Goal: Task Accomplishment & Management: Manage account settings

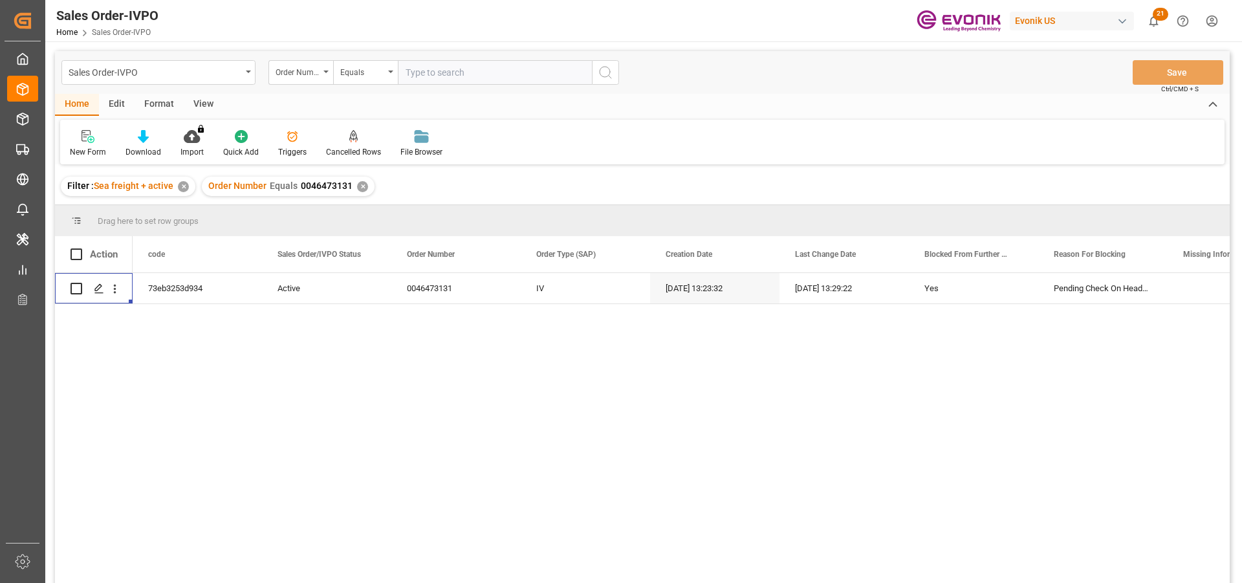
click at [358, 188] on div "✕" at bounding box center [362, 186] width 11 height 11
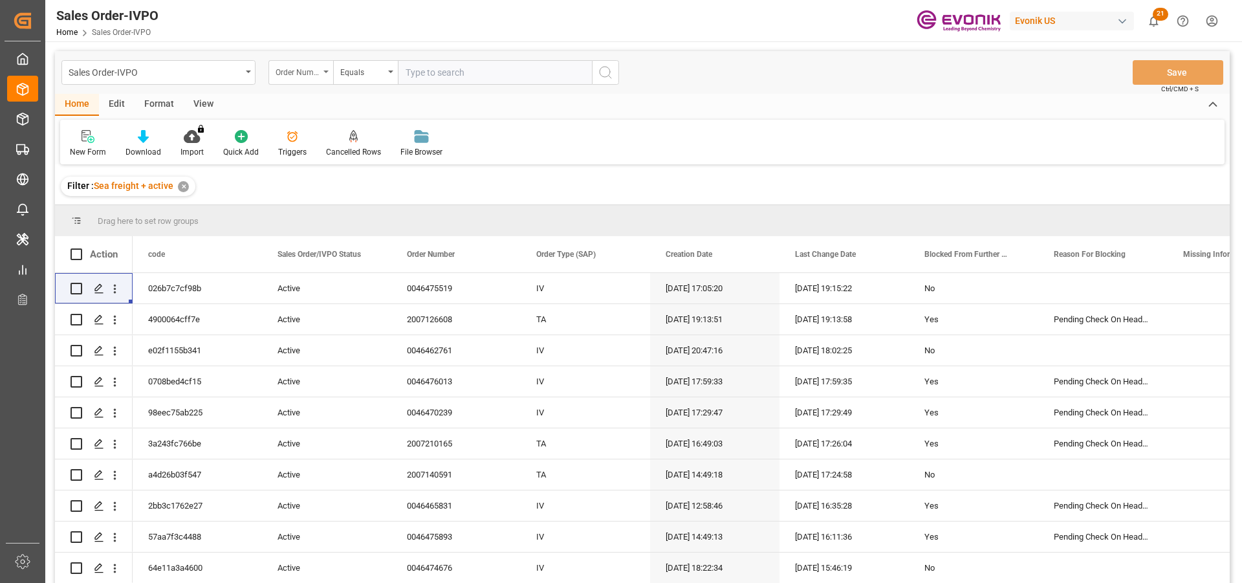
click at [313, 79] on div "Order Number" at bounding box center [300, 72] width 65 height 25
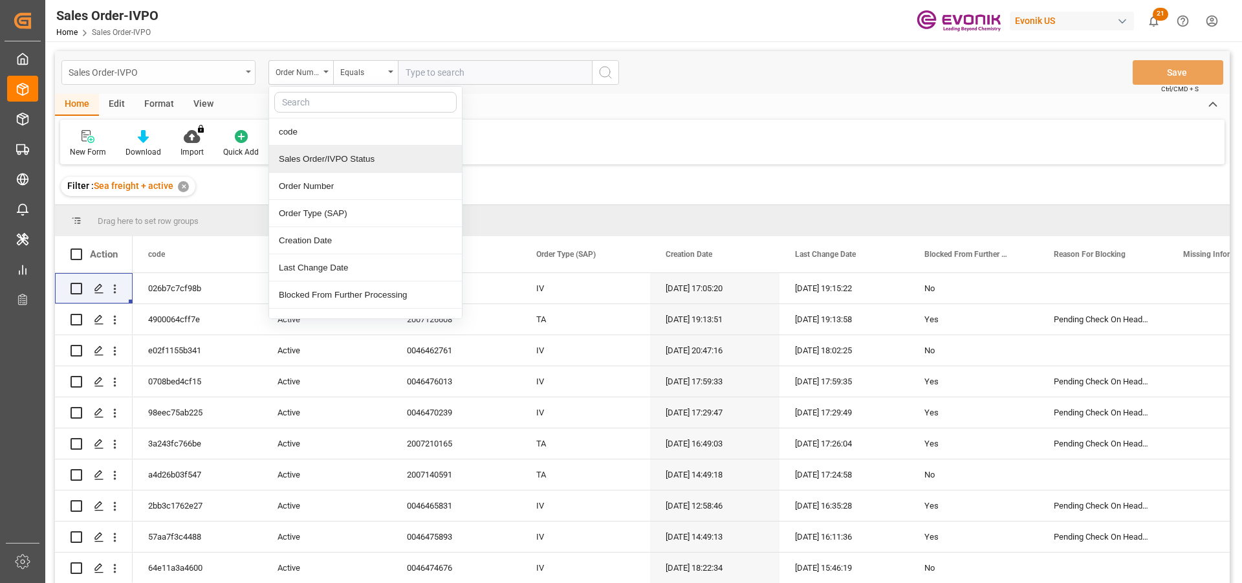
click at [186, 80] on div "Sales Order-IVPO" at bounding box center [158, 72] width 194 height 25
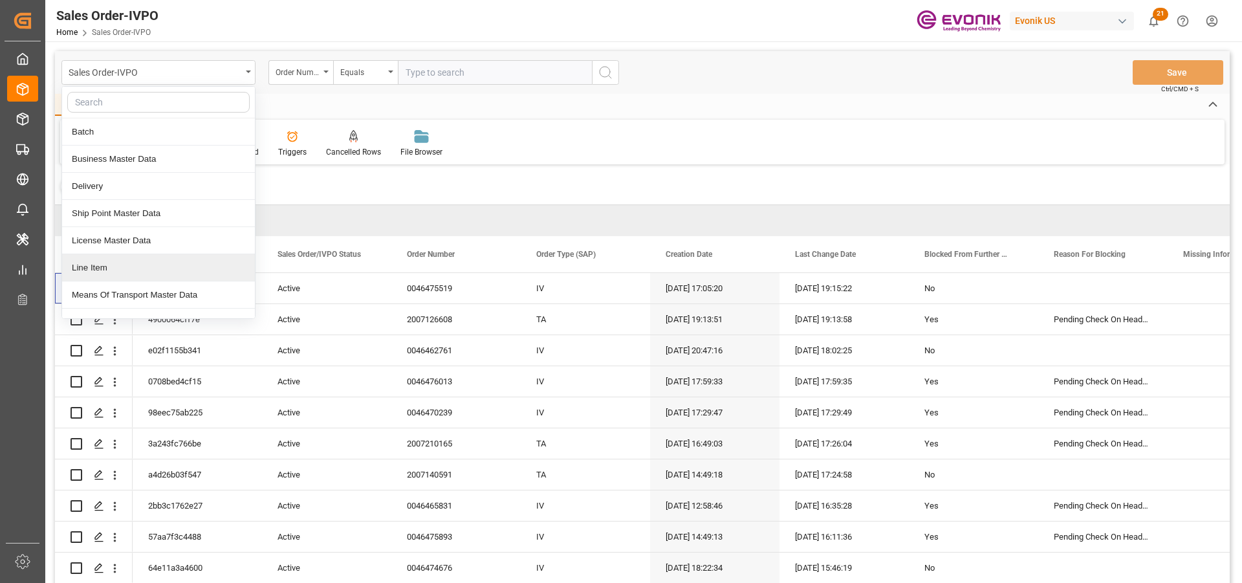
click at [83, 268] on div "Line Item" at bounding box center [158, 267] width 193 height 27
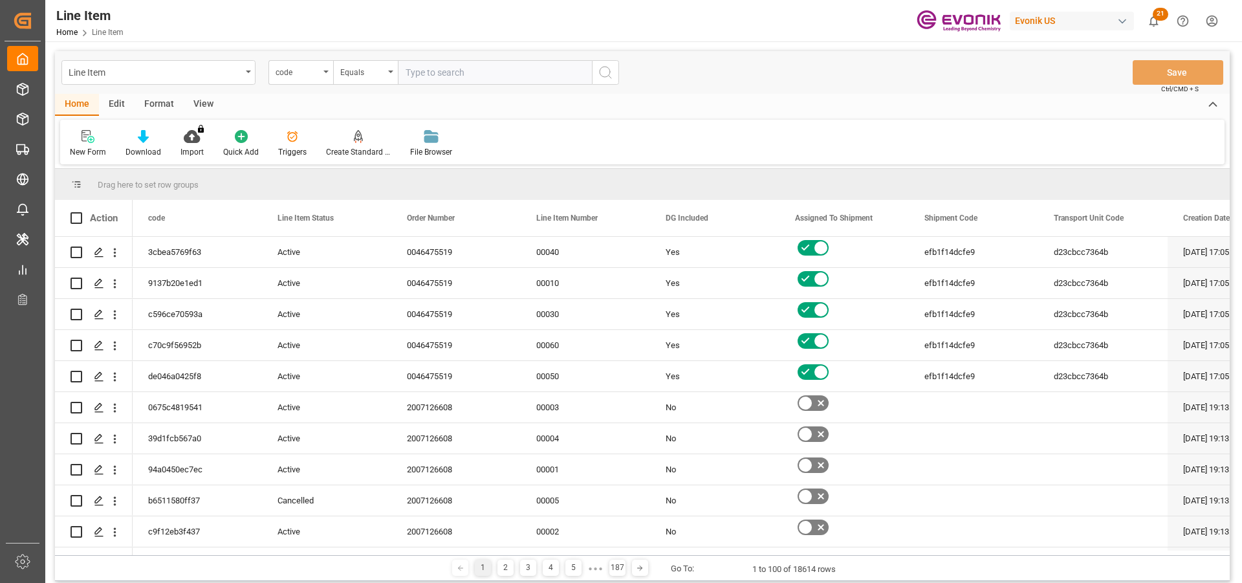
click at [314, 75] on div "code" at bounding box center [297, 70] width 44 height 15
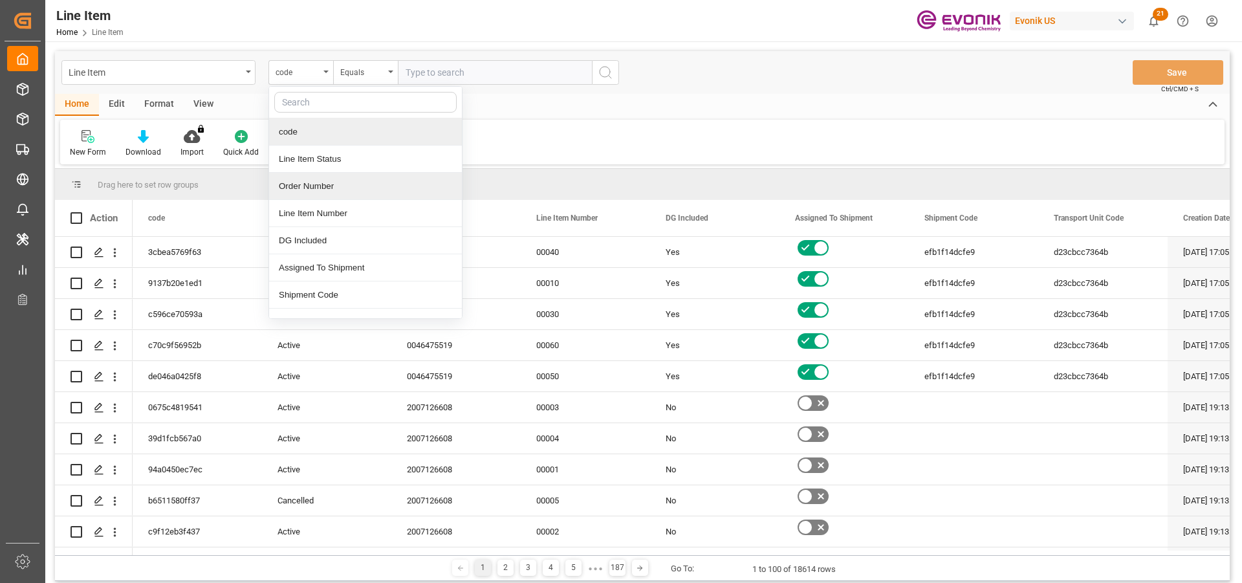
click at [311, 180] on div "Order Number" at bounding box center [365, 186] width 193 height 27
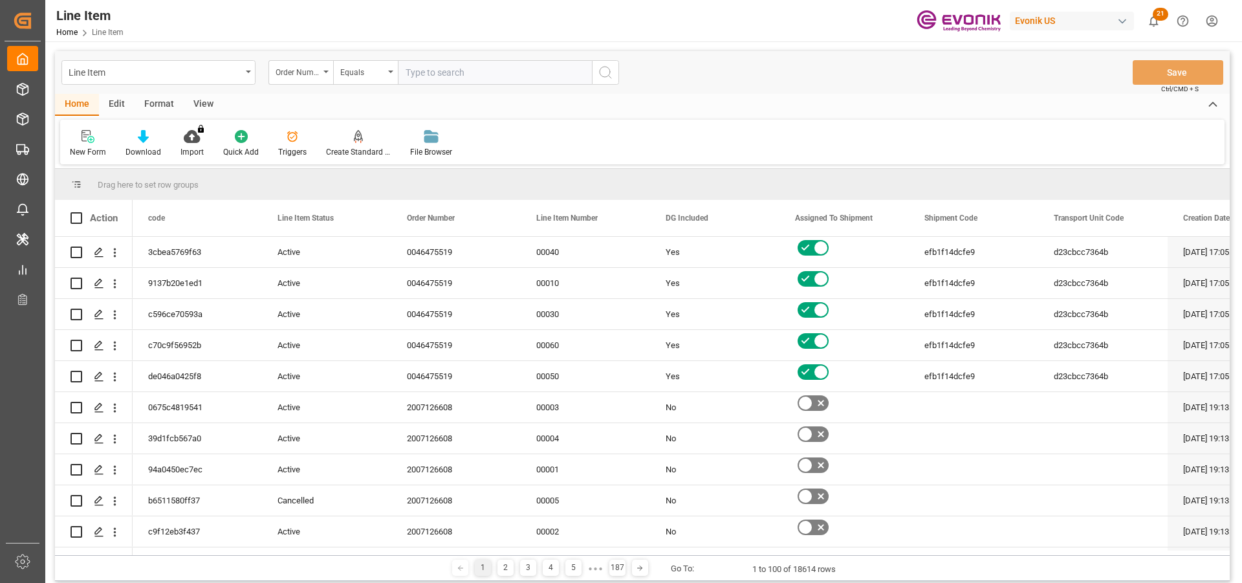
click at [431, 72] on input "text" at bounding box center [495, 72] width 194 height 25
paste input "2007151604"
type input "2007151604"
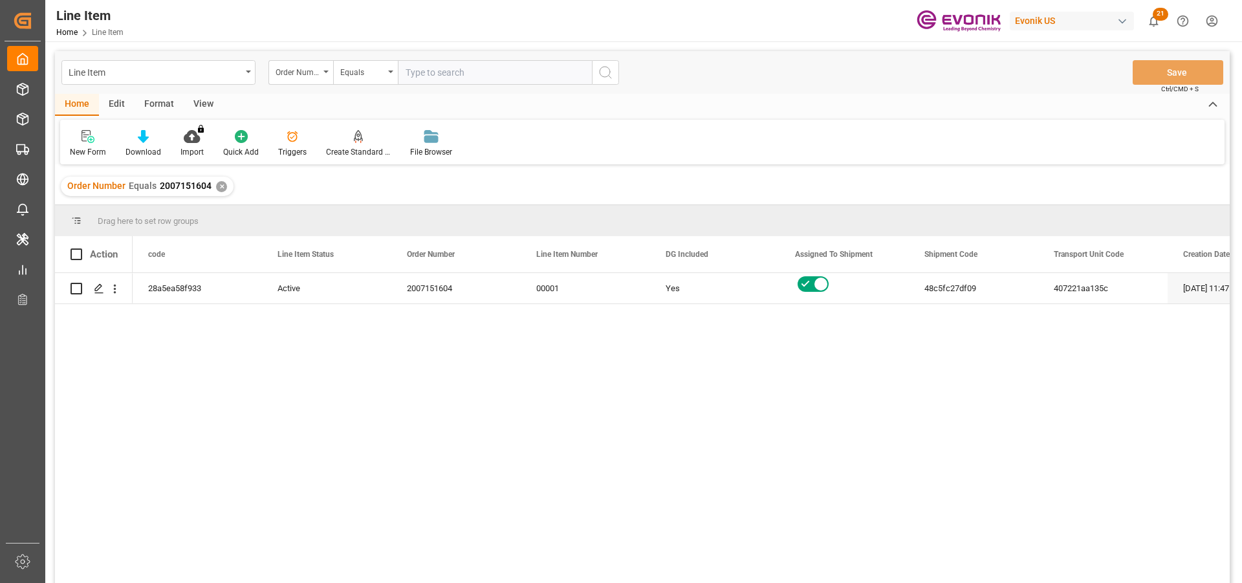
click at [202, 106] on div "View" at bounding box center [203, 105] width 39 height 22
click at [149, 140] on icon at bounding box center [146, 136] width 13 height 13
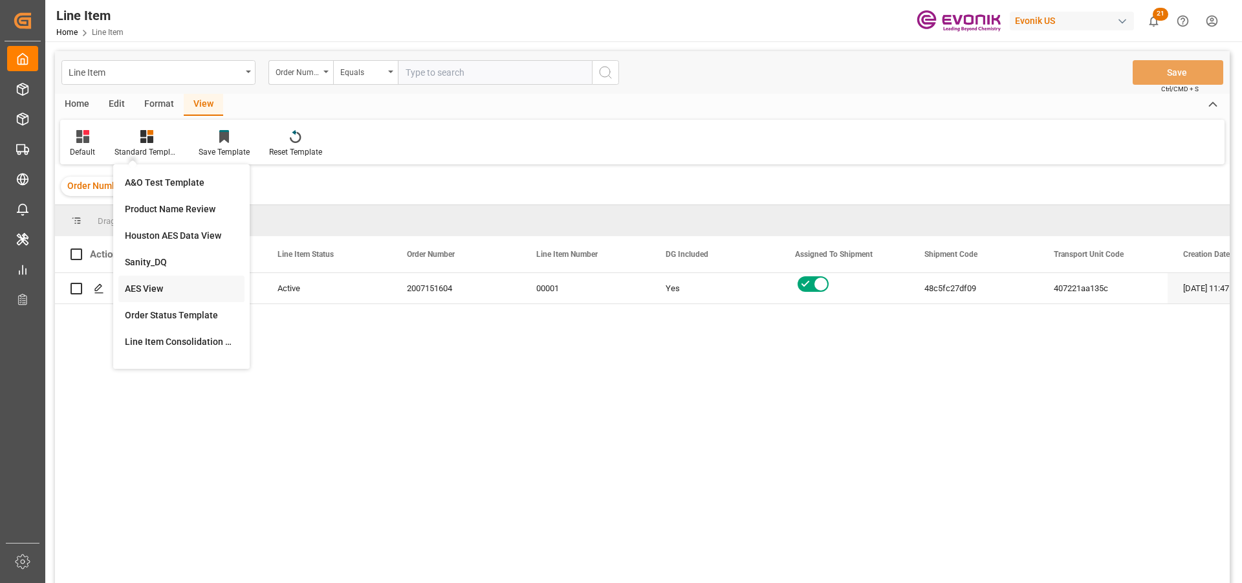
click at [131, 283] on div "AES View" at bounding box center [181, 289] width 113 height 14
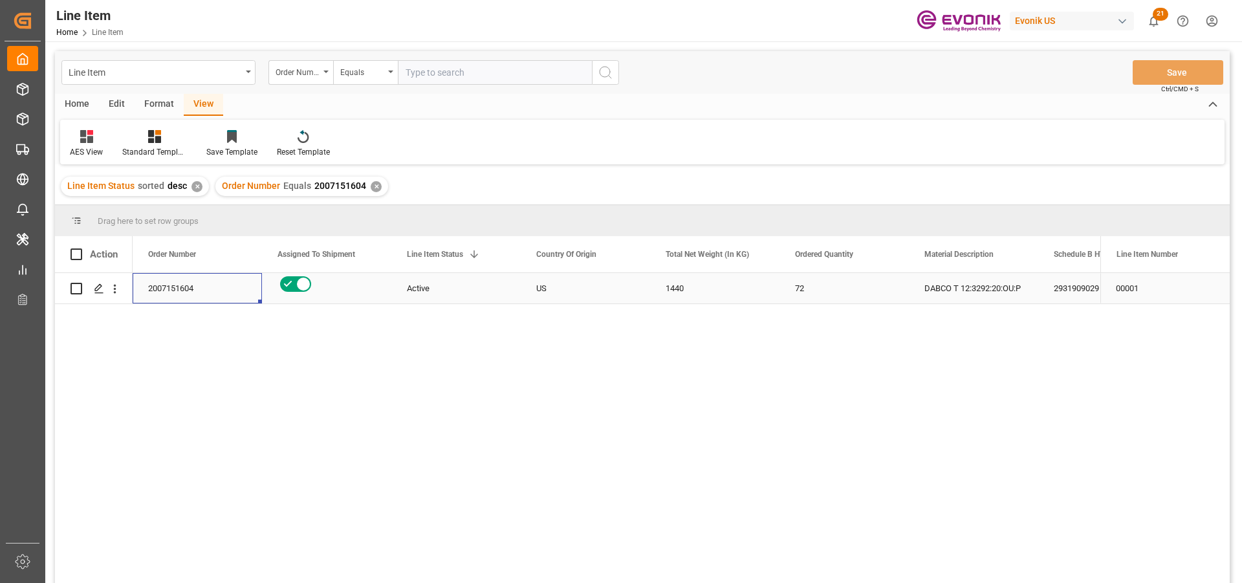
drag, startPoint x: 257, startPoint y: 296, endPoint x: 199, endPoint y: 279, distance: 60.4
click at [256, 296] on div "2007151604" at bounding box center [197, 288] width 129 height 30
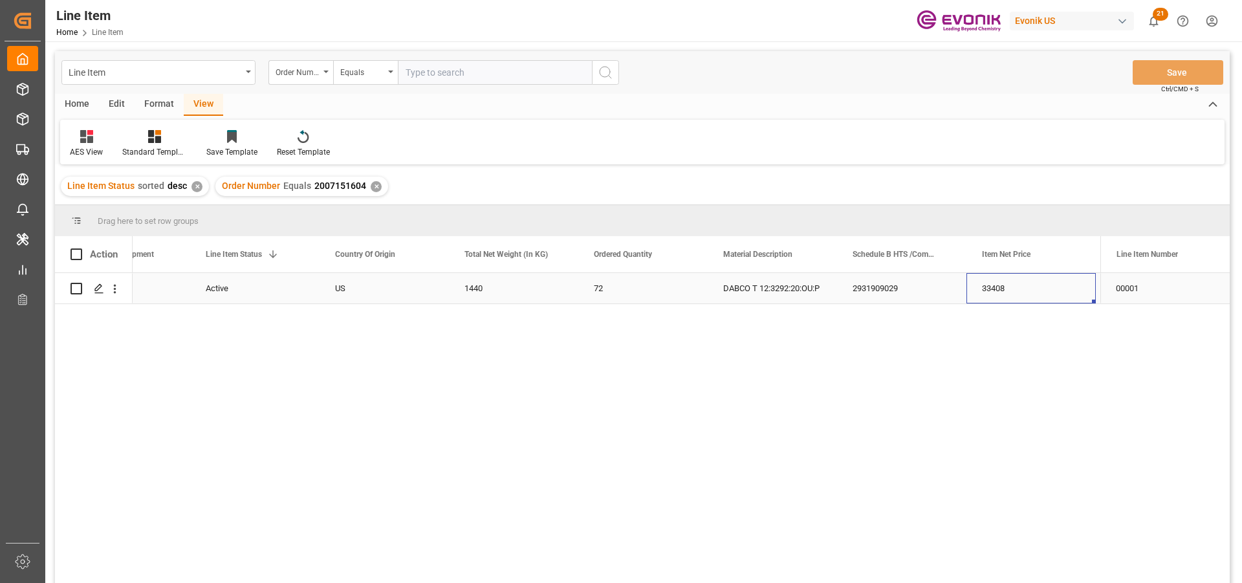
scroll to position [0, 330]
click at [883, 283] on div "33408" at bounding box center [901, 288] width 129 height 30
click at [891, 286] on div "33408" at bounding box center [901, 288] width 129 height 30
click at [895, 289] on div "33408" at bounding box center [901, 288] width 129 height 30
click at [358, 284] on div "1440" at bounding box center [383, 288] width 129 height 30
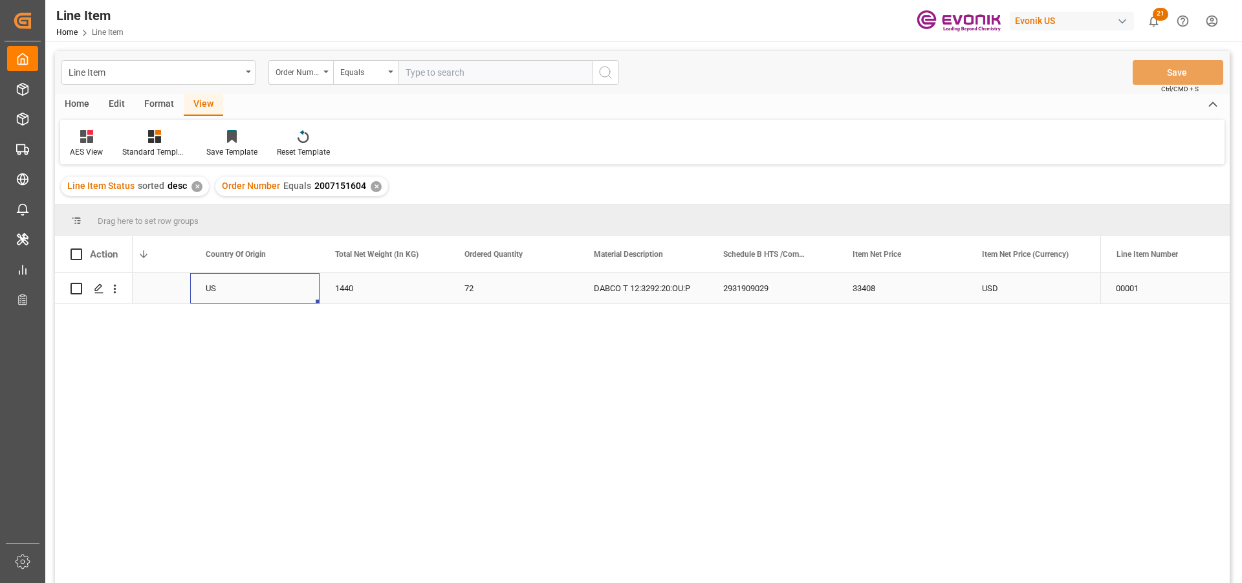
click at [241, 288] on div "US" at bounding box center [254, 288] width 129 height 30
click at [375, 187] on div "✕" at bounding box center [376, 186] width 11 height 11
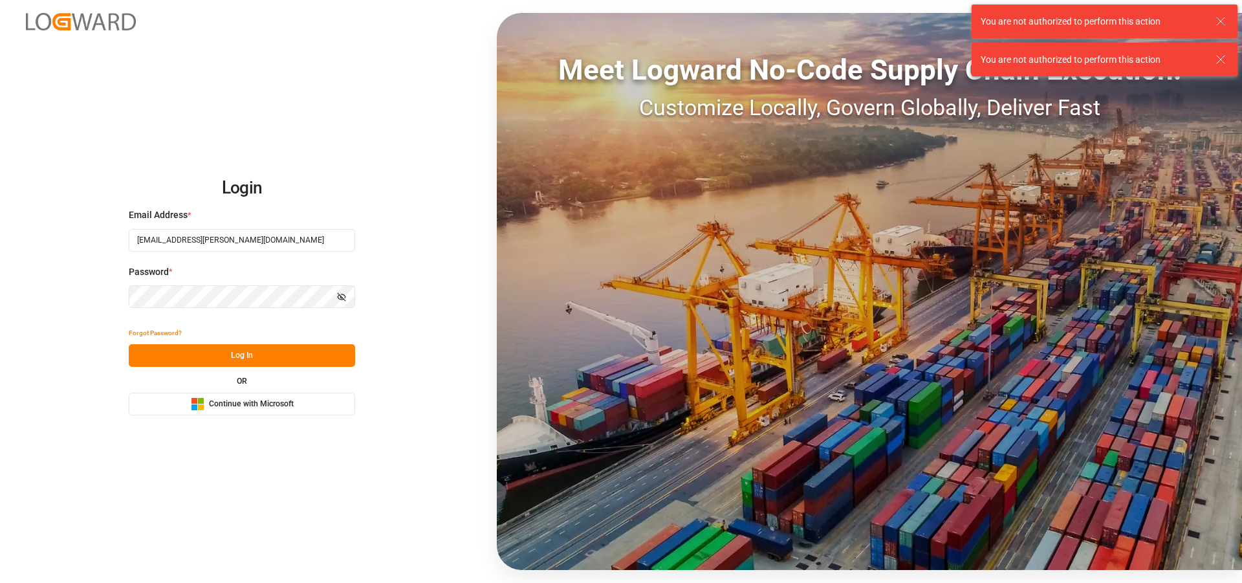
click at [264, 351] on button "Log In" at bounding box center [242, 355] width 226 height 23
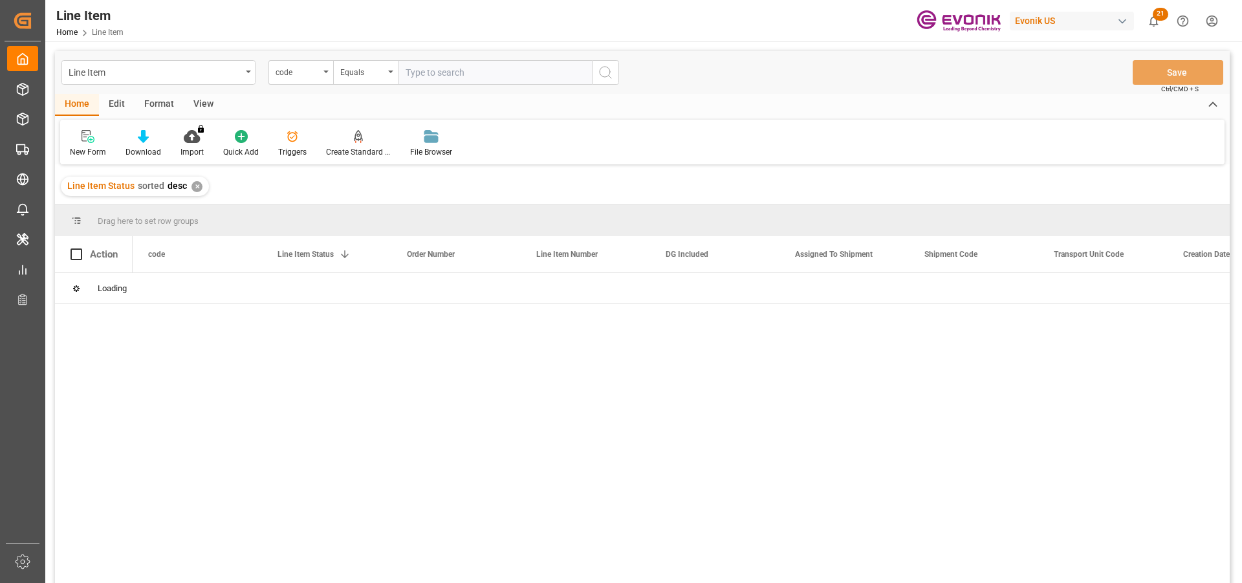
click at [449, 63] on input "text" at bounding box center [495, 72] width 194 height 25
type input "0046472220"
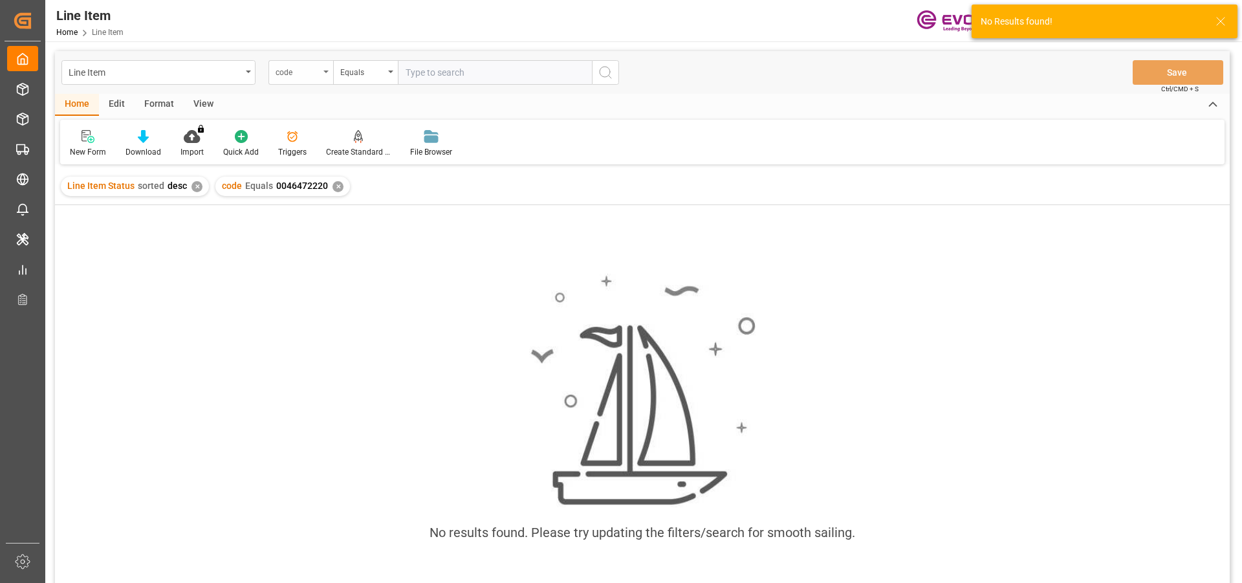
click at [297, 71] on div "code" at bounding box center [297, 70] width 44 height 15
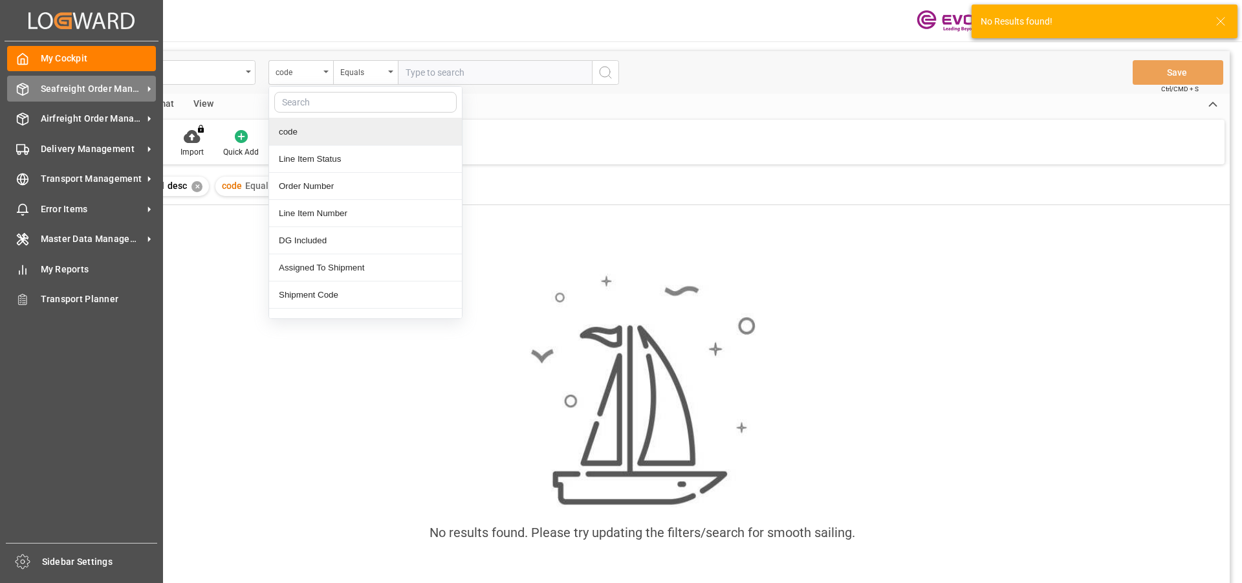
click at [87, 95] on span "Seafreight Order Management" at bounding box center [92, 89] width 102 height 14
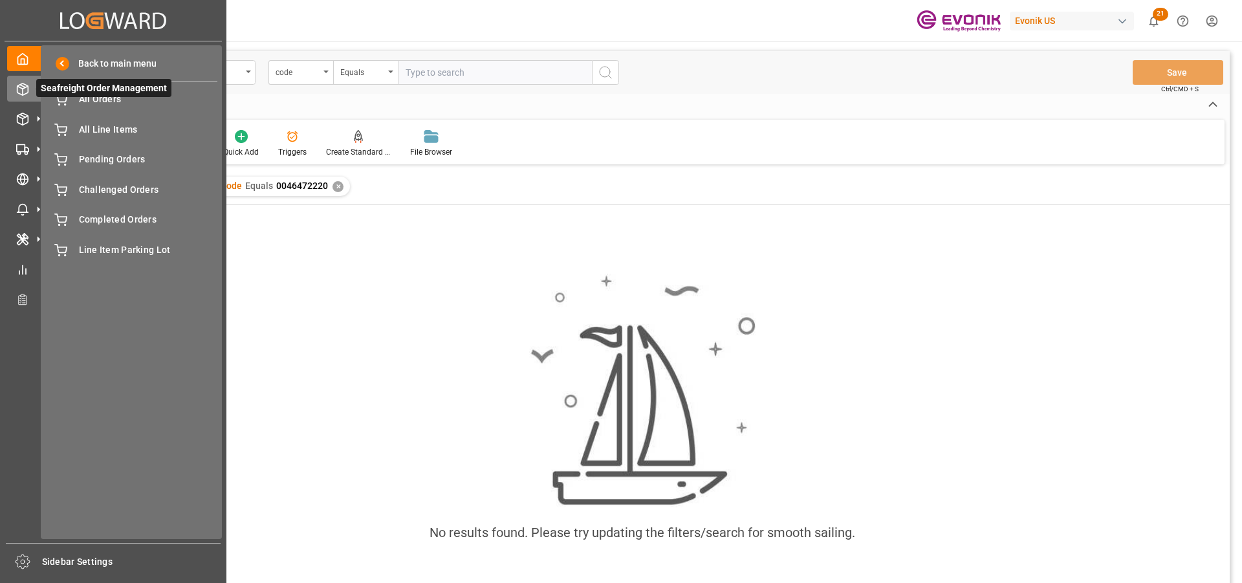
click at [87, 95] on span "Seafreight Order Management" at bounding box center [103, 88] width 135 height 18
click at [69, 100] on div "All Orders All Orders" at bounding box center [131, 99] width 172 height 25
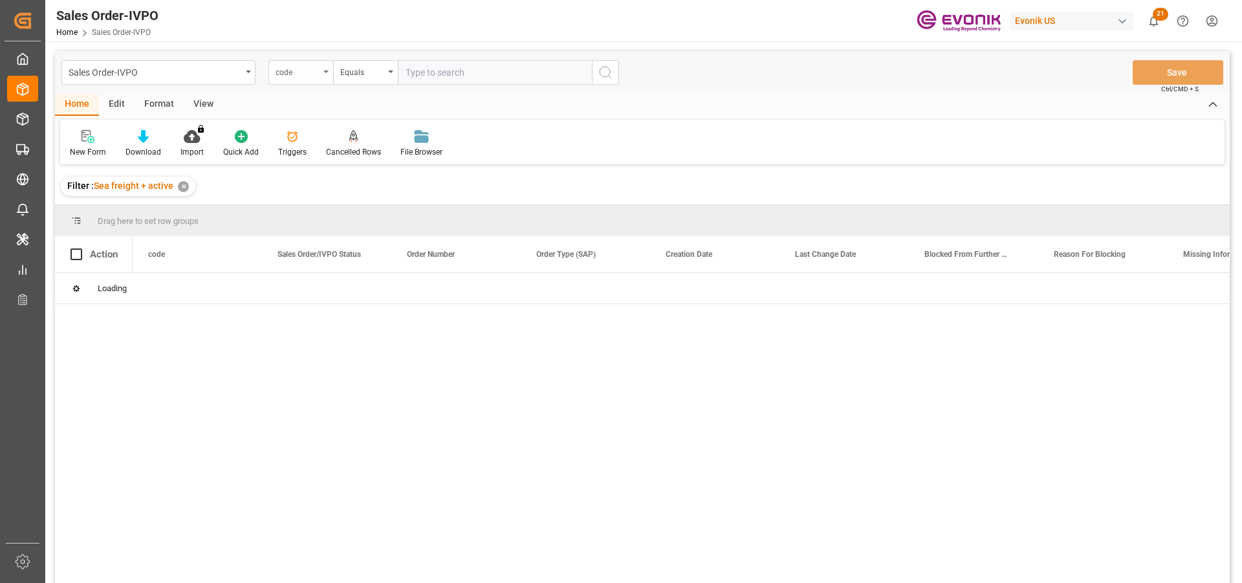
click at [321, 73] on div "code" at bounding box center [300, 72] width 65 height 25
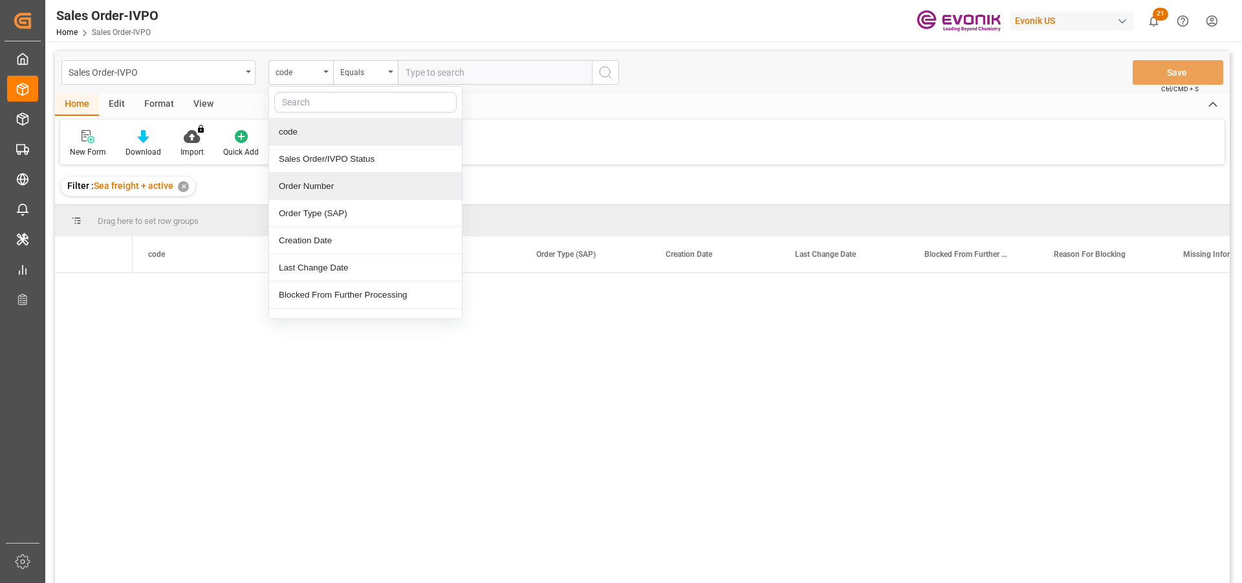
click at [329, 184] on div "Order Number" at bounding box center [365, 186] width 193 height 27
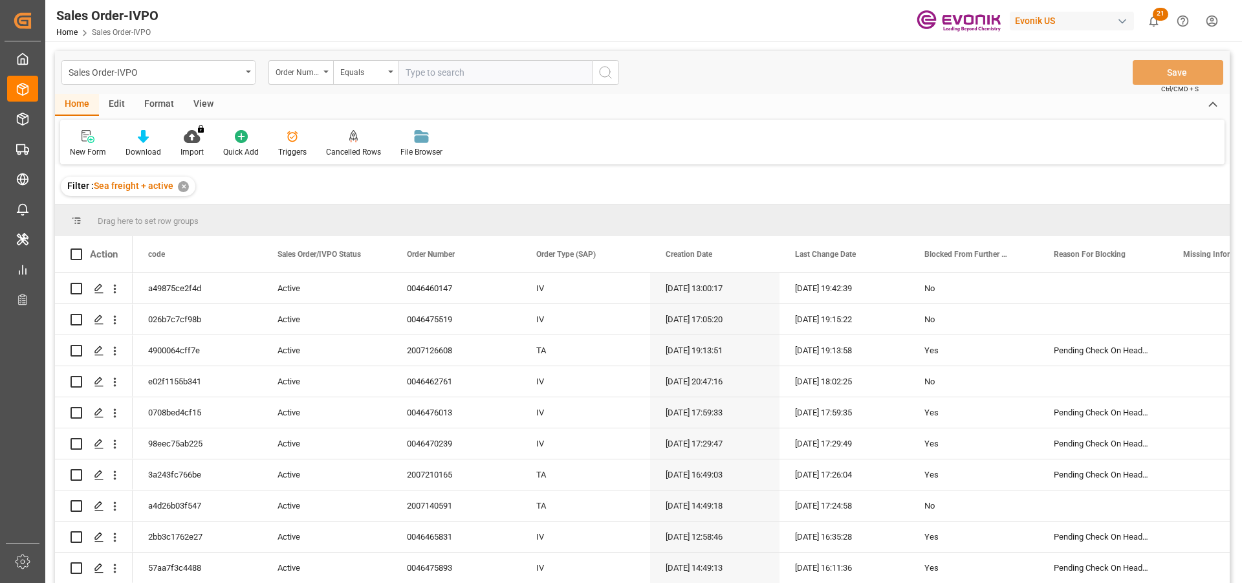
click at [430, 69] on input "text" at bounding box center [495, 72] width 194 height 25
paste input "0046472220"
type input "0046472220"
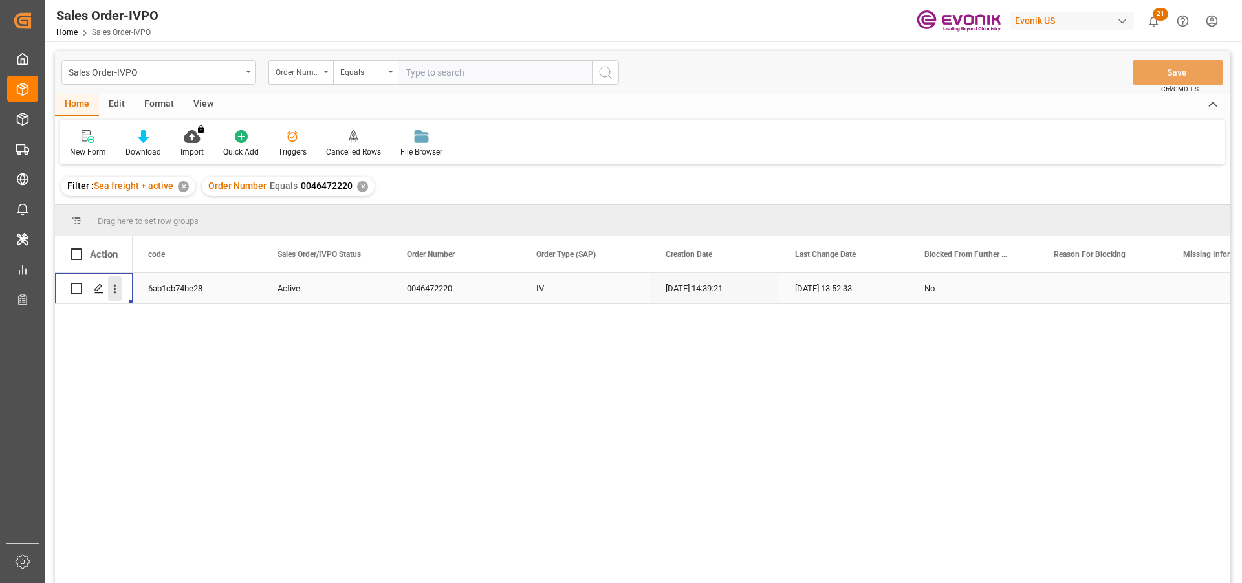
click at [120, 292] on icon "open menu" at bounding box center [115, 289] width 14 height 14
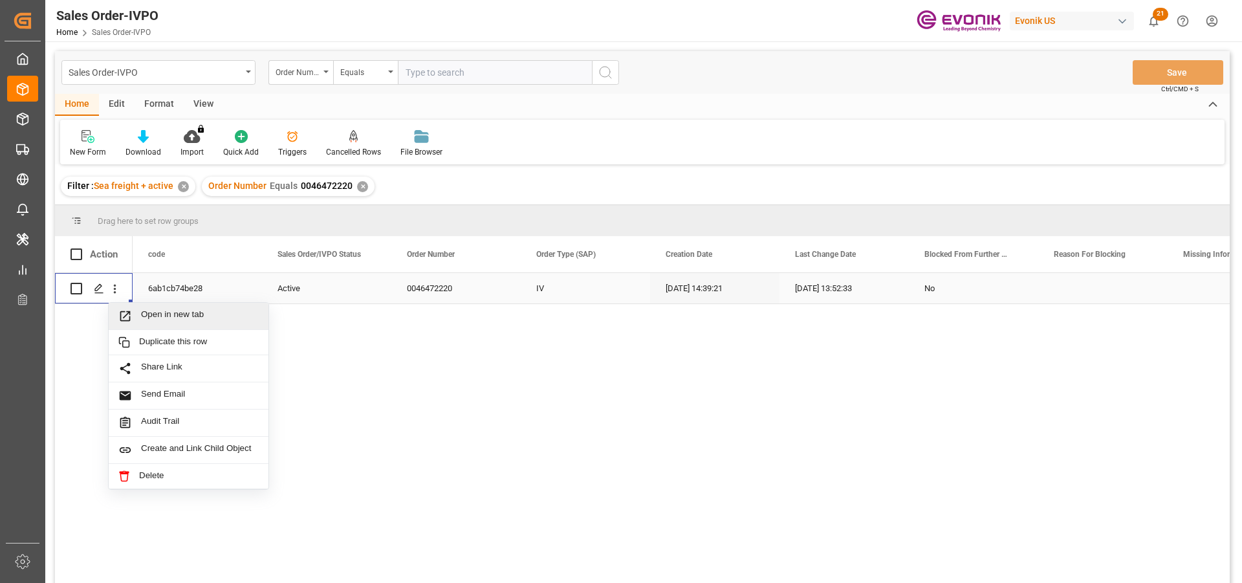
click at [226, 321] on span "Open in new tab" at bounding box center [200, 316] width 118 height 14
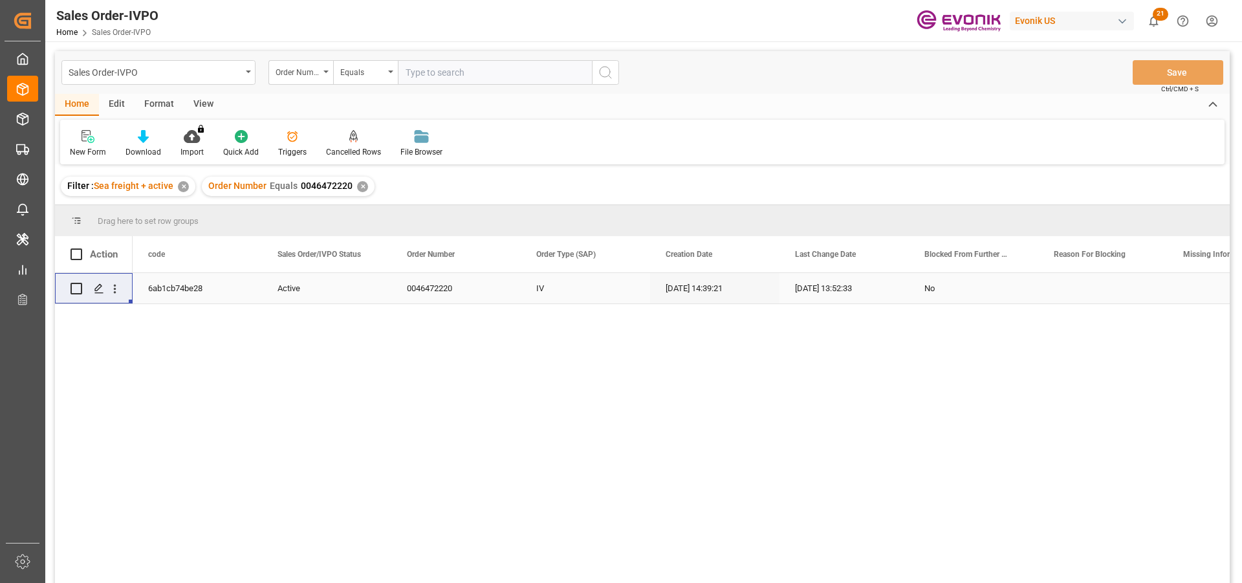
click at [438, 74] on input "text" at bounding box center [495, 72] width 194 height 25
paste input "0046468781"
type input "0046468781"
click at [357, 184] on div "✕" at bounding box center [362, 186] width 11 height 11
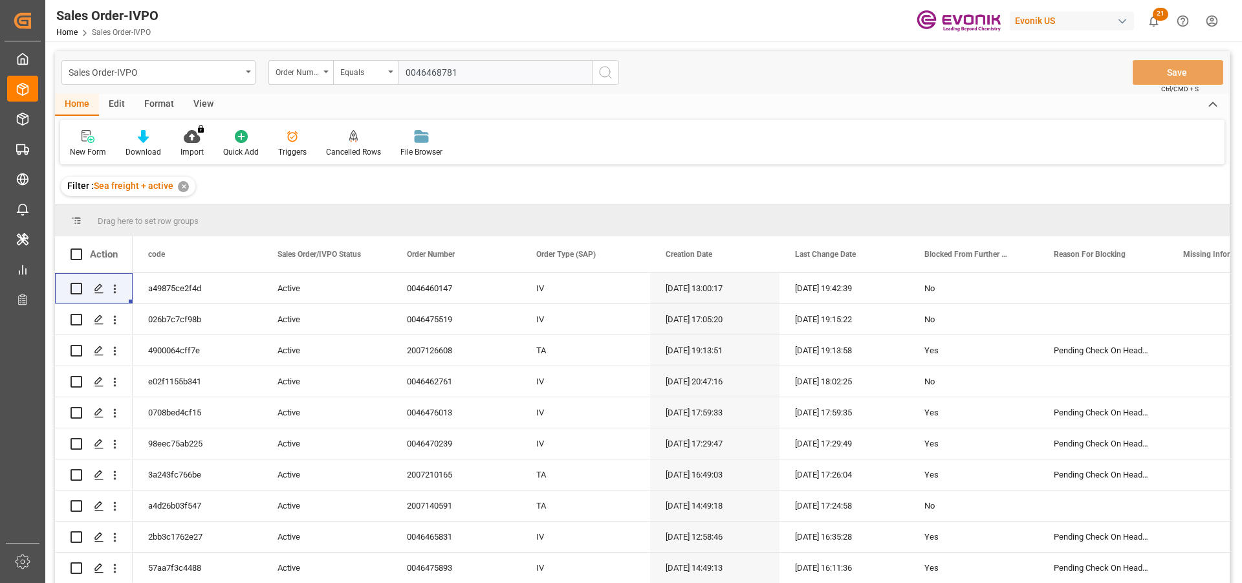
click at [468, 72] on input "0046468781" at bounding box center [495, 72] width 194 height 25
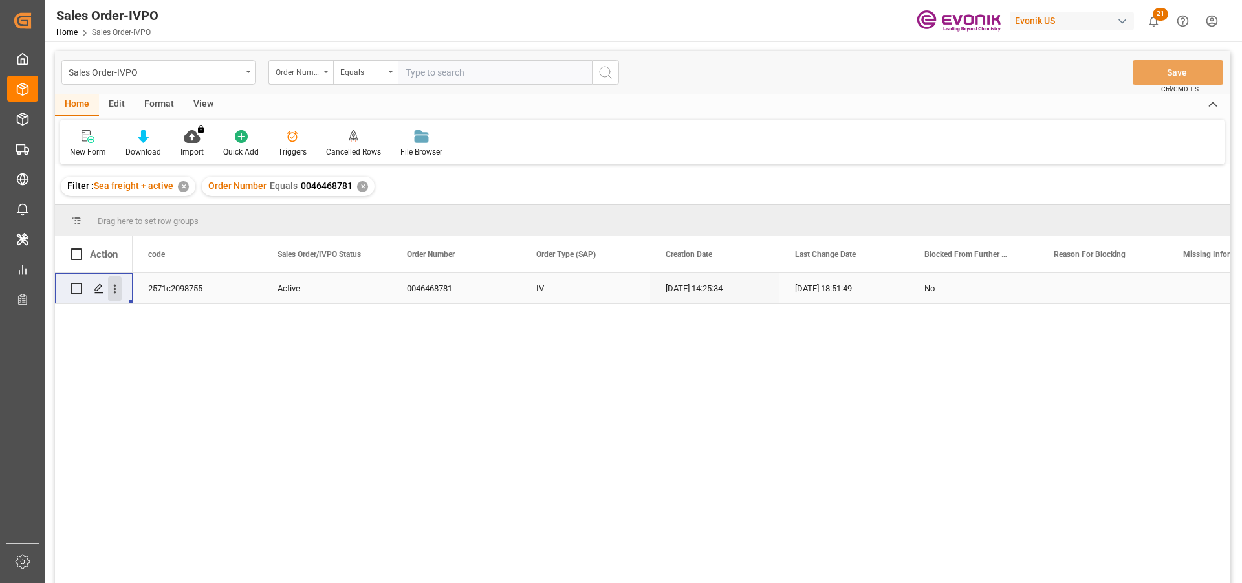
click at [114, 290] on icon "open menu" at bounding box center [115, 289] width 3 height 9
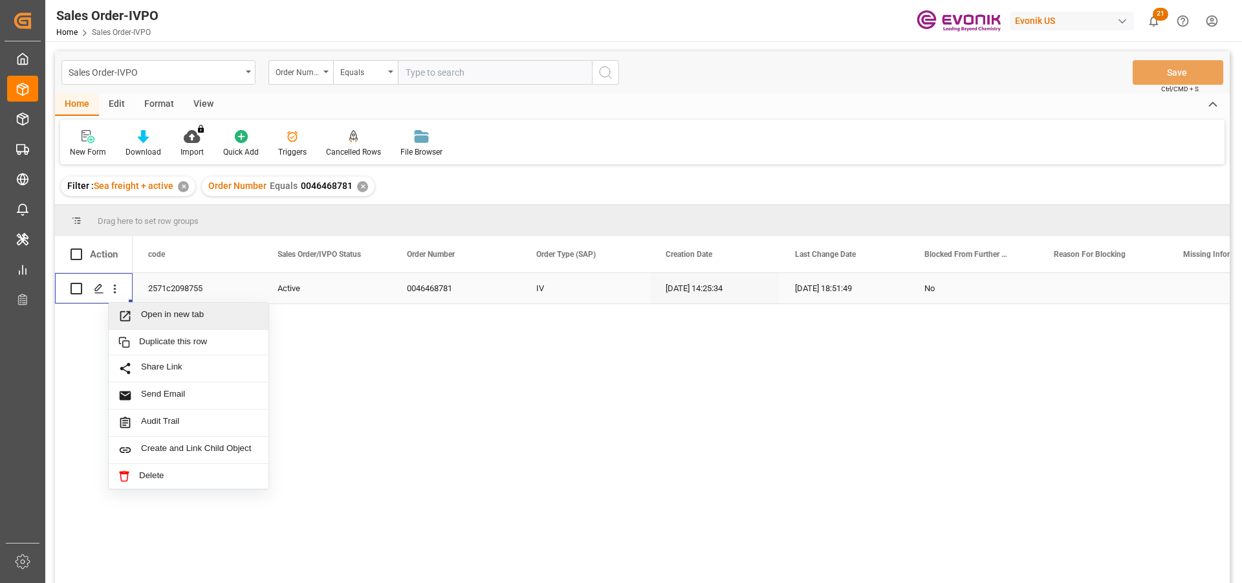
click at [259, 318] on div "Open in new tab" at bounding box center [189, 316] width 160 height 27
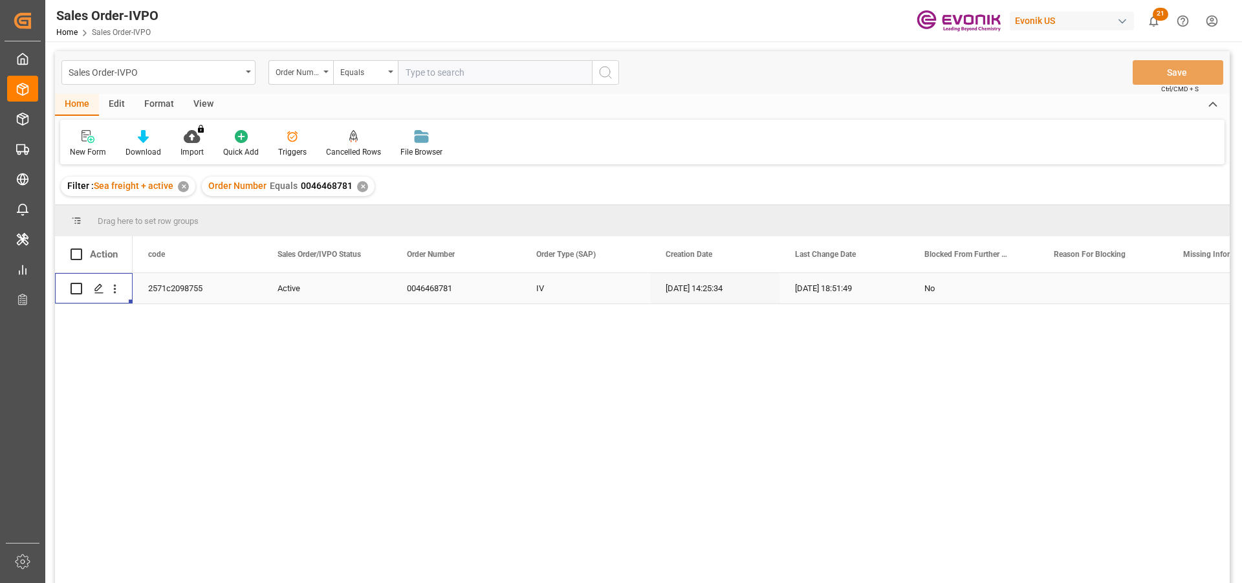
click at [358, 189] on div "✕" at bounding box center [362, 186] width 11 height 11
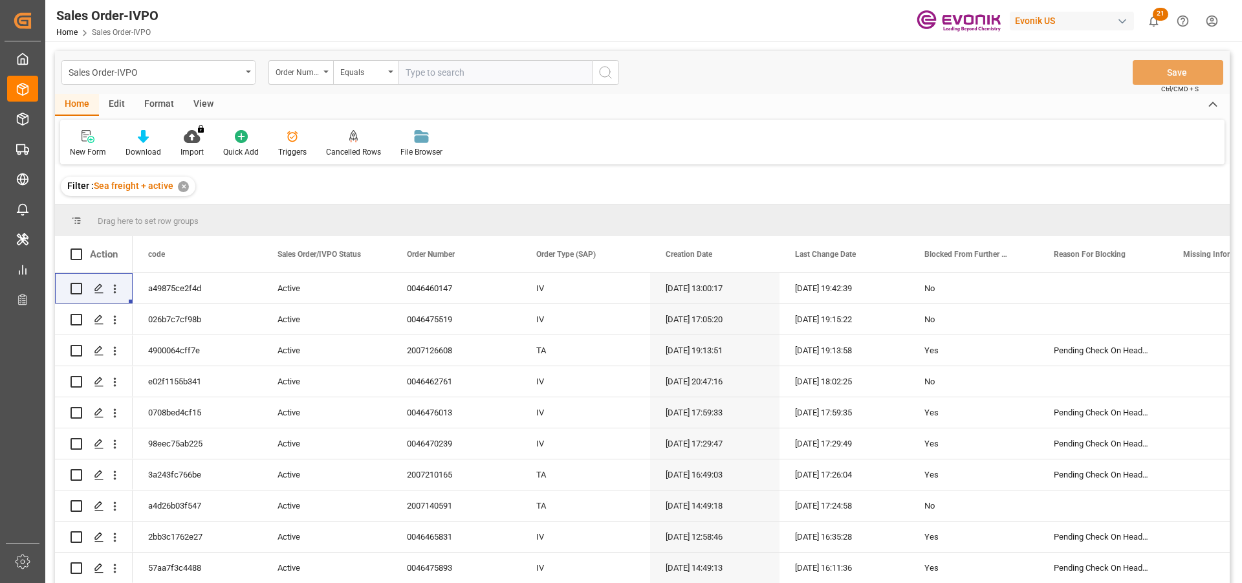
click at [416, 74] on input "text" at bounding box center [495, 72] width 194 height 25
paste input "0046469401"
type input "0046469401"
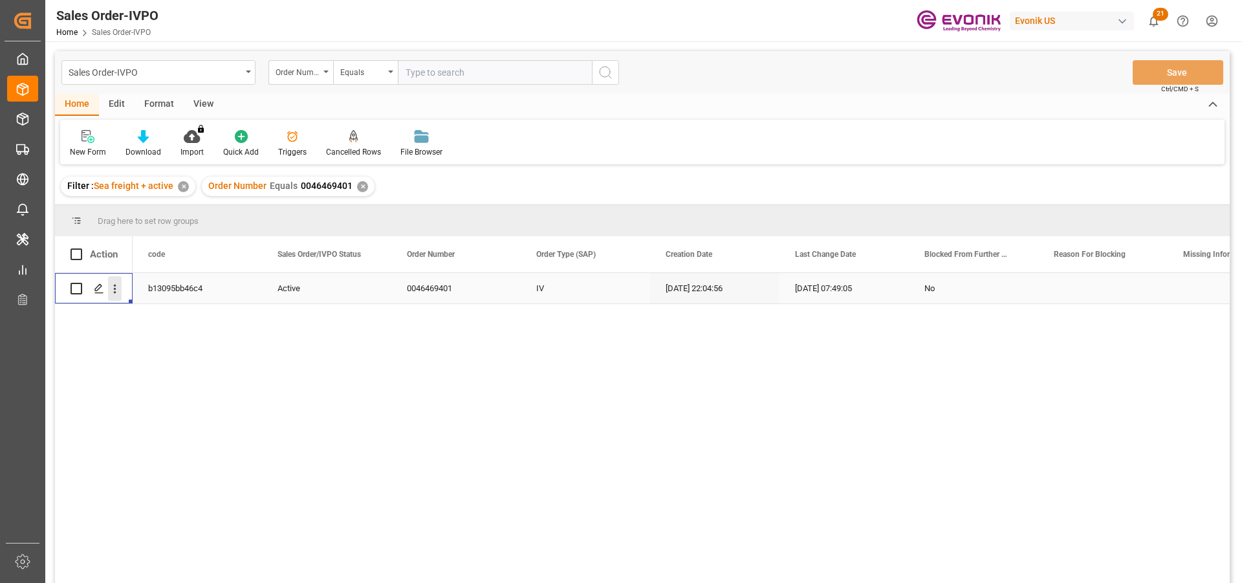
click at [115, 288] on icon "open menu" at bounding box center [115, 289] width 3 height 9
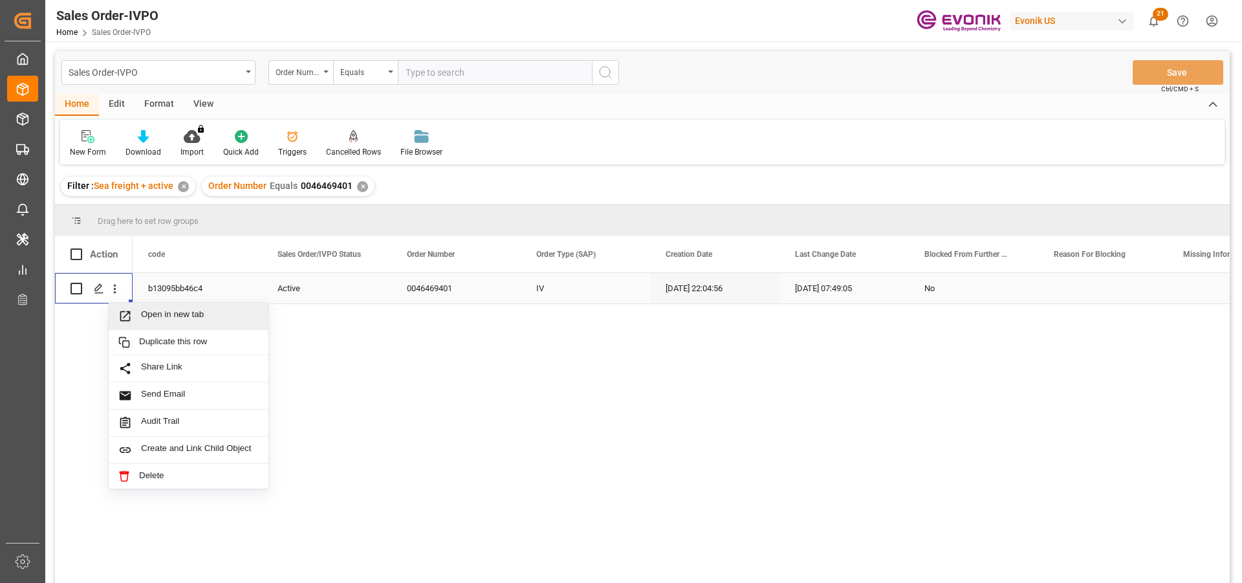
click at [157, 309] on span "Open in new tab" at bounding box center [200, 316] width 118 height 14
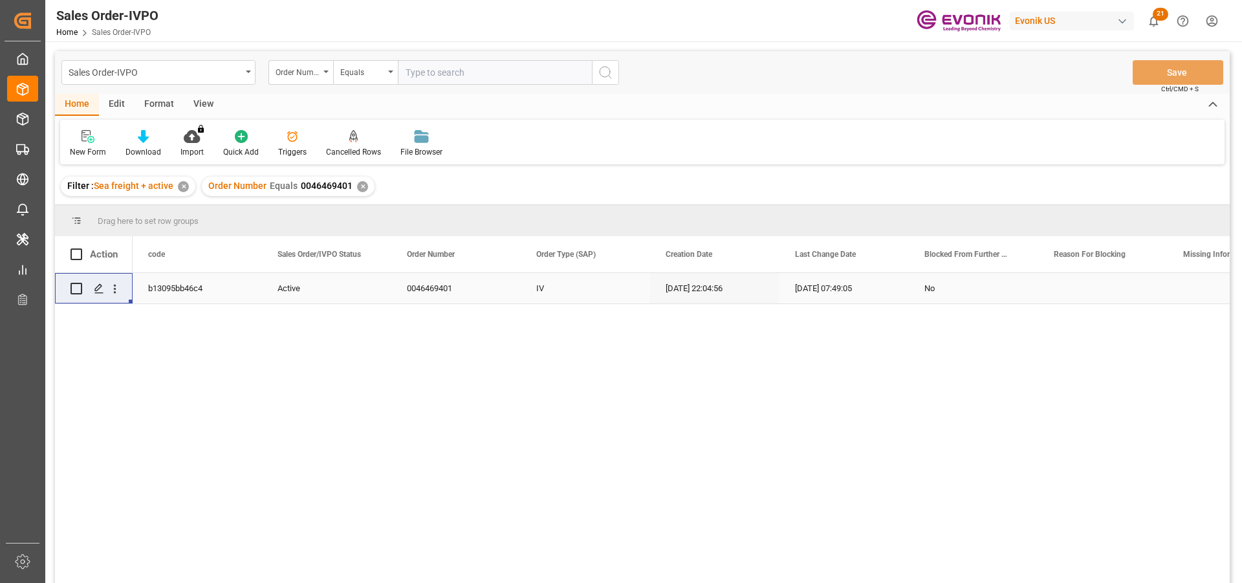
click at [358, 185] on div "✕" at bounding box center [362, 186] width 11 height 11
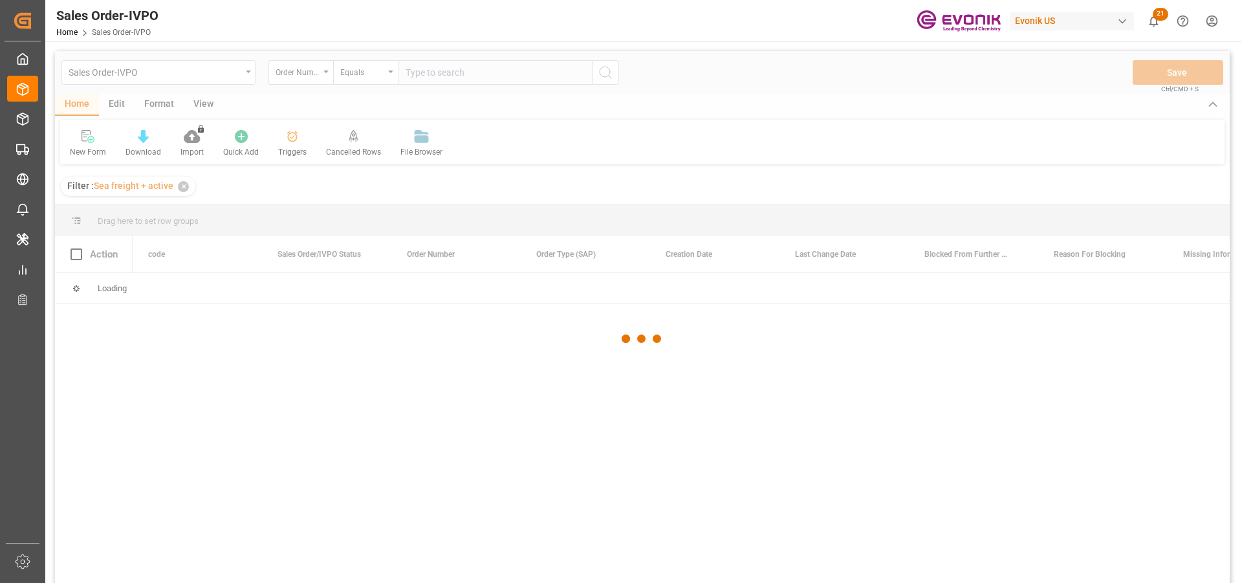
click at [462, 79] on div at bounding box center [642, 338] width 1174 height 575
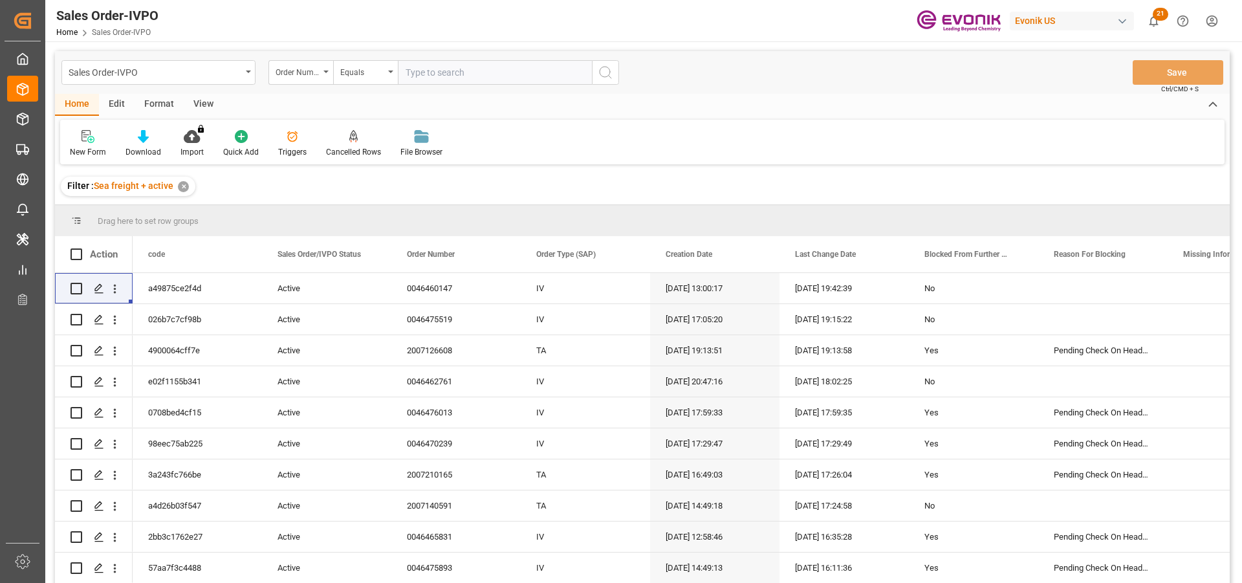
click at [462, 78] on input "text" at bounding box center [495, 72] width 194 height 25
paste input "2007107356"
type input "2007107356"
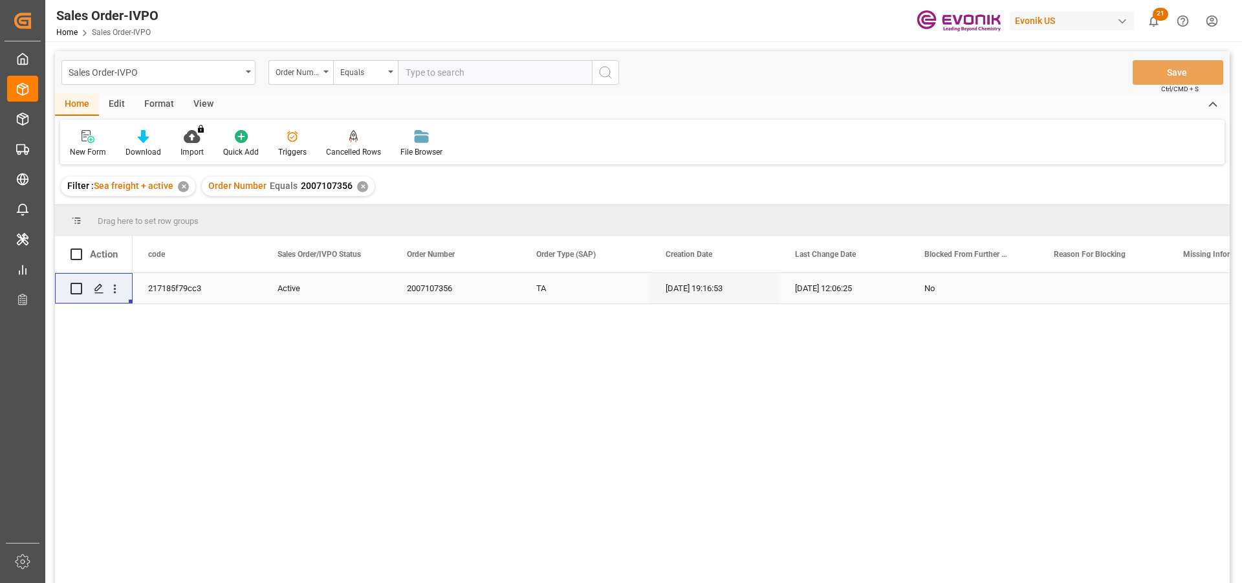
click at [124, 288] on div "Press SPACE to select this row." at bounding box center [114, 288] width 33 height 25
click at [120, 286] on icon "open menu" at bounding box center [115, 289] width 14 height 14
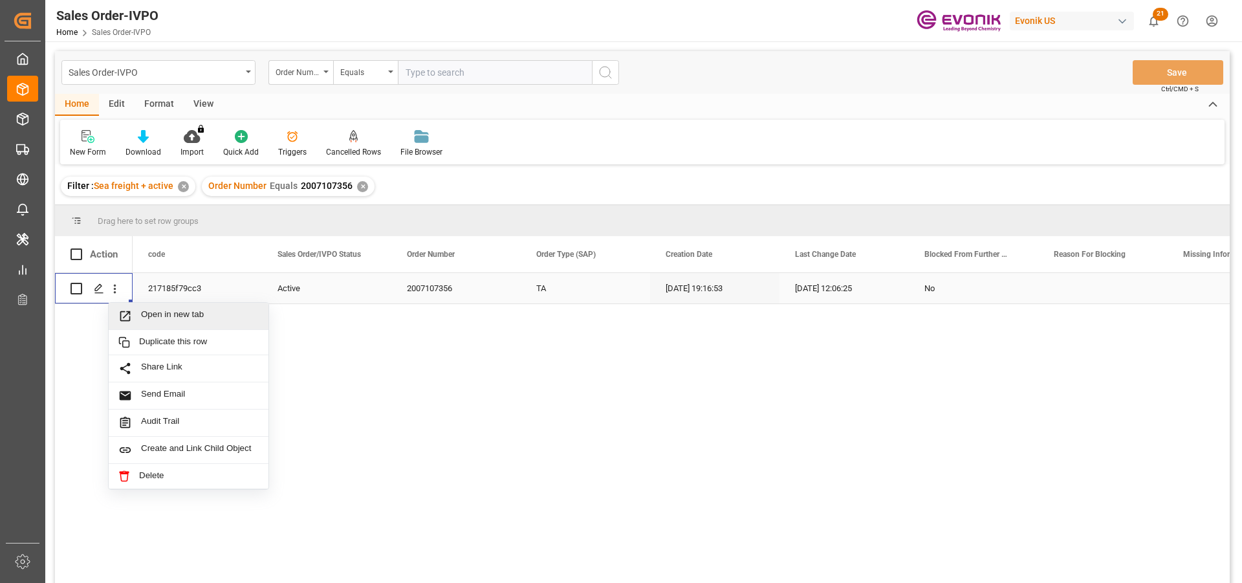
click at [192, 314] on span "Open in new tab" at bounding box center [200, 316] width 118 height 14
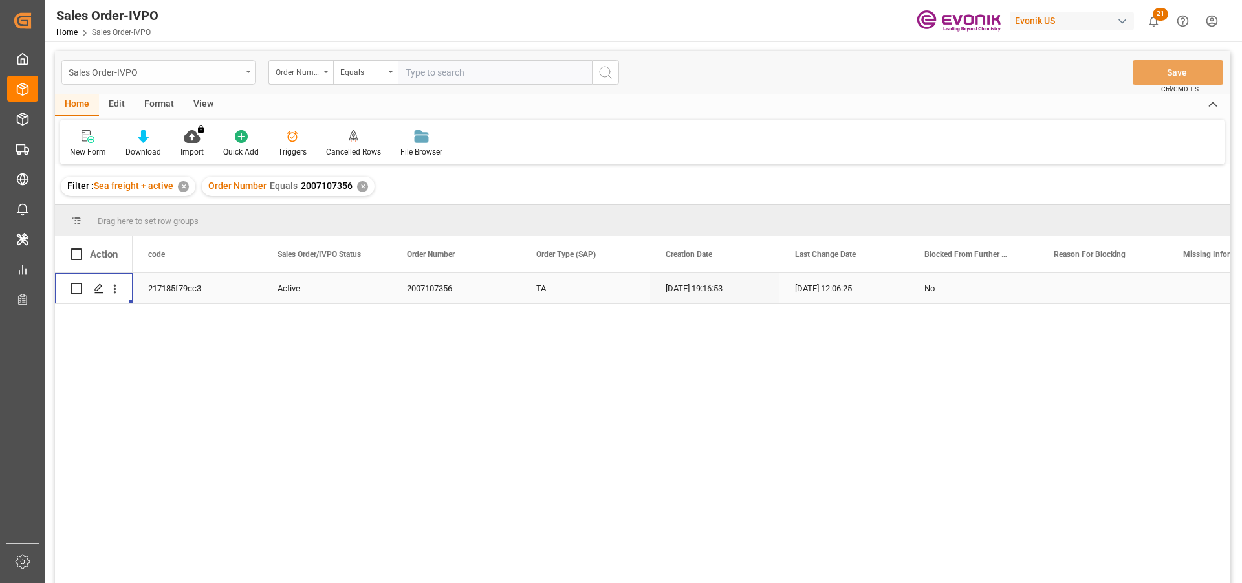
click at [175, 72] on div "Sales Order-IVPO" at bounding box center [155, 71] width 173 height 16
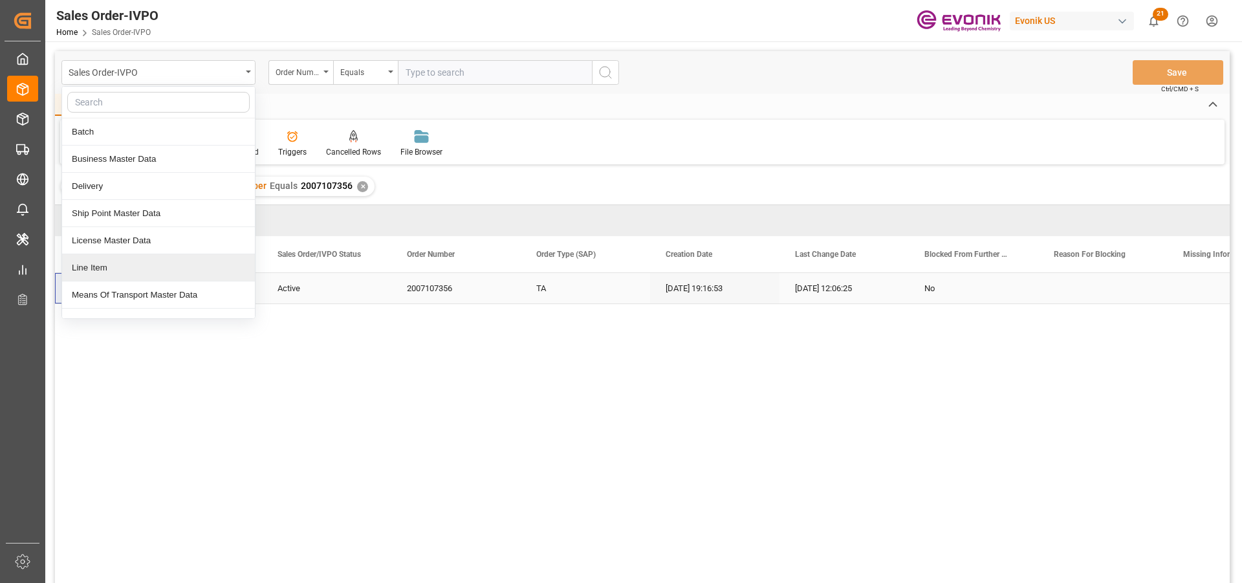
click at [109, 262] on div "Line Item" at bounding box center [158, 267] width 193 height 27
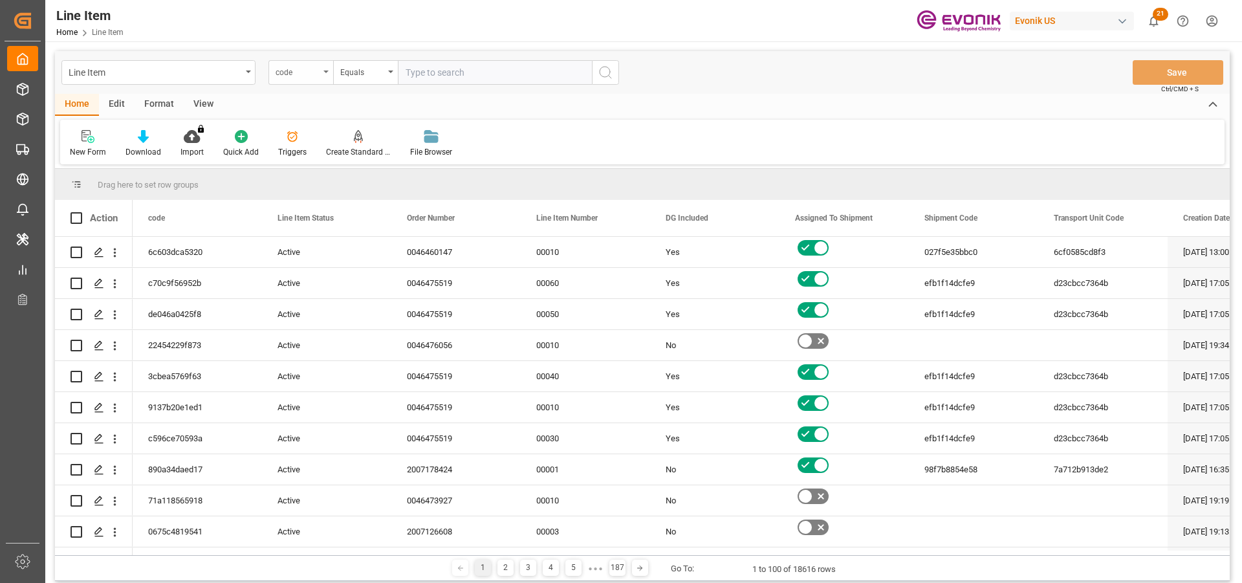
click at [316, 78] on div "code" at bounding box center [297, 70] width 44 height 15
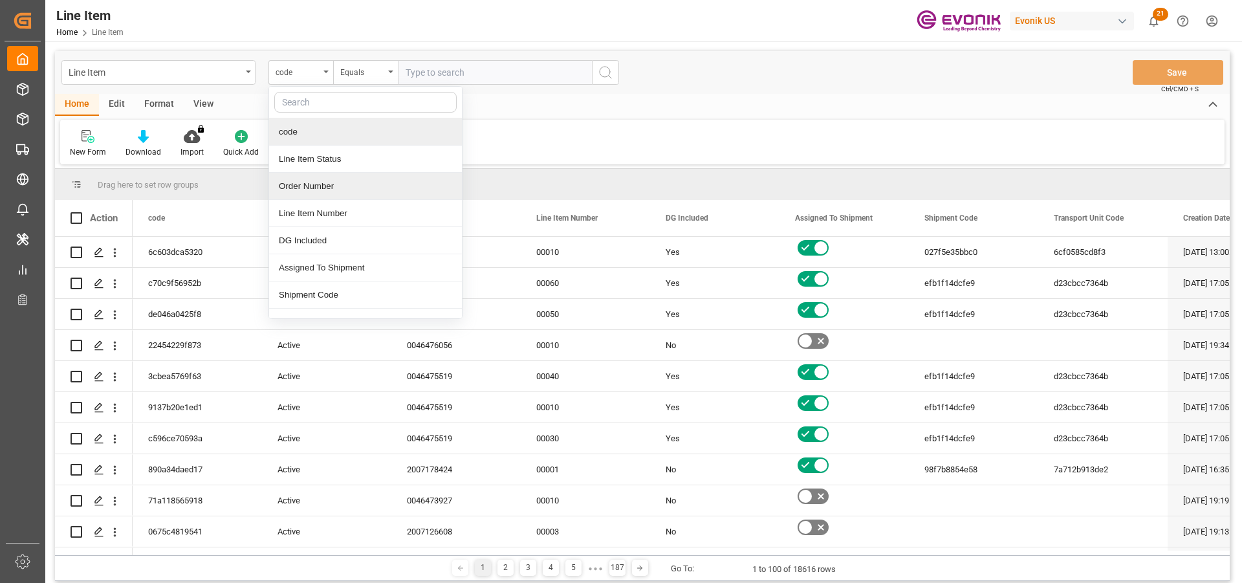
click at [326, 188] on div "Order Number" at bounding box center [365, 186] width 193 height 27
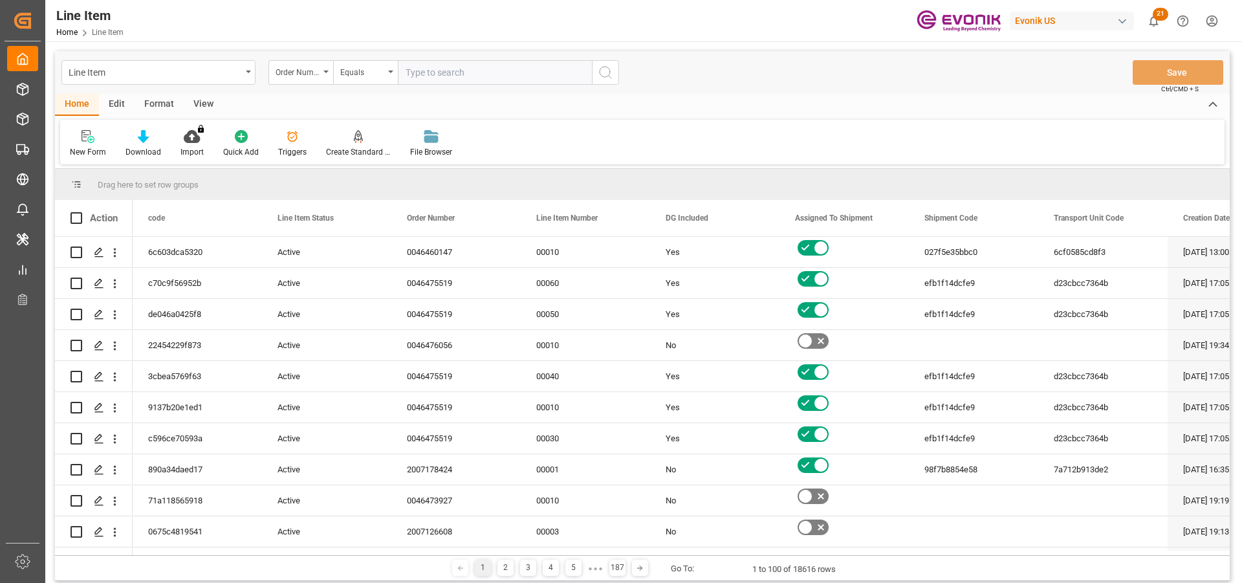
click at [426, 75] on input "text" at bounding box center [495, 72] width 194 height 25
paste input "2007107356"
type input "2007107356"
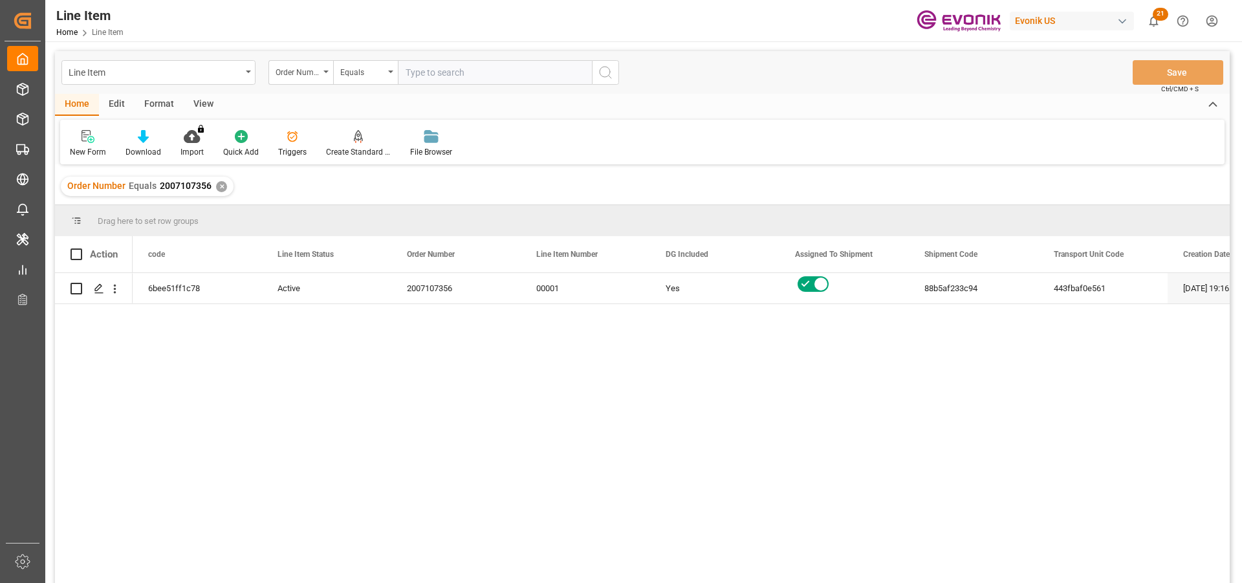
click at [201, 93] on div "Line Item Order Number Equals Save Ctrl/CMD + S" at bounding box center [642, 72] width 1174 height 43
click at [201, 102] on div "View" at bounding box center [203, 105] width 39 height 22
click at [140, 134] on icon at bounding box center [146, 136] width 13 height 13
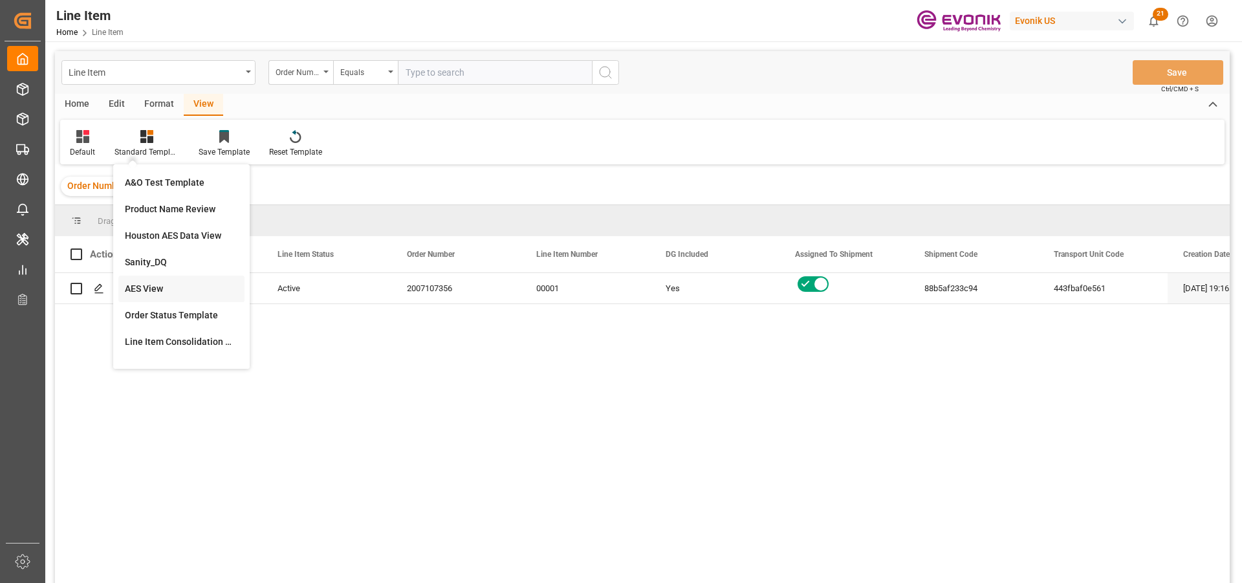
click at [170, 288] on div "AES View" at bounding box center [181, 289] width 113 height 14
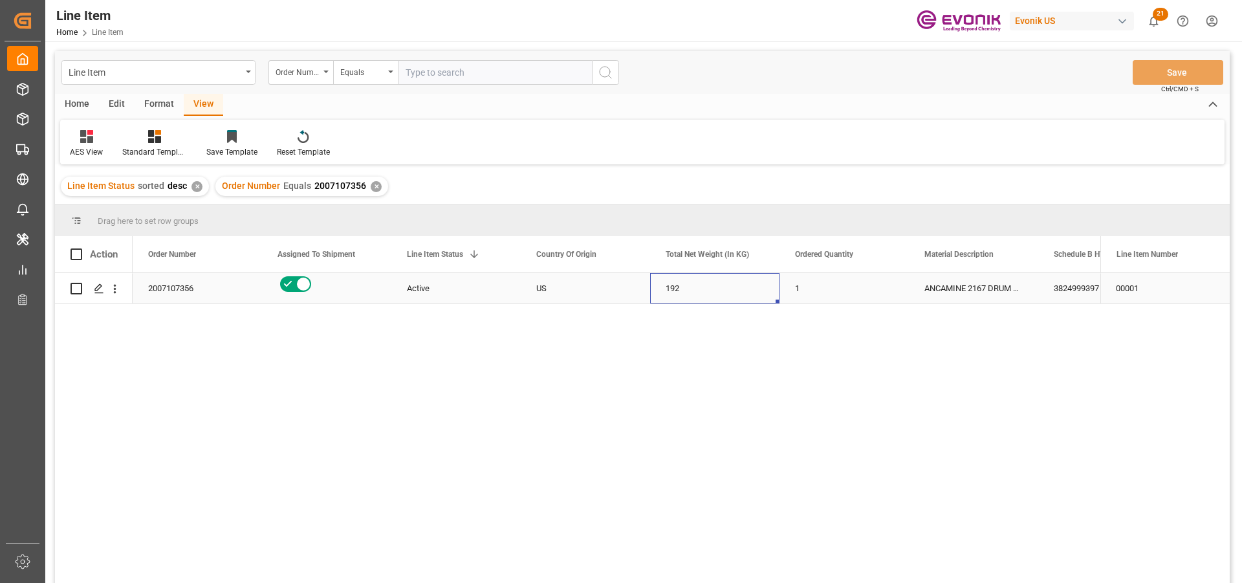
click at [773, 292] on div "192" at bounding box center [714, 288] width 129 height 30
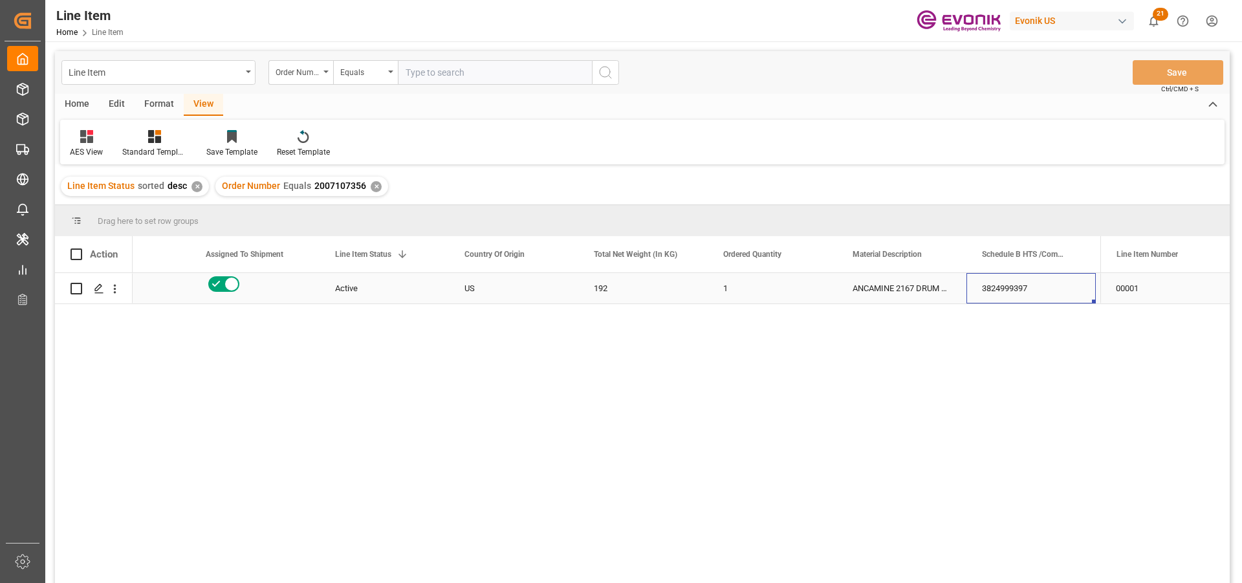
scroll to position [0, 330]
click at [915, 294] on div "2524.8" at bounding box center [901, 288] width 129 height 30
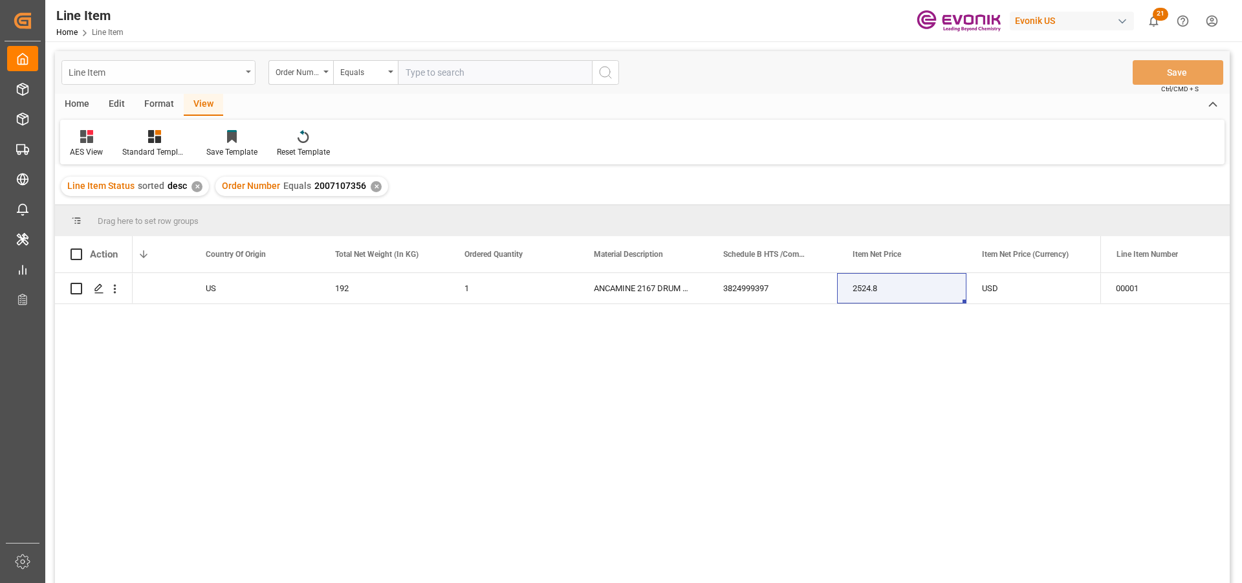
click at [213, 68] on div "Line Item" at bounding box center [155, 71] width 173 height 16
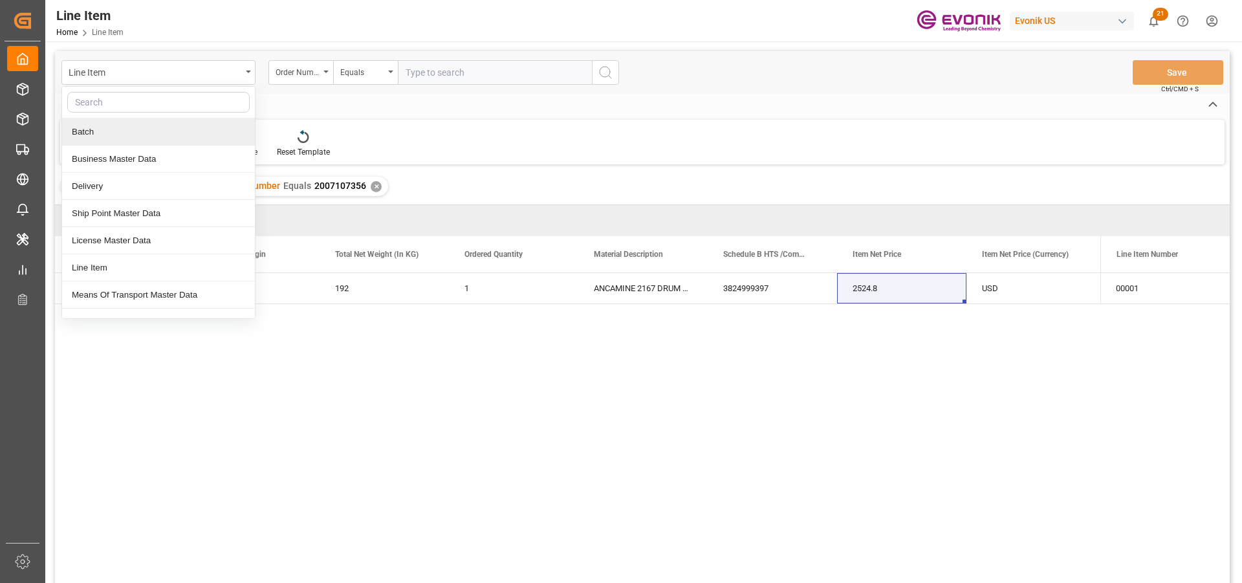
click at [128, 97] on input "text" at bounding box center [158, 102] width 182 height 21
click at [127, 100] on input "text" at bounding box center [158, 102] width 182 height 21
type input "sa"
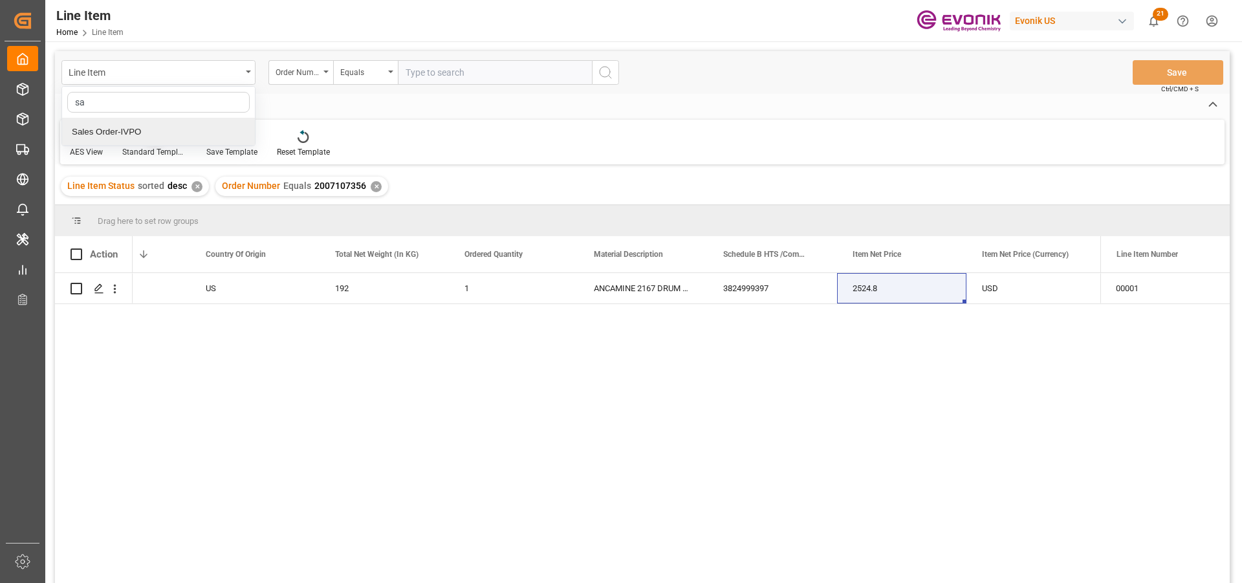
click at [129, 131] on div "Sales Order-IVPO" at bounding box center [158, 131] width 193 height 27
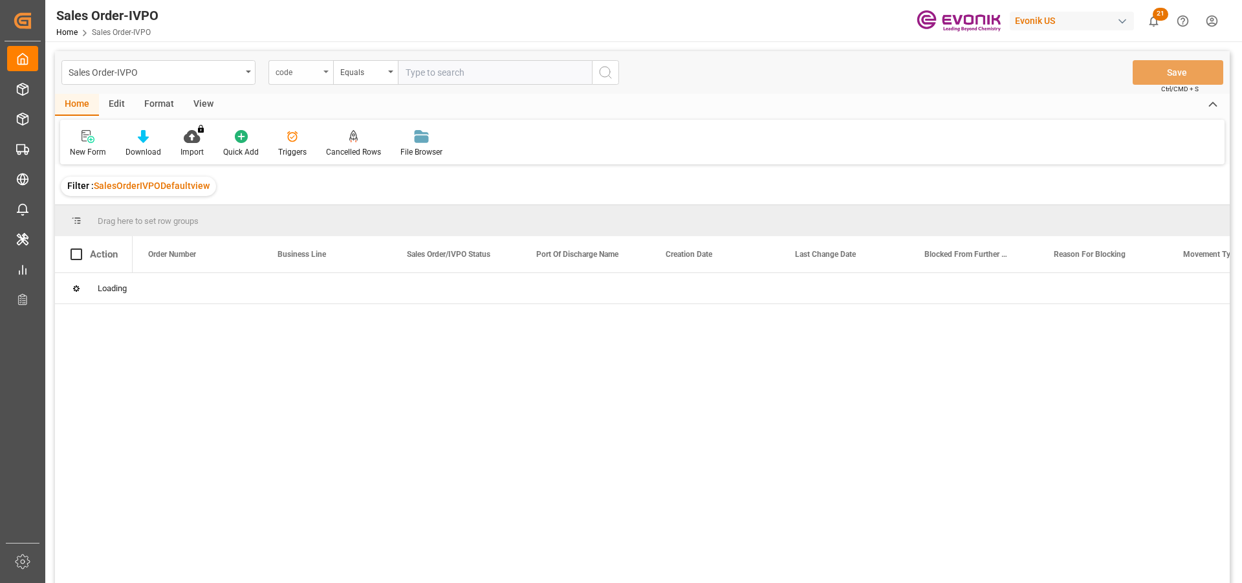
click at [319, 70] on div "code" at bounding box center [300, 72] width 65 height 25
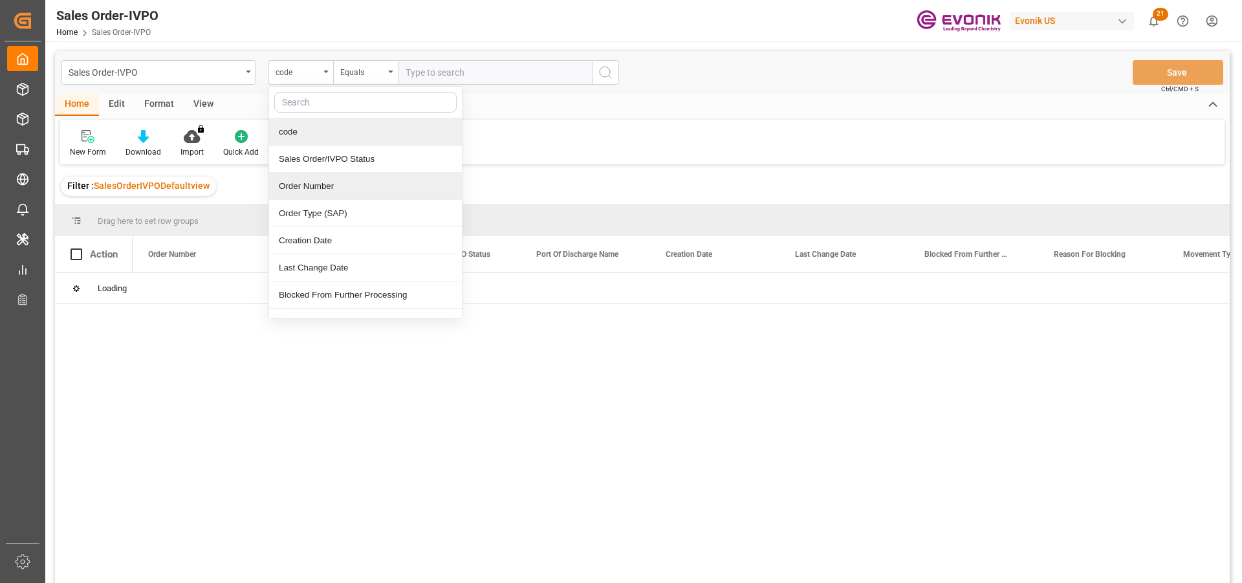
click at [315, 183] on div "Order Number" at bounding box center [365, 186] width 193 height 27
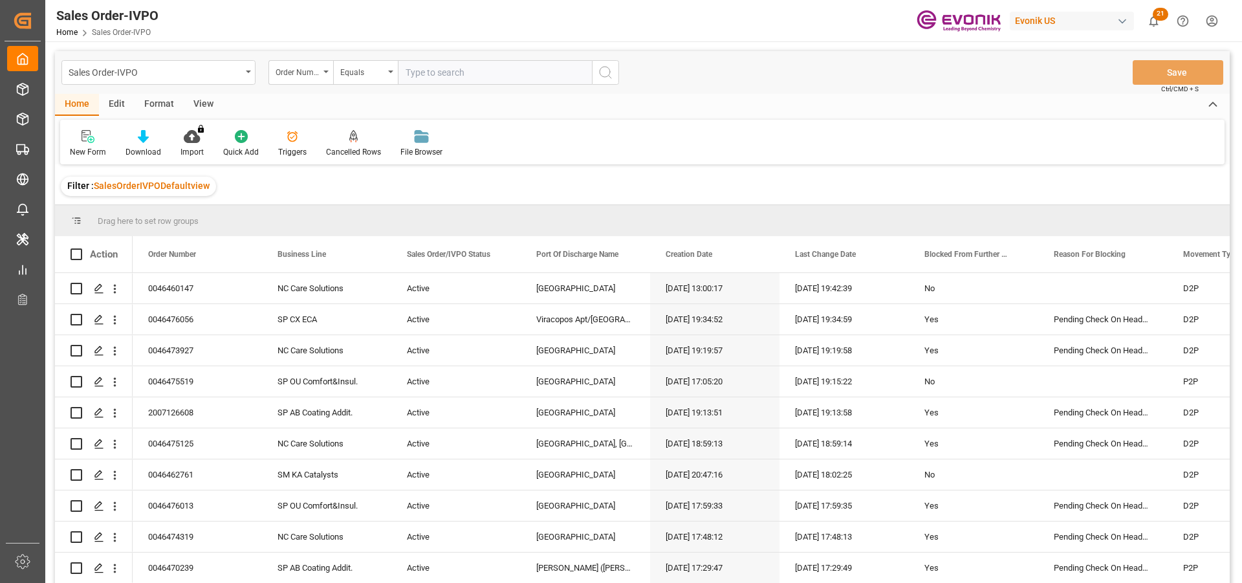
click at [441, 75] on input "text" at bounding box center [495, 72] width 194 height 25
paste input "2007107356"
type input "2007107356"
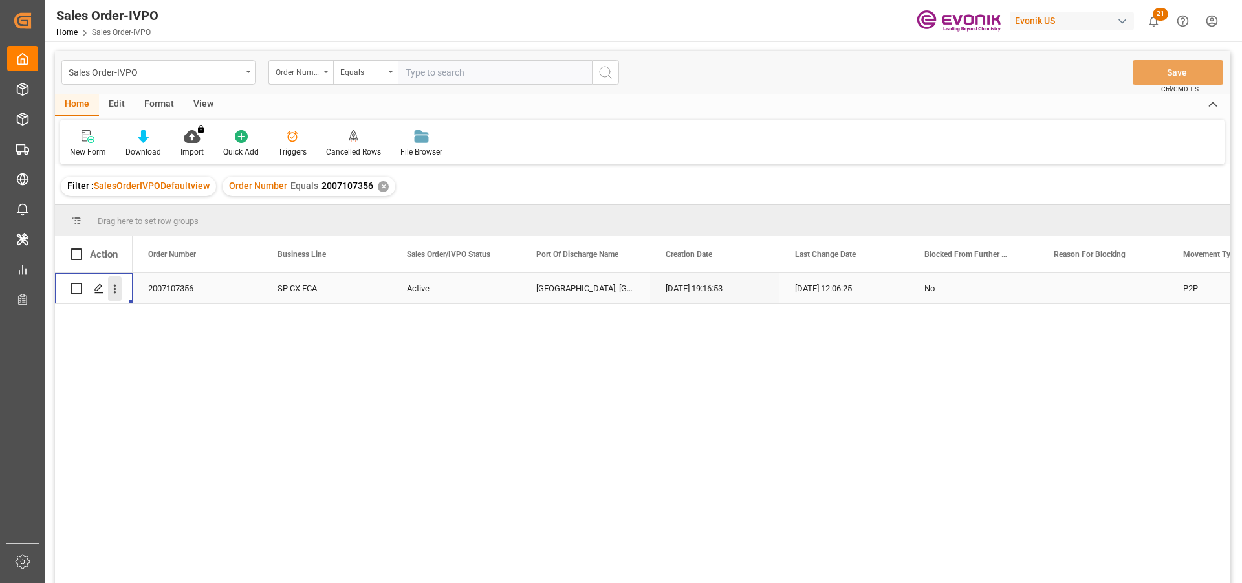
click at [113, 287] on icon "open menu" at bounding box center [115, 289] width 14 height 14
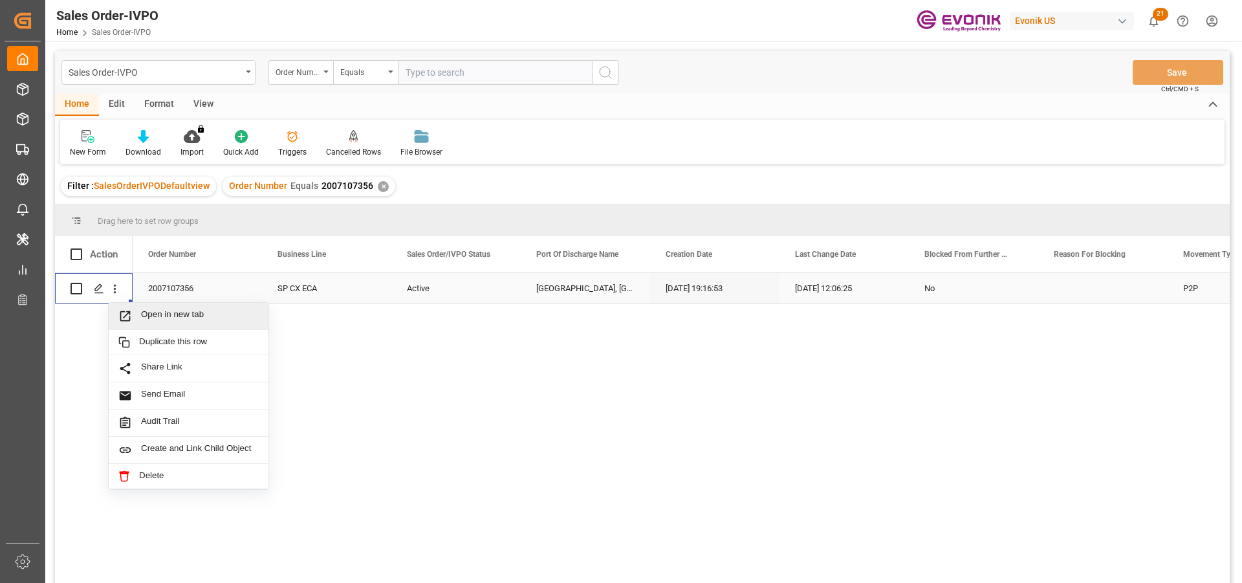
click at [217, 312] on span "Open in new tab" at bounding box center [200, 316] width 118 height 14
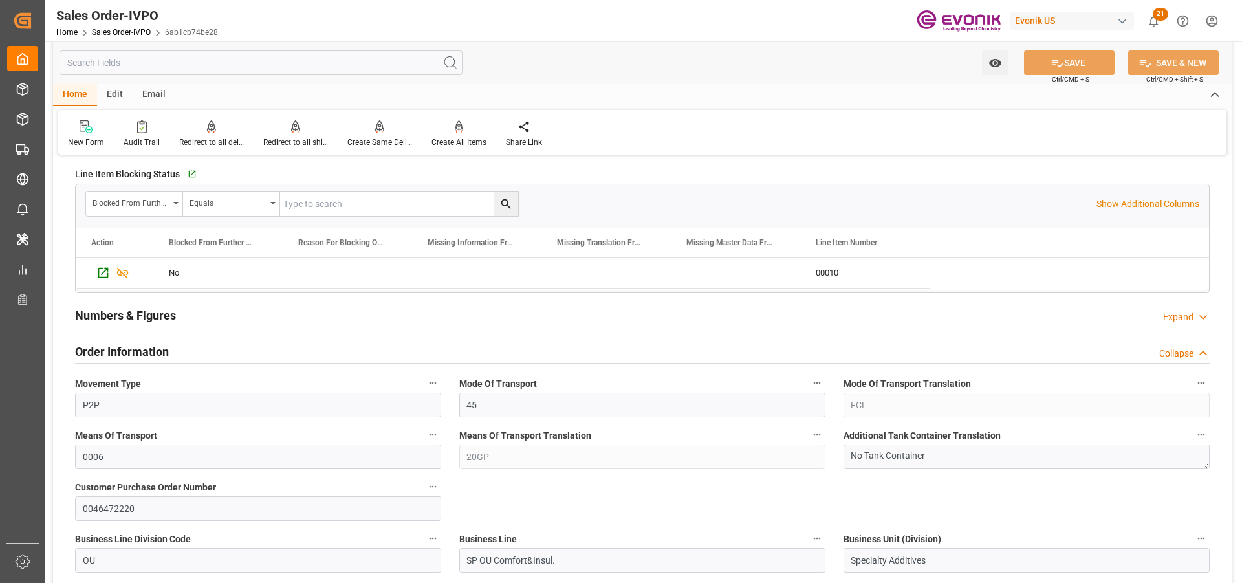
scroll to position [647, 0]
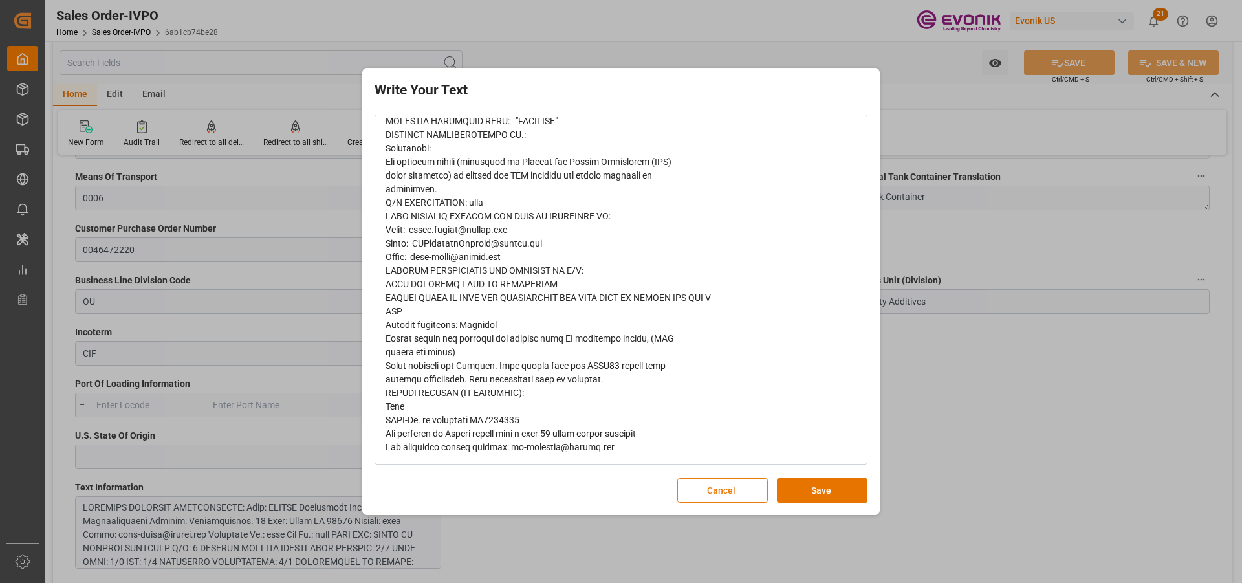
scroll to position [0, 0]
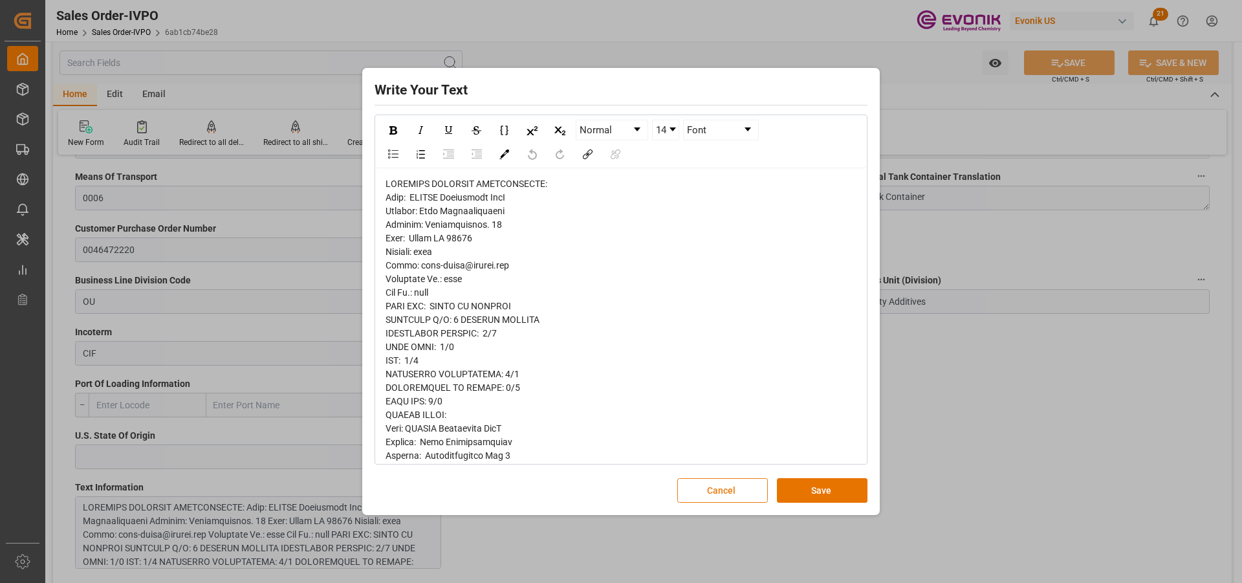
click at [739, 486] on button "Cancel" at bounding box center [722, 490] width 91 height 25
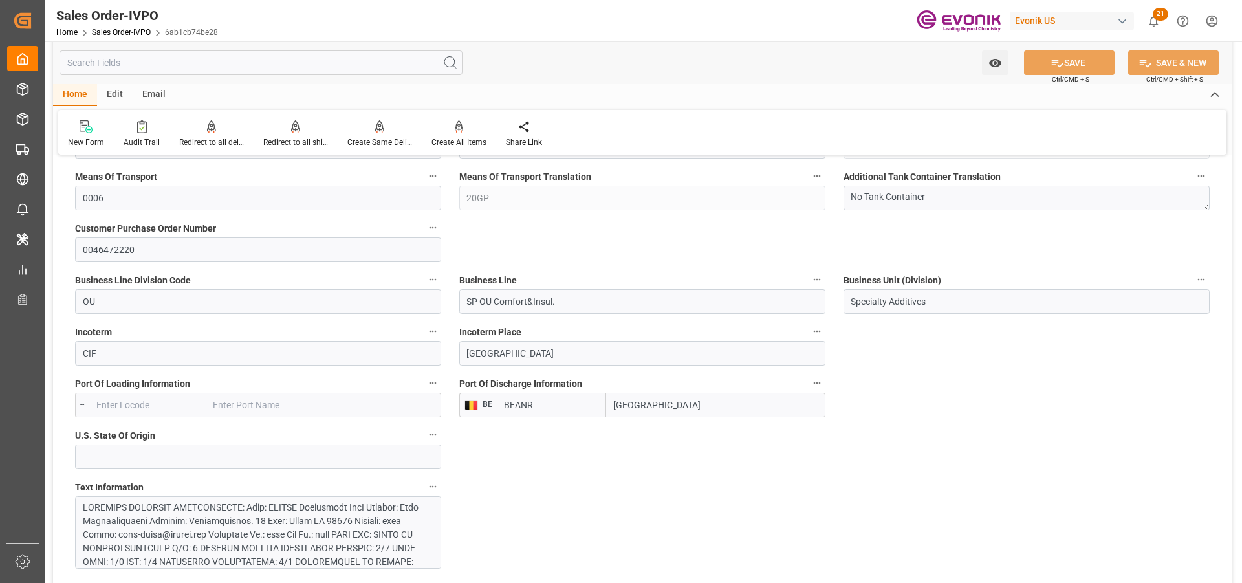
scroll to position [905, 0]
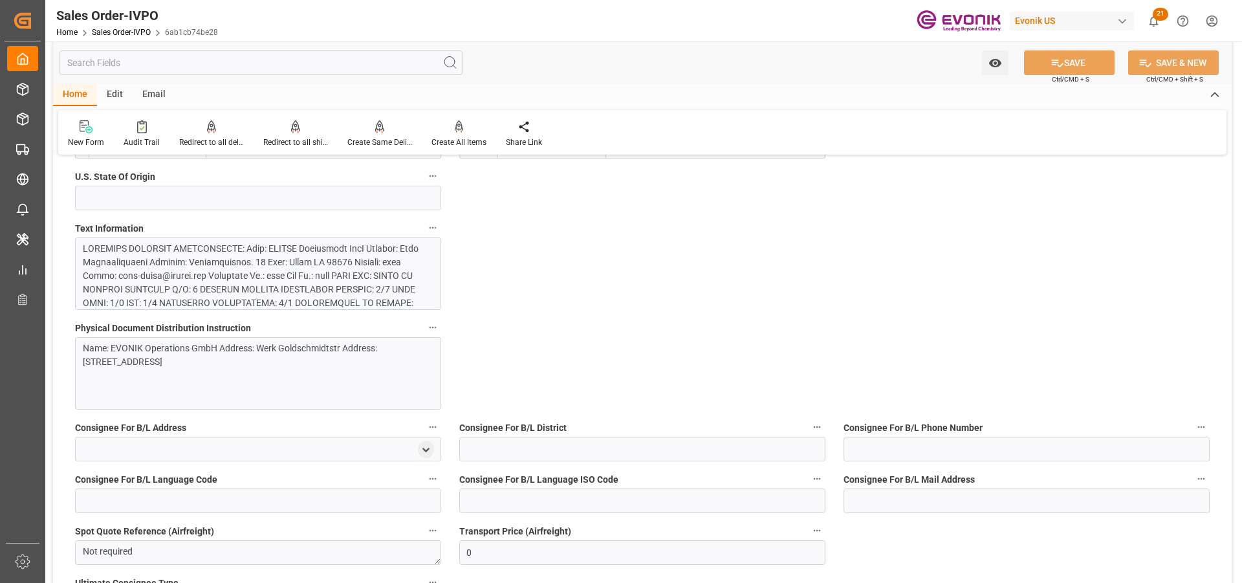
click at [199, 361] on div "Name: EVONIK Operations GmbH Address: Werk Goldschmidtstr Address: Burggrafenst…" at bounding box center [253, 354] width 341 height 27
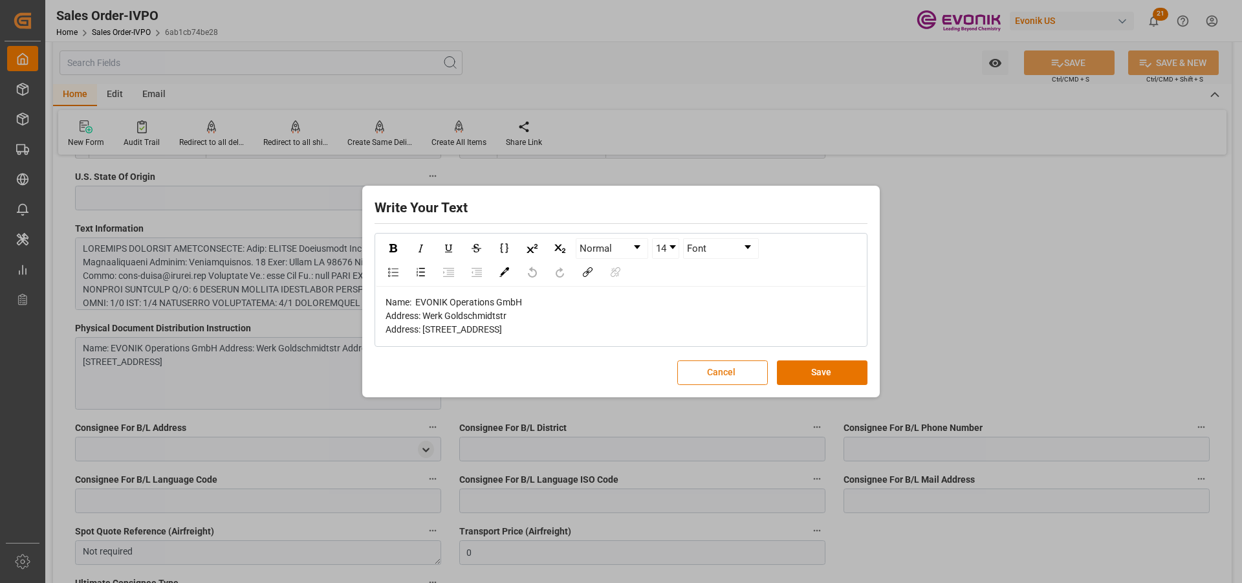
click at [748, 383] on button "Cancel" at bounding box center [722, 372] width 91 height 25
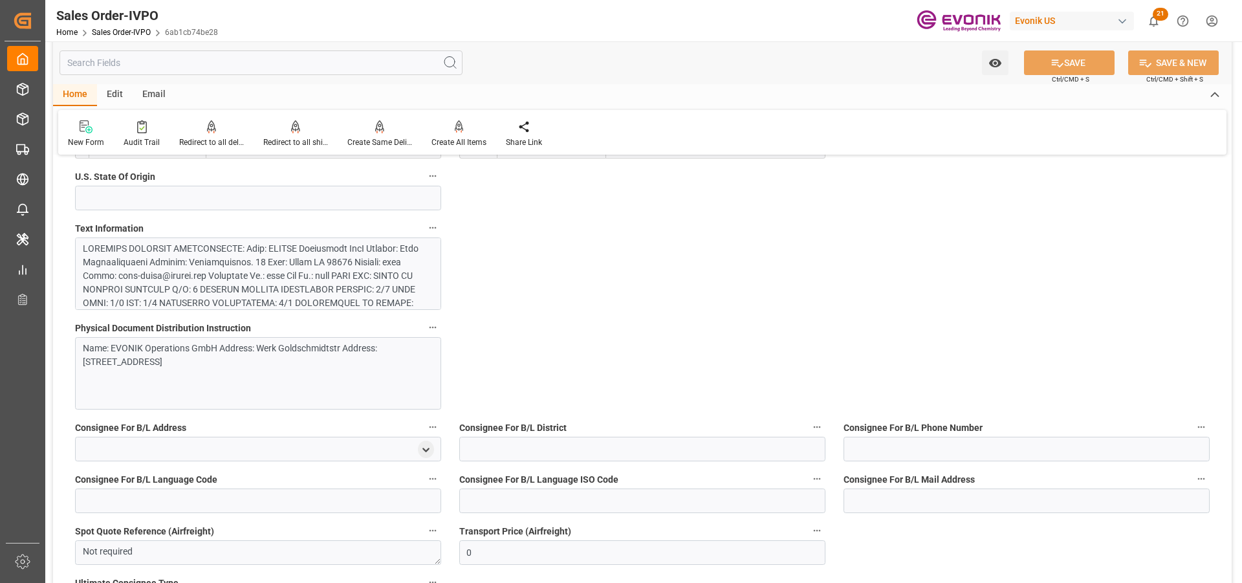
click at [281, 275] on div at bounding box center [253, 412] width 341 height 340
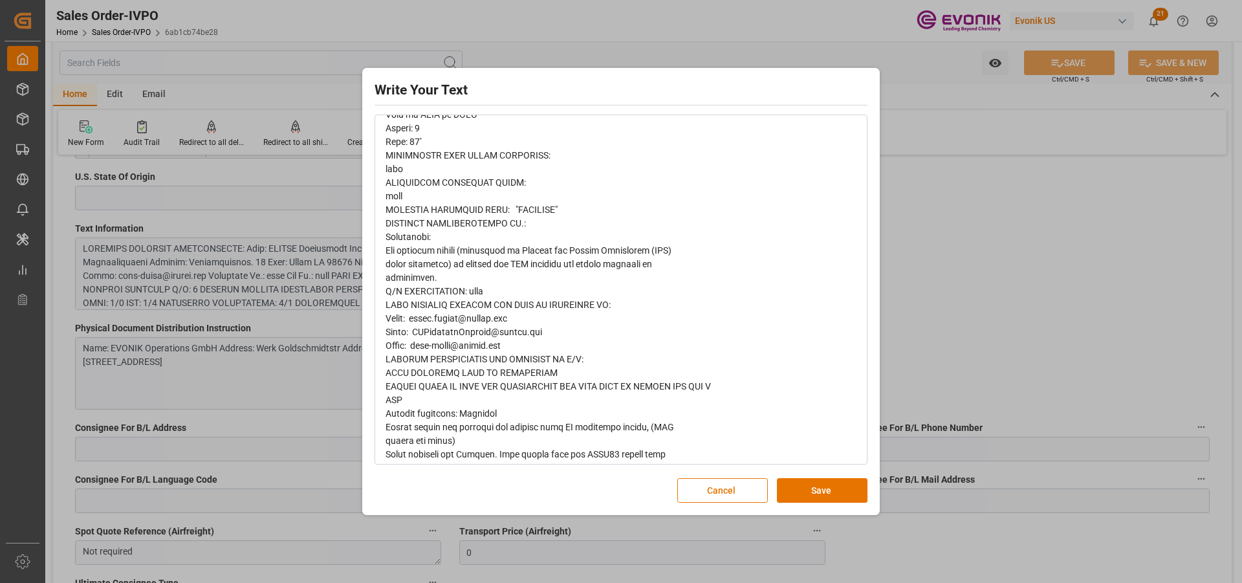
scroll to position [606, 0]
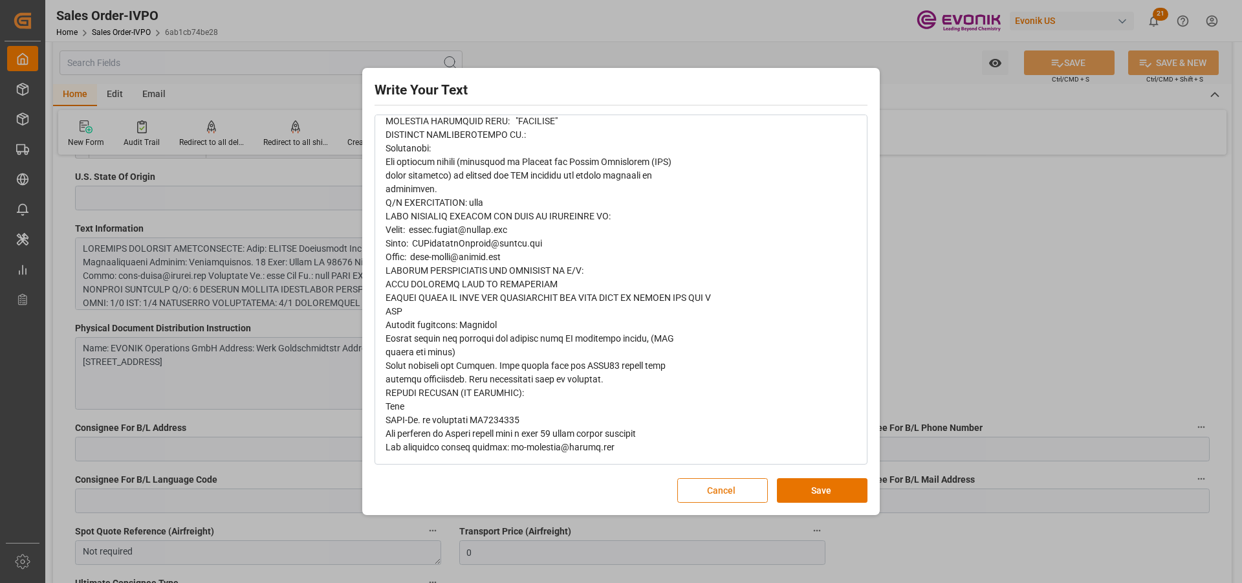
click at [712, 488] on button "Cancel" at bounding box center [722, 490] width 91 height 25
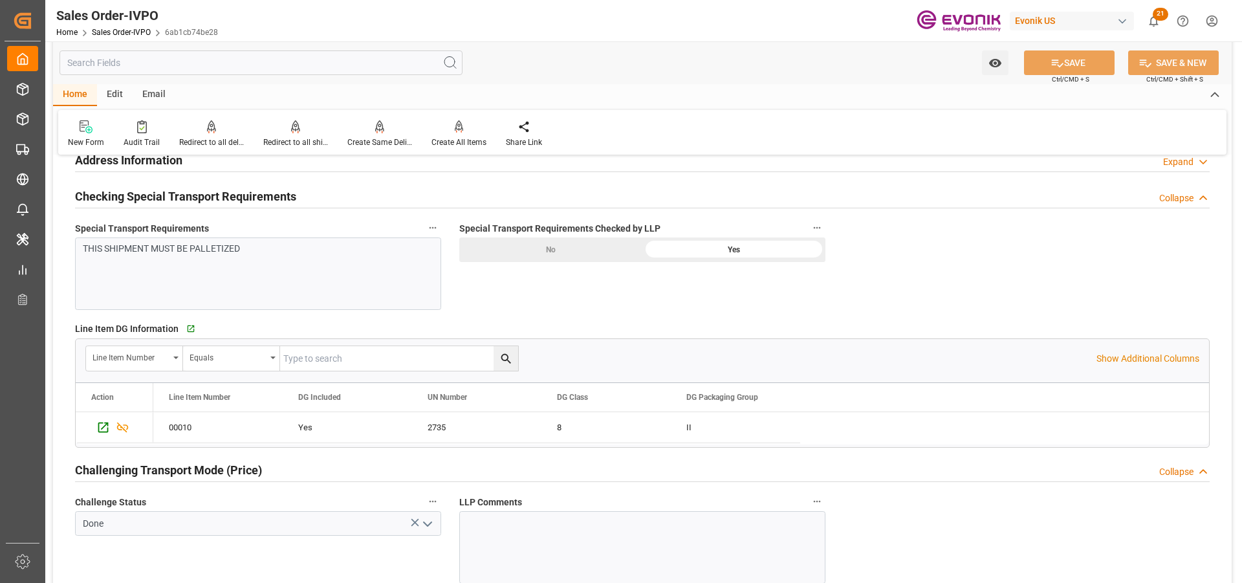
scroll to position [1293, 0]
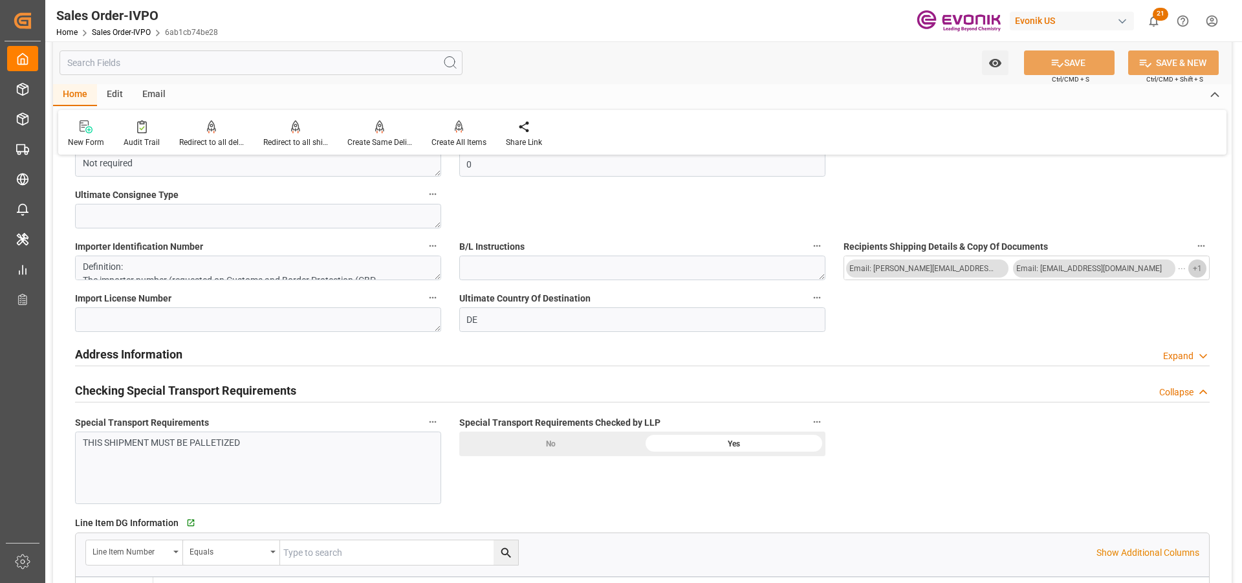
click at [1201, 267] on span "+ 1" at bounding box center [1196, 268] width 9 height 21
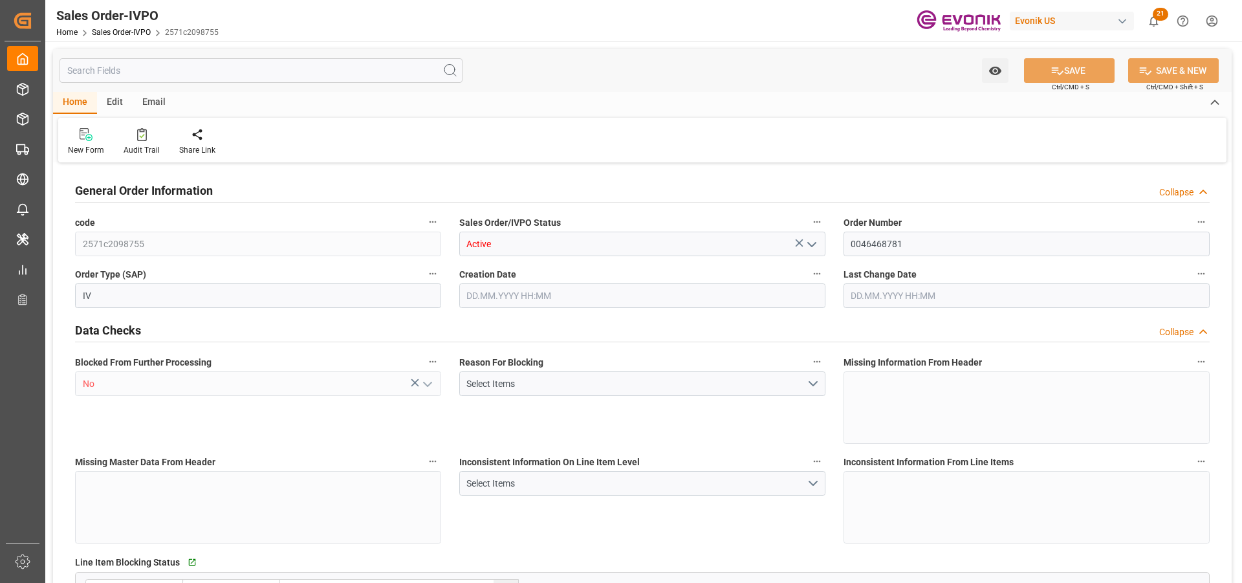
type input "BRSSZ"
type input "0"
type input "1"
type input "2"
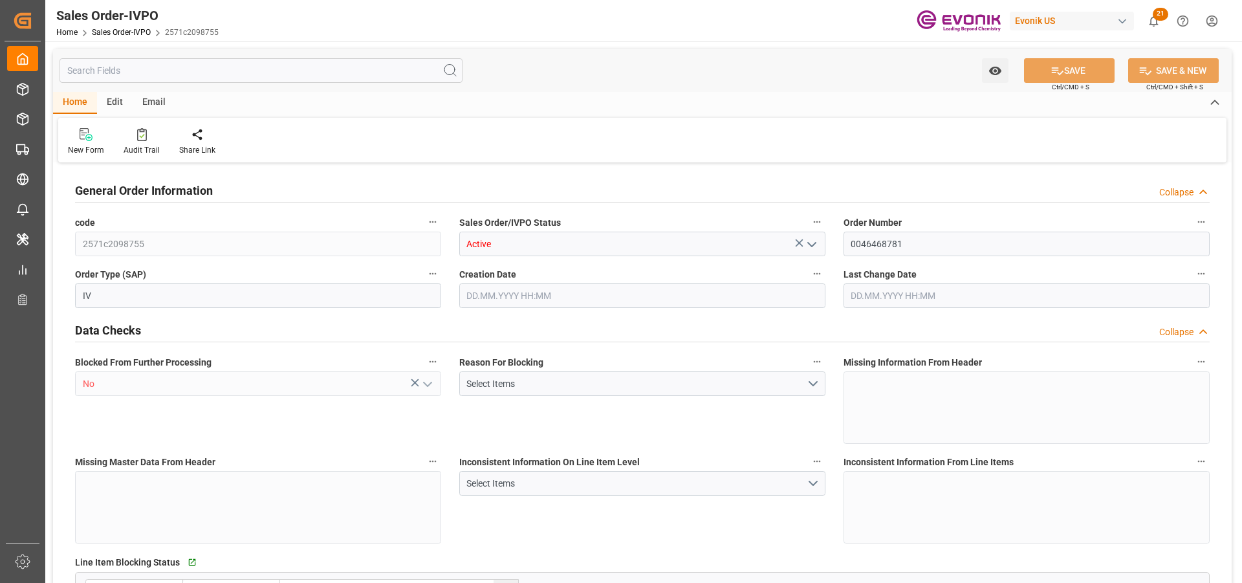
type input "16214.4"
type input "47.2896"
type input "17000"
type input "30"
type input "04.09.2025 14:25"
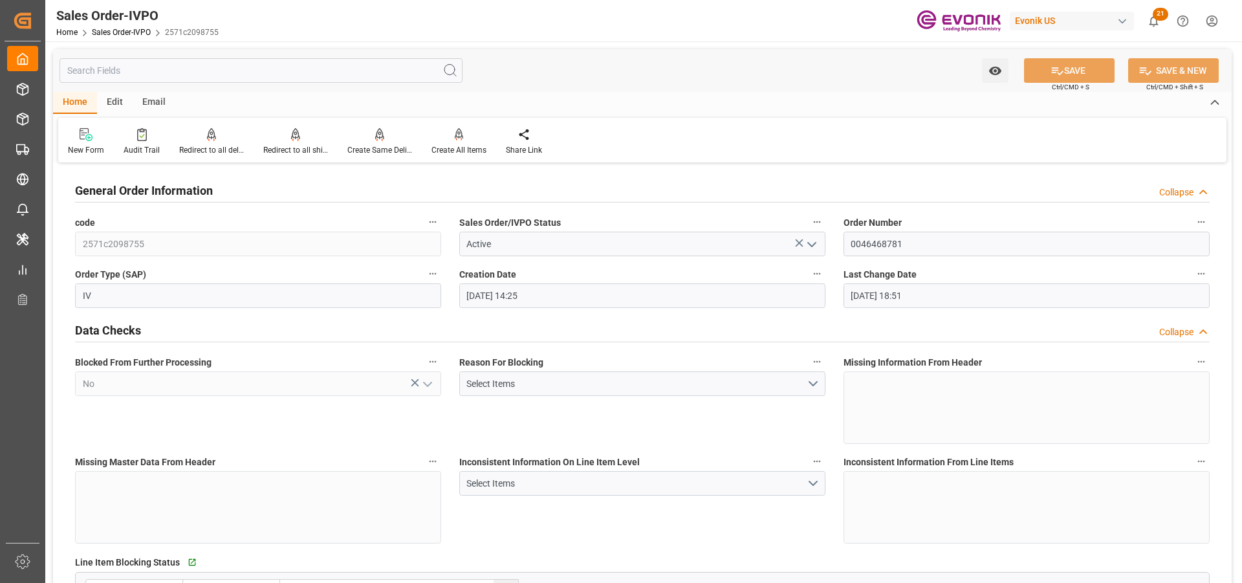
type input "11.09.2025 18:51"
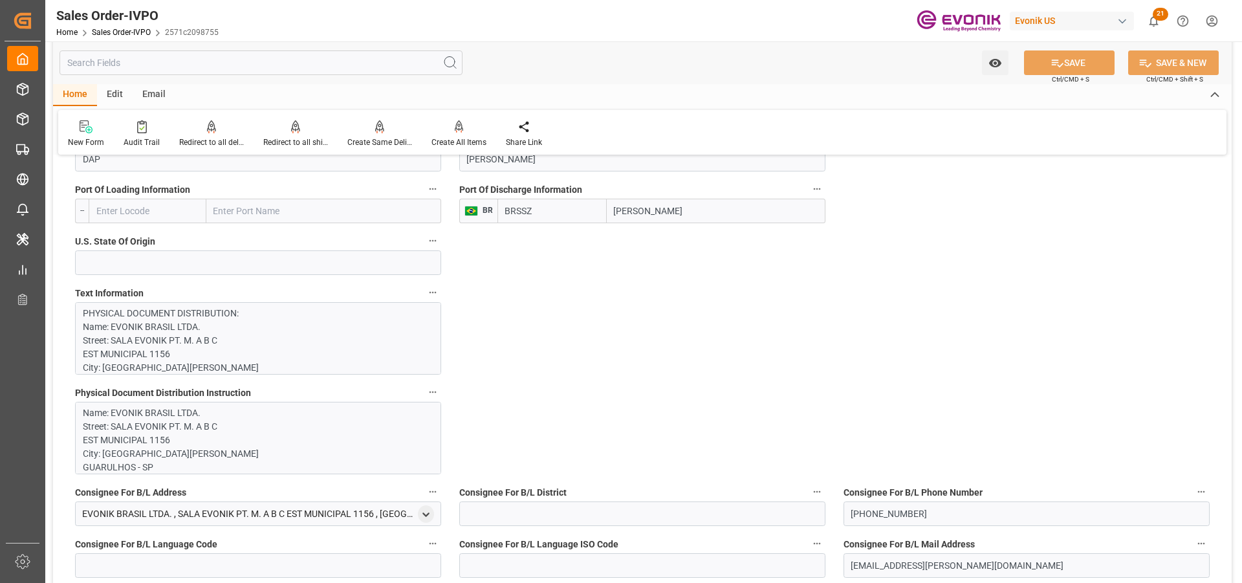
scroll to position [1035, 0]
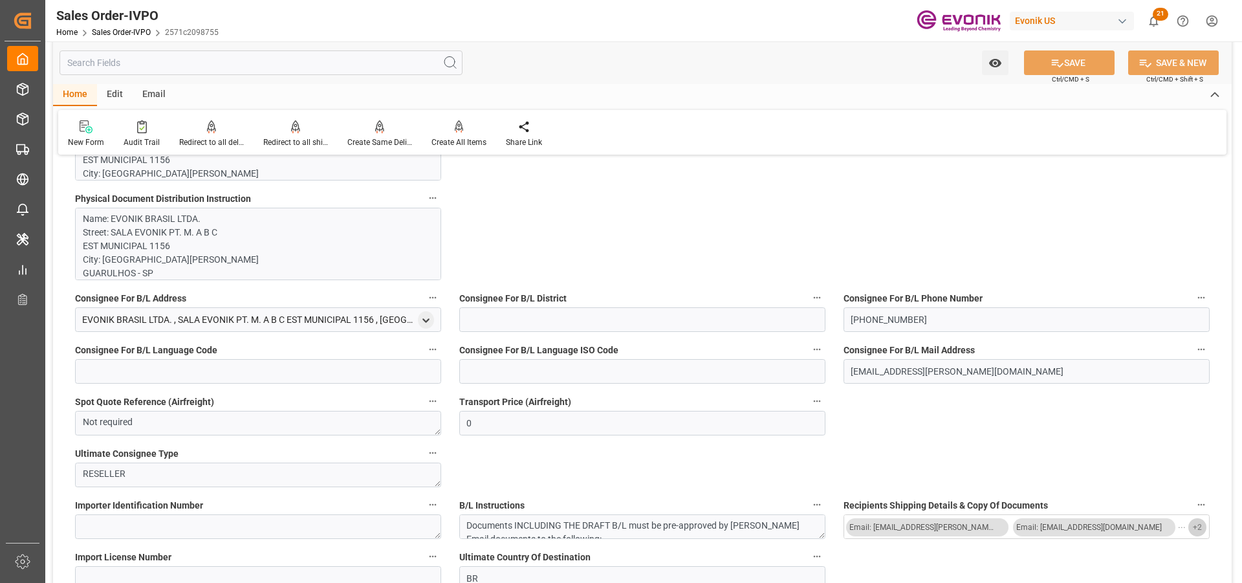
click at [1192, 523] on button "+ 2" at bounding box center [1197, 527] width 18 height 18
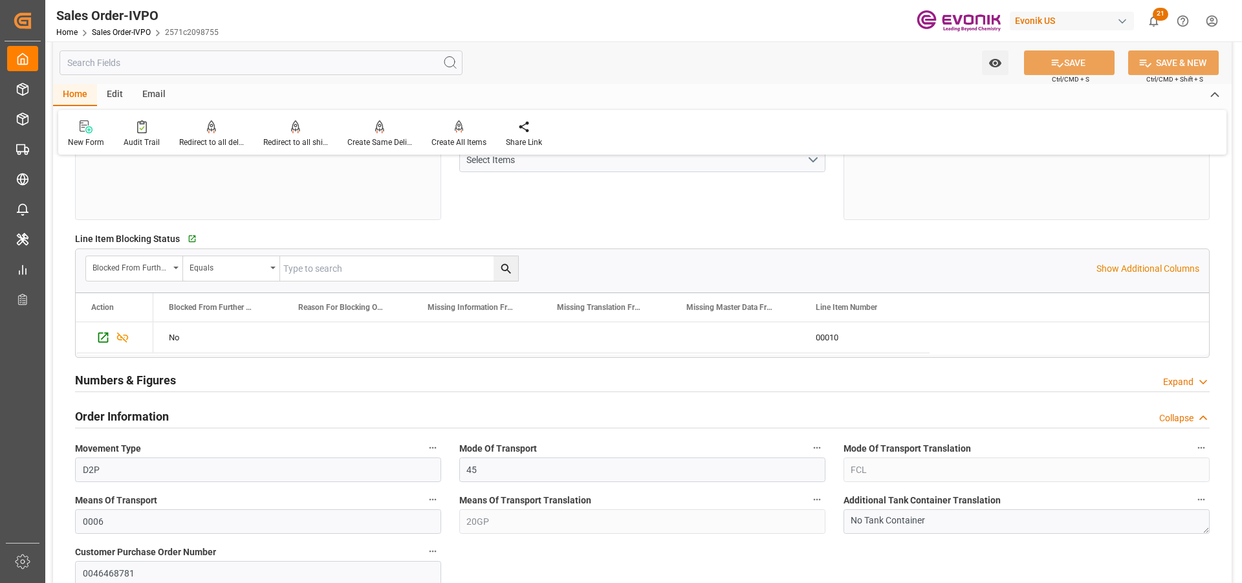
scroll to position [0, 0]
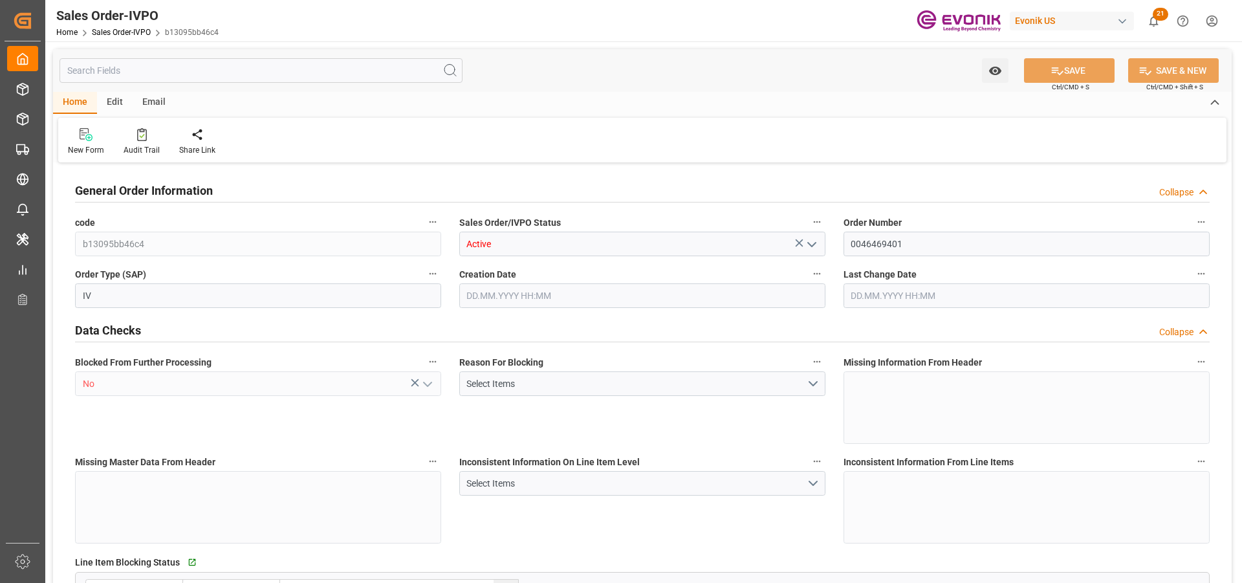
type input "BRSSZ"
type input "livia.leone@evonik.comTelephone No: 55 19 3475-3130"
type input "0"
type input "1"
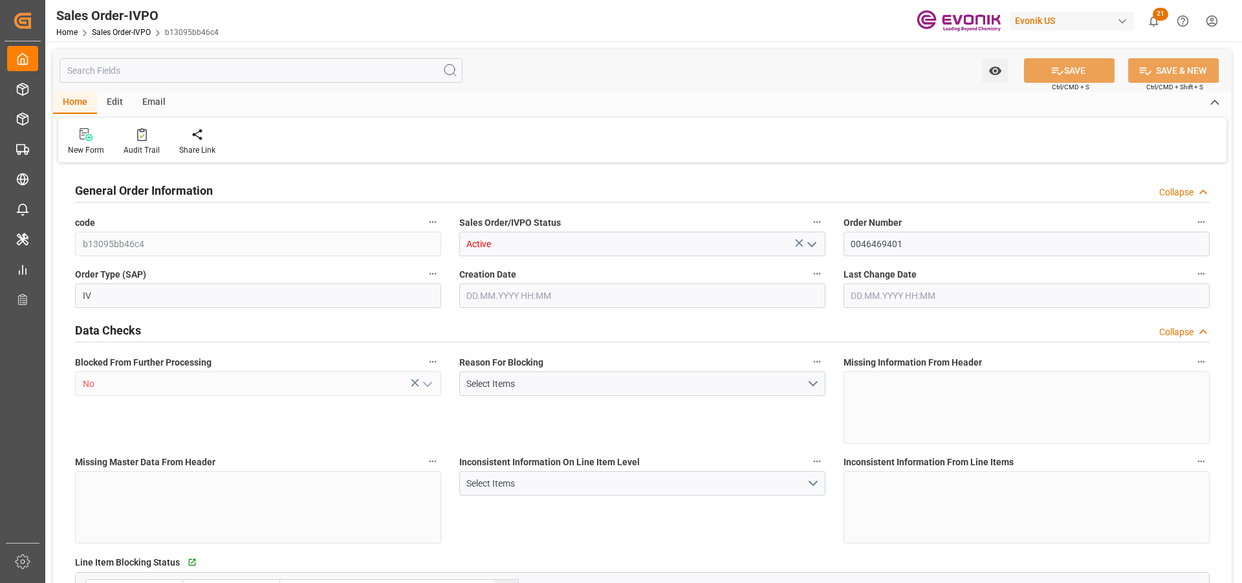
type input "1"
type input "9457.69"
type input "12.3197"
type input "17000"
type input "30"
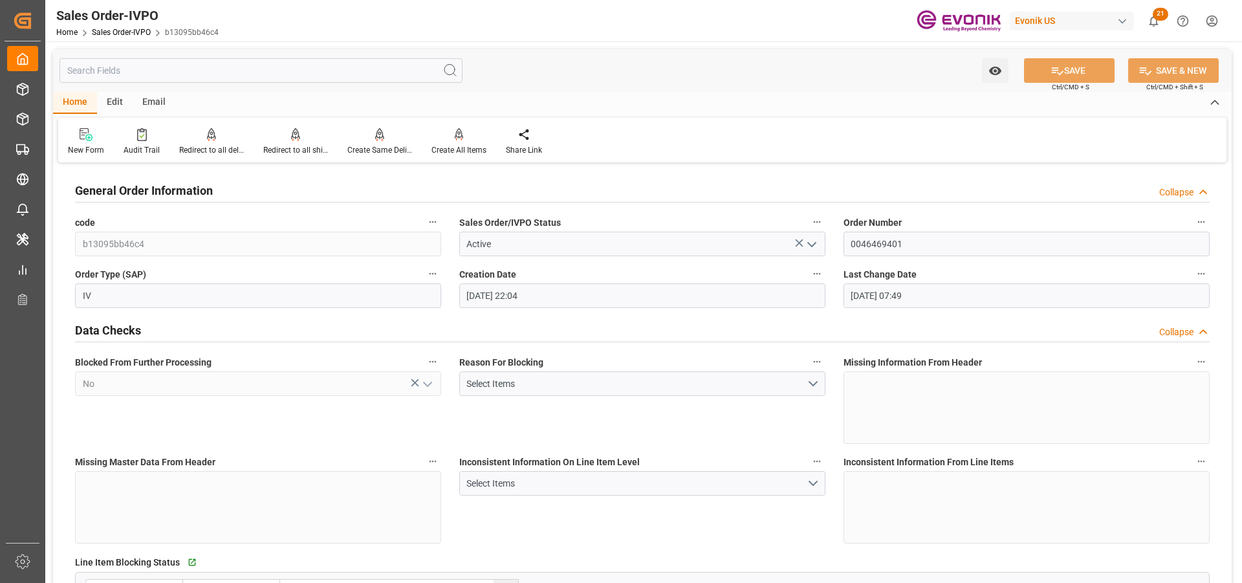
type input "20.08.2025 22:04"
type input "02.09.2025 07:49"
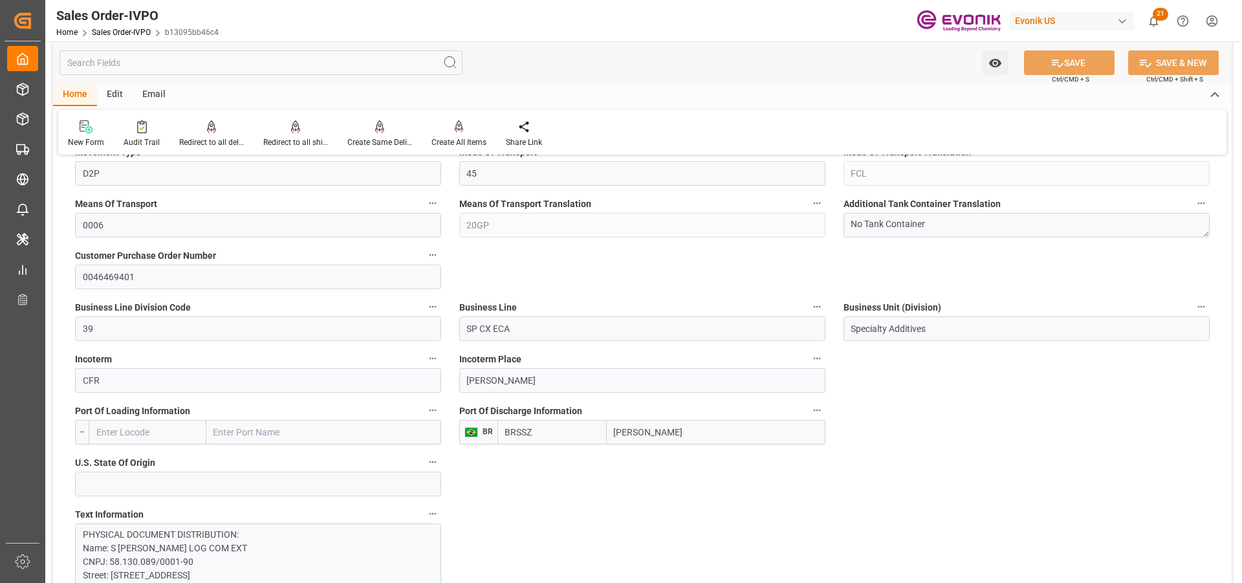
scroll to position [841, 0]
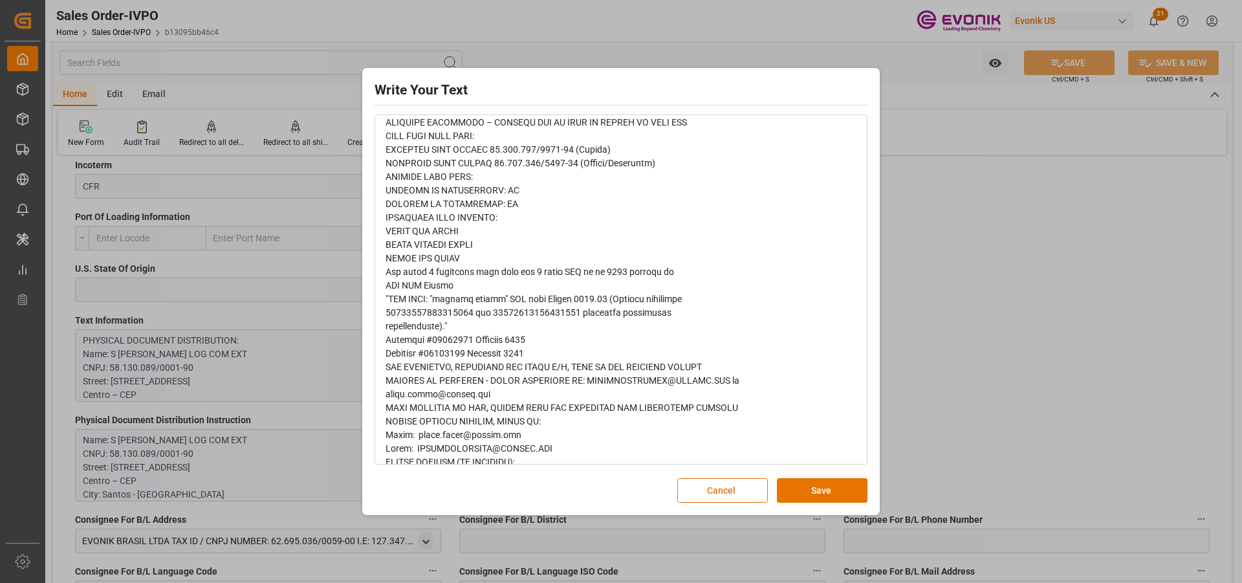
scroll to position [1869, 0]
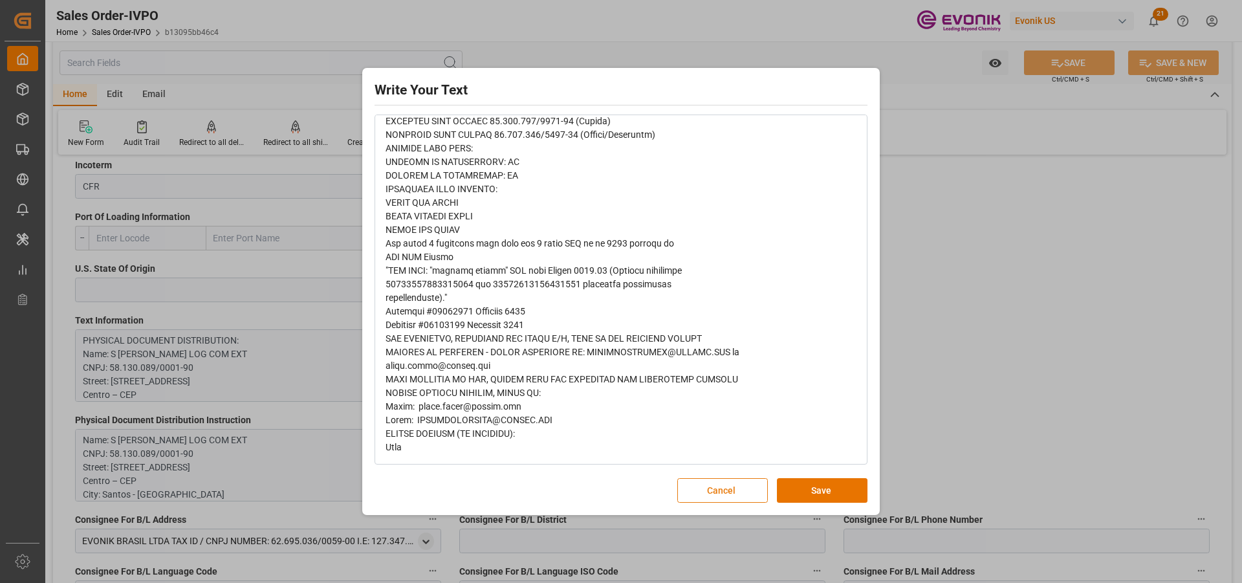
click at [698, 494] on button "Cancel" at bounding box center [722, 490] width 91 height 25
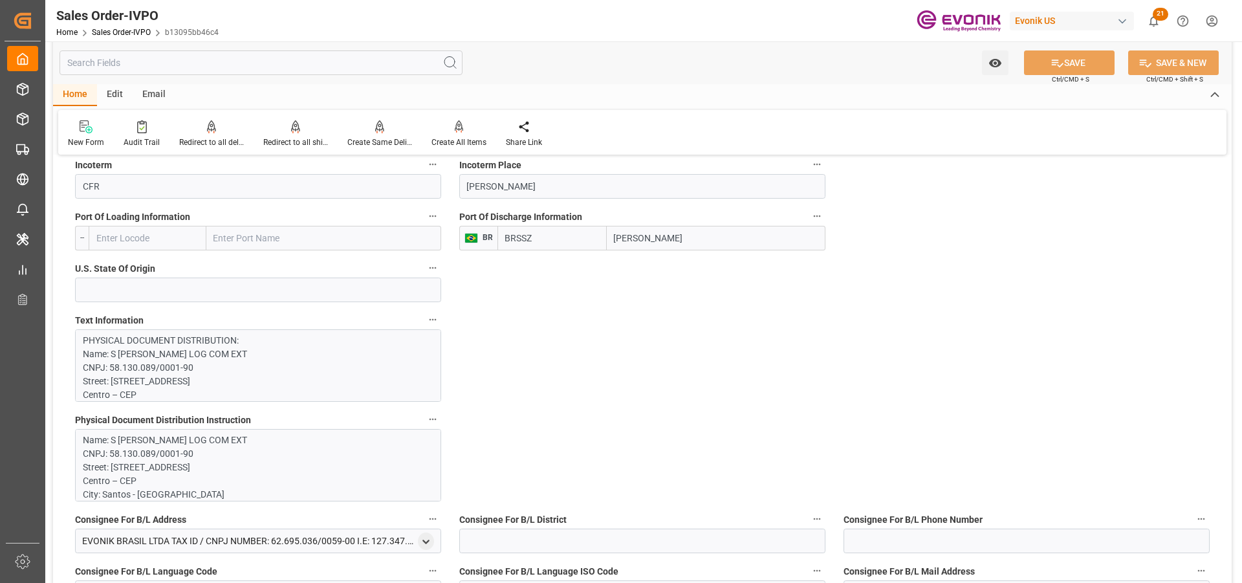
click at [250, 493] on p "Name: S MAGALHAES S.A LOG COM EXT CNPJ: 58.130.089/0001-90 Street: Praça da Rep…" at bounding box center [253, 562] width 341 height 258
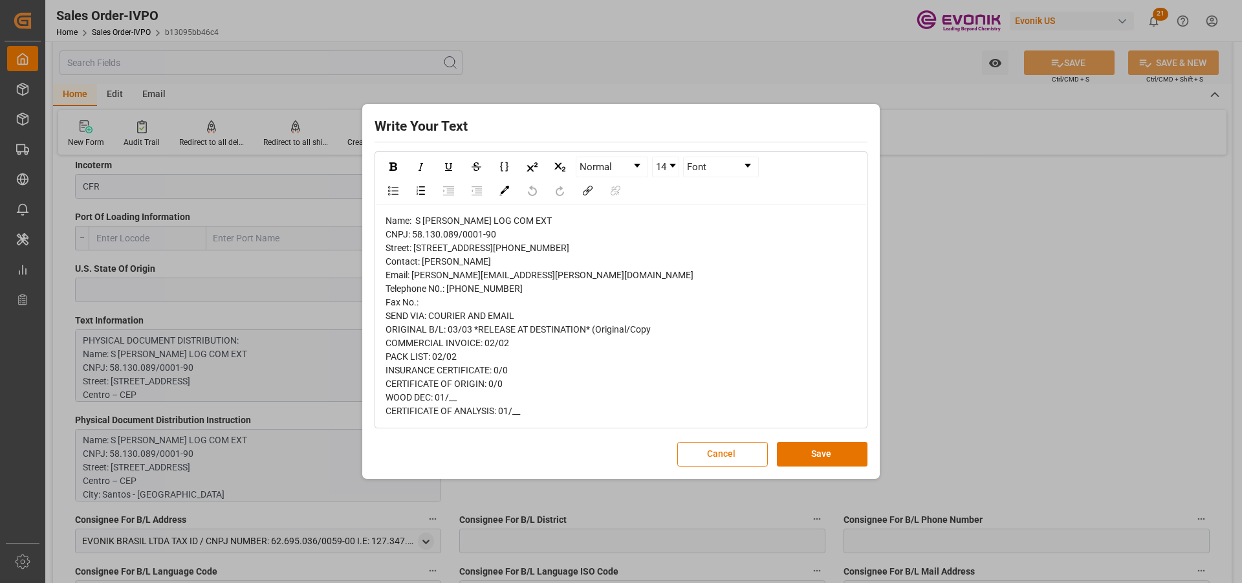
click at [695, 466] on button "Cancel" at bounding box center [722, 454] width 91 height 25
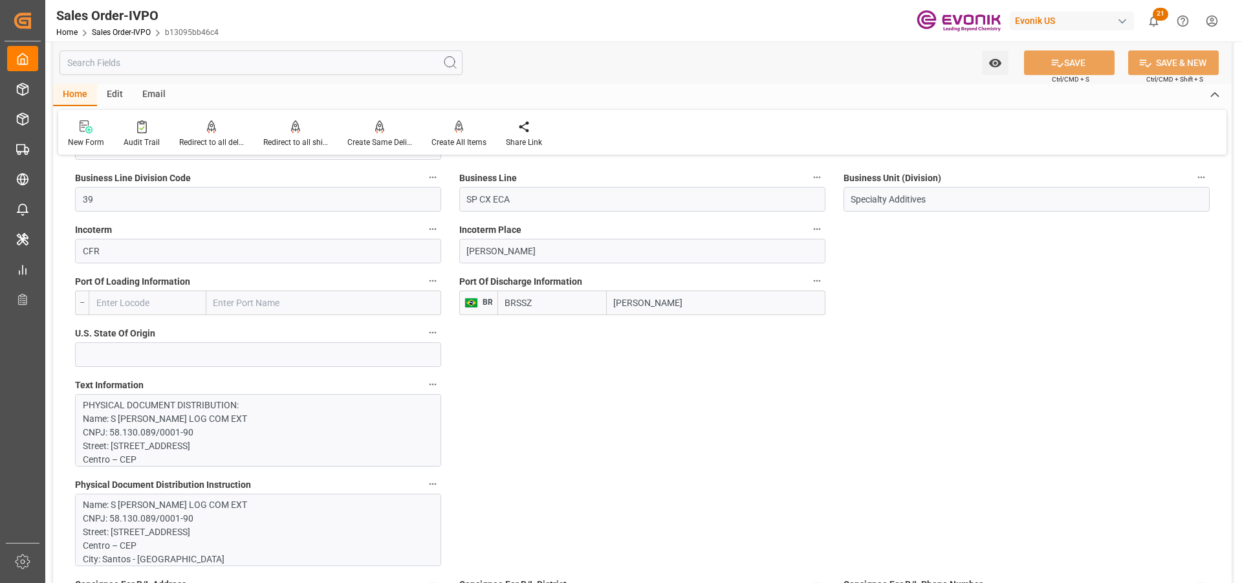
scroll to position [582, 0]
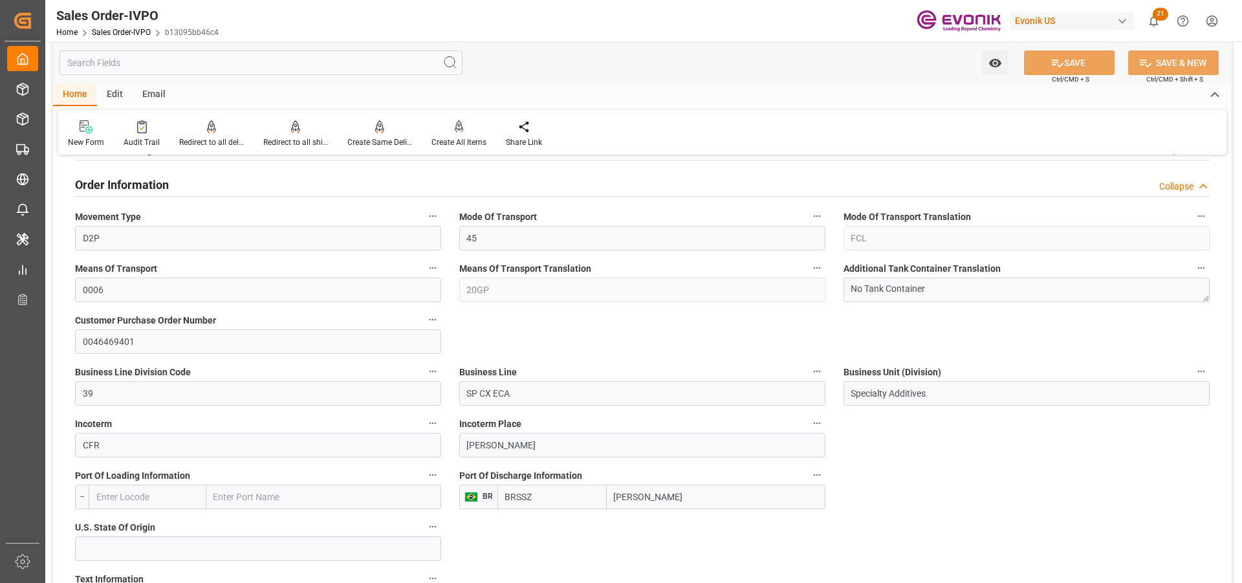
type input "livia.leone@evonik.comTelephone No: 55 19 3475-3130"
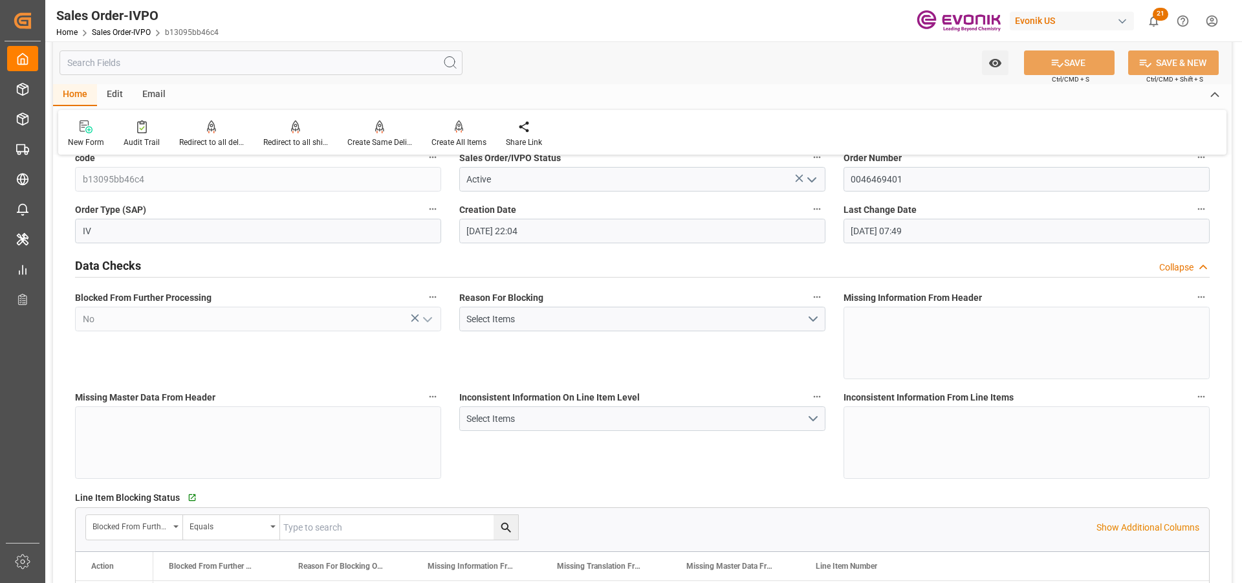
scroll to position [0, 0]
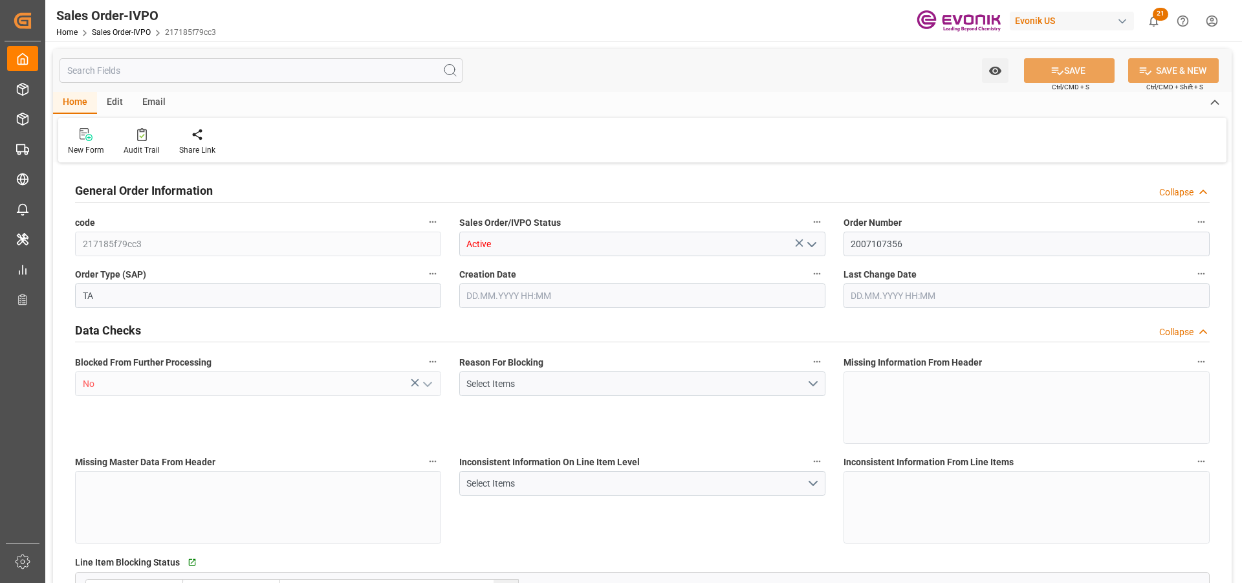
type input "IDJKT"
type input "0"
type input "1"
type input "228.8"
type input "[DATE] 19:16"
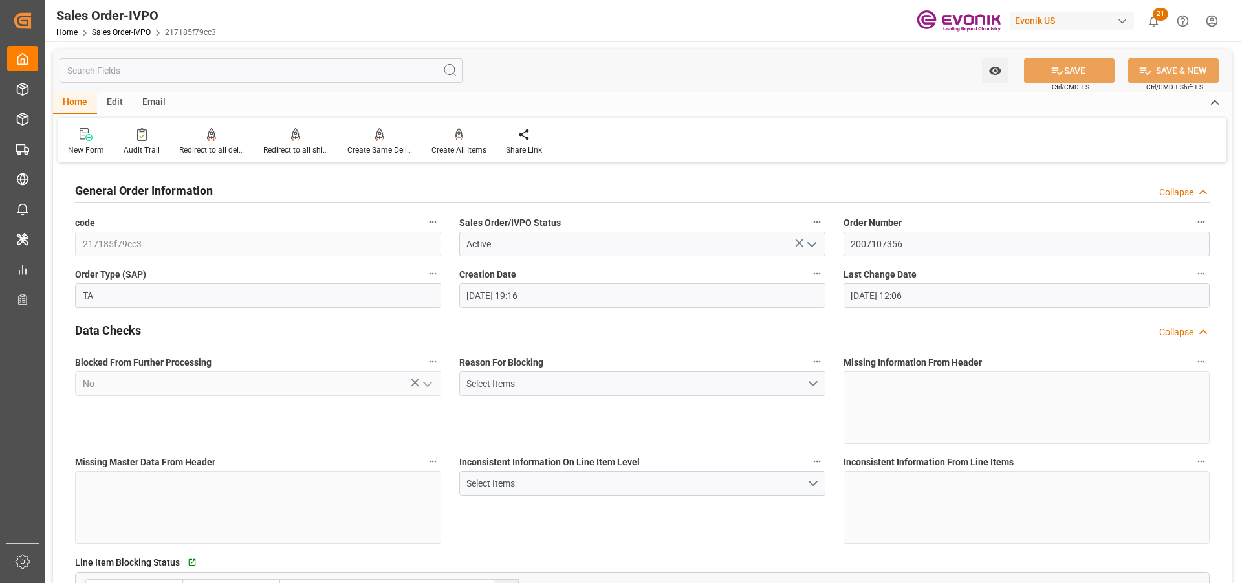
type input "[DATE] 12:06"
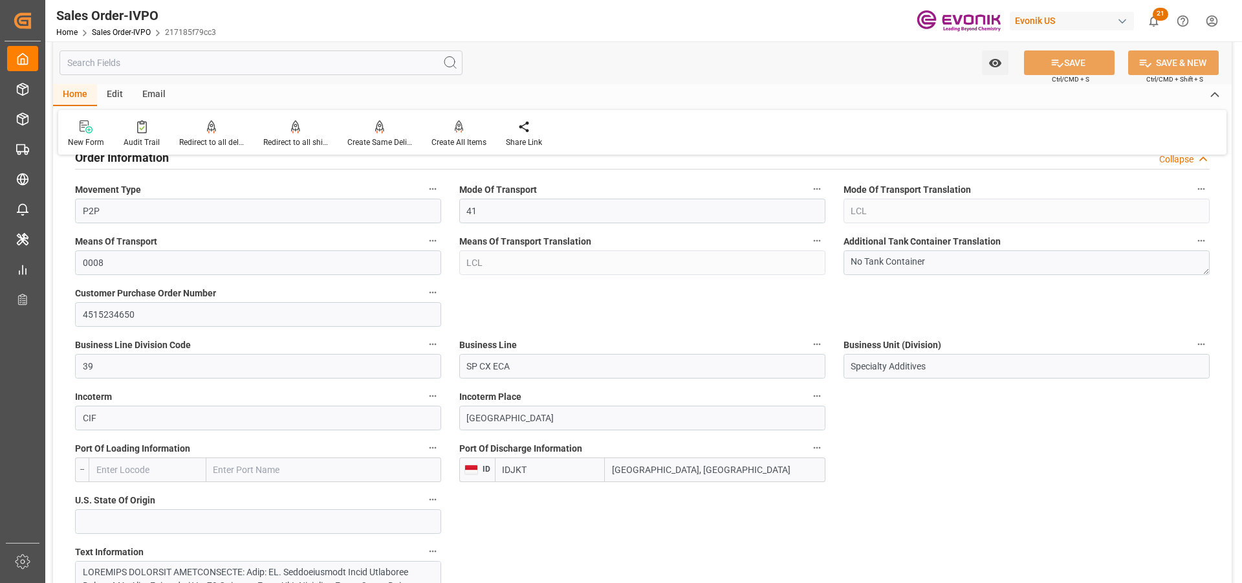
scroll to position [776, 0]
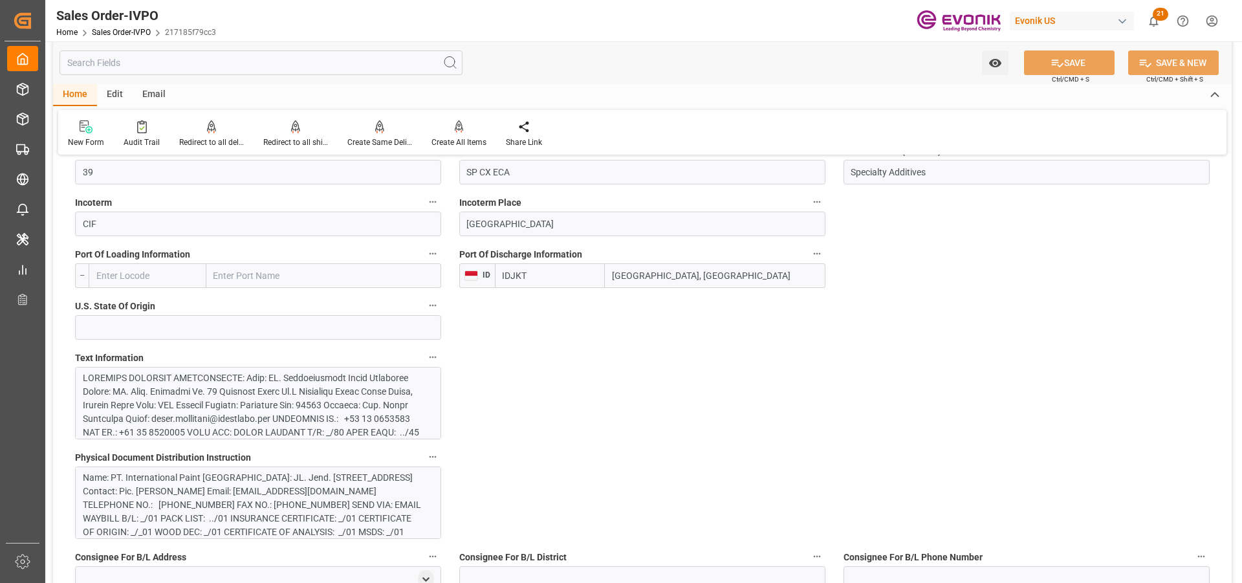
click at [307, 391] on div at bounding box center [253, 534] width 341 height 326
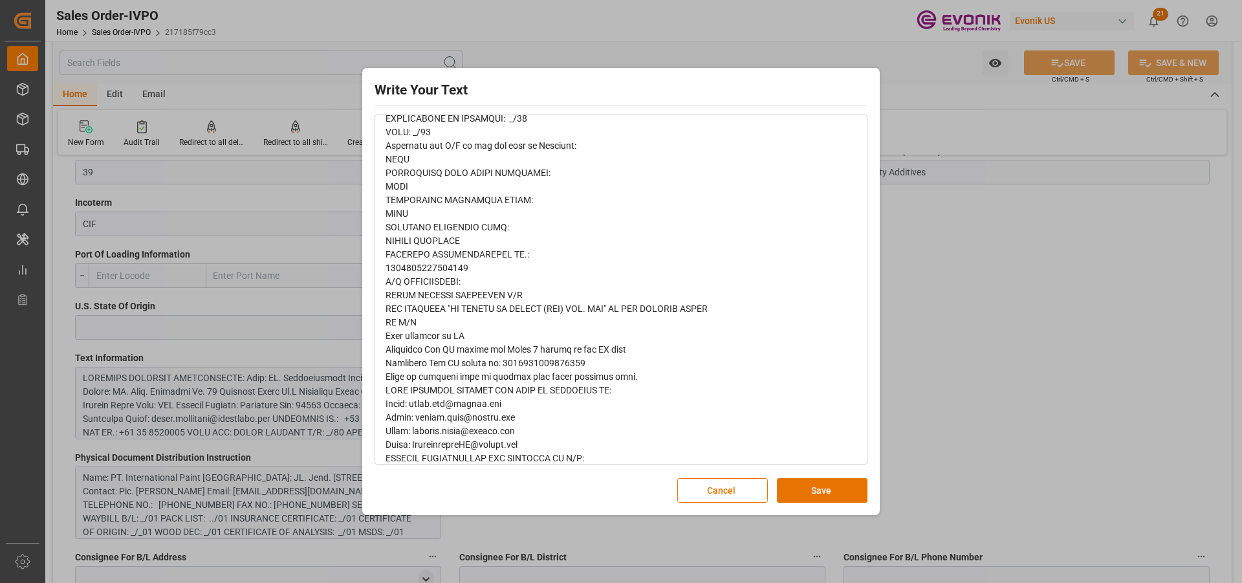
scroll to position [453, 0]
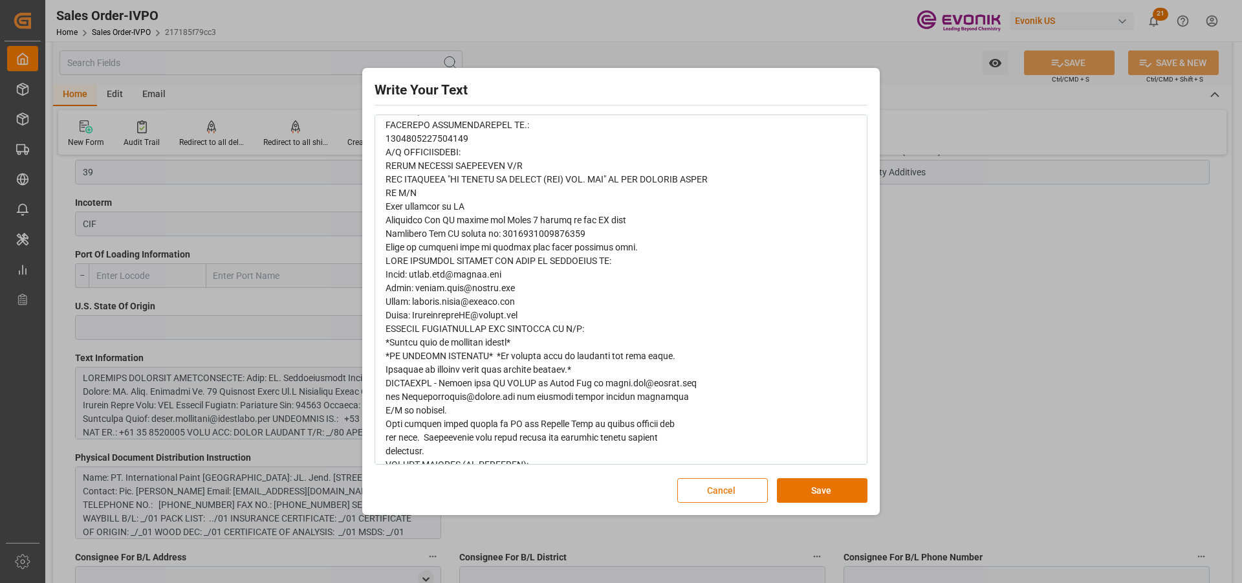
click at [748, 484] on button "Cancel" at bounding box center [722, 490] width 91 height 25
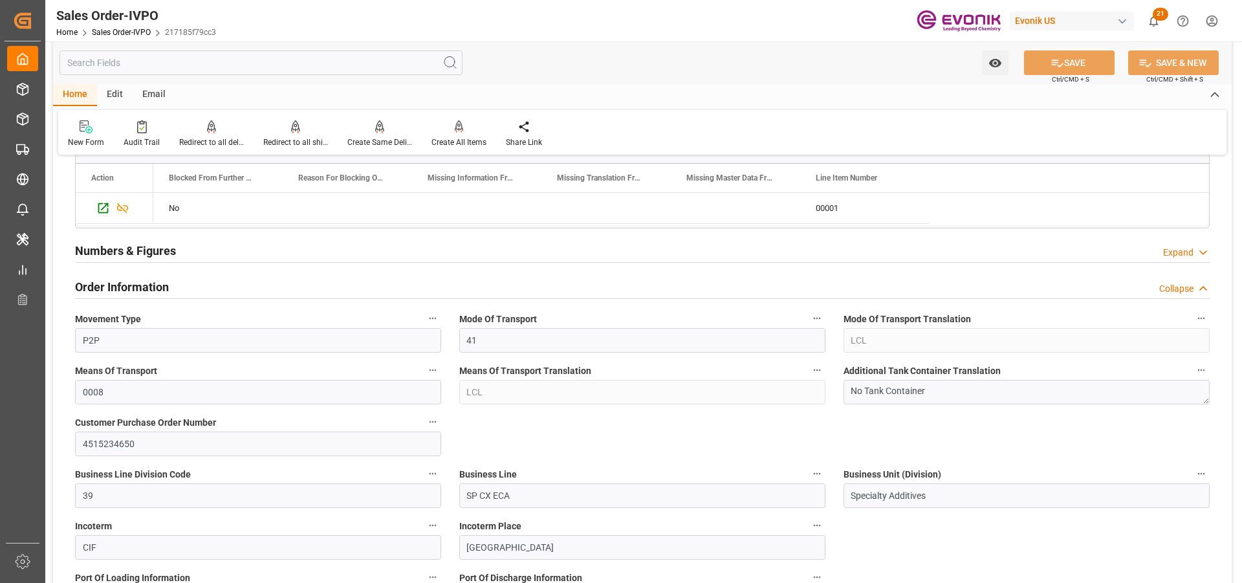
scroll to position [129, 0]
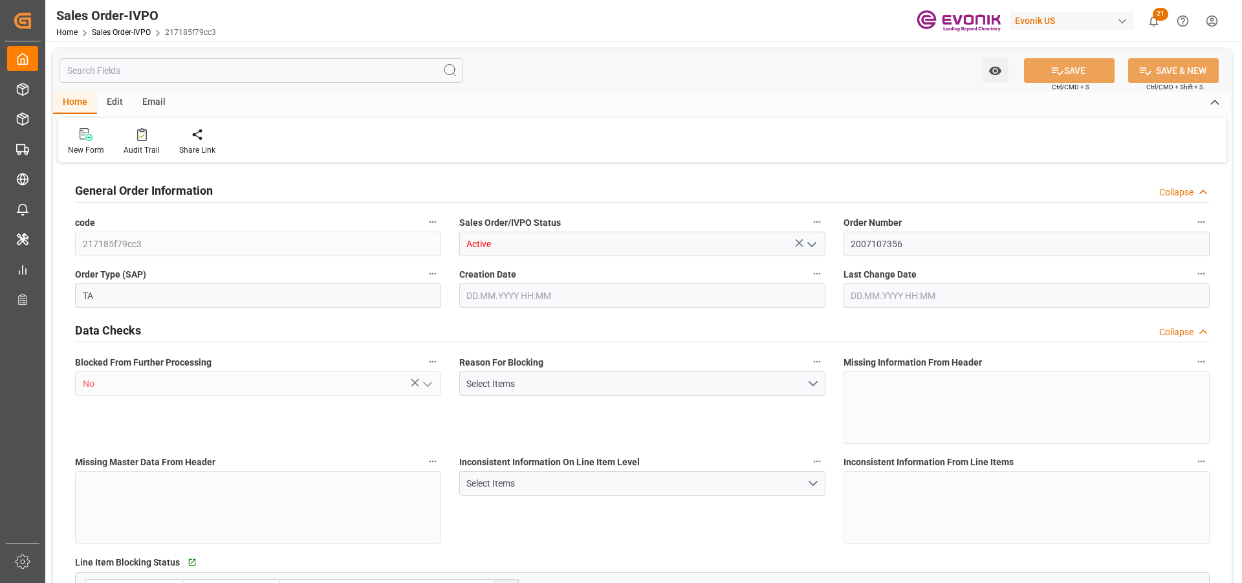
type input "IDJKT"
type input "0"
type input "1"
type input "228.8"
type input "[DATE] 19:16"
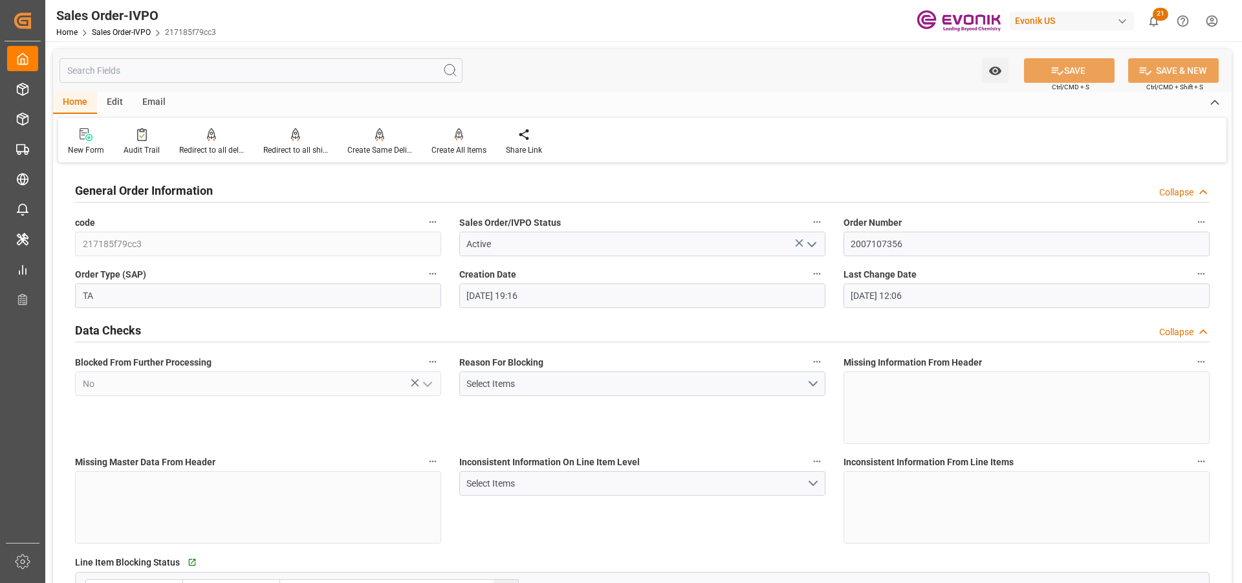
type input "[DATE] 12:06"
click at [784, 427] on div "Reason For Blocking Select Items" at bounding box center [642, 399] width 384 height 100
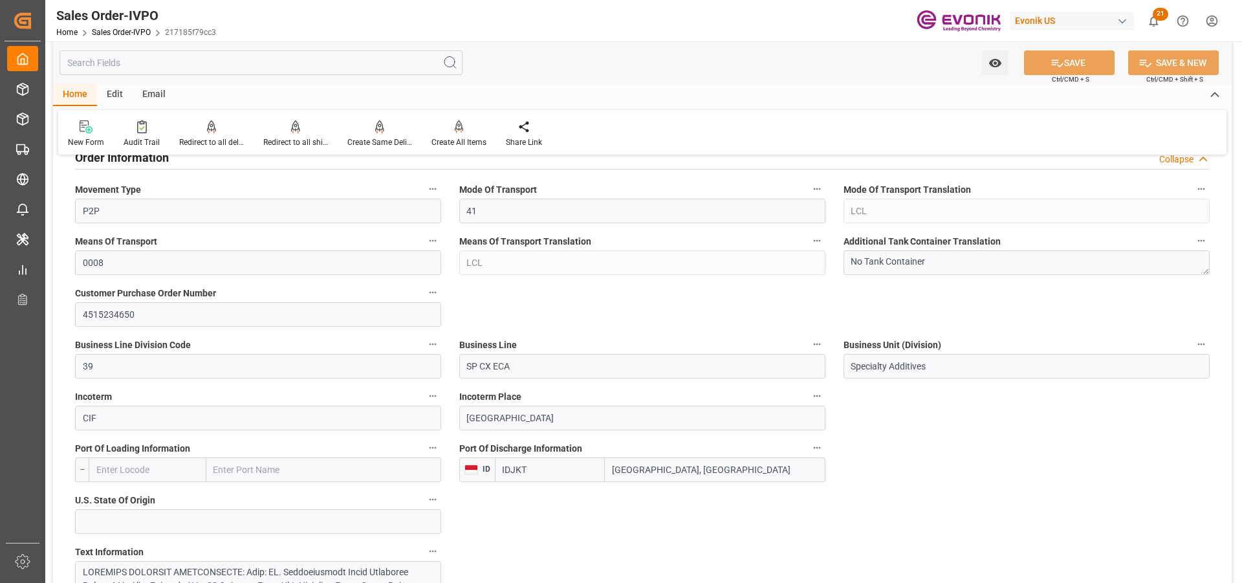
scroll to position [841, 0]
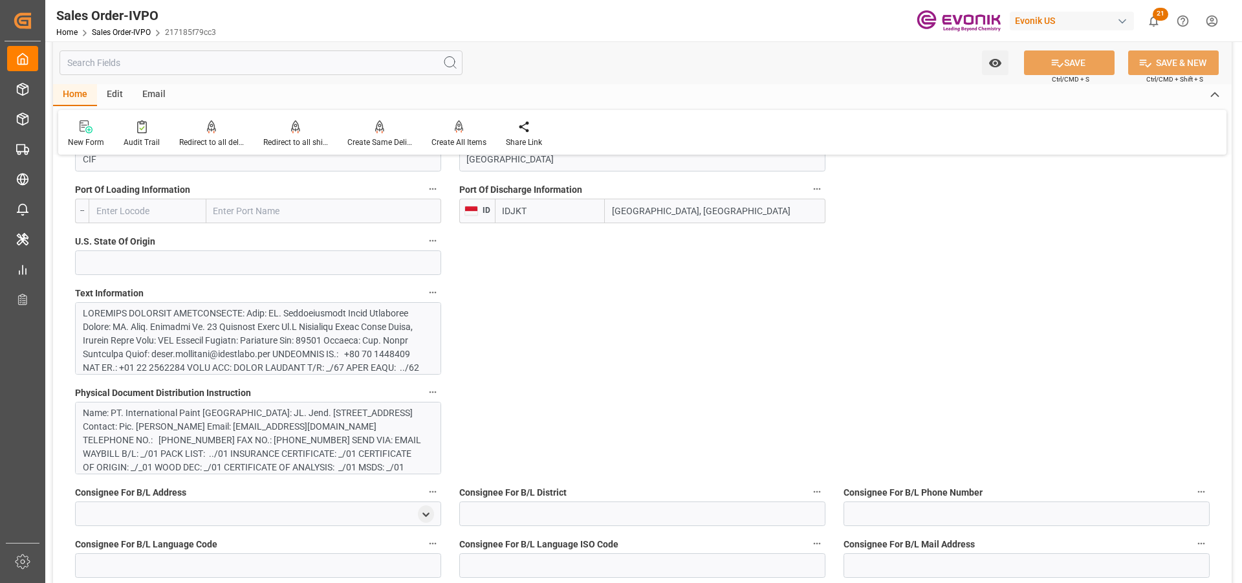
click at [294, 329] on div at bounding box center [253, 470] width 341 height 326
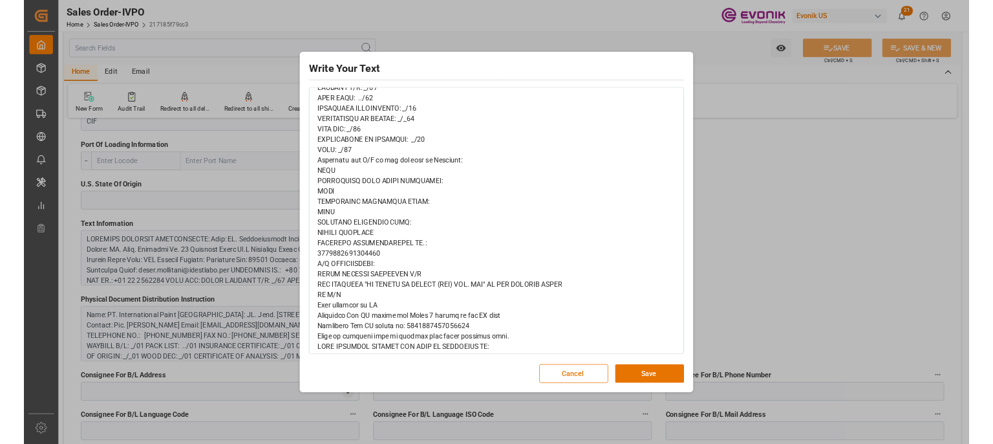
scroll to position [453, 0]
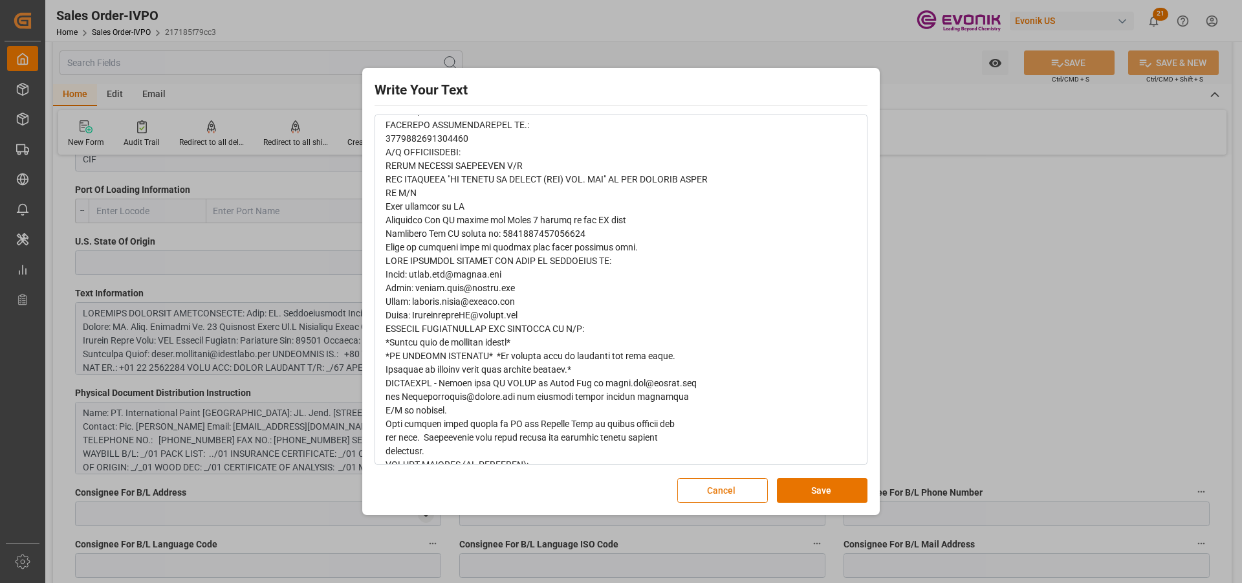
click at [709, 484] on button "Cancel" at bounding box center [722, 490] width 91 height 25
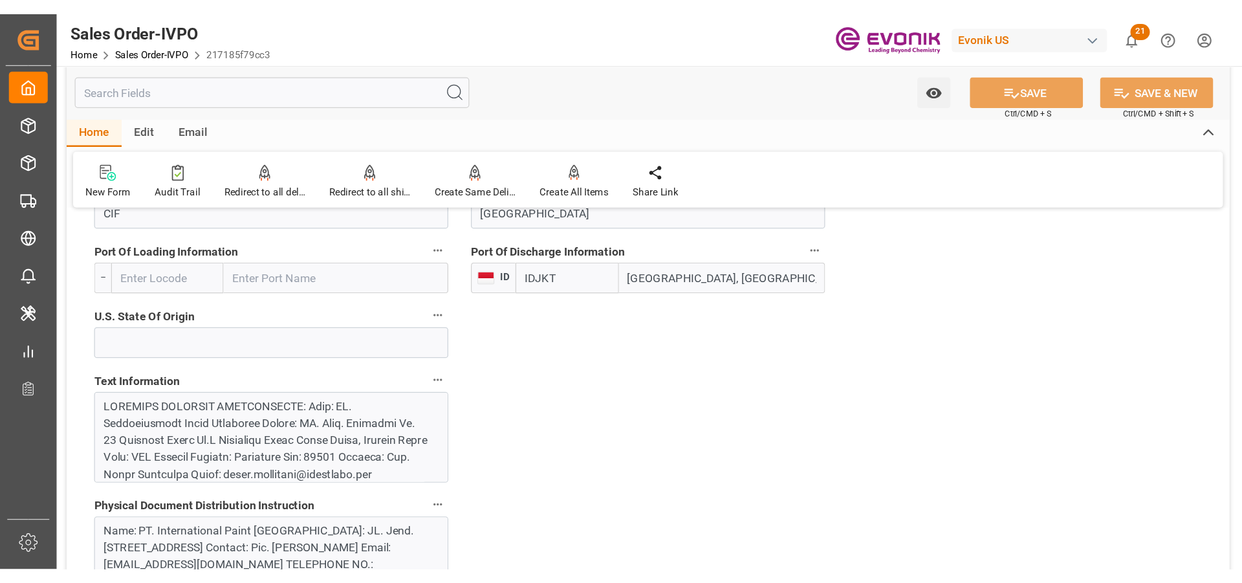
scroll to position [841, 0]
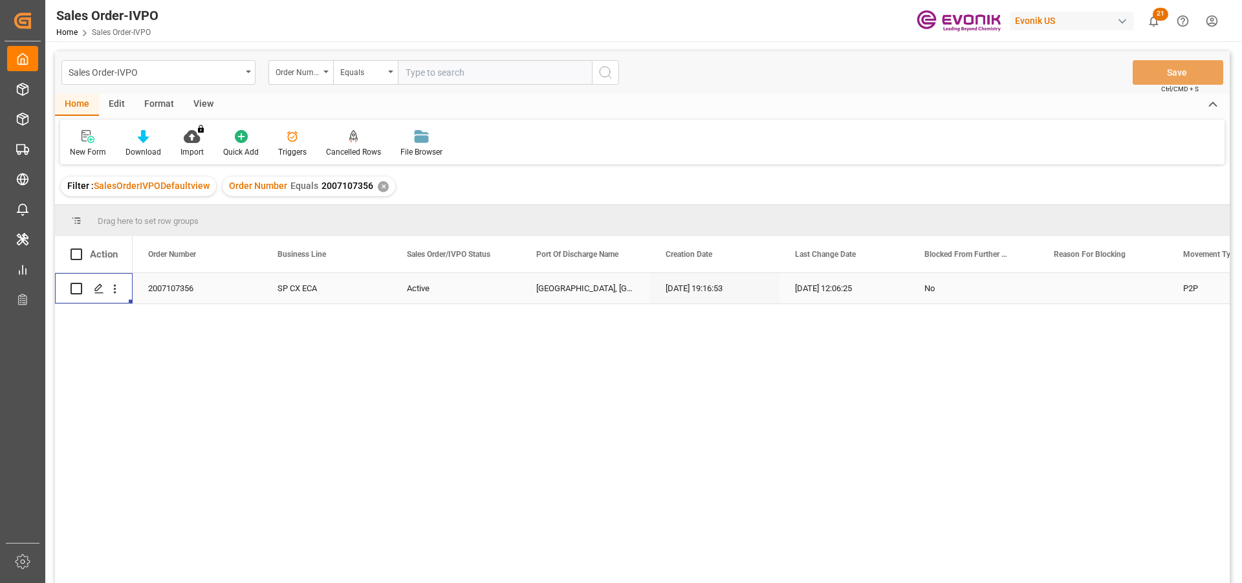
click at [380, 187] on div "✕" at bounding box center [383, 186] width 11 height 11
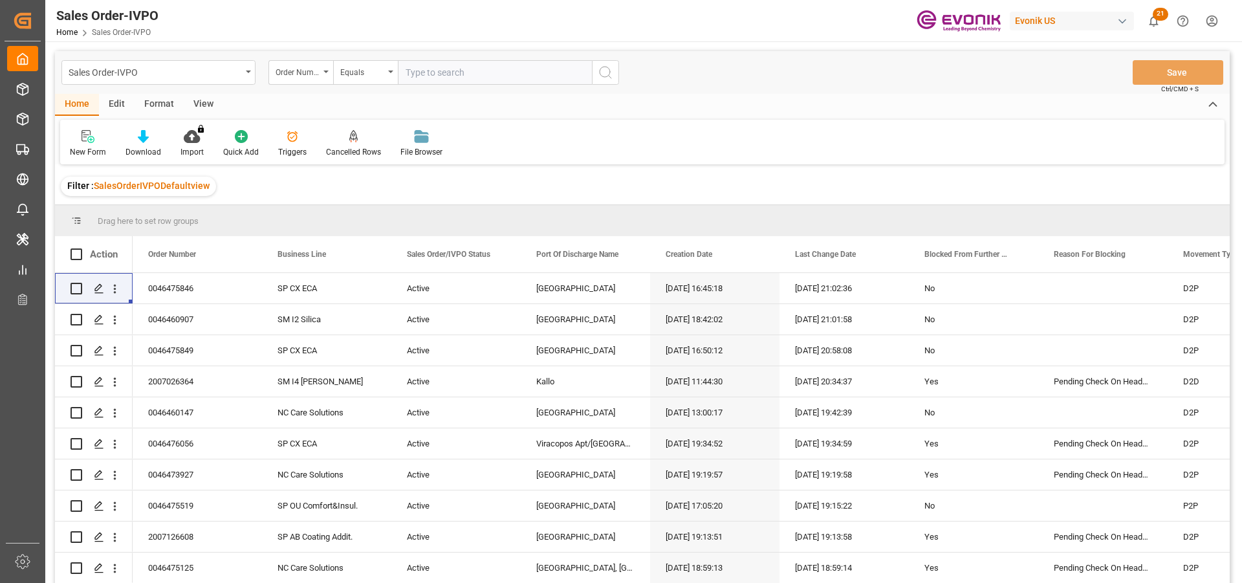
click at [440, 73] on input "text" at bounding box center [495, 72] width 194 height 25
paste input "2007180950"
type input "2007180950"
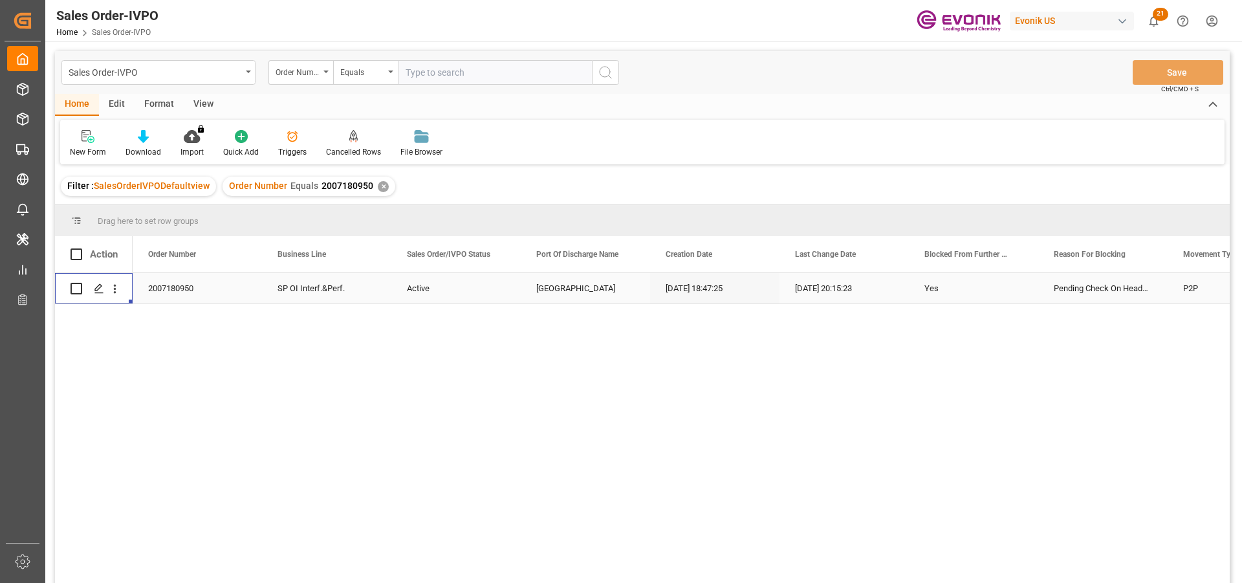
click at [122, 292] on div "Press SPACE to select this row." at bounding box center [114, 288] width 33 height 25
click at [99, 289] on polygon "Press SPACE to select this row." at bounding box center [98, 288] width 6 height 6
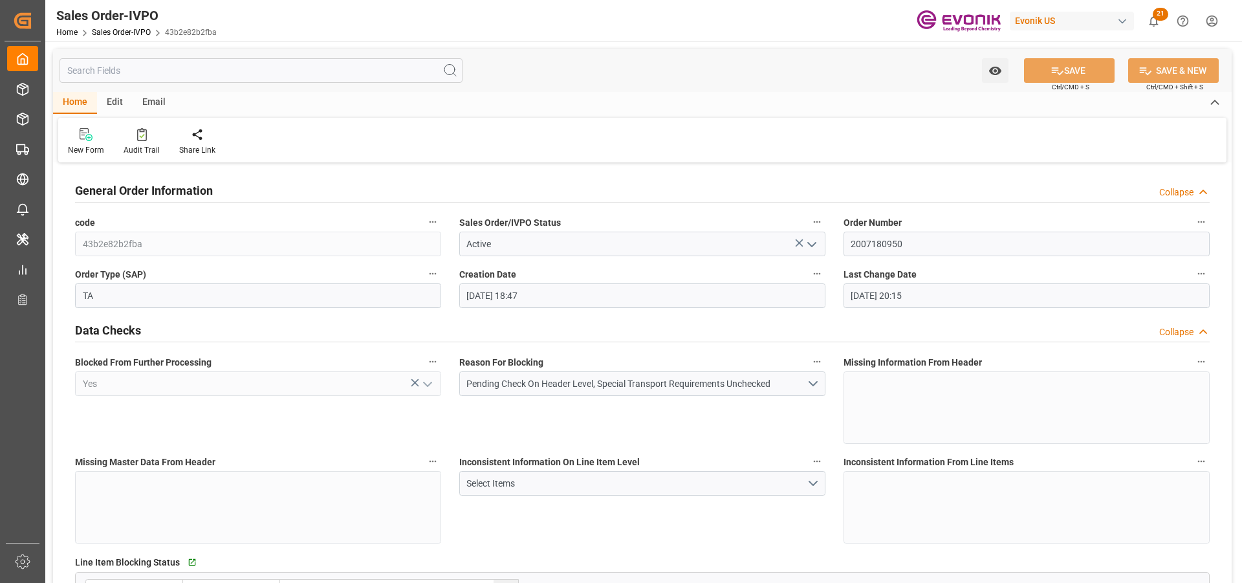
type input "24.09.2025 18:47"
type input "30.09.2025 20:15"
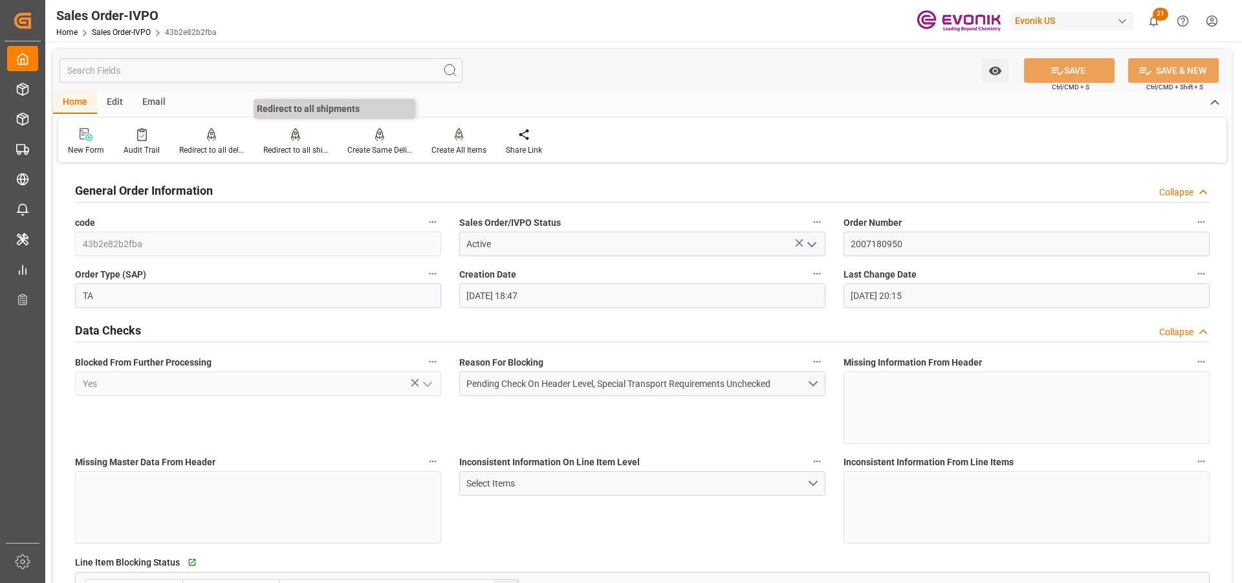
click at [283, 138] on div at bounding box center [295, 134] width 65 height 14
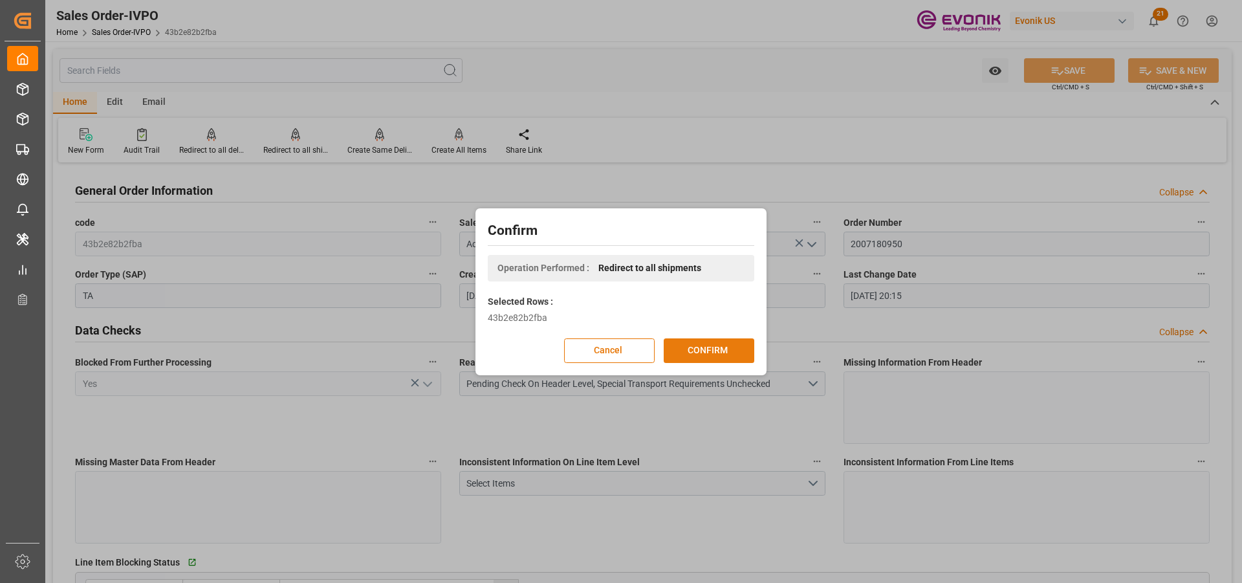
click at [703, 349] on button "CONFIRM" at bounding box center [709, 350] width 91 height 25
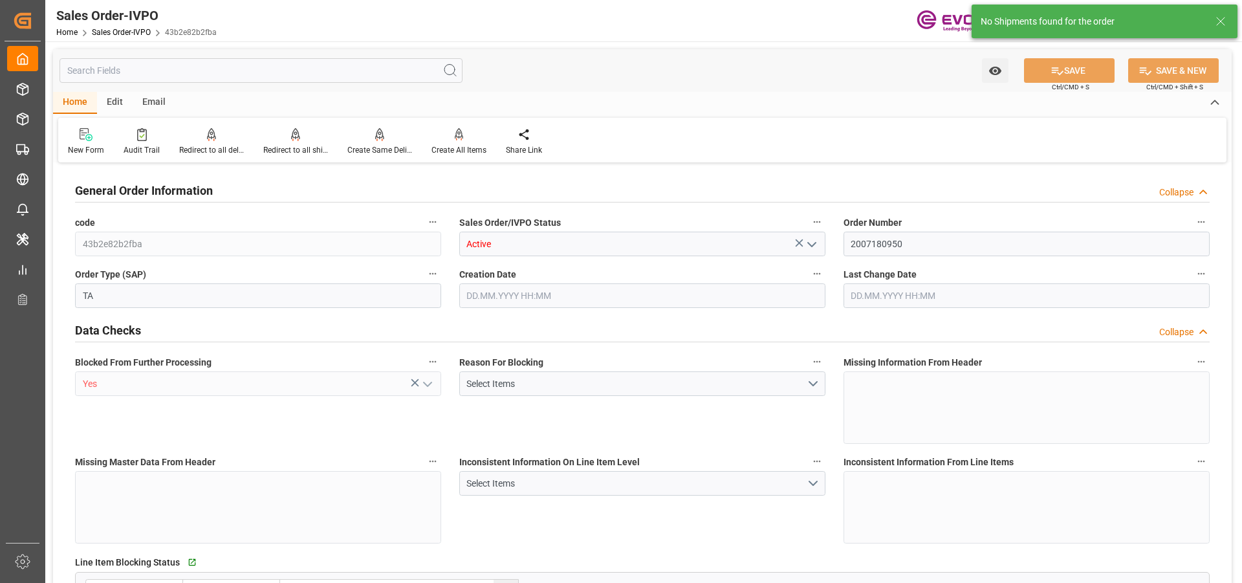
type input "AUMEL"
type input "0"
type input "1"
type input "2"
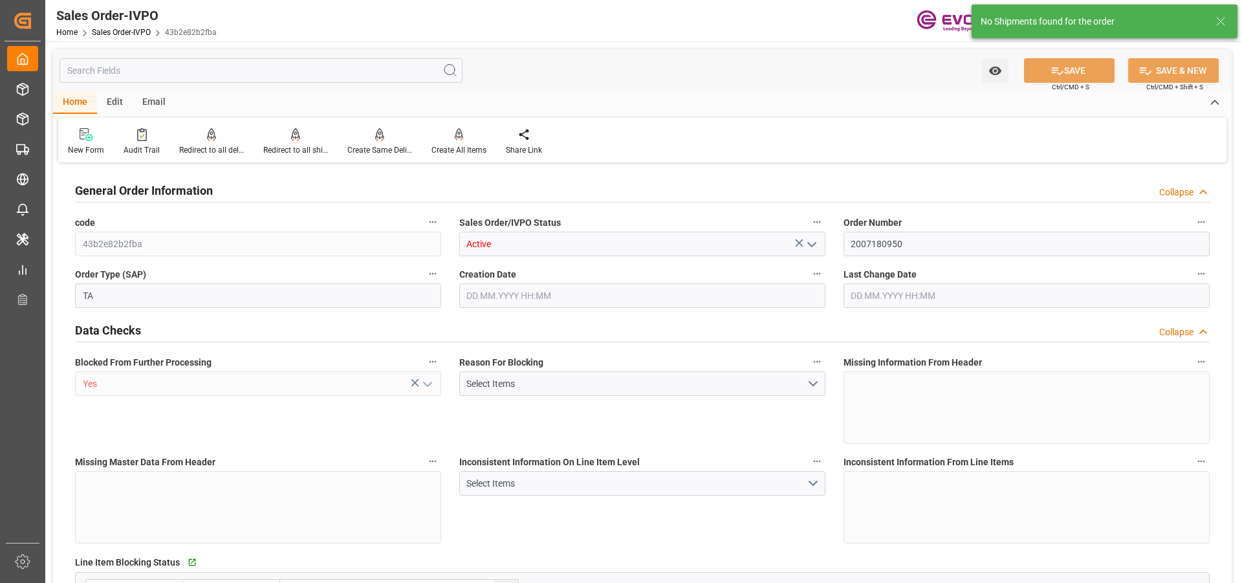
type input "18360"
type input "50.112"
type input "17000"
type input "30"
type input "24.09.2025 18:47"
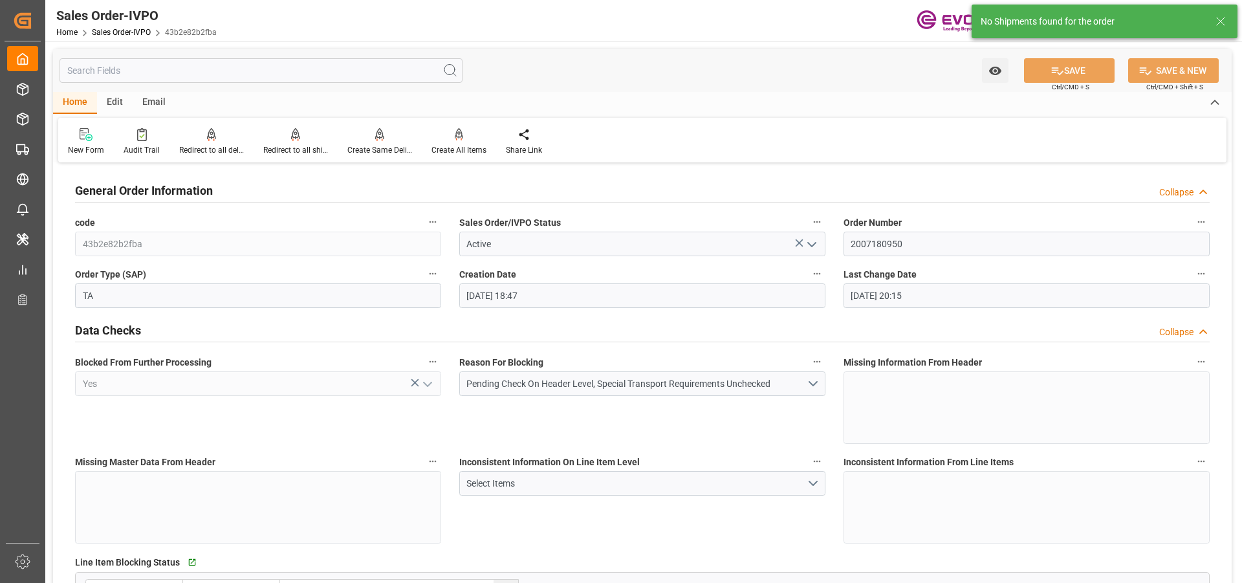
type input "30.09.2025 20:15"
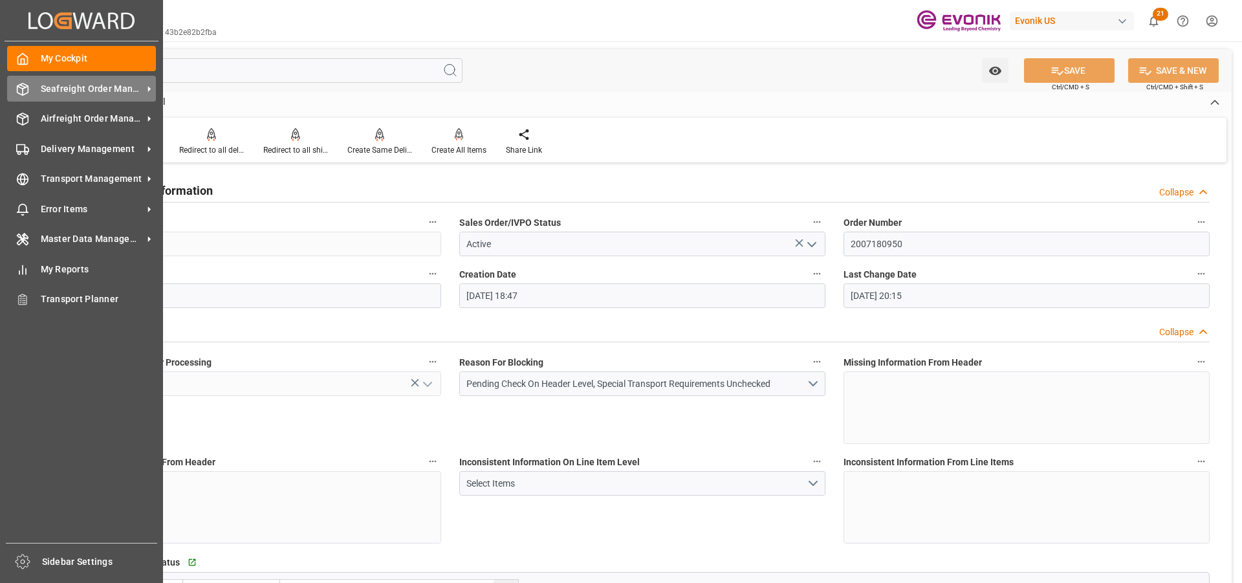
click at [36, 85] on div "Seafreight Order Management Seafreight Order Management" at bounding box center [81, 88] width 149 height 25
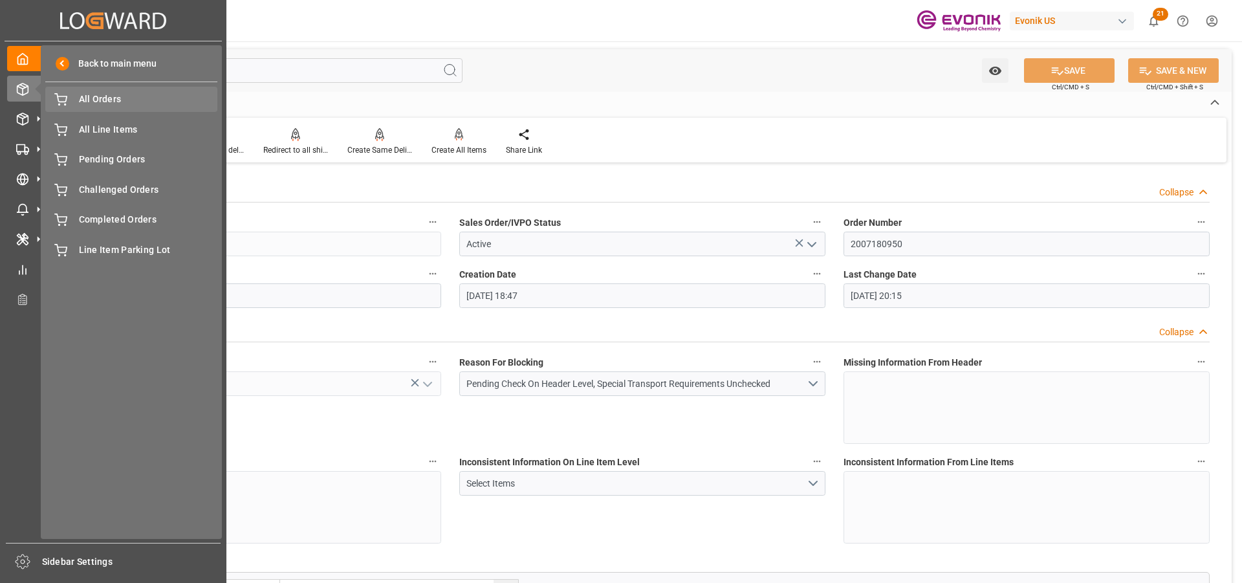
click at [100, 100] on span "All Orders" at bounding box center [148, 99] width 139 height 14
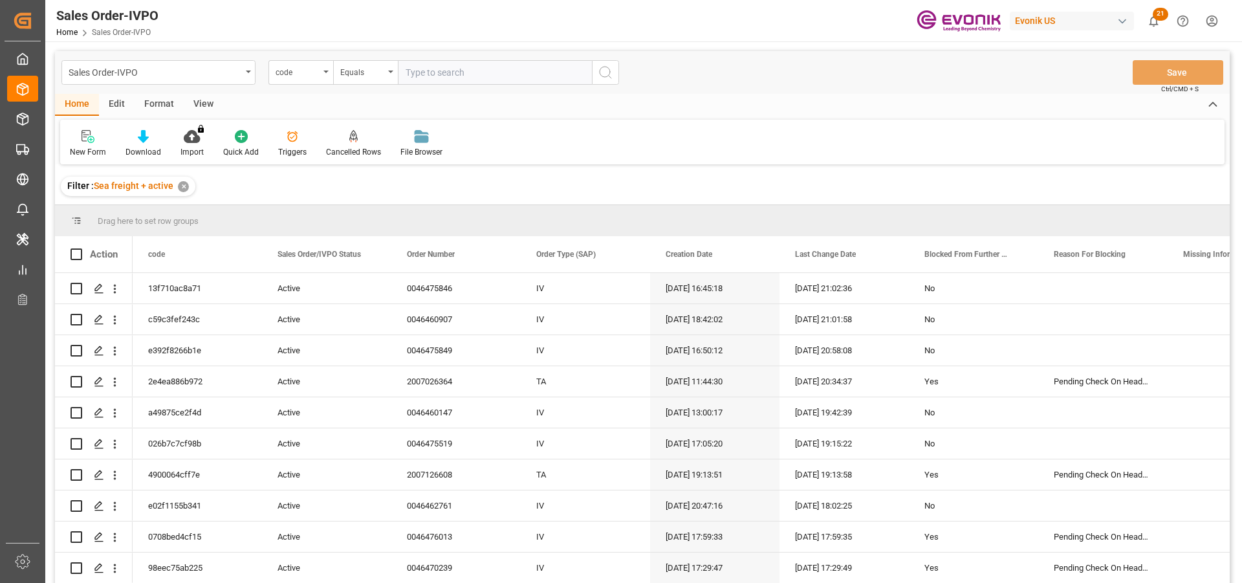
click at [317, 76] on div "code" at bounding box center [297, 70] width 44 height 15
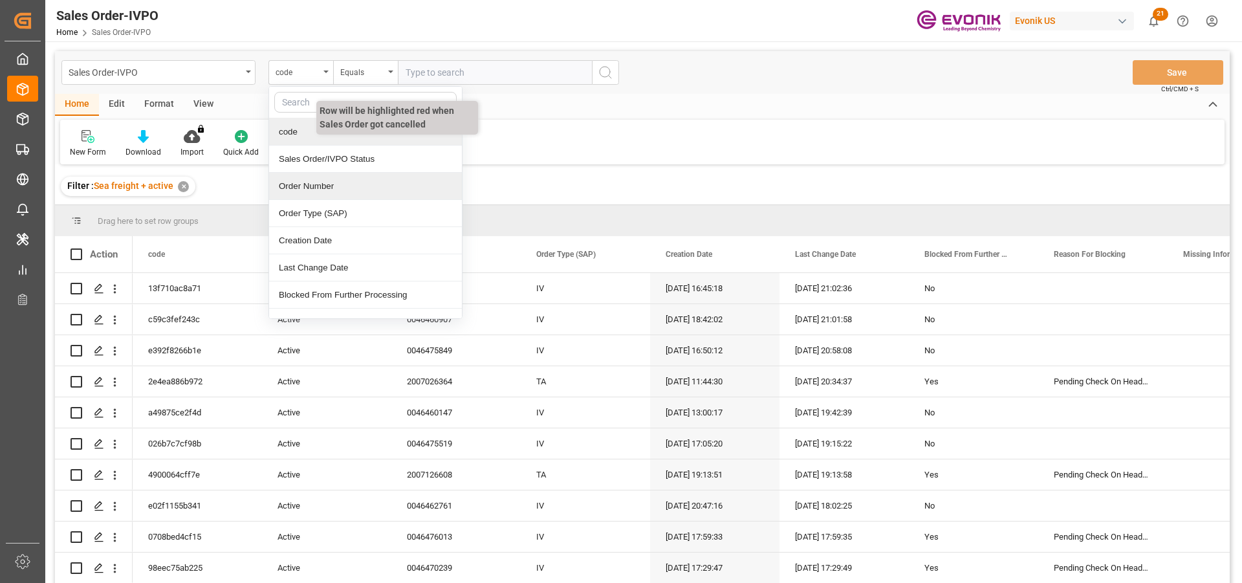
drag, startPoint x: 319, startPoint y: 184, endPoint x: 421, endPoint y: 118, distance: 121.6
click at [320, 183] on div "Order Number" at bounding box center [365, 186] width 193 height 27
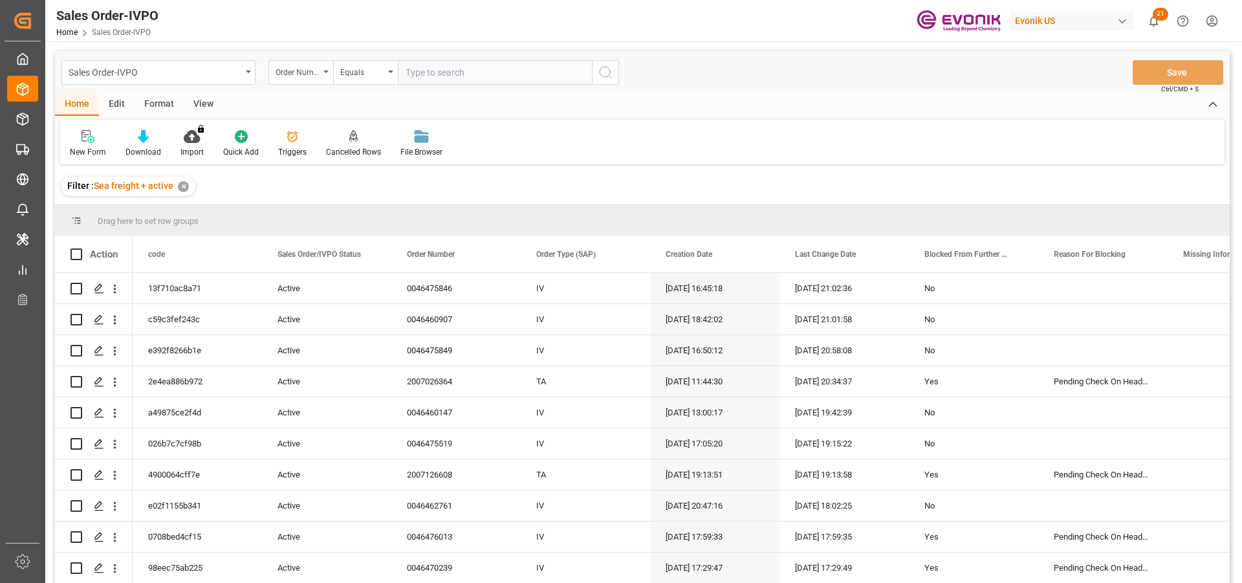
click at [460, 72] on input "text" at bounding box center [495, 72] width 194 height 25
paste input "2007180950"
type input "2007180950"
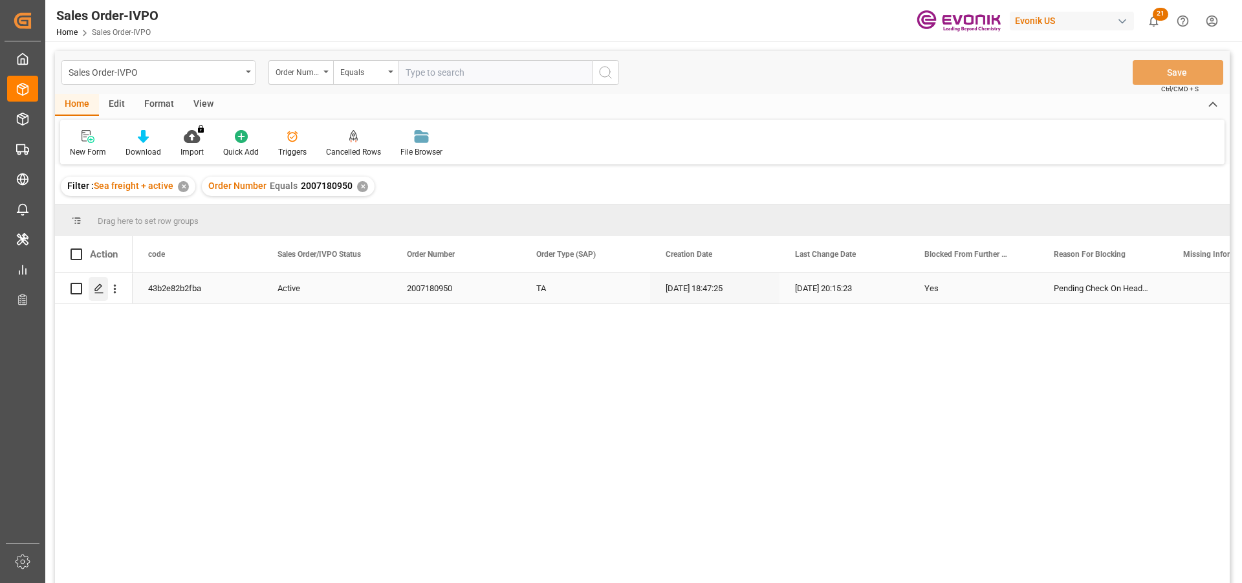
click at [107, 288] on div "Press SPACE to select this row." at bounding box center [107, 287] width 36 height 25
click at [103, 286] on icon "Press SPACE to select this row." at bounding box center [99, 288] width 10 height 10
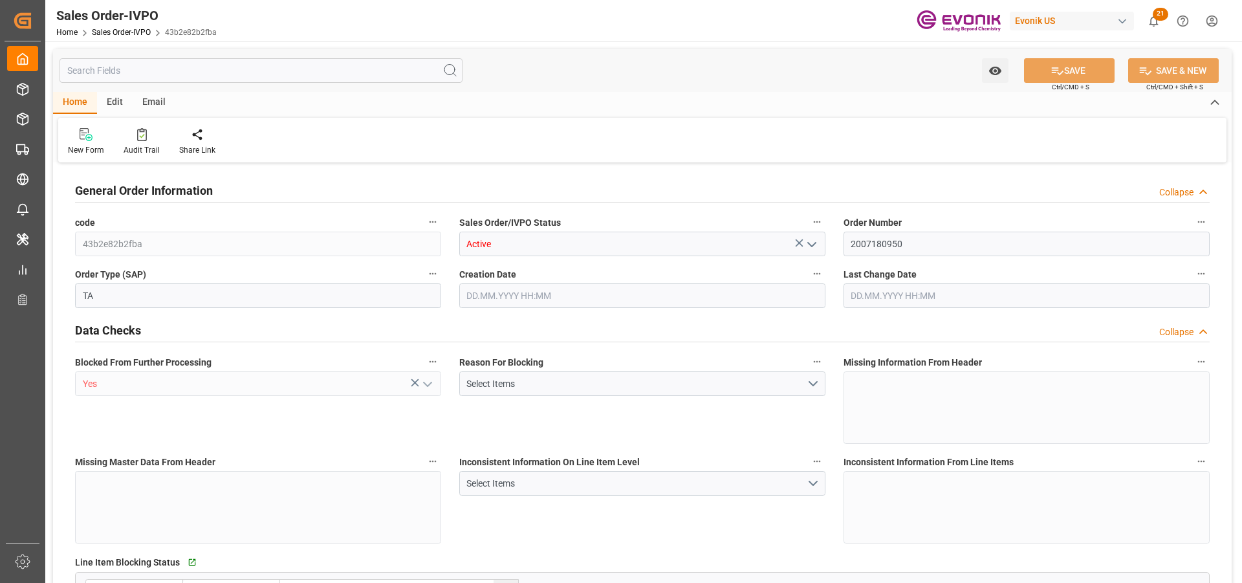
type input "AUMEL"
type input "0"
type input "1"
type input "2"
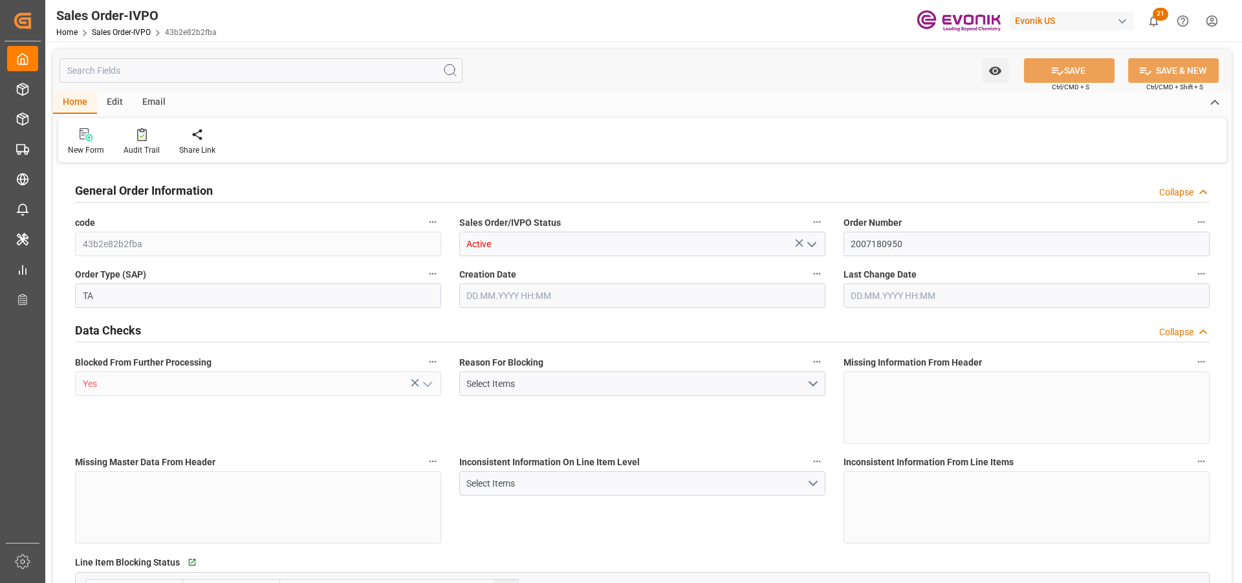
type input "18360"
type input "50.112"
type input "17000"
type input "30"
type input "24.09.2025 18:47"
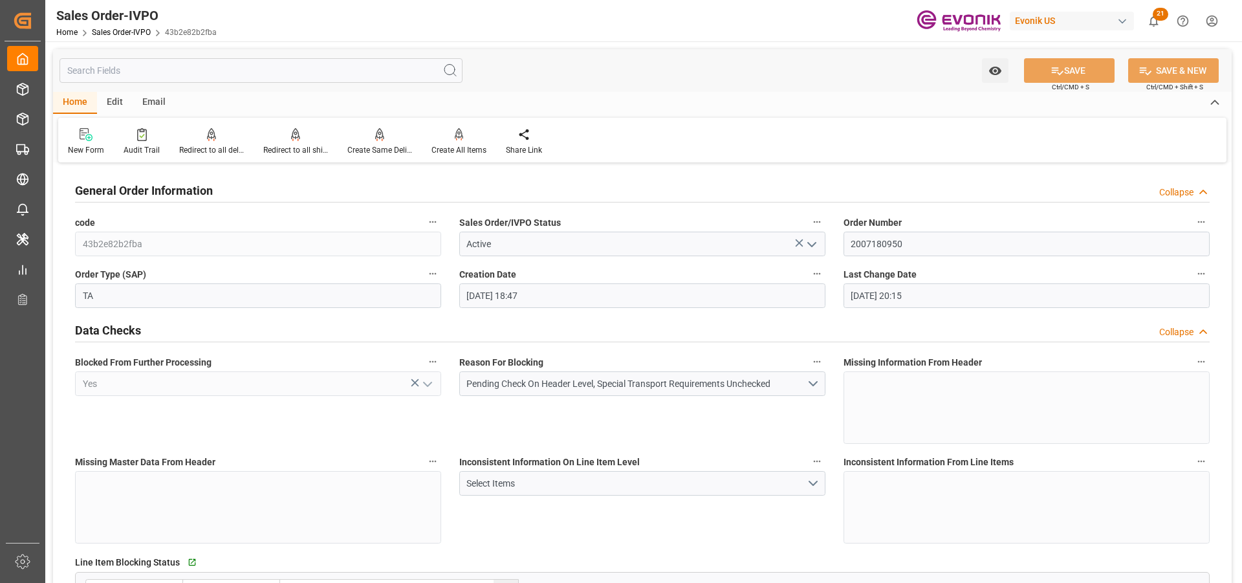
type input "30.09.2025 20:15"
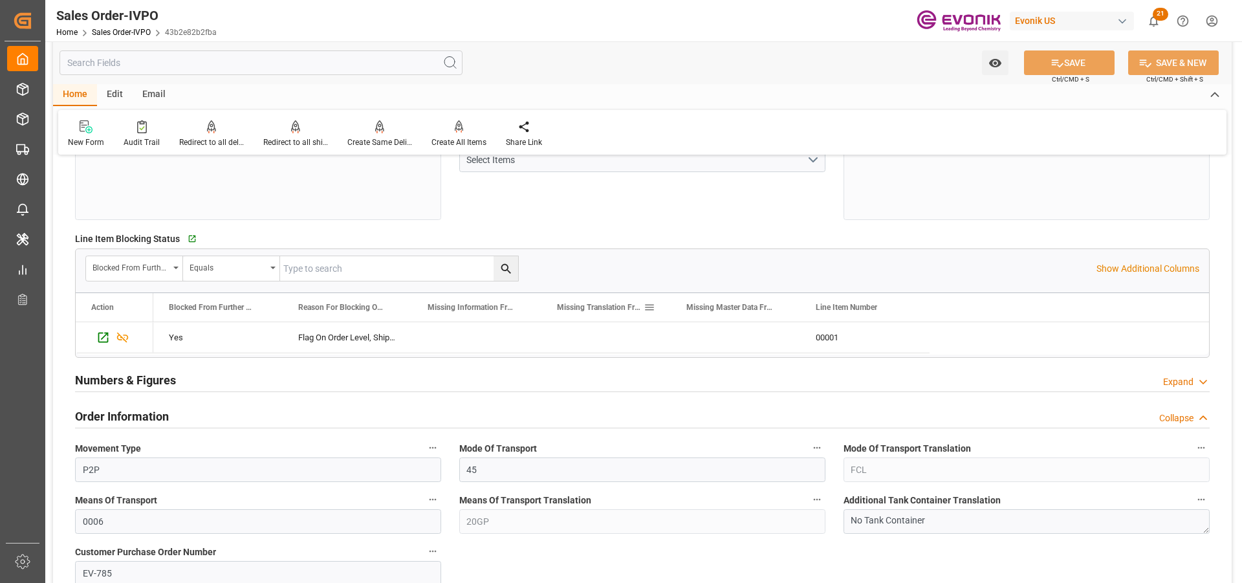
scroll to position [129, 0]
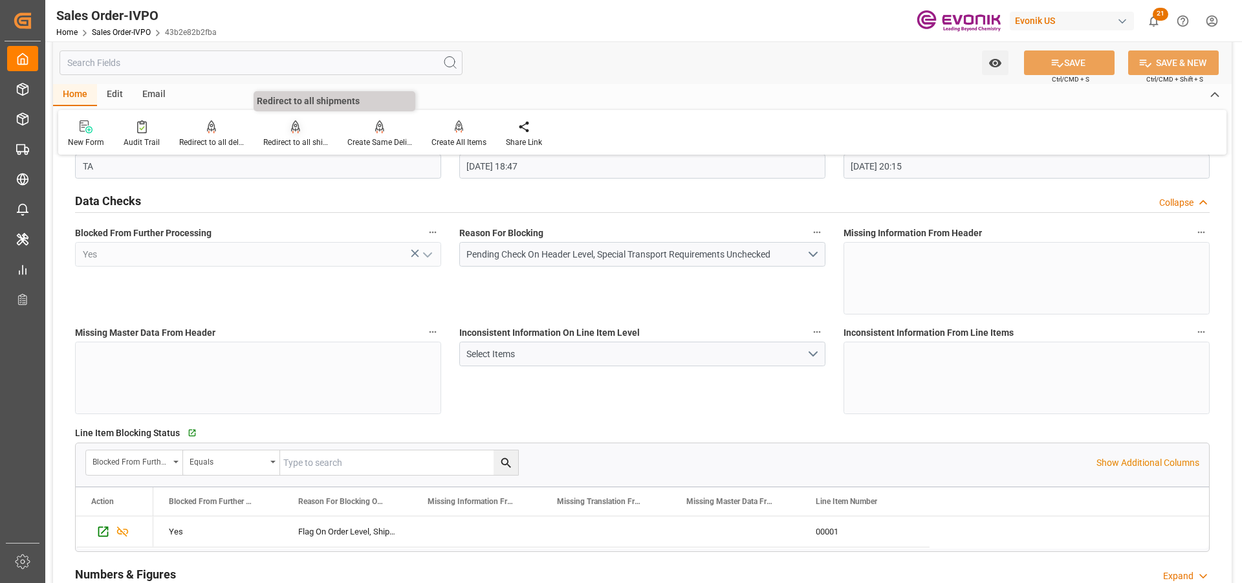
click at [284, 131] on div at bounding box center [295, 127] width 65 height 14
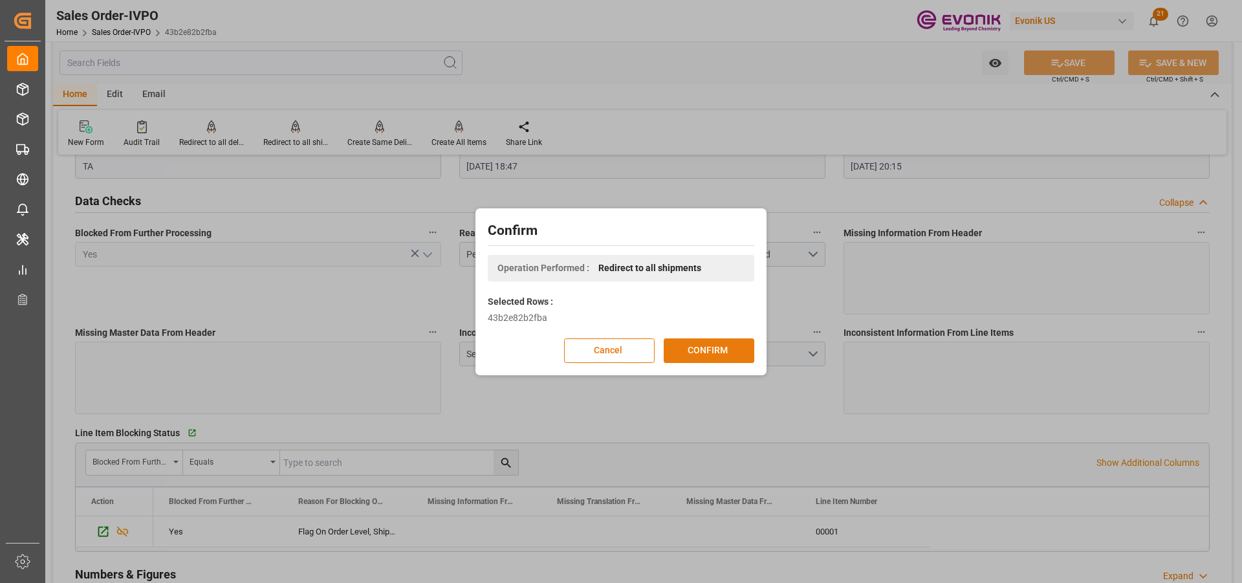
click at [704, 349] on button "CONFIRM" at bounding box center [709, 350] width 91 height 25
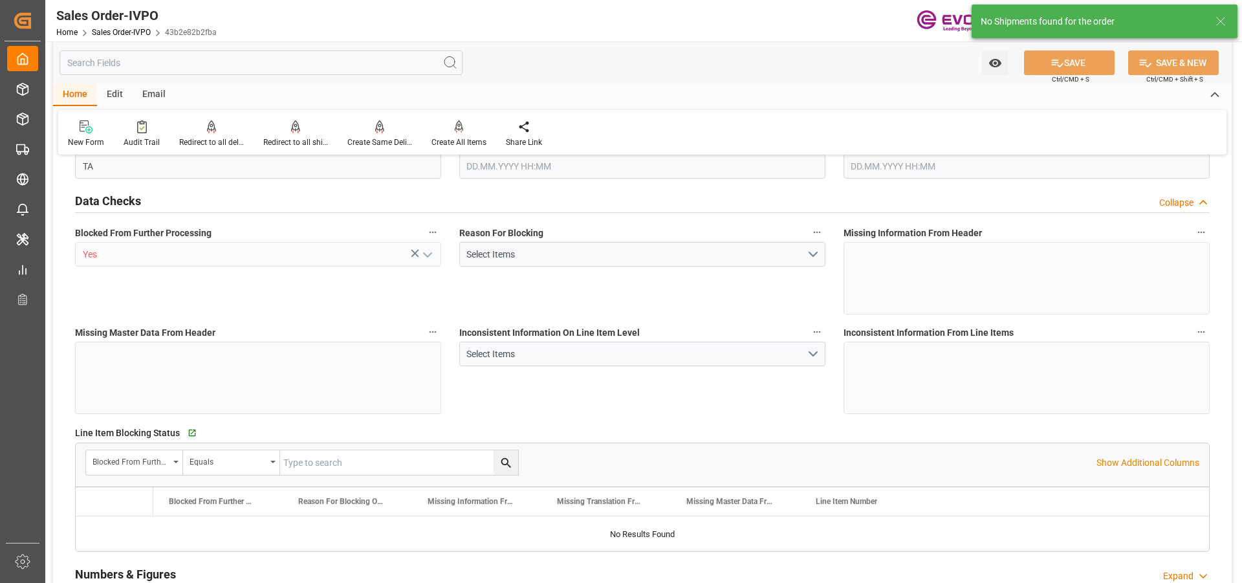
type input "AUMEL"
type input "0"
type input "1"
type input "2"
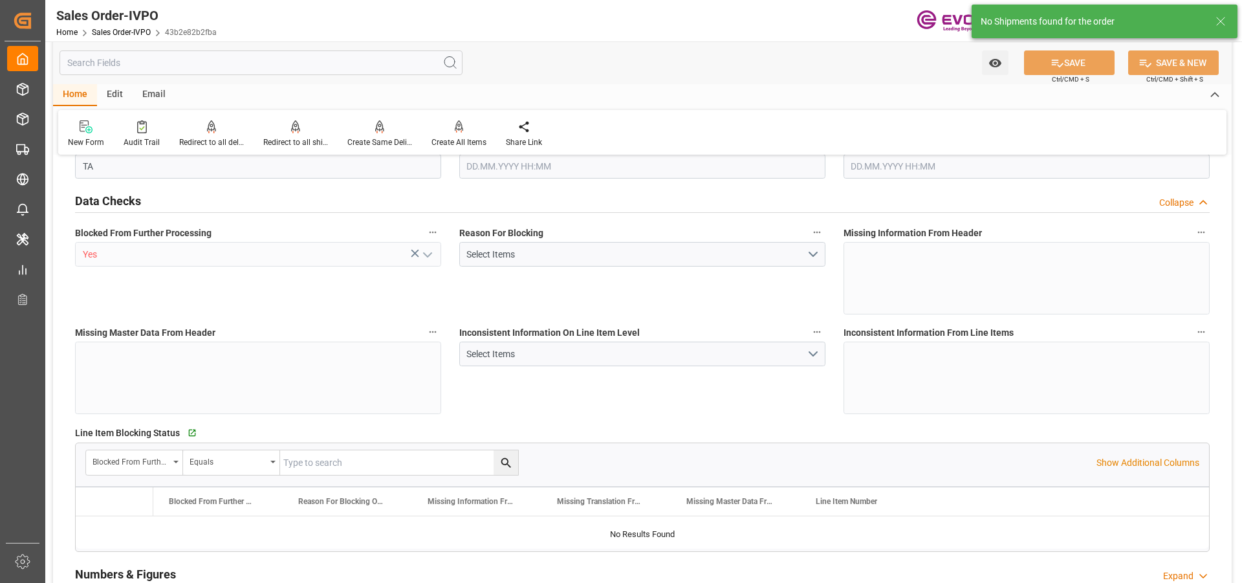
type input "18360"
type input "50.112"
type input "17000"
type input "30"
type input "24.09.2025 18:47"
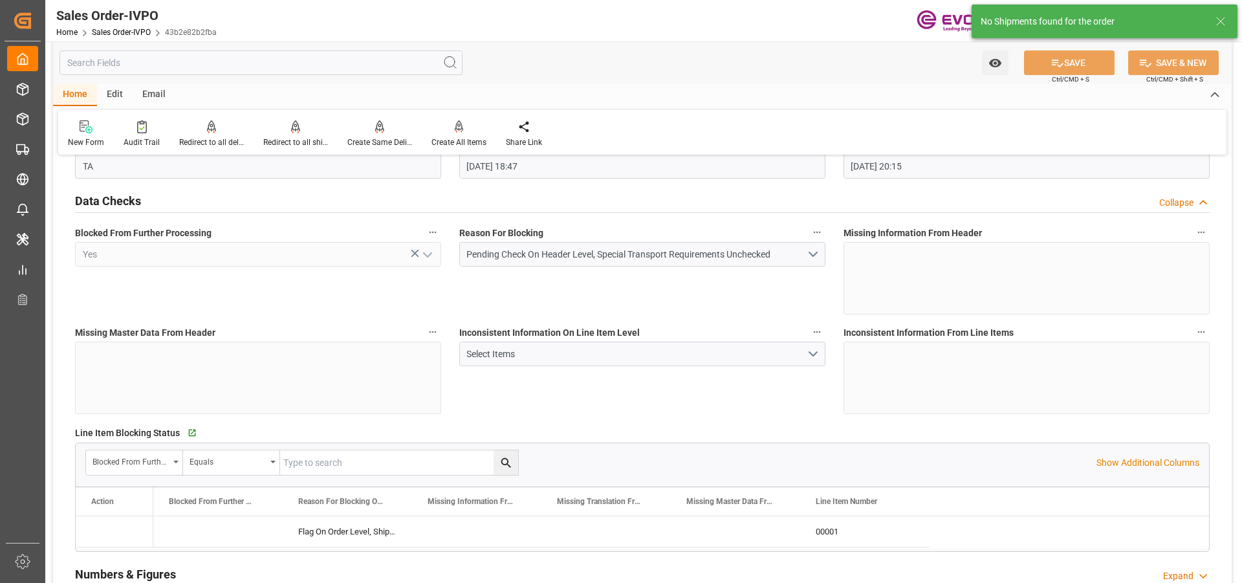
type input "30.09.2025 20:15"
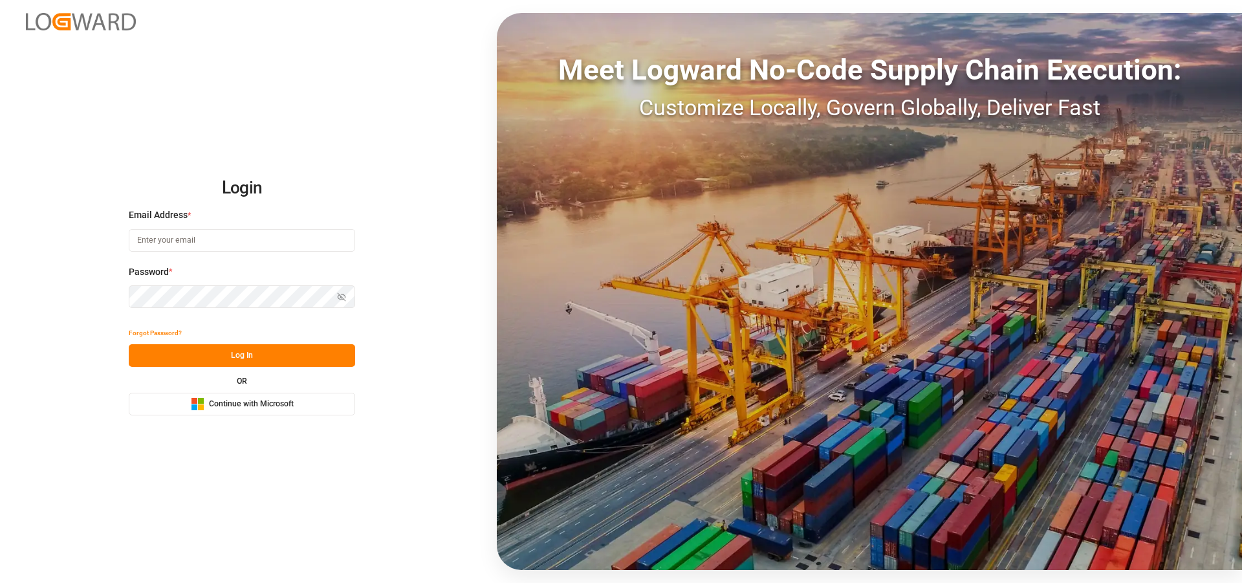
type input "[EMAIL_ADDRESS][PERSON_NAME][DOMAIN_NAME]"
click at [188, 349] on button "Log In" at bounding box center [242, 355] width 226 height 23
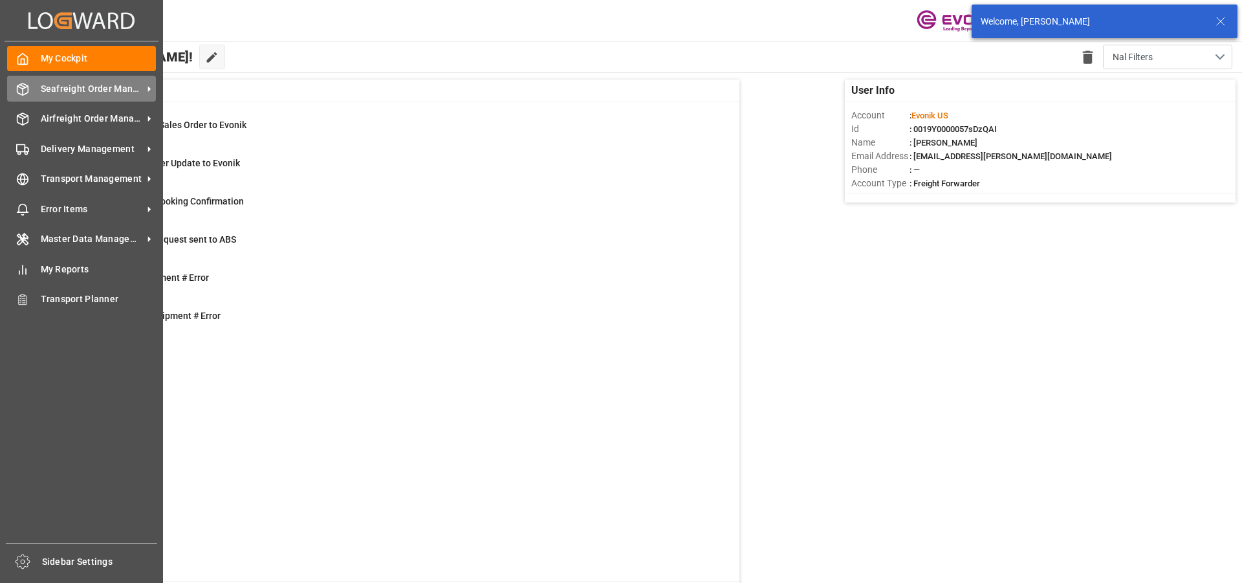
click at [69, 86] on span "Seafreight Order Management" at bounding box center [92, 89] width 102 height 14
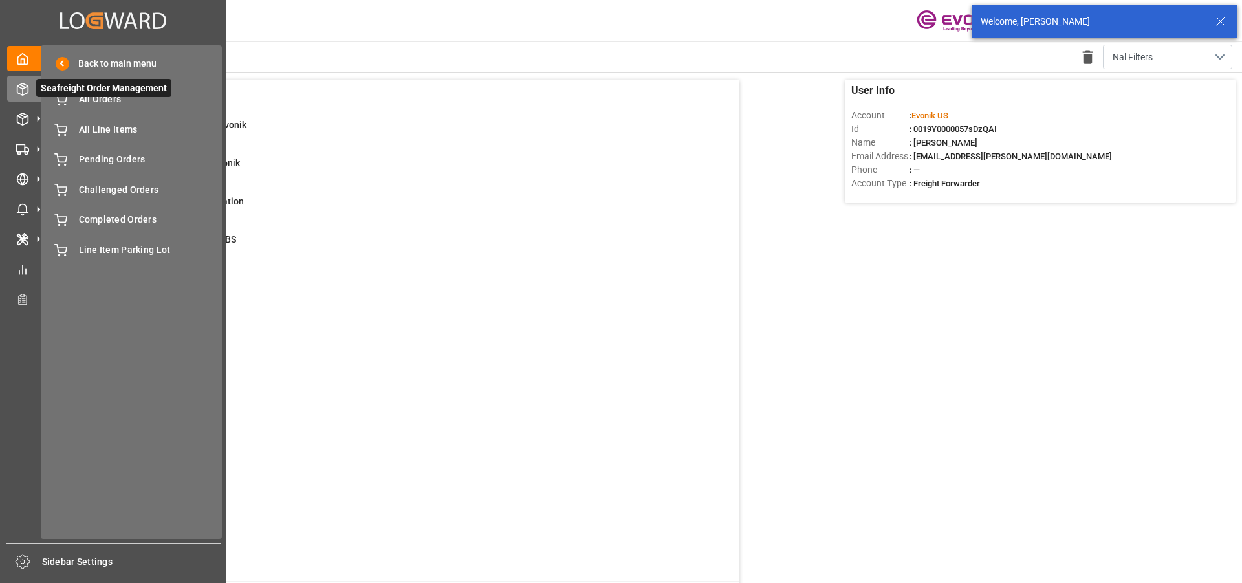
click at [116, 97] on span "Seafreight Order Management" at bounding box center [103, 88] width 135 height 18
click at [112, 99] on span "All Orders" at bounding box center [148, 99] width 139 height 14
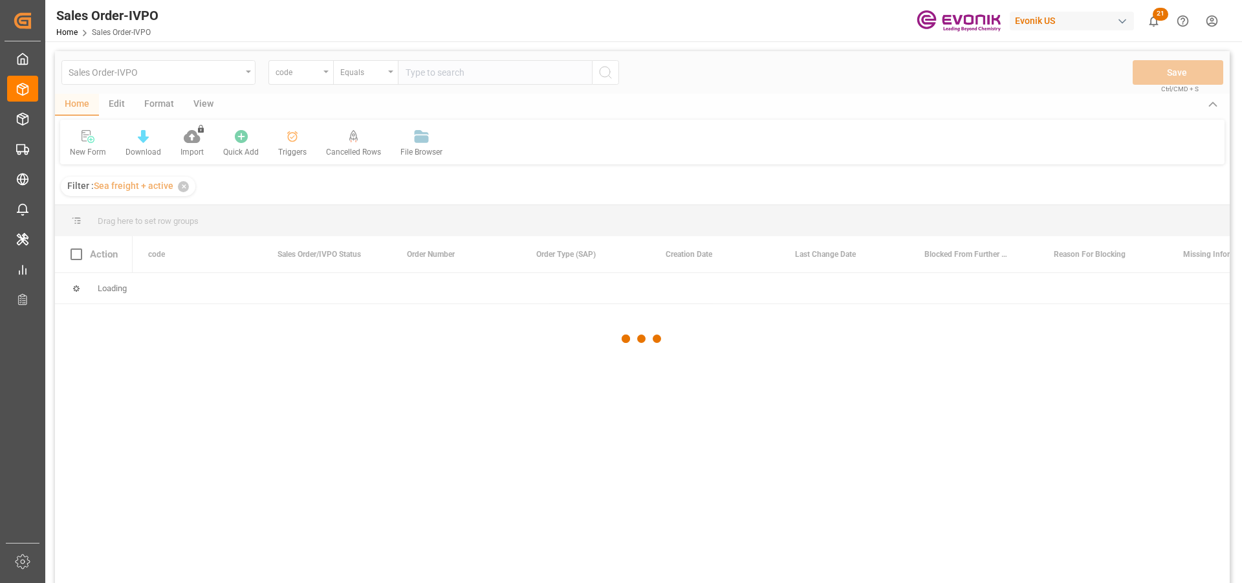
click at [309, 74] on div at bounding box center [642, 338] width 1174 height 575
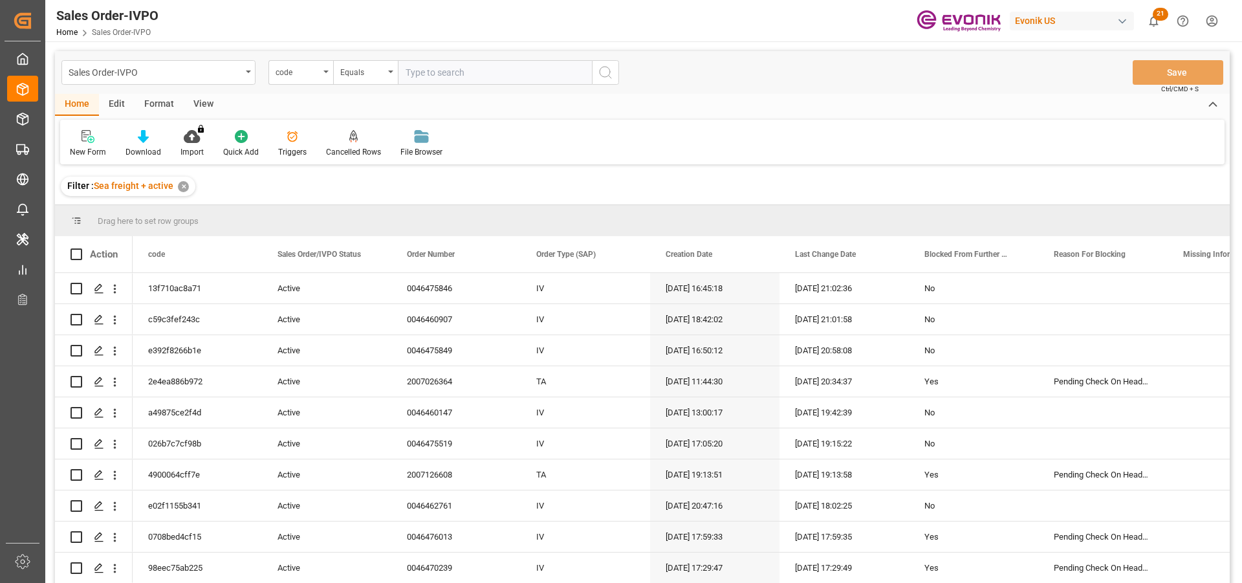
click at [325, 78] on div "code" at bounding box center [300, 72] width 65 height 25
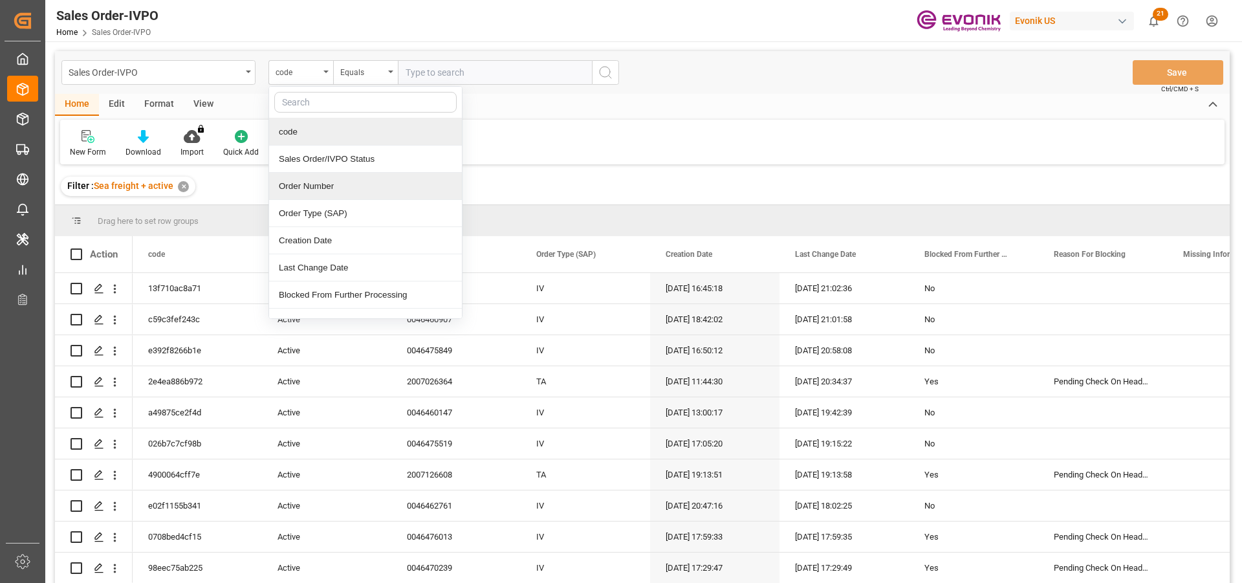
click at [330, 186] on div "Order Number" at bounding box center [365, 186] width 193 height 27
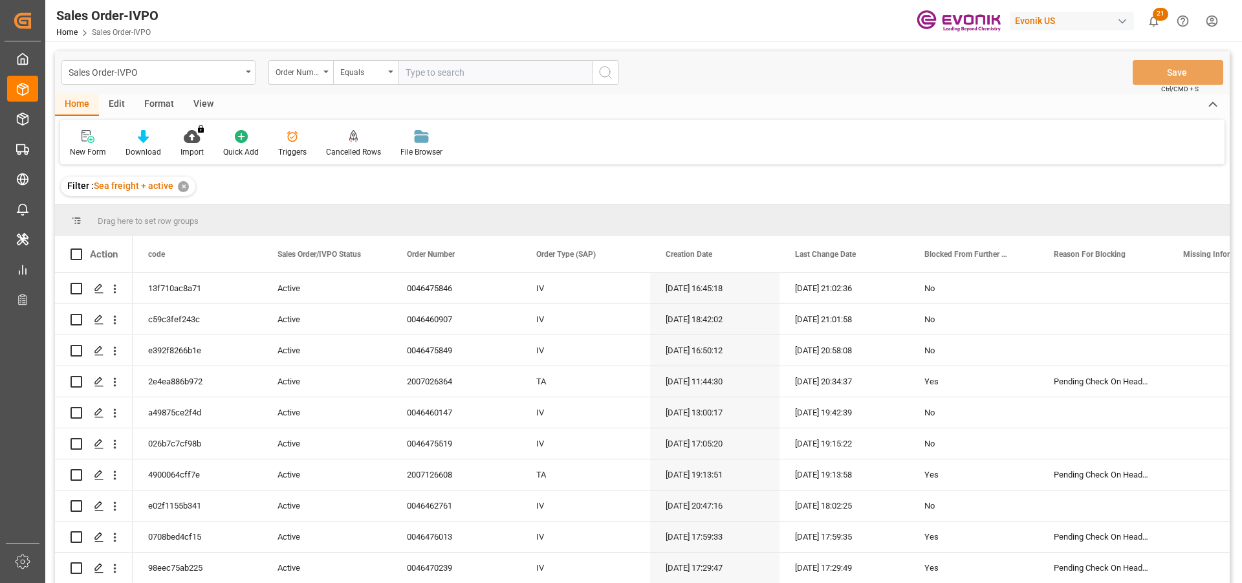
click at [480, 76] on input "text" at bounding box center [495, 72] width 194 height 25
paste input "2007180939"
type input "2007180939"
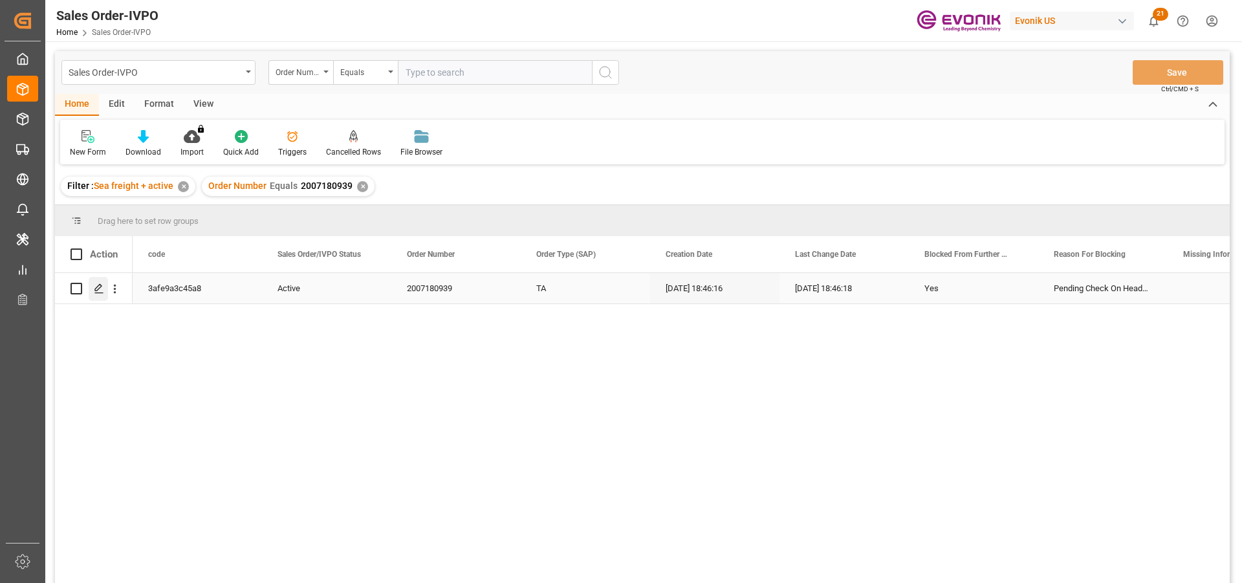
click at [100, 290] on icon "Press SPACE to select this row." at bounding box center [99, 288] width 10 height 10
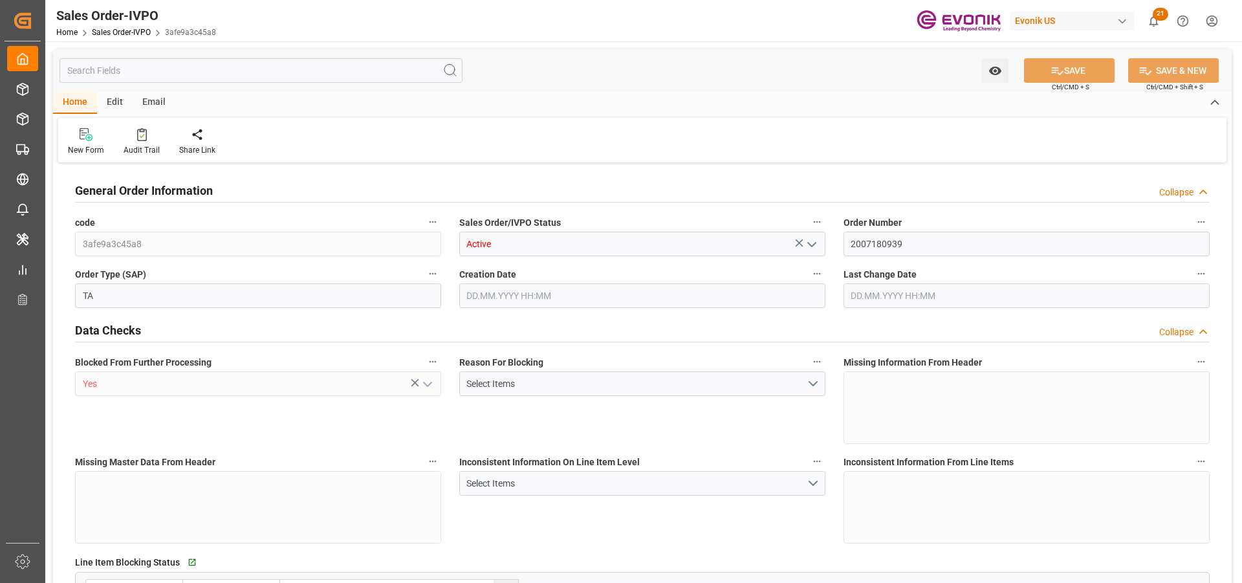
type input "AUMEL"
type input "0"
type input "1"
type input "18360"
type input "[DATE] 18:46"
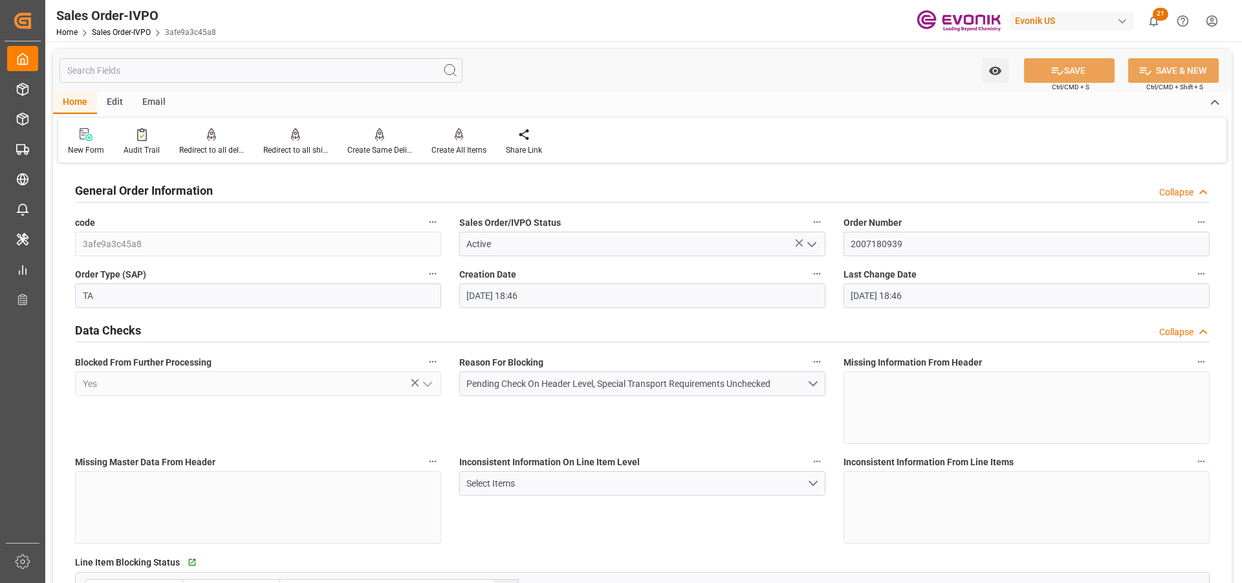
type input "[DATE] 18:46"
click at [288, 142] on div "Redirect to all shipments" at bounding box center [296, 141] width 84 height 28
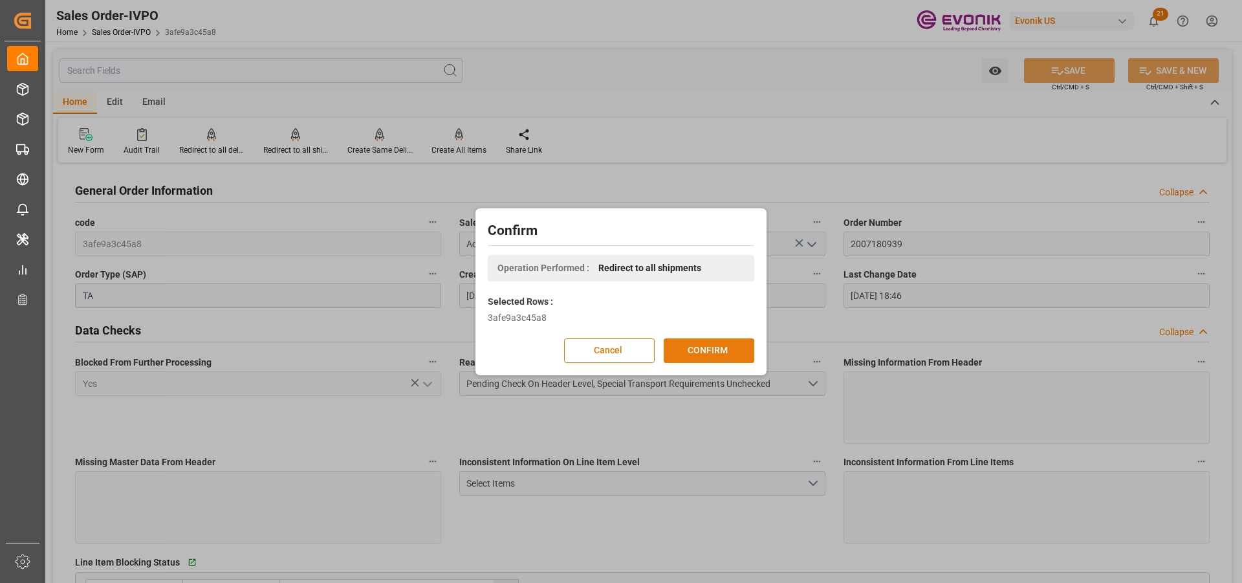
click at [721, 346] on button "CONFIRM" at bounding box center [709, 350] width 91 height 25
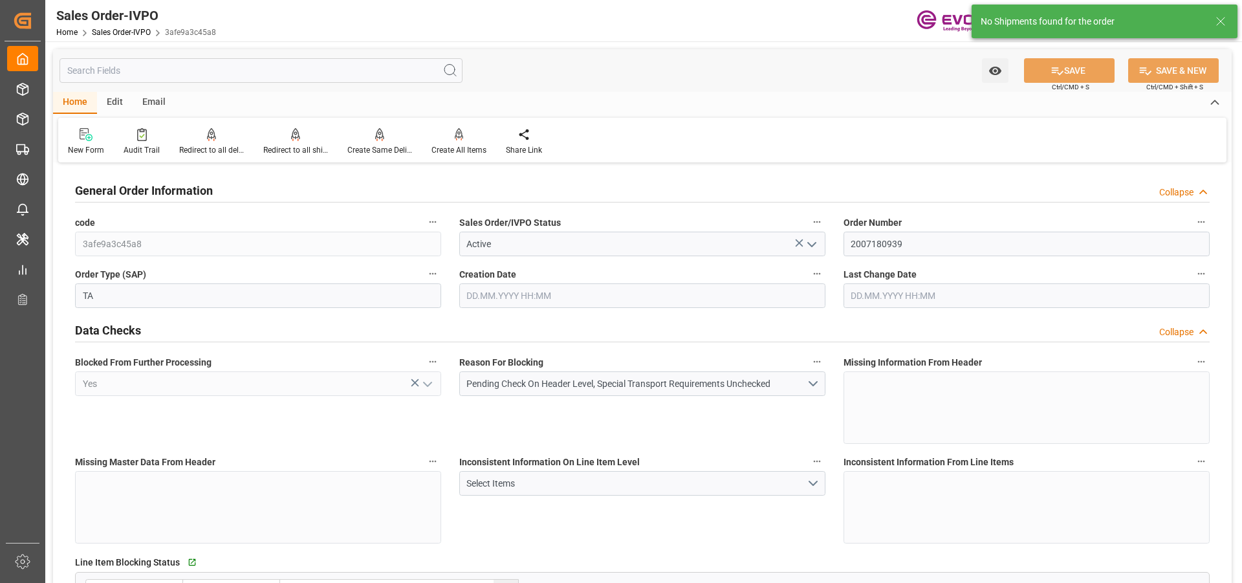
type input "AUMEL"
type input "0"
type input "1"
type input "18360"
type input "[DATE] 18:46"
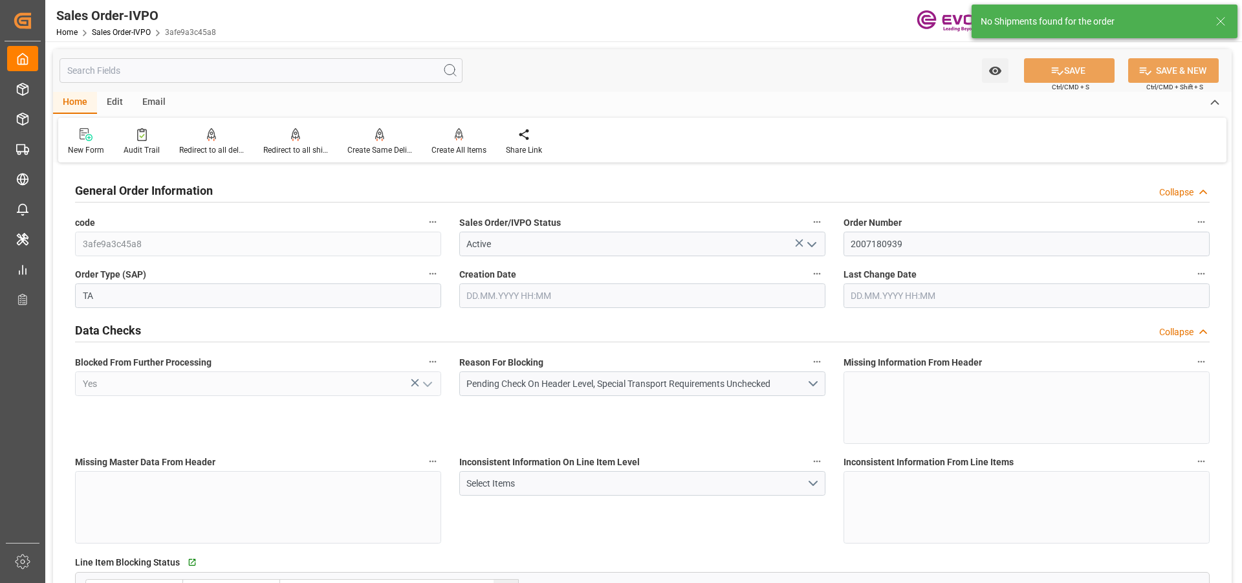
type input "[DATE] 18:46"
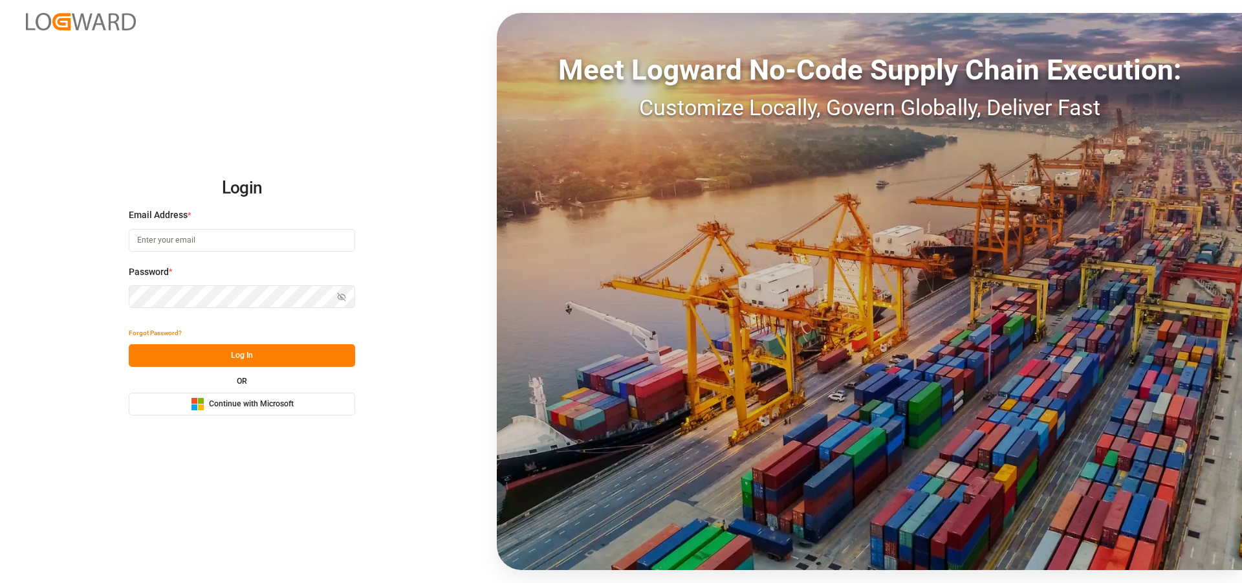
type input "[EMAIL_ADDRESS][PERSON_NAME][DOMAIN_NAME]"
drag, startPoint x: 237, startPoint y: 365, endPoint x: 243, endPoint y: 360, distance: 8.7
click at [237, 366] on button "Log In" at bounding box center [242, 355] width 226 height 23
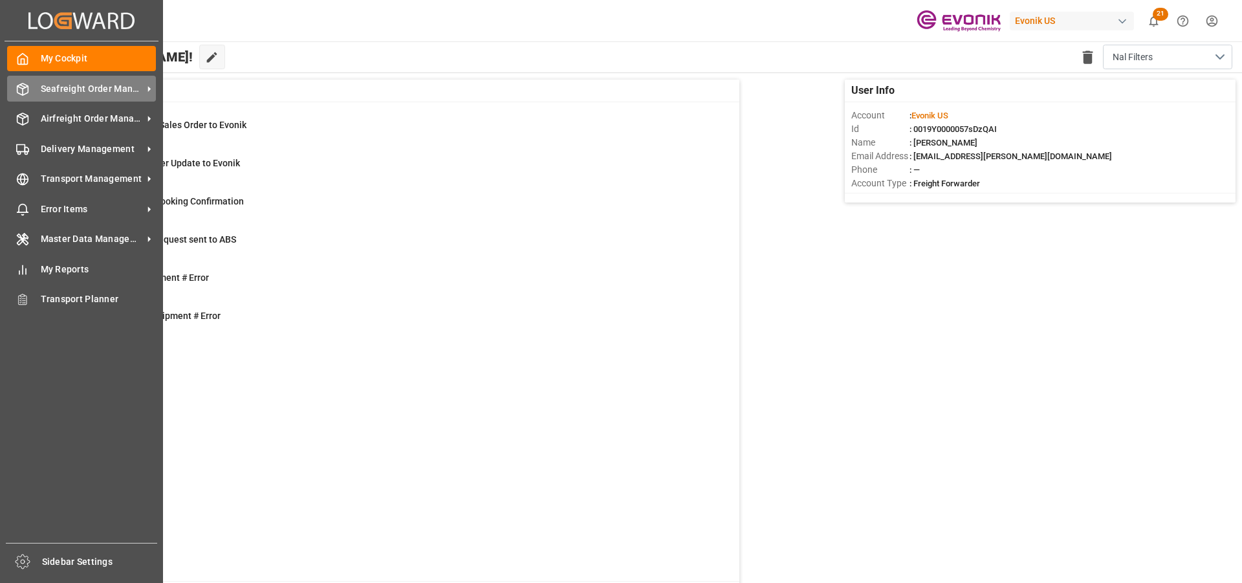
click at [39, 83] on div "Seafreight Order Management Seafreight Order Management" at bounding box center [81, 88] width 149 height 25
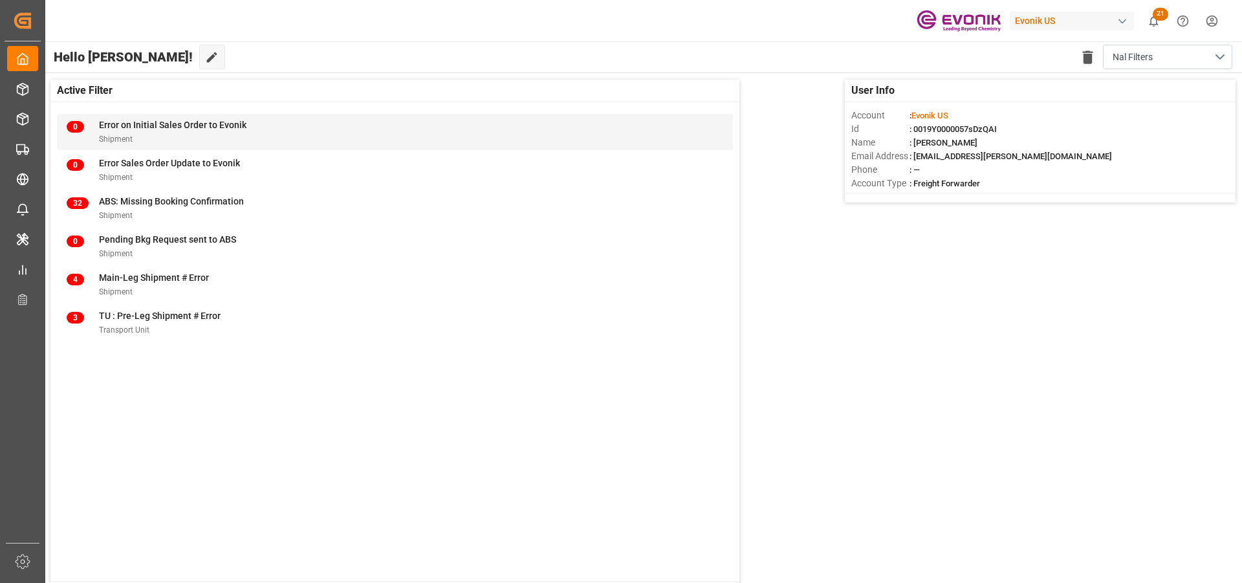
click at [449, 144] on div "0 Error on Initial Sales Order to Evonik Shipment" at bounding box center [395, 131] width 656 height 27
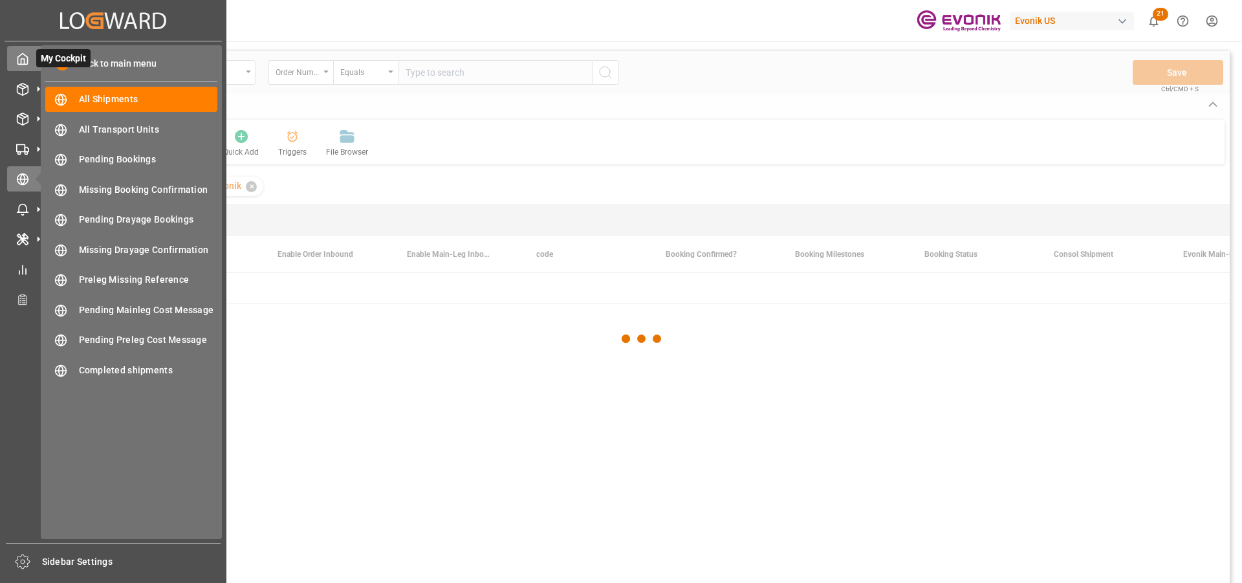
click at [25, 59] on polyline at bounding box center [22, 61] width 3 height 5
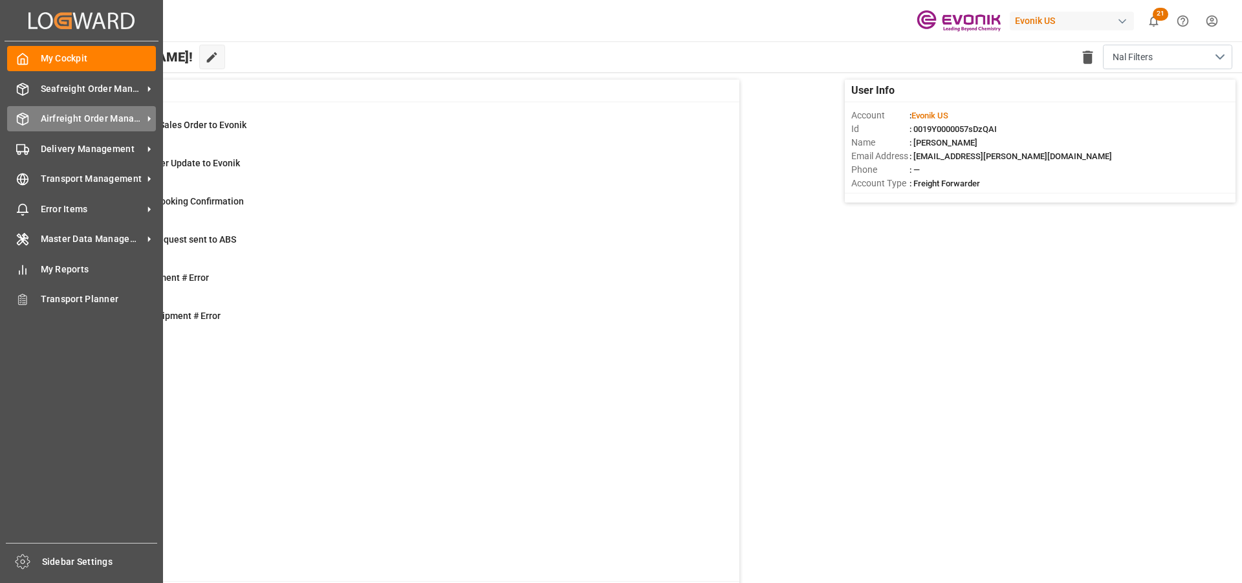
click at [45, 114] on span "Airfreight Order Management" at bounding box center [92, 119] width 102 height 14
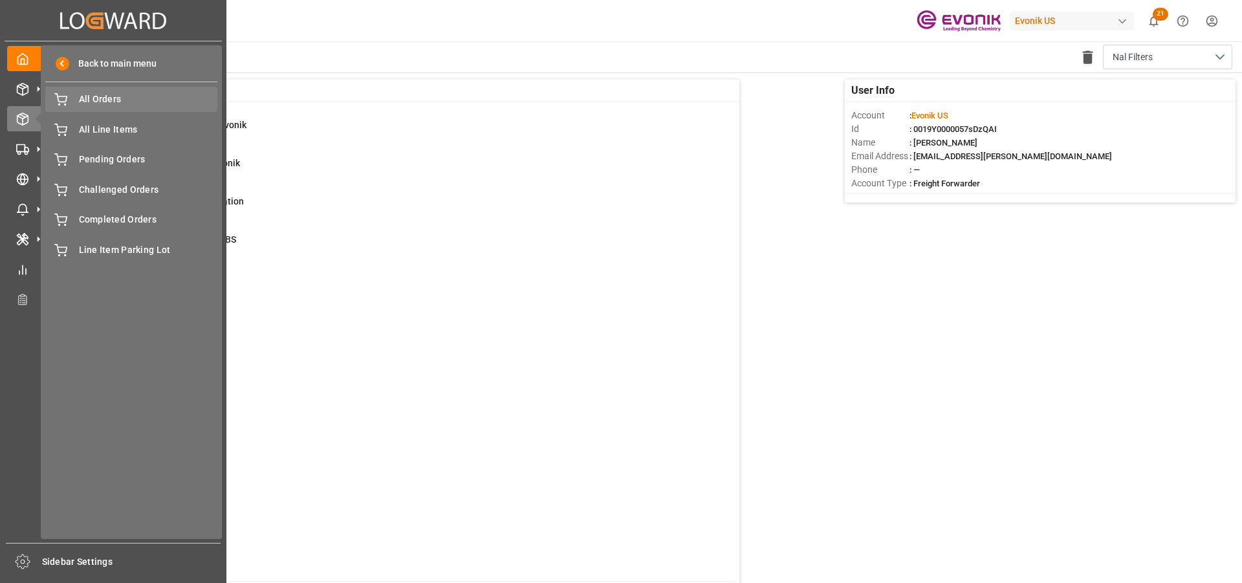
click at [106, 92] on span "All Orders" at bounding box center [148, 99] width 139 height 14
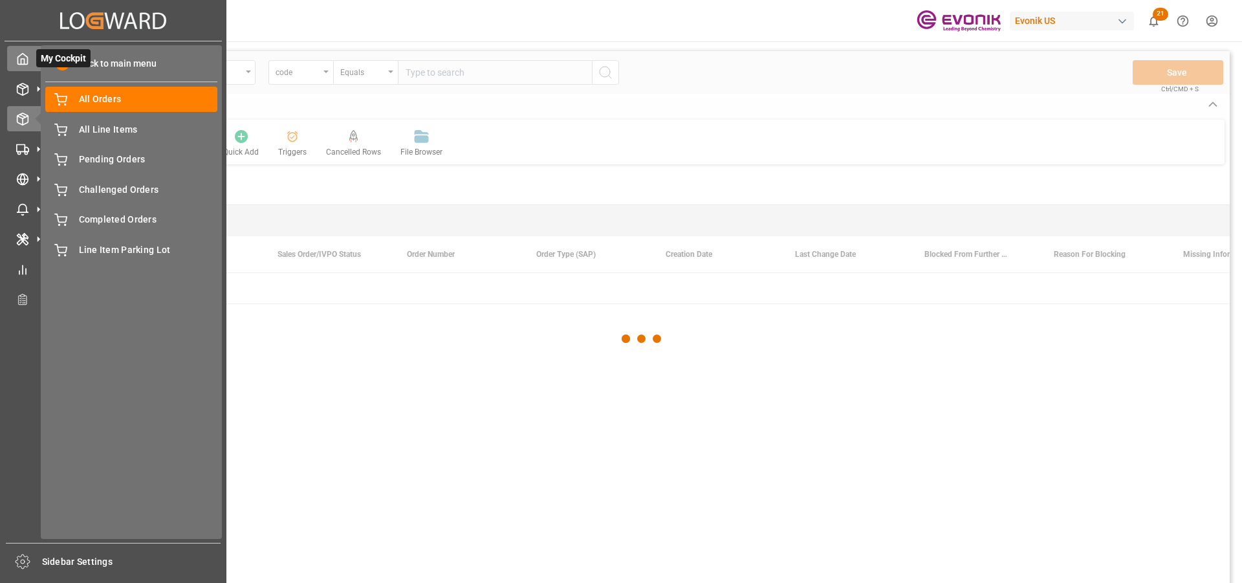
click at [23, 55] on icon at bounding box center [22, 58] width 13 height 13
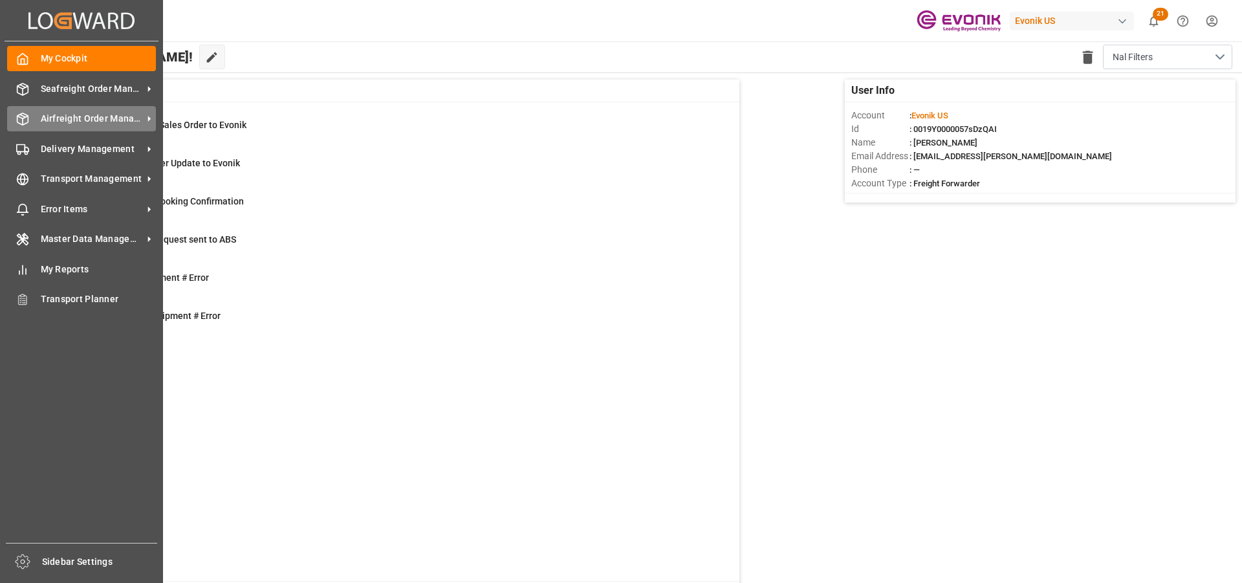
click at [38, 117] on div "Airfreight Order Management Airfreight Order Management" at bounding box center [81, 118] width 149 height 25
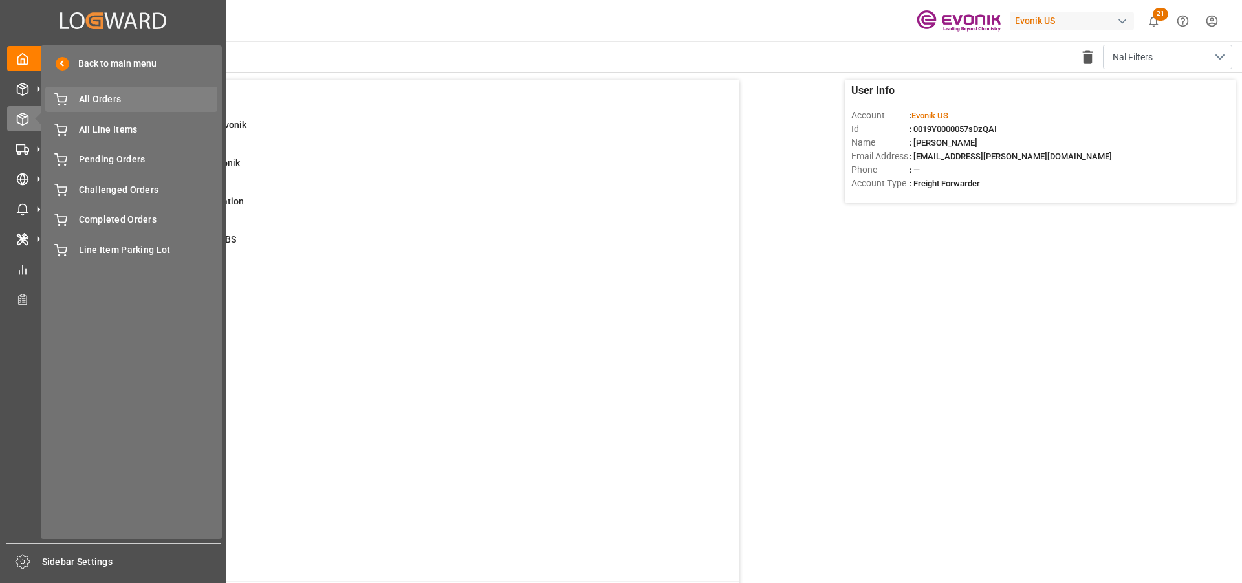
click at [114, 96] on span "All Orders" at bounding box center [148, 99] width 139 height 14
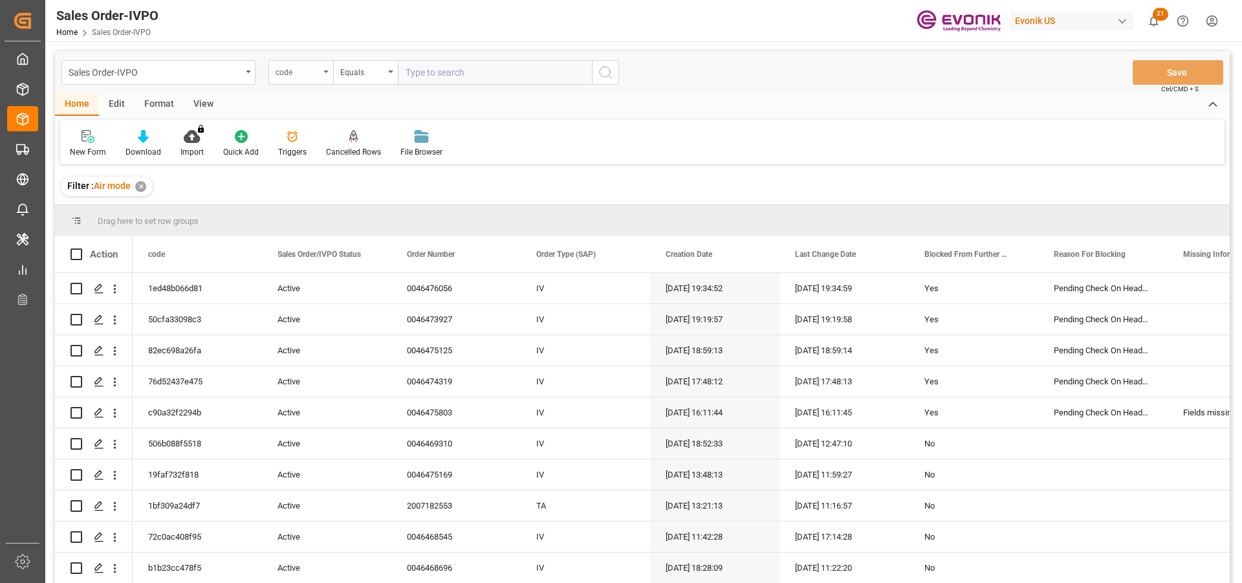
click at [297, 72] on div "code" at bounding box center [297, 70] width 44 height 15
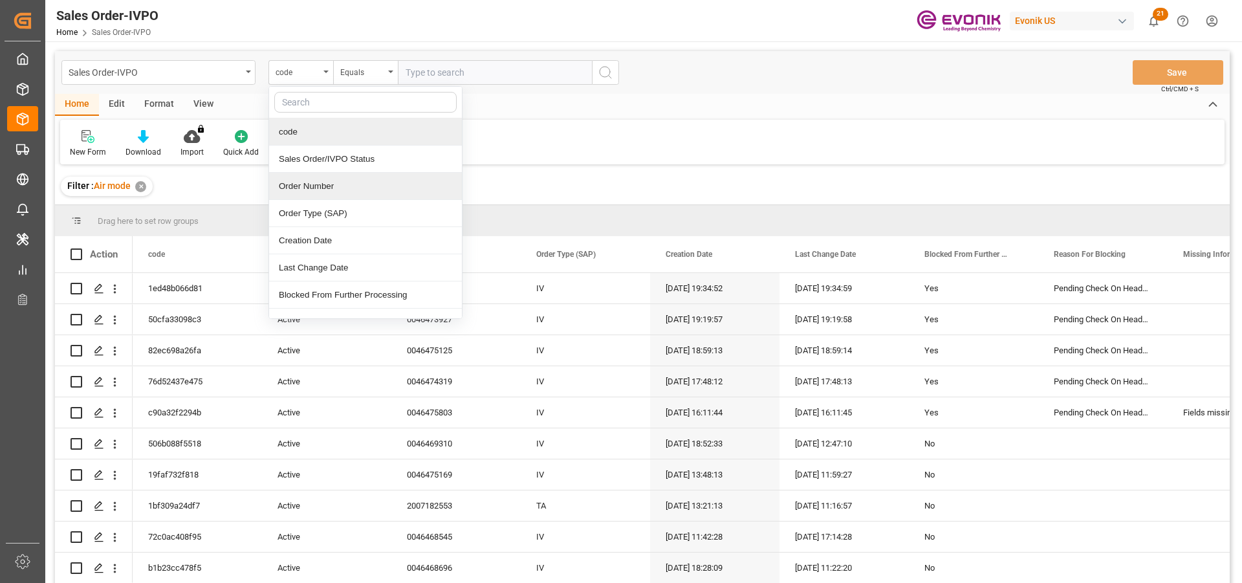
click at [351, 188] on div "Order Number" at bounding box center [365, 186] width 193 height 27
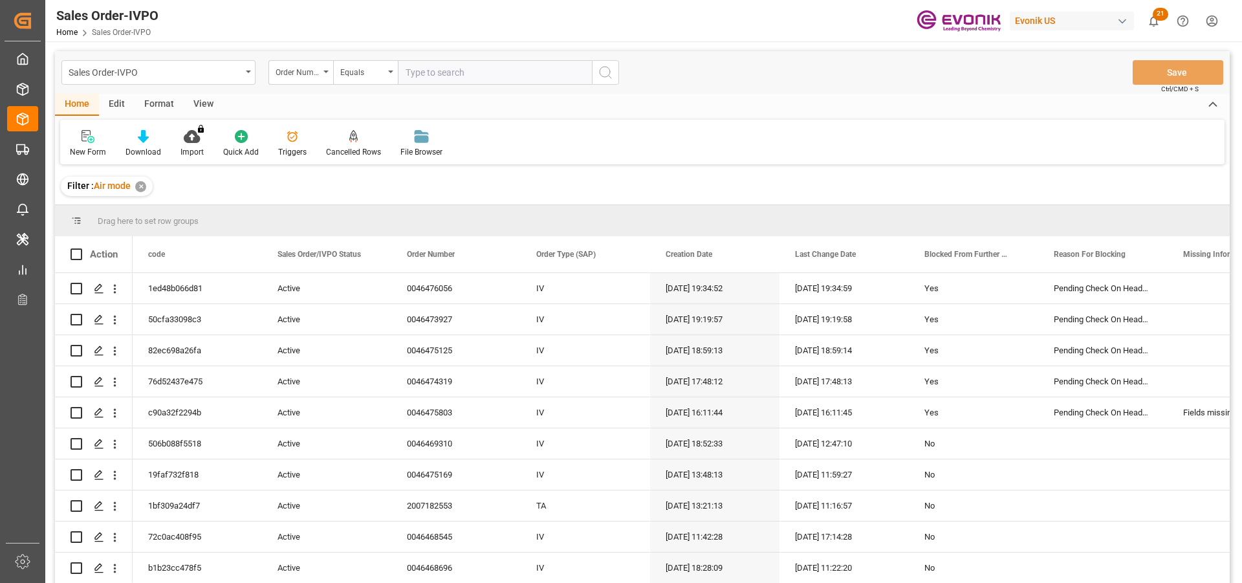
click at [446, 70] on input "text" at bounding box center [495, 72] width 194 height 25
paste input "46476056"
type input "46476056"
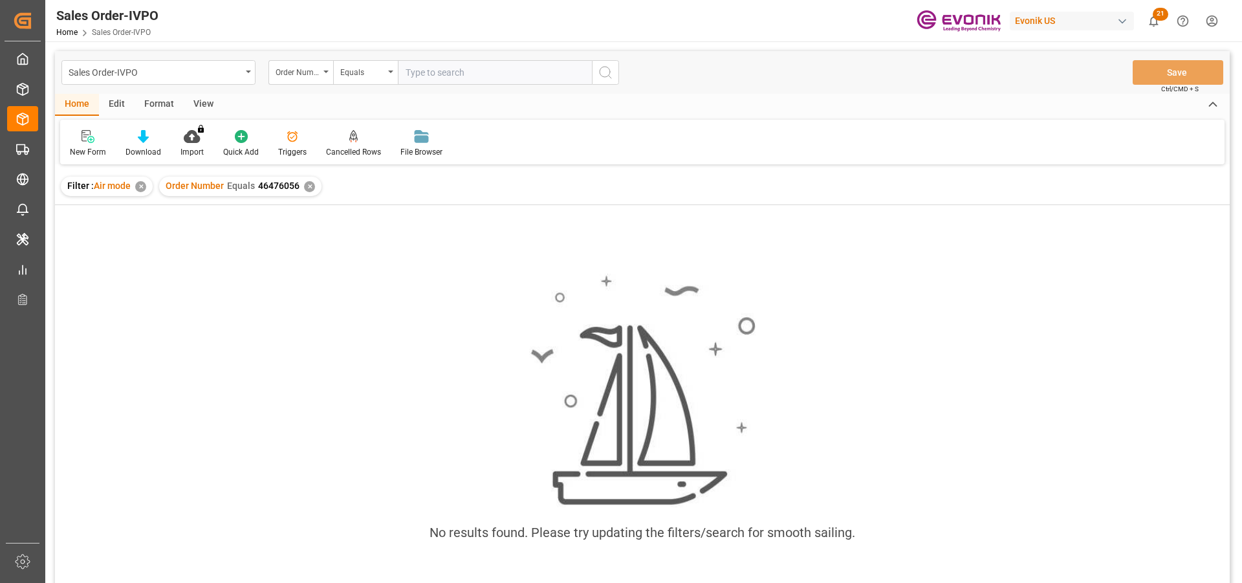
click at [425, 72] on input "text" at bounding box center [495, 72] width 194 height 25
click at [406, 71] on input "46476056" at bounding box center [495, 72] width 194 height 25
type input "0046476056"
click at [306, 188] on div "✕" at bounding box center [309, 186] width 11 height 11
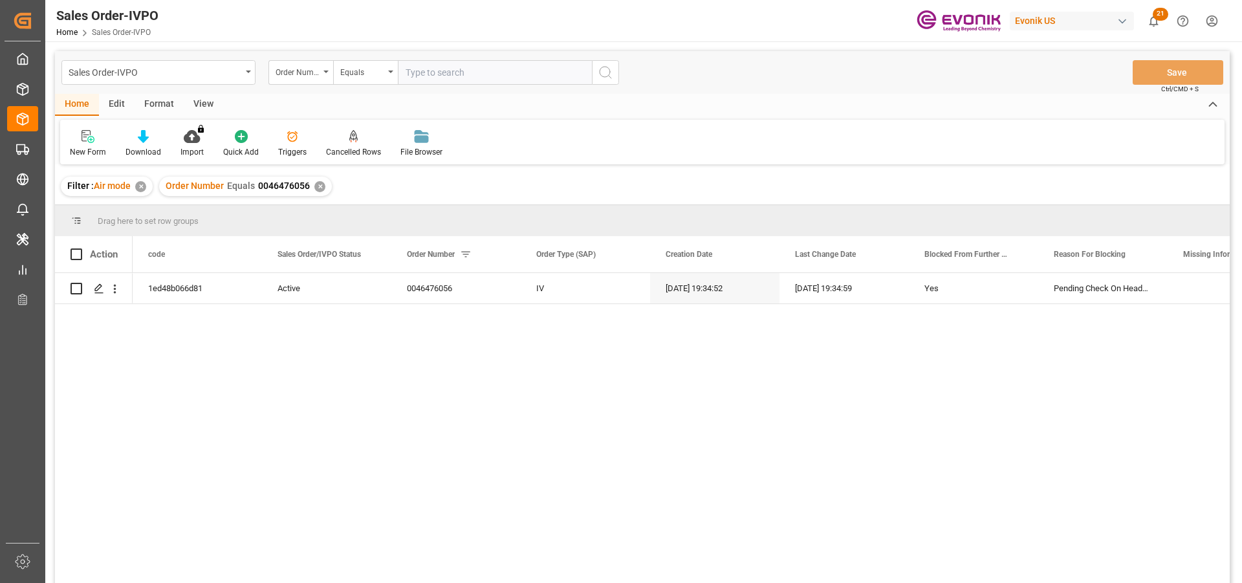
click at [435, 70] on input "text" at bounding box center [495, 72] width 194 height 25
paste input "46476056"
type input "0046476056"
click at [114, 288] on icon "open menu" at bounding box center [115, 289] width 3 height 9
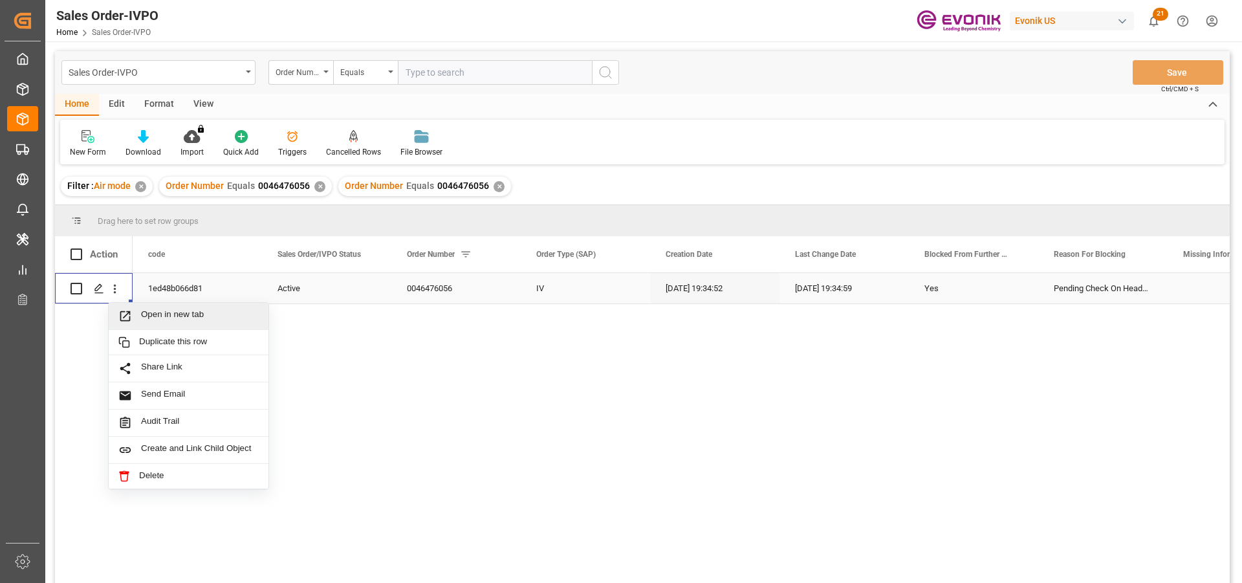
click at [171, 314] on span "Open in new tab" at bounding box center [200, 316] width 118 height 14
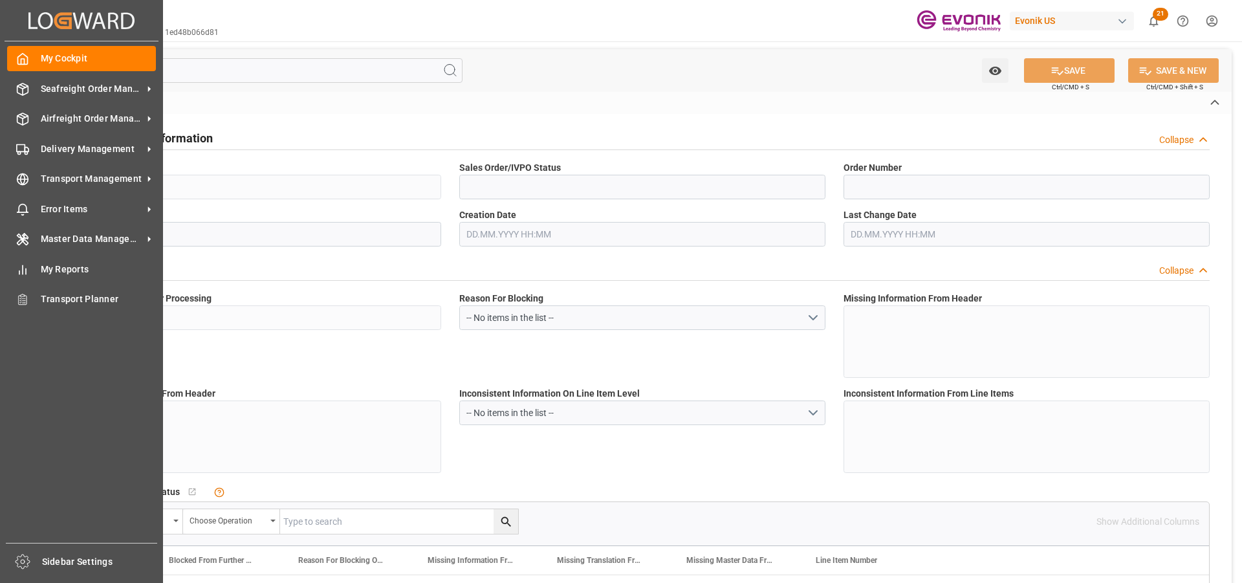
type input "1ed48b066d81"
type input "Active"
type input "0046476056"
type input "IV"
type input "Yes"
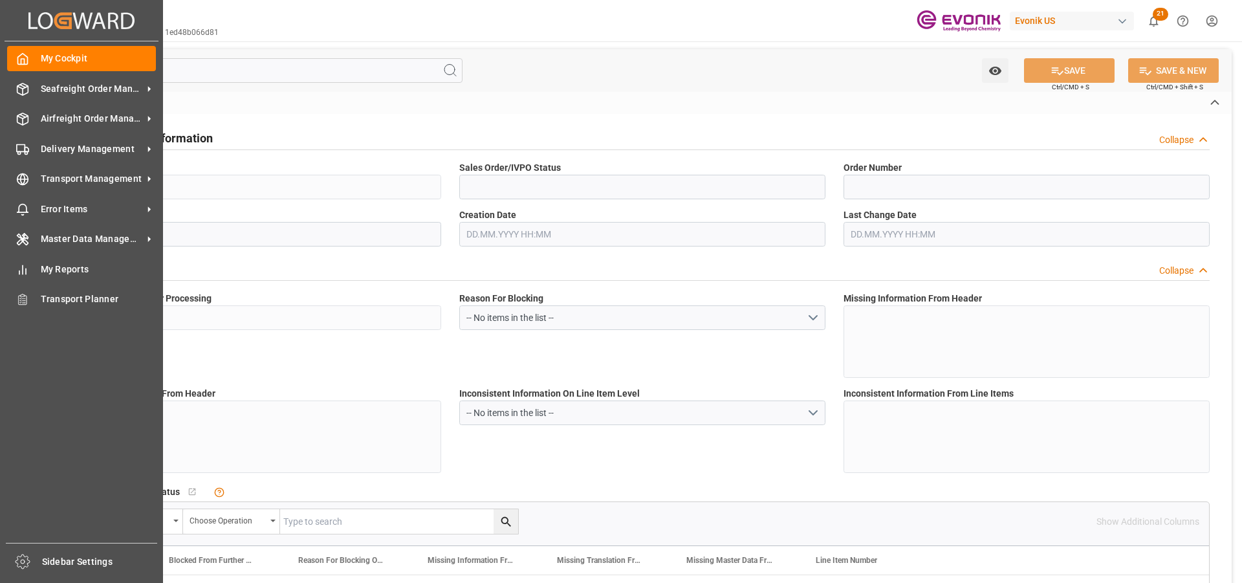
type input "D2P"
type input "60"
type input "Air"
type input "BR04"
type input "Air"
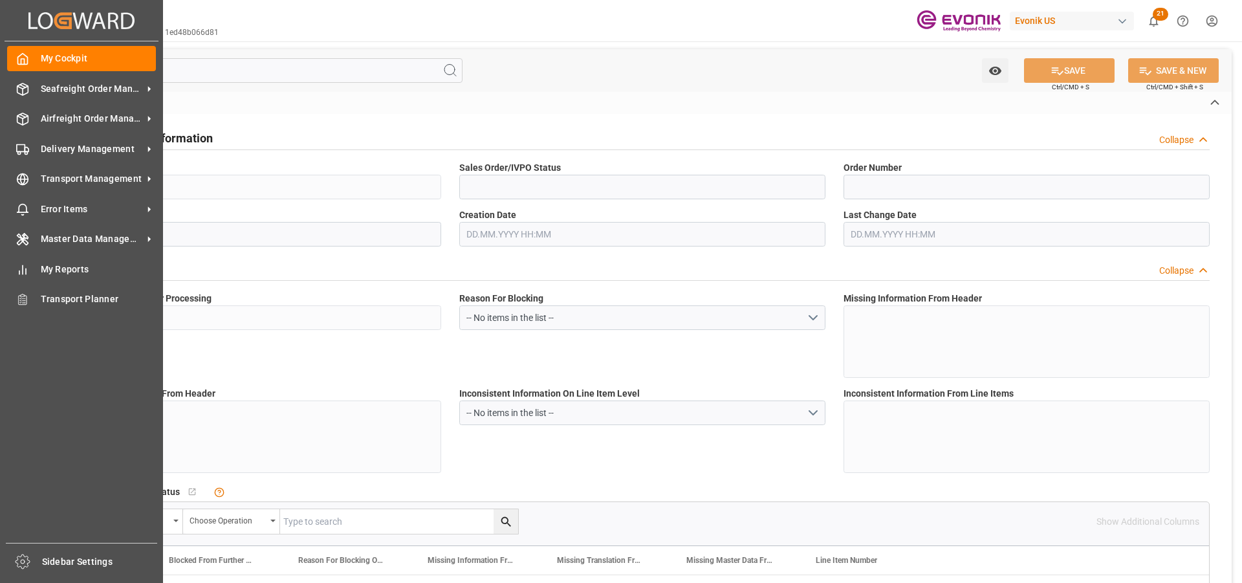
type textarea "No Tank Container"
type input "0046476056"
type input "39"
type input "SP CX ECA"
type input "Specialty Additives"
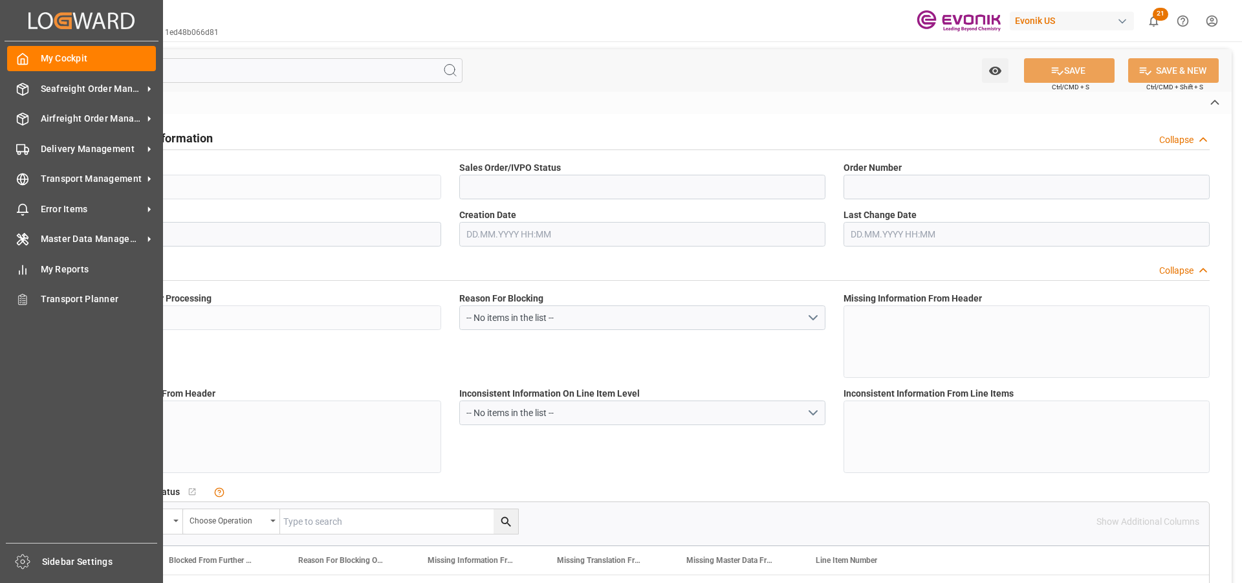
type input "FCA"
type input "[GEOGRAPHIC_DATA] [GEOGRAPHIC_DATA]"
type input "Viracopos Apt/[GEOGRAPHIC_DATA]"
type textarea "092425E"
type textarea "Reseller"
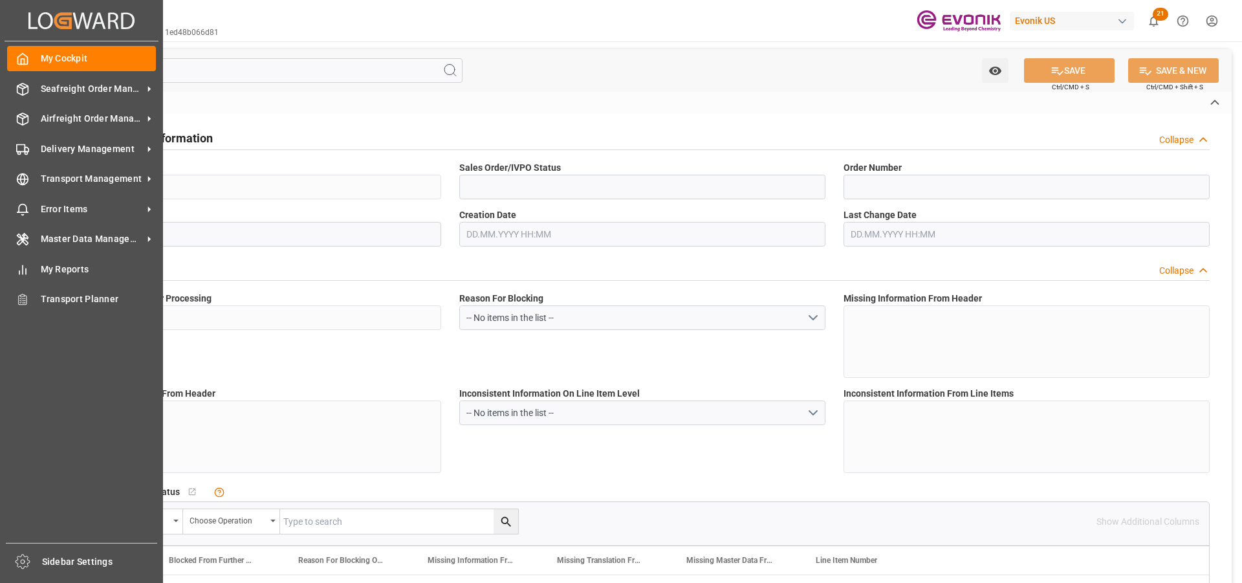
type textarea "TAX ID / CNPJ NUMBER: 62.695.036/0059-00 I.E: 127.347.322.116"
type input "BR"
type input "Pending"
type input "Air"
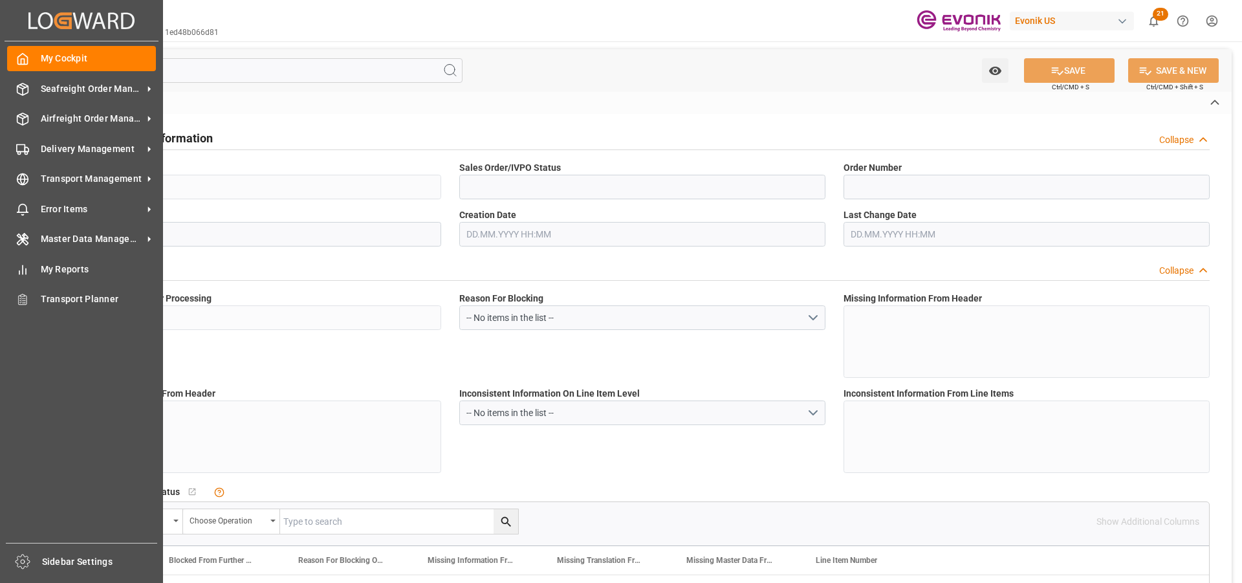
type input "Pending"
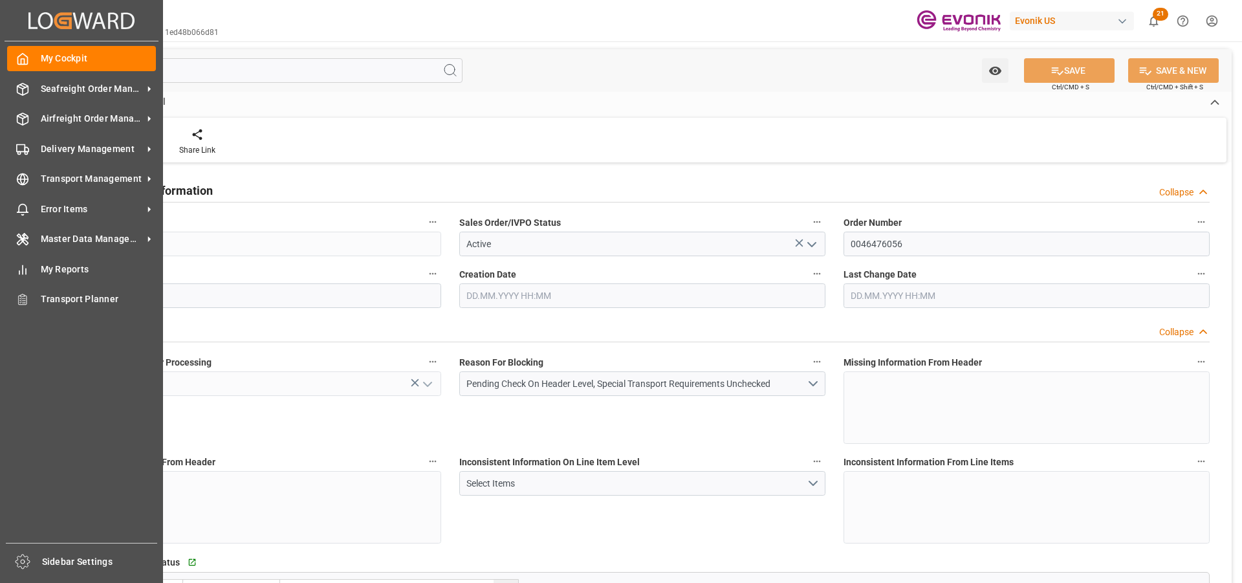
type input "BRVCP"
type input "6223.1"
type input "1"
type input "1368.368"
type input "[DATE] 19:34"
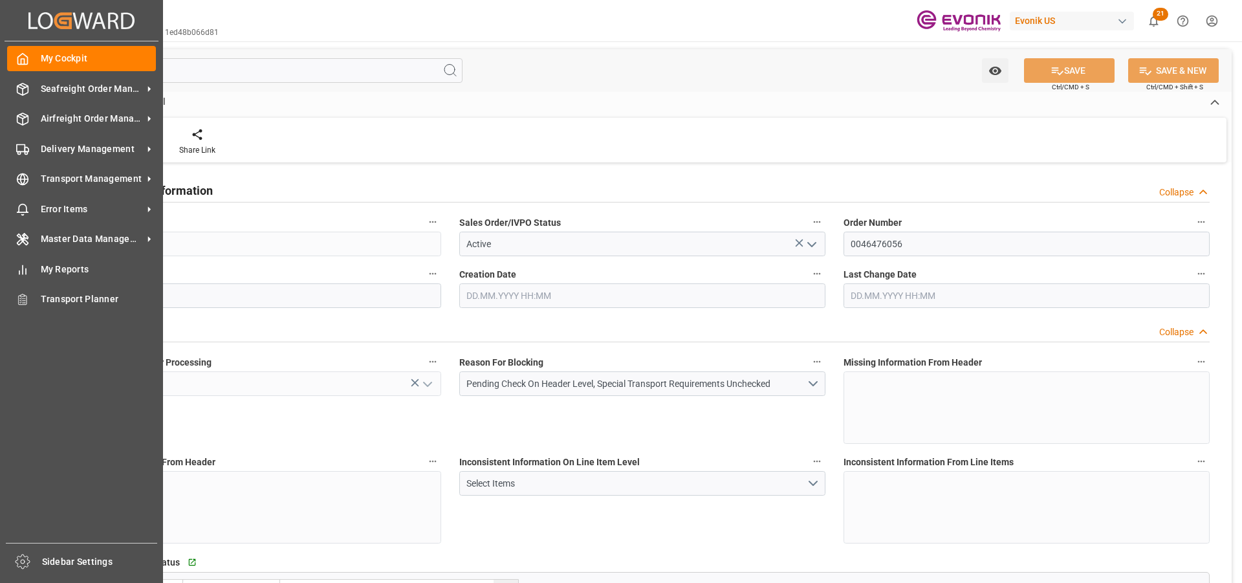
type input "[DATE] 19:34"
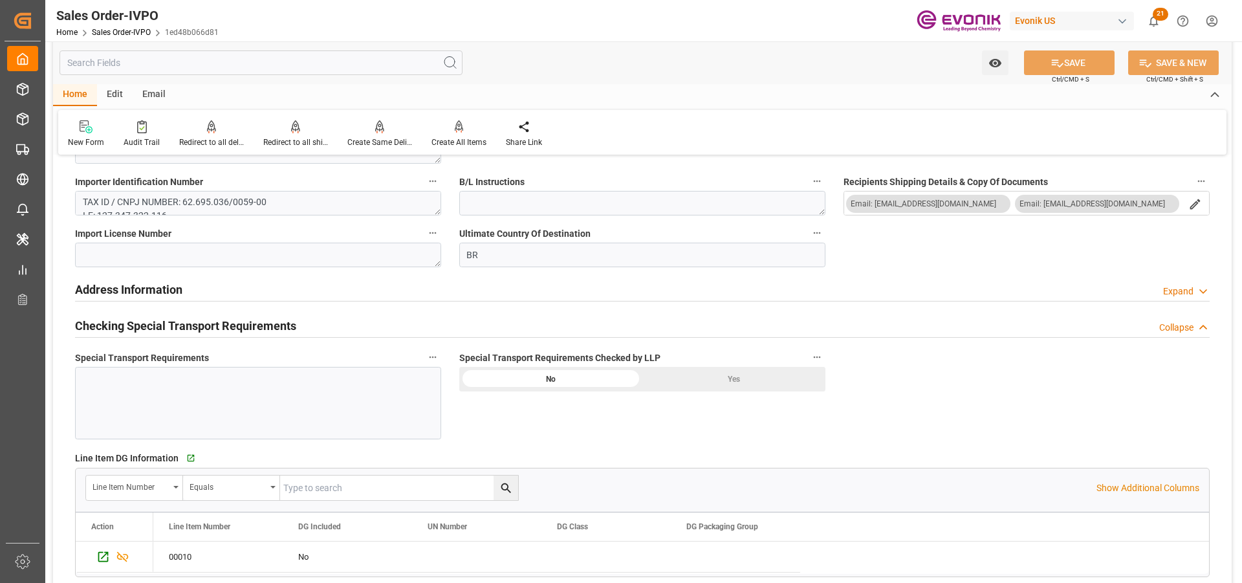
scroll to position [1552, 0]
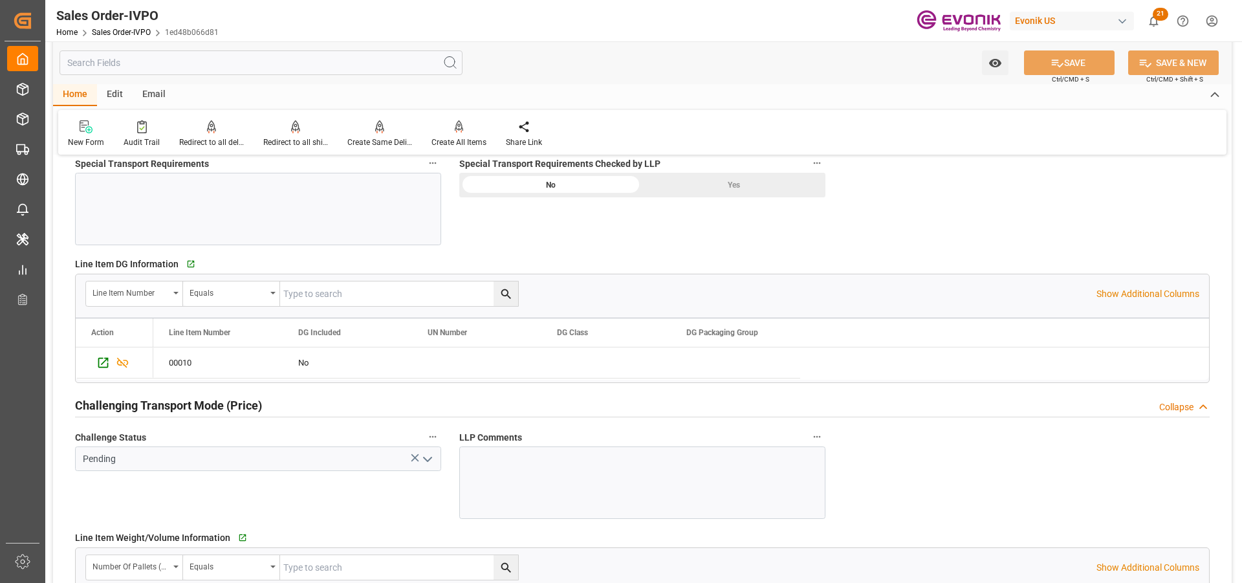
click at [728, 186] on div "Yes" at bounding box center [733, 185] width 183 height 25
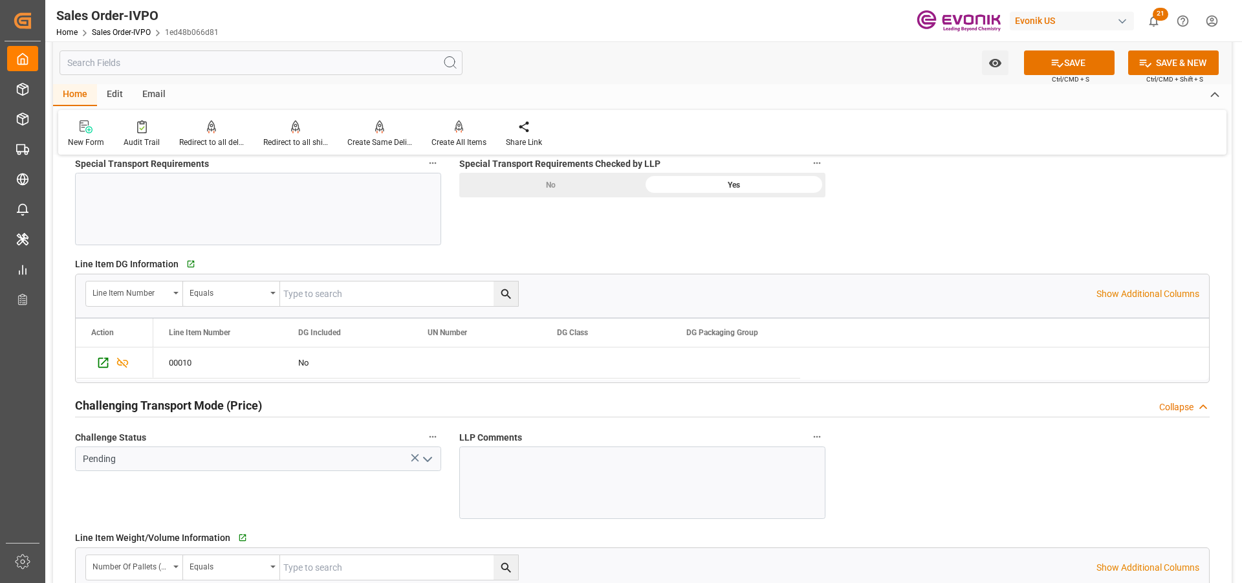
scroll to position [1681, 0]
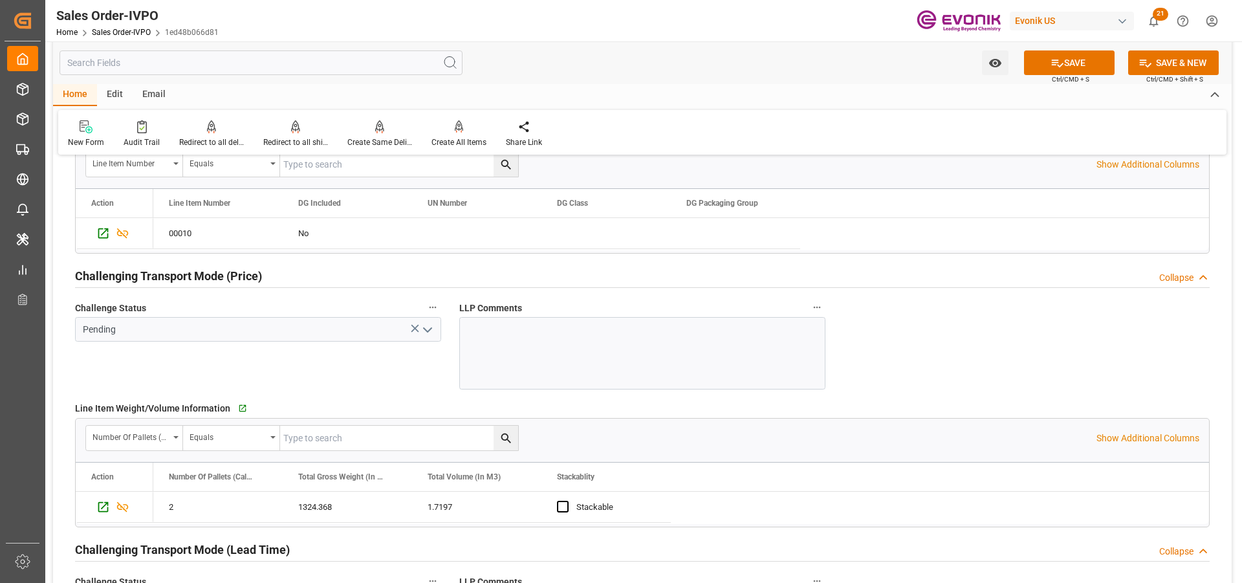
click at [431, 331] on icon "open menu" at bounding box center [428, 330] width 16 height 16
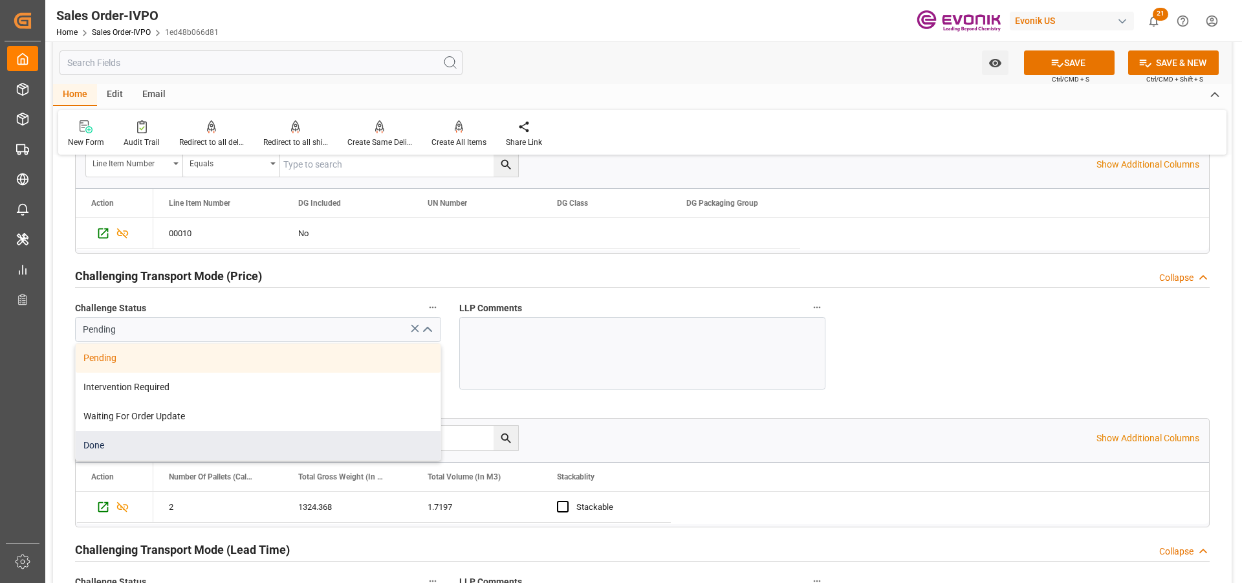
click at [130, 438] on div "Done" at bounding box center [258, 445] width 365 height 29
type input "Done"
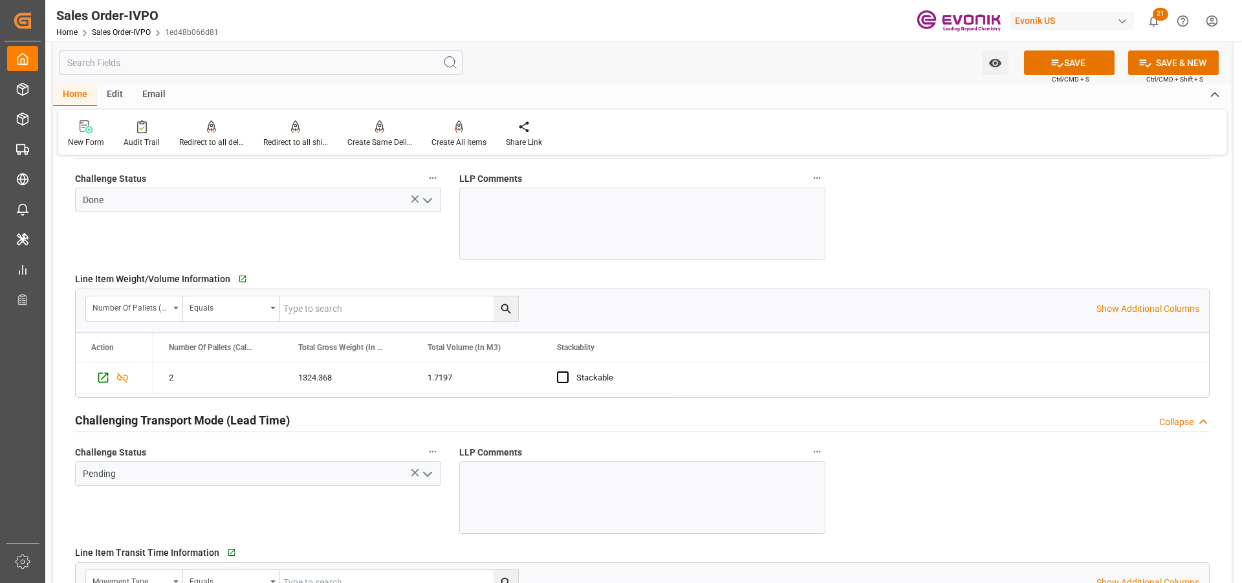
scroll to position [2005, 0]
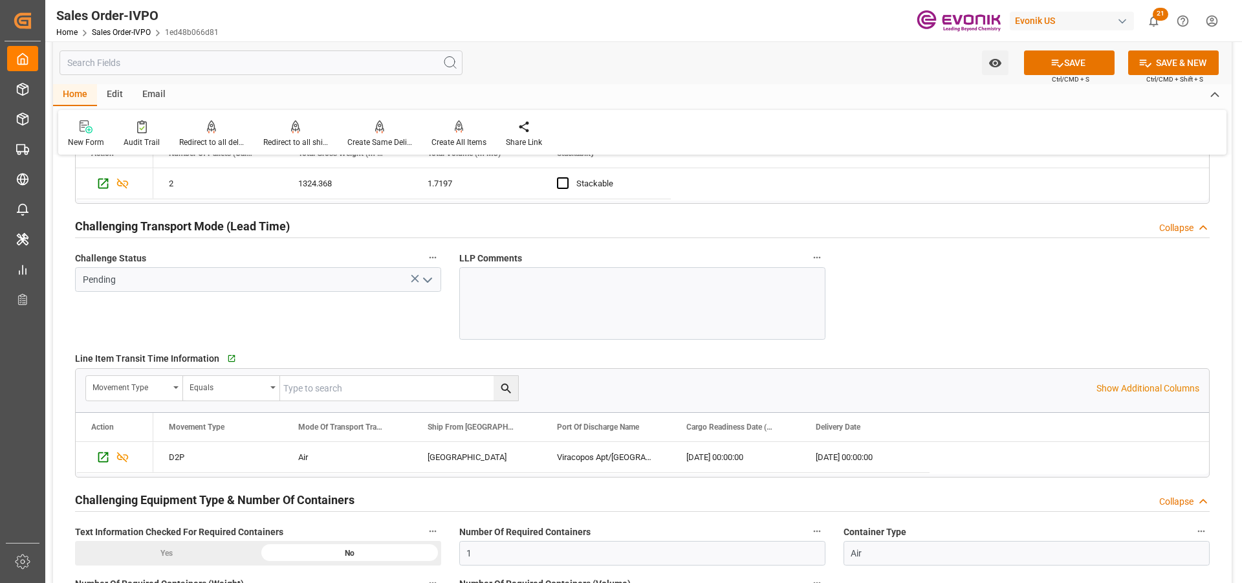
click at [428, 277] on icon "open menu" at bounding box center [428, 280] width 16 height 16
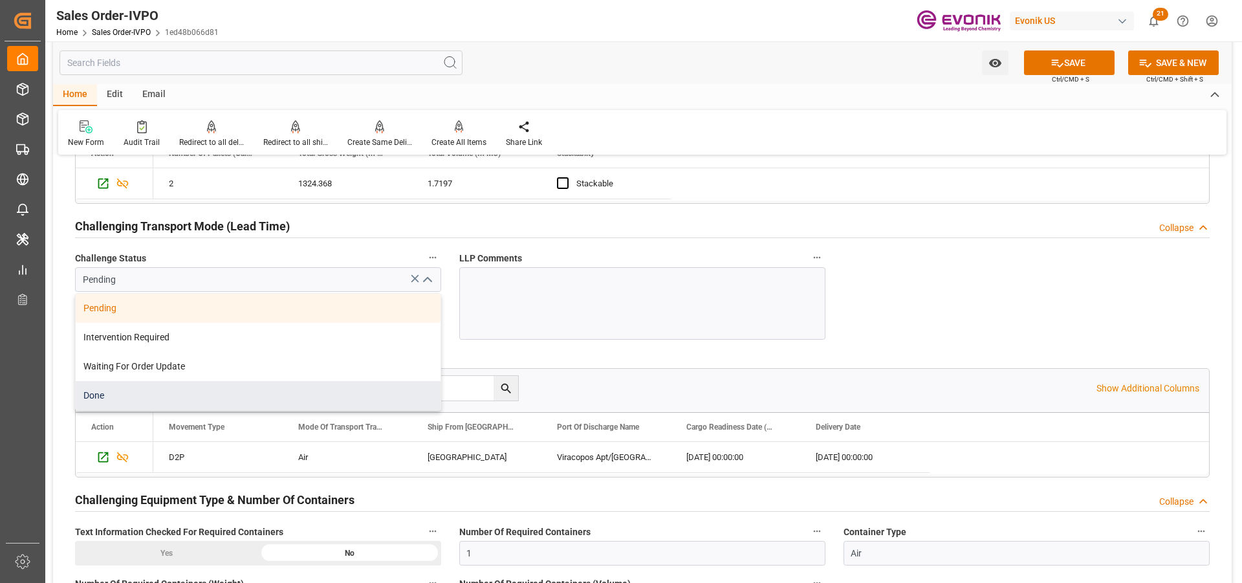
click at [127, 394] on div "Done" at bounding box center [258, 395] width 365 height 29
type input "Done"
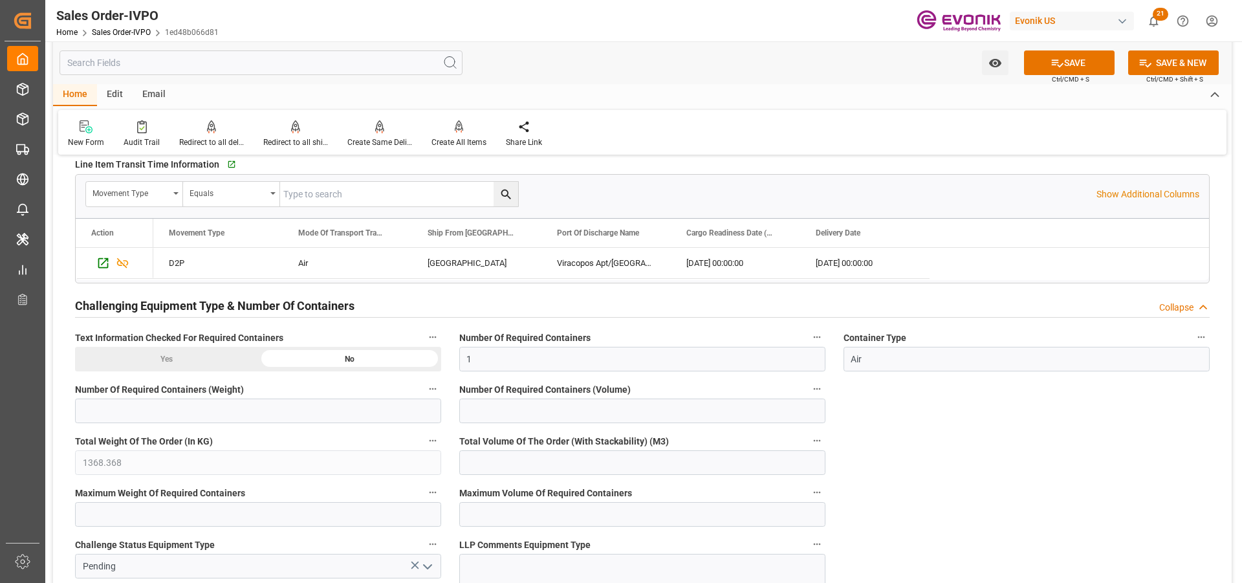
scroll to position [2393, 0]
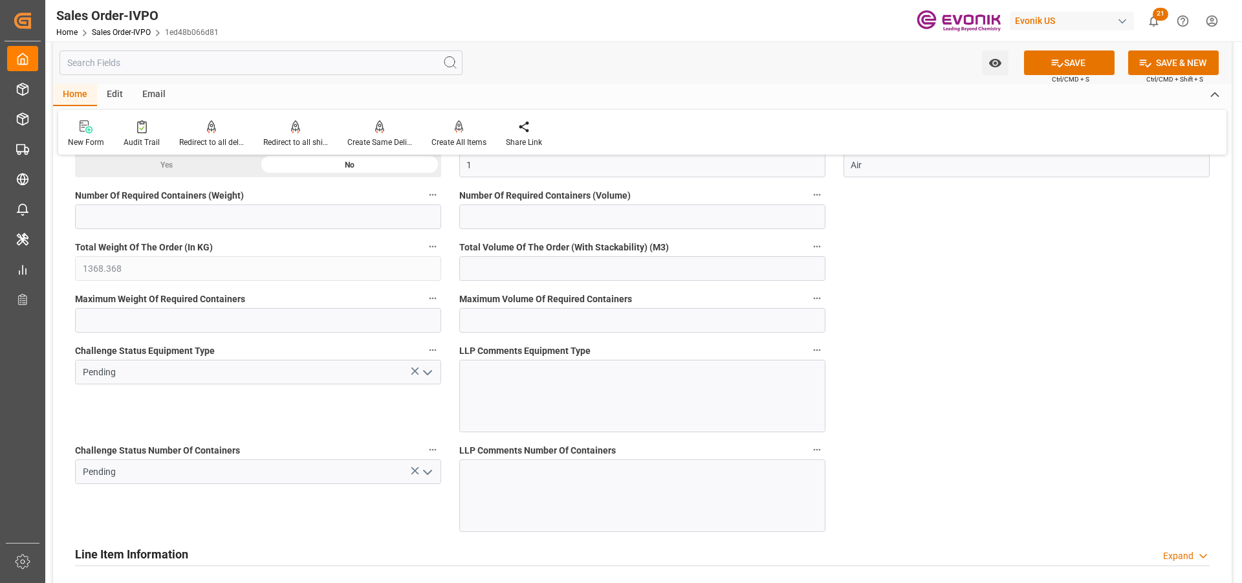
click at [432, 371] on icon "open menu" at bounding box center [428, 373] width 16 height 16
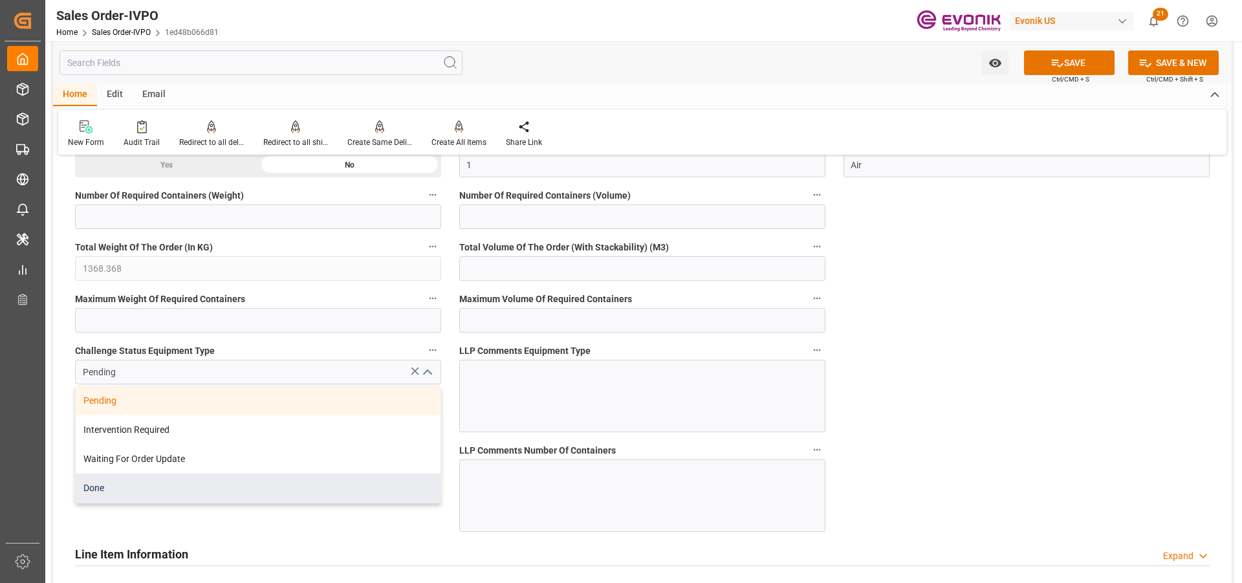
click at [192, 476] on div "Done" at bounding box center [258, 487] width 365 height 29
type input "Done"
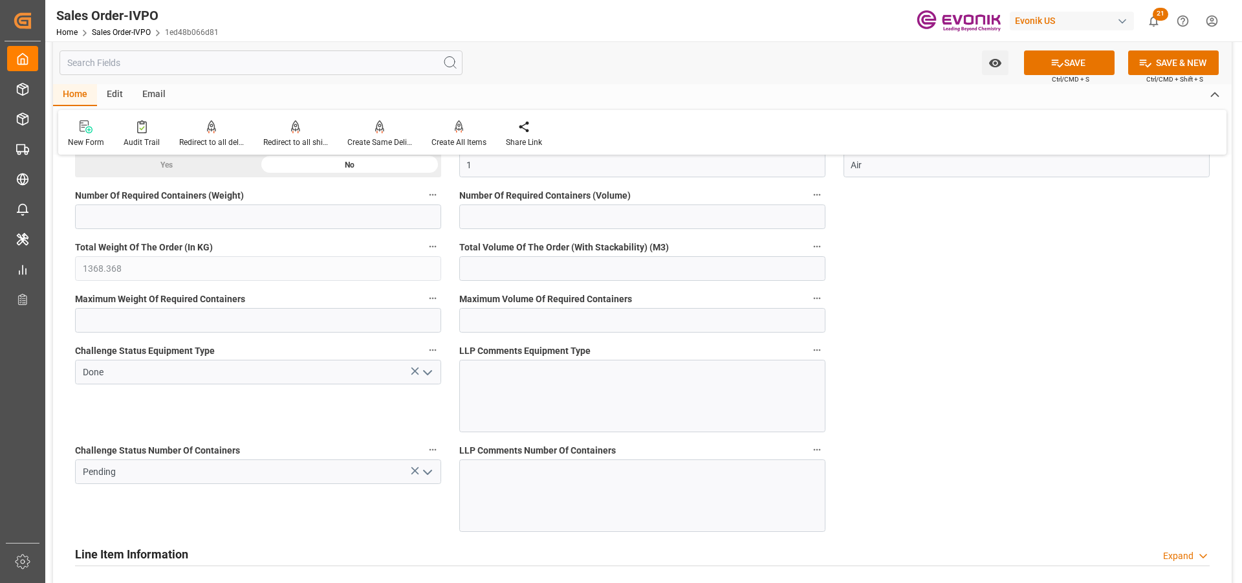
click at [434, 479] on icon "open menu" at bounding box center [428, 472] width 16 height 16
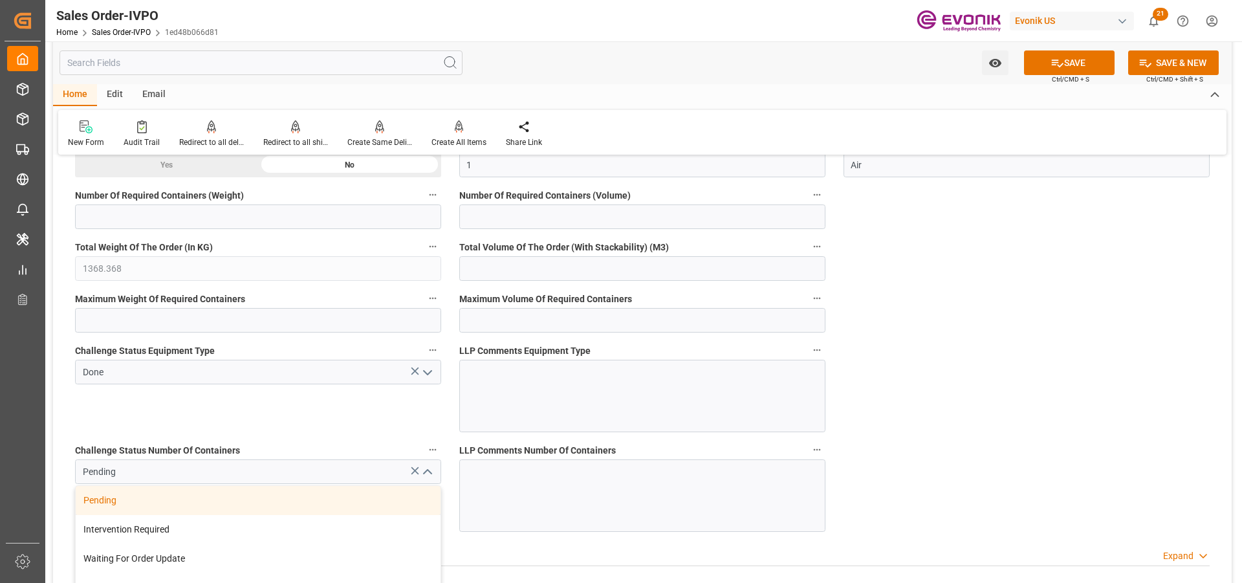
scroll to position [2587, 0]
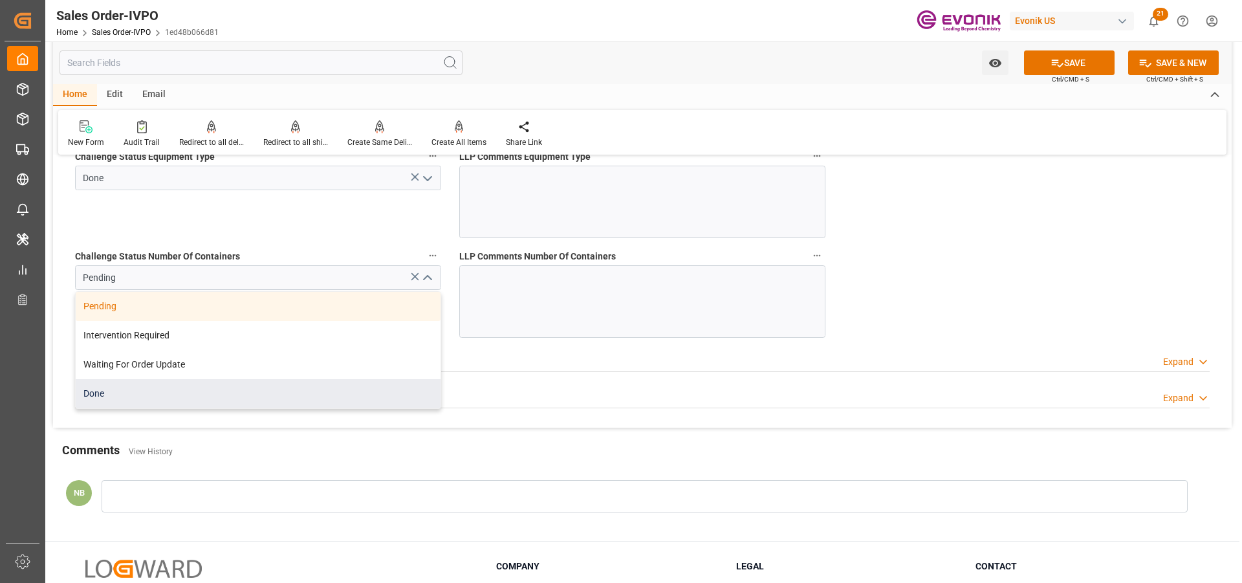
click at [116, 402] on div "Done" at bounding box center [258, 393] width 365 height 29
type input "Done"
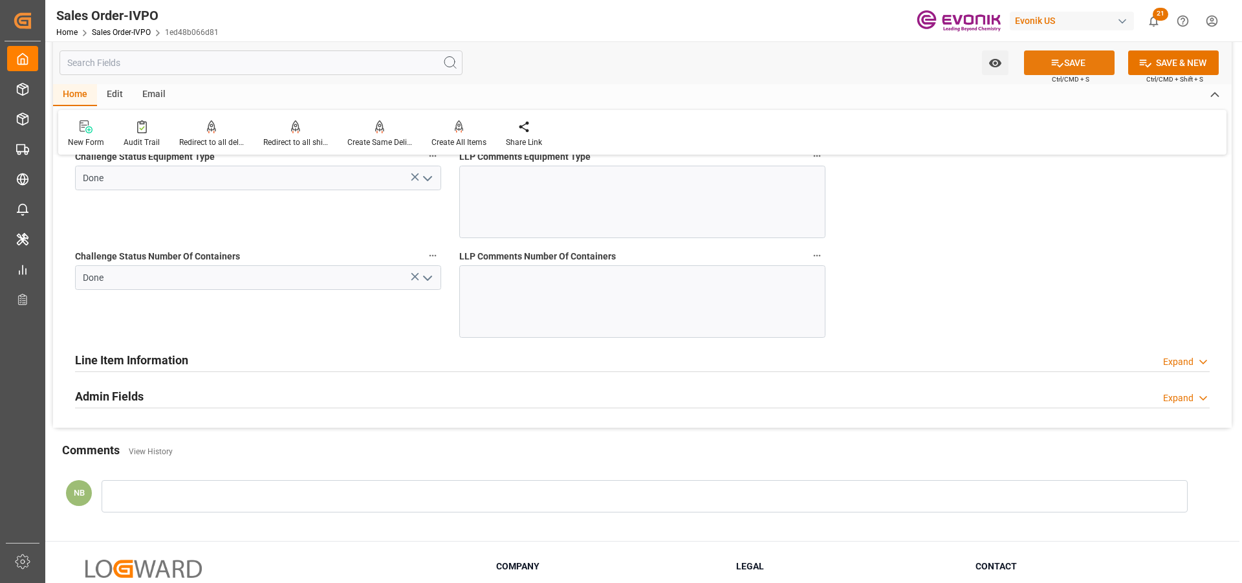
click at [1073, 56] on button "SAVE" at bounding box center [1069, 62] width 91 height 25
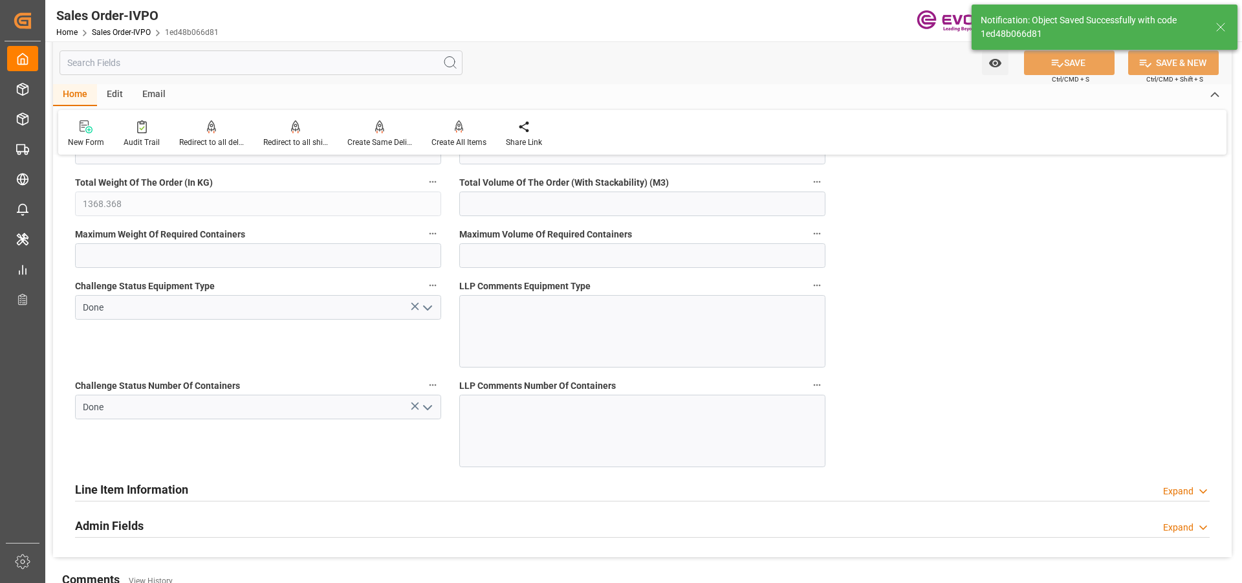
type input "02.10.2025 21:13"
type input "No"
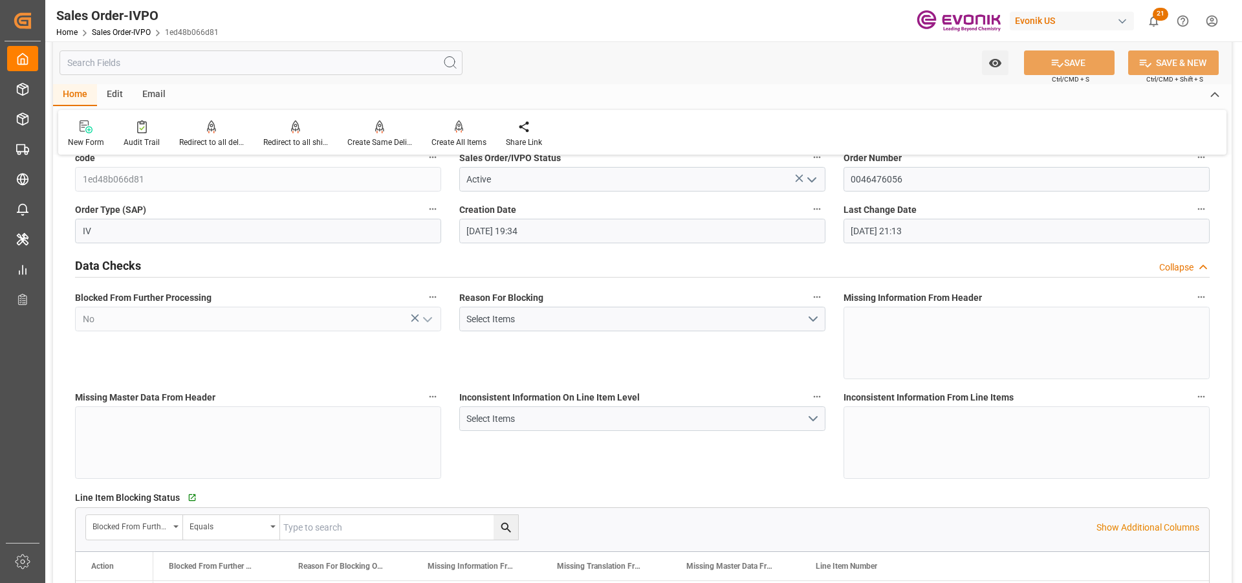
scroll to position [0, 0]
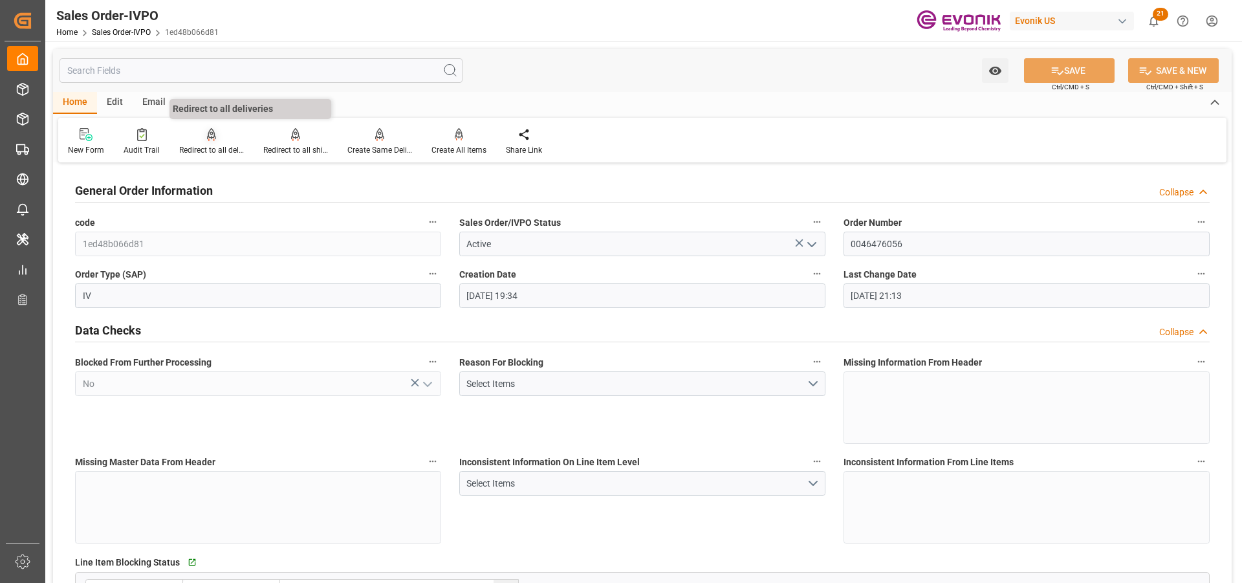
click at [214, 141] on div at bounding box center [211, 134] width 65 height 14
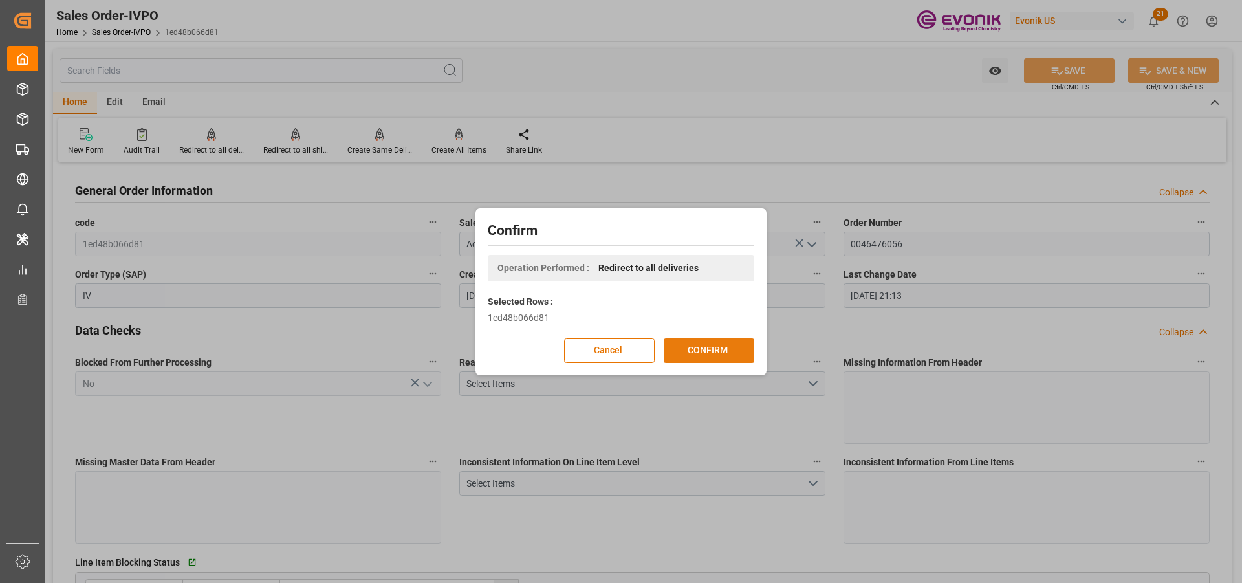
click at [728, 350] on button "CONFIRM" at bounding box center [709, 350] width 91 height 25
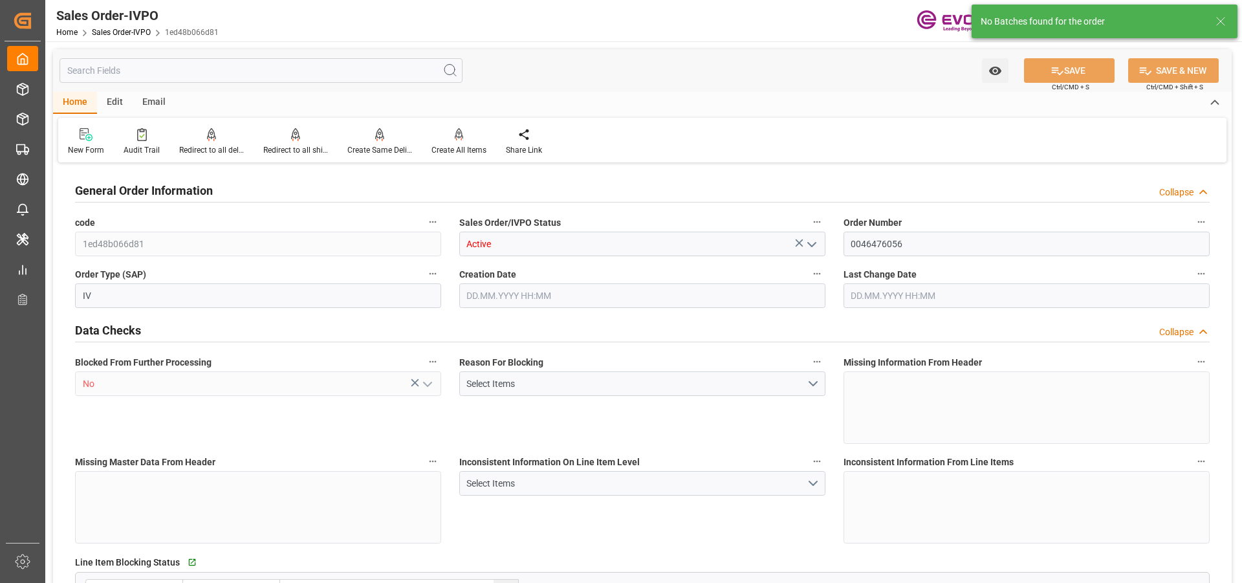
type input "BRVCP"
type input "6223.1"
type input "1"
type input "1368.368"
type input "[DATE] 19:34"
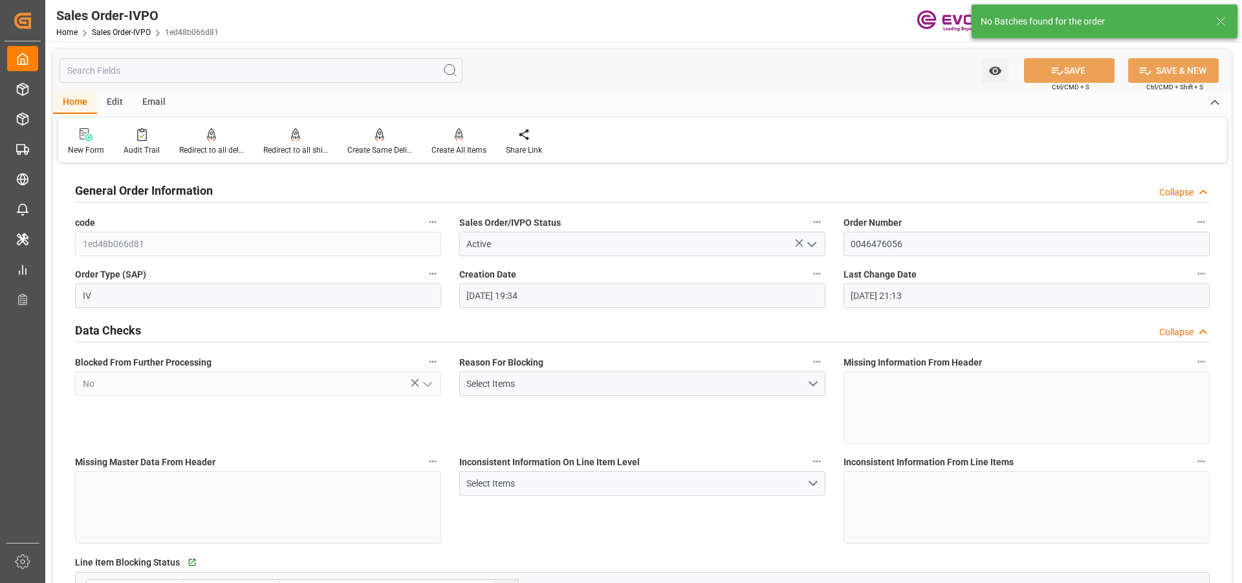
type input "02.10.2025 21:13"
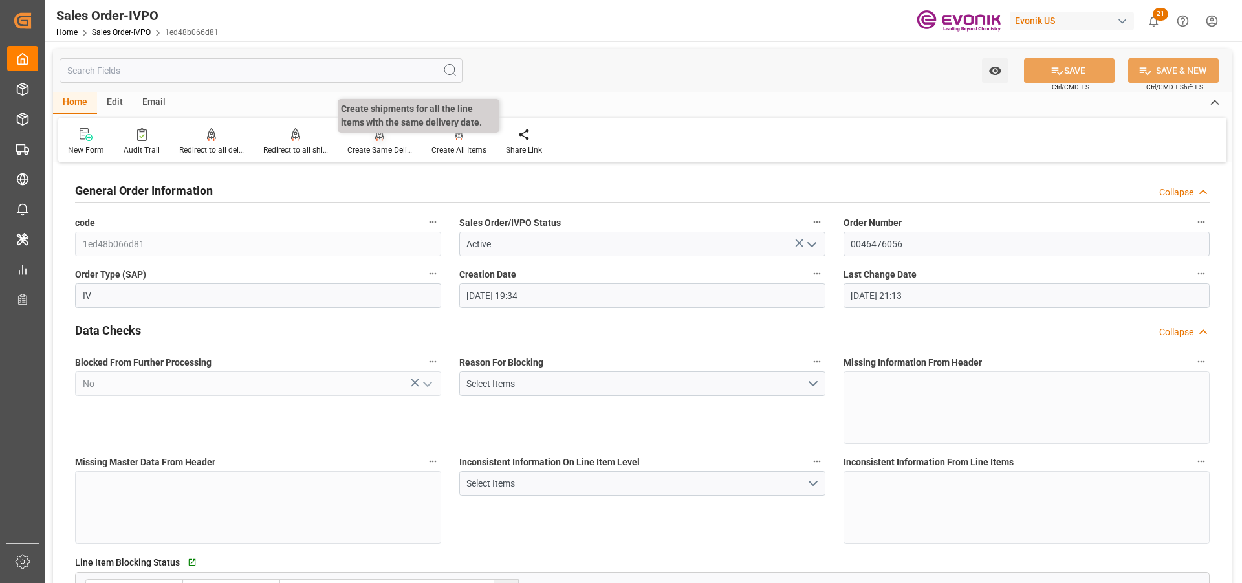
click at [380, 147] on div "Create Same Delivery Date" at bounding box center [379, 150] width 65 height 12
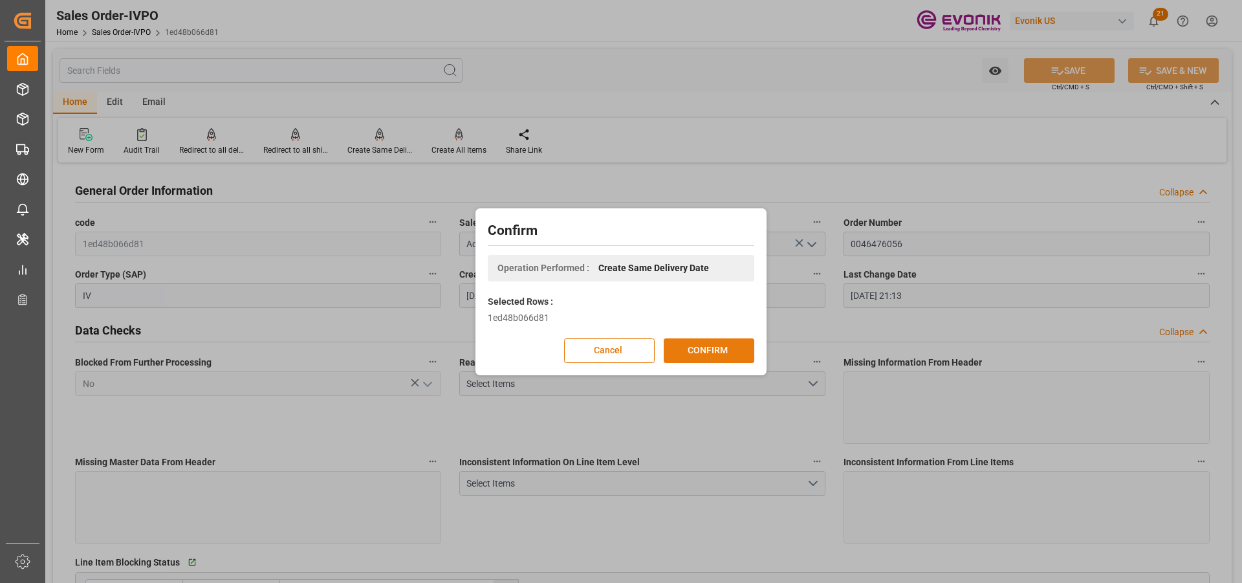
click at [713, 346] on button "CONFIRM" at bounding box center [709, 350] width 91 height 25
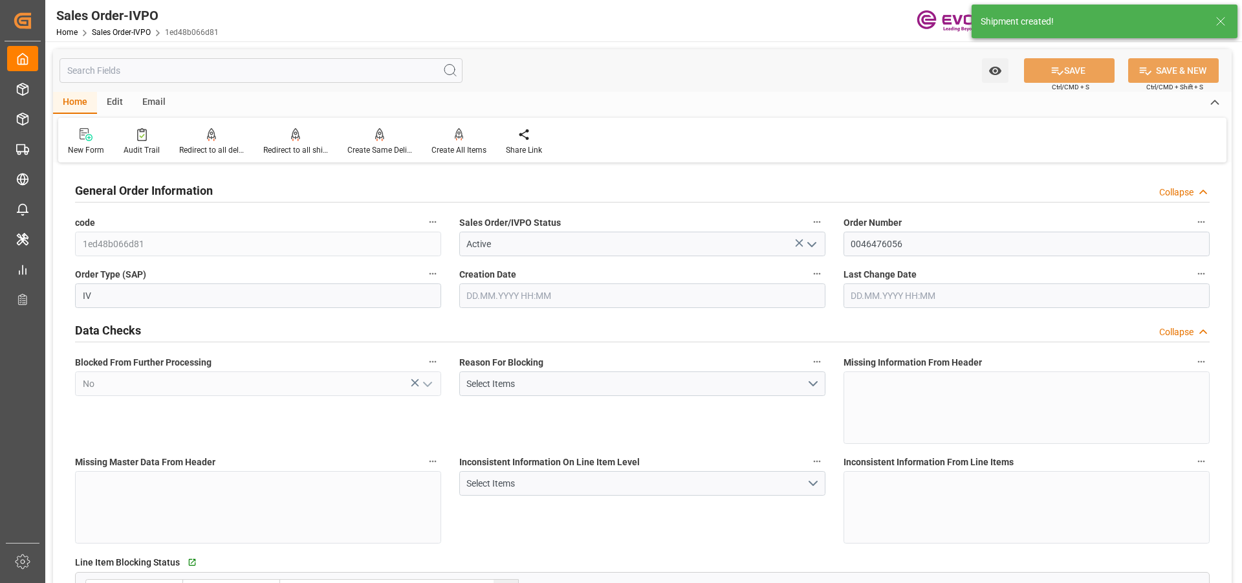
type input "02.10.2025 19:34"
type input "02.10.2025 21:17"
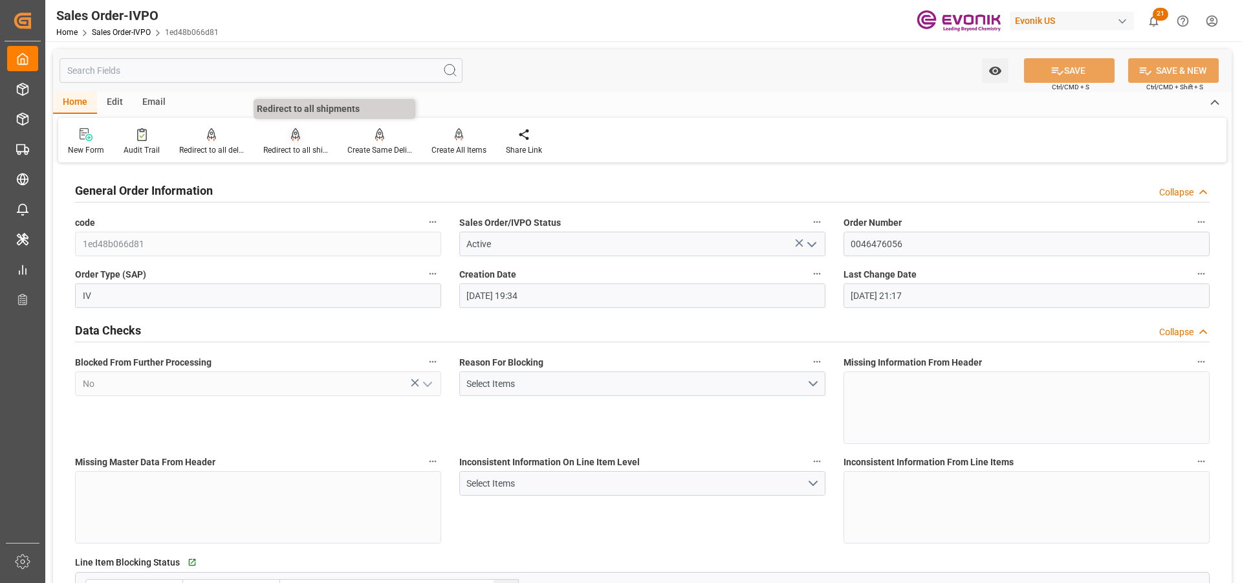
click at [293, 137] on icon at bounding box center [295, 133] width 9 height 11
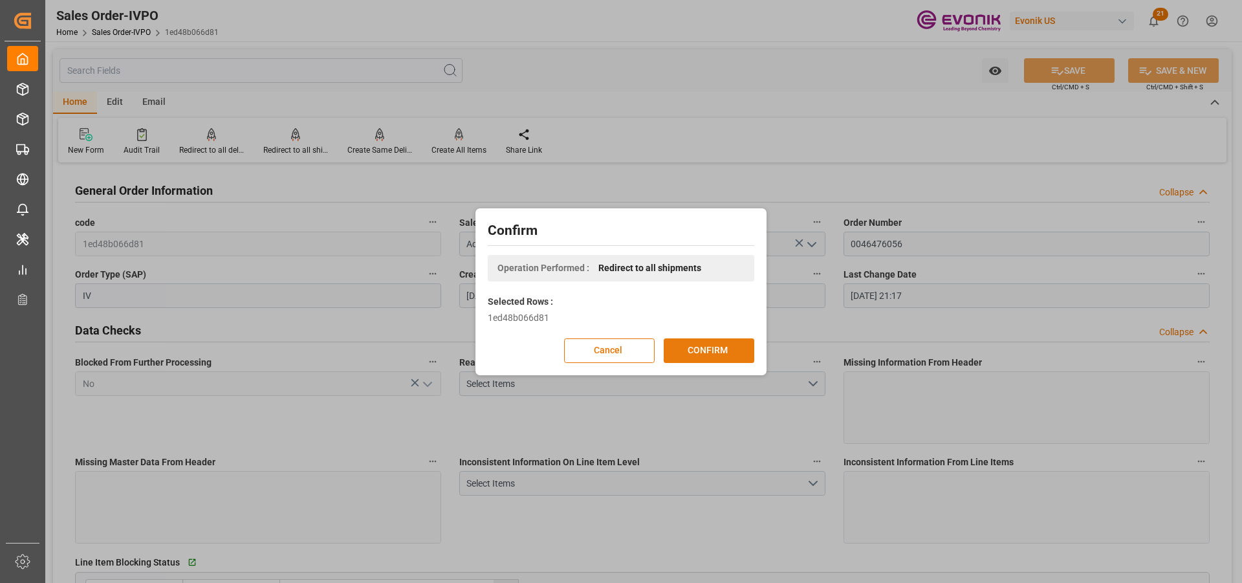
click at [706, 345] on button "CONFIRM" at bounding box center [709, 350] width 91 height 25
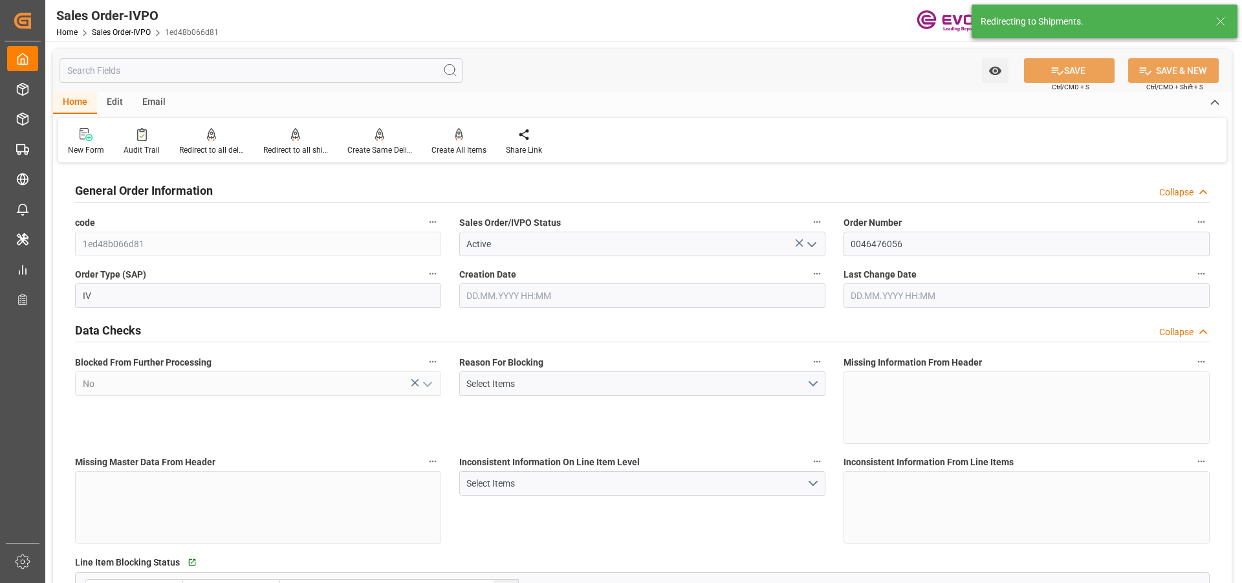
type input "02.10.2025 19:34"
type input "02.10.2025 21:17"
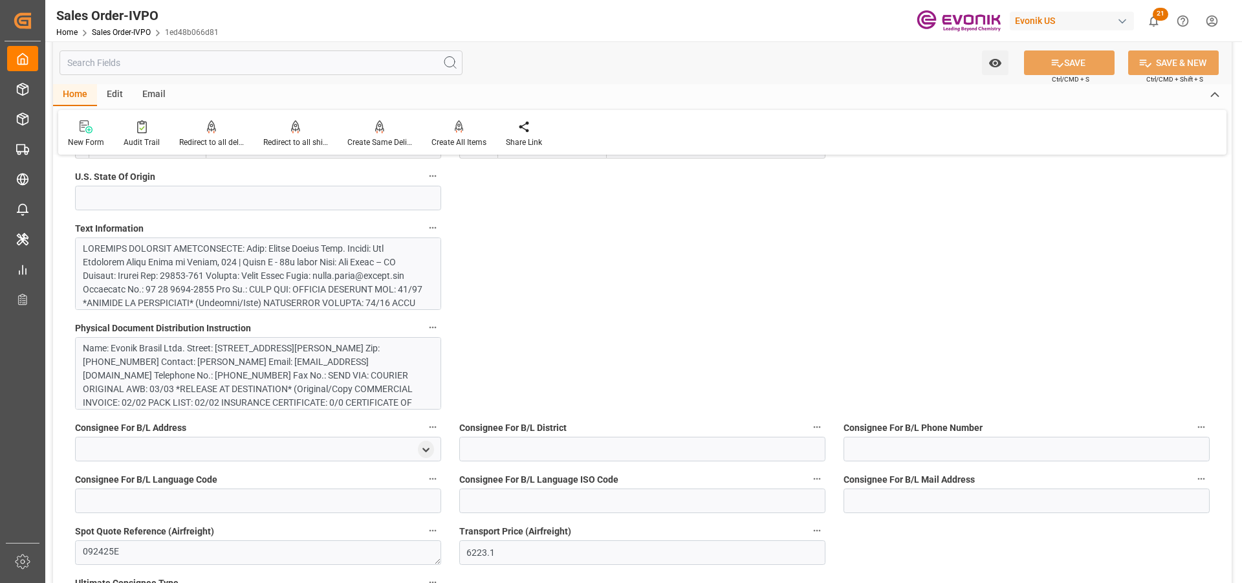
scroll to position [582, 0]
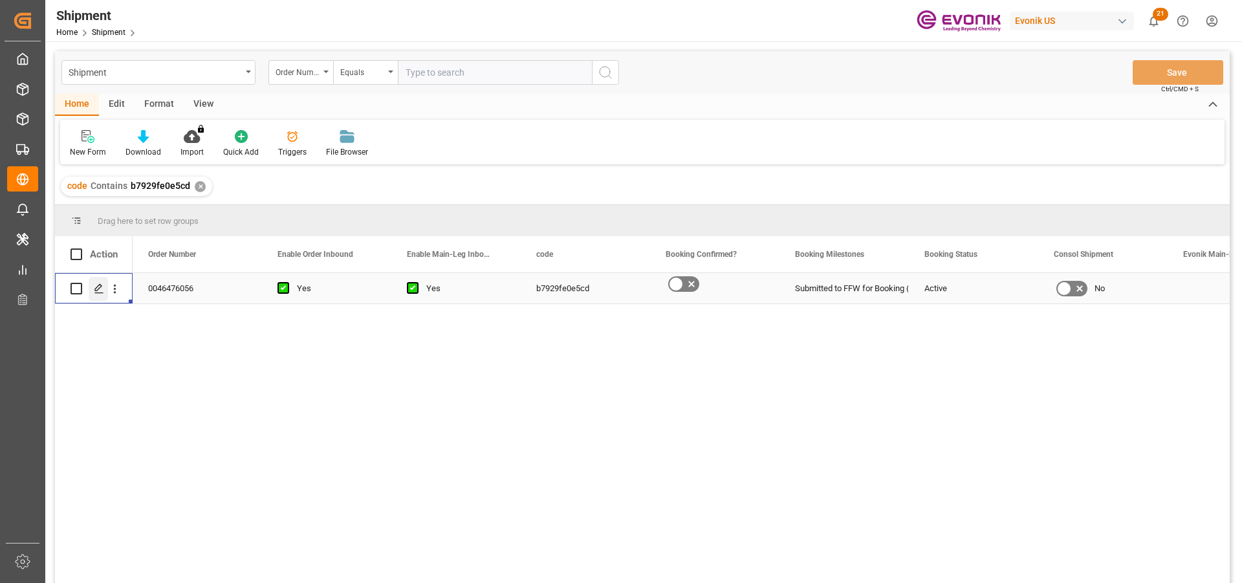
click at [97, 285] on icon "Press SPACE to select this row." at bounding box center [99, 288] width 10 height 10
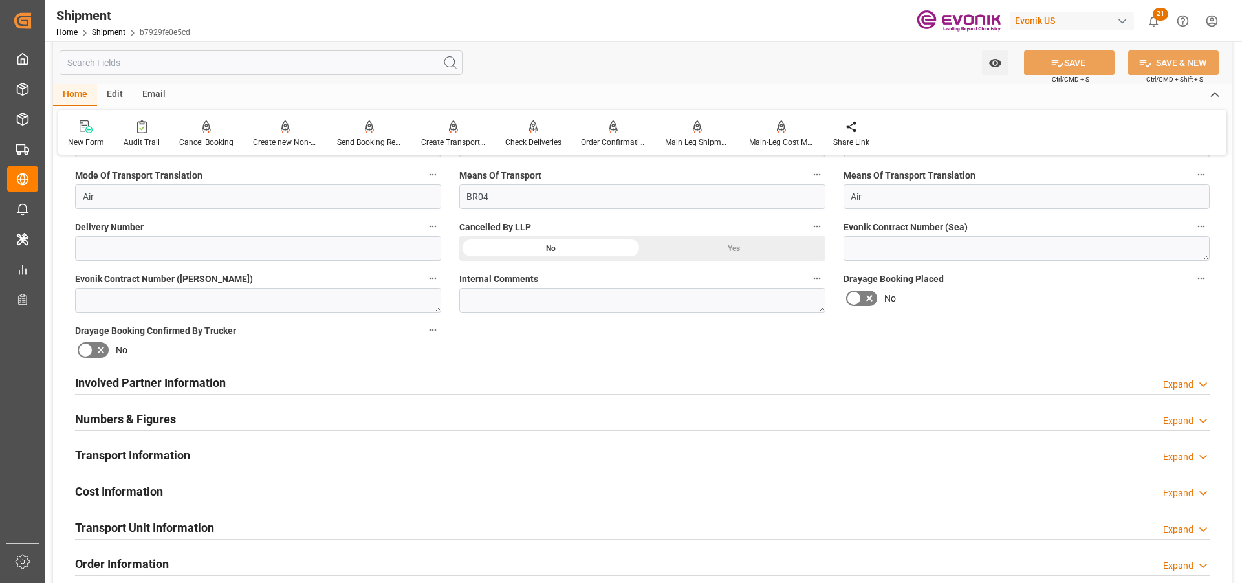
scroll to position [582, 0]
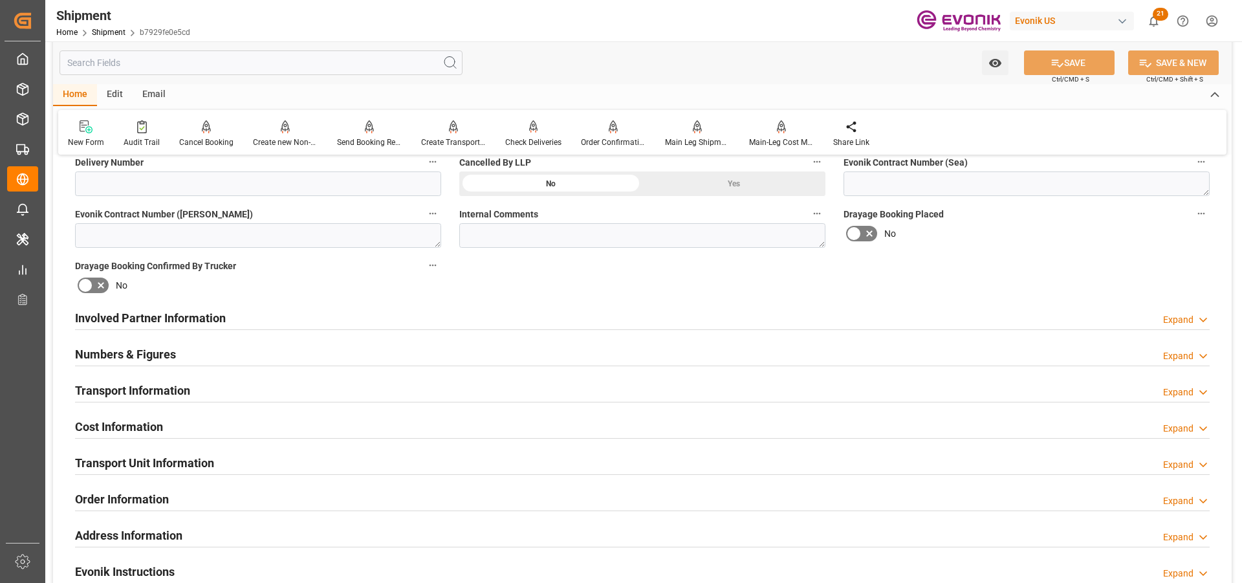
click at [1163, 319] on div "Expand" at bounding box center [1178, 320] width 30 height 14
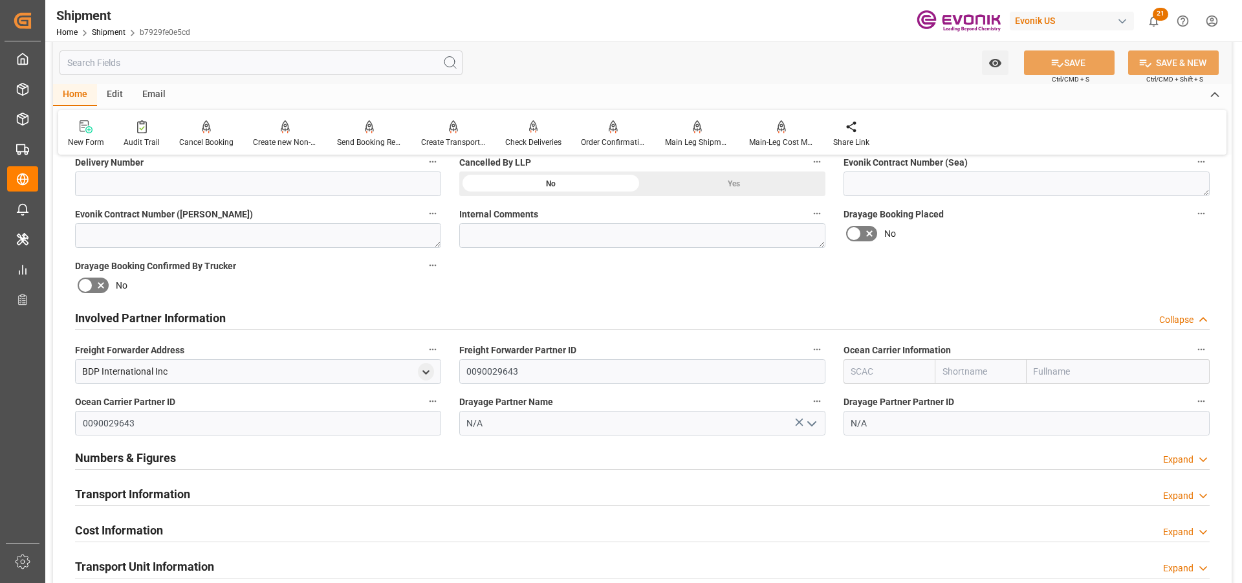
click at [1170, 318] on div "Collapse" at bounding box center [1176, 320] width 34 height 14
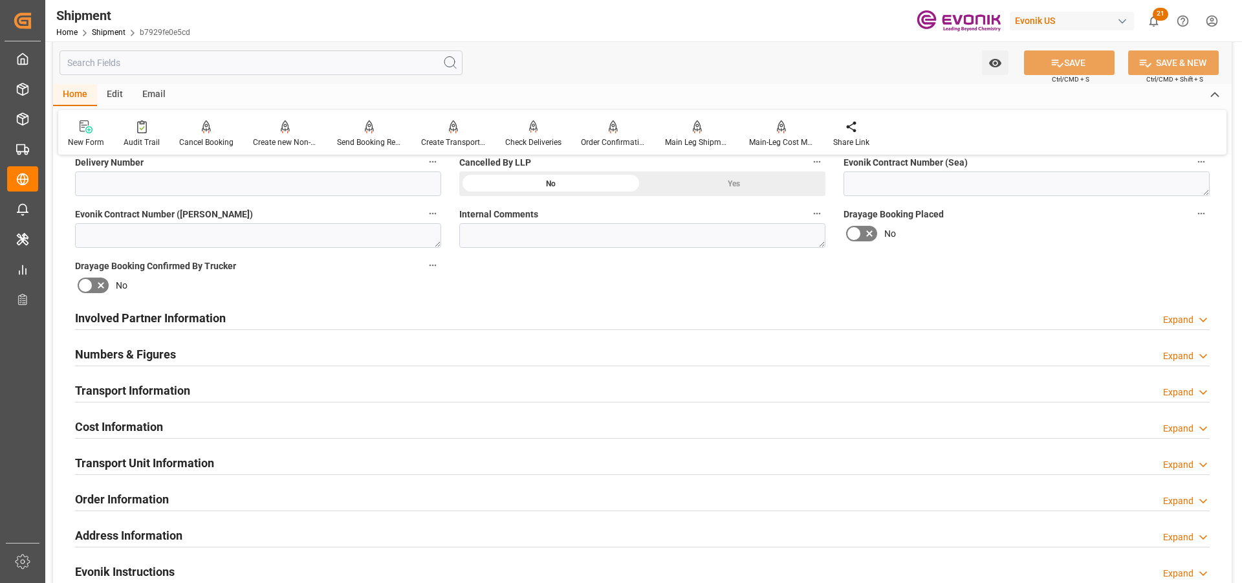
click at [1178, 394] on div "Expand" at bounding box center [1178, 392] width 30 height 14
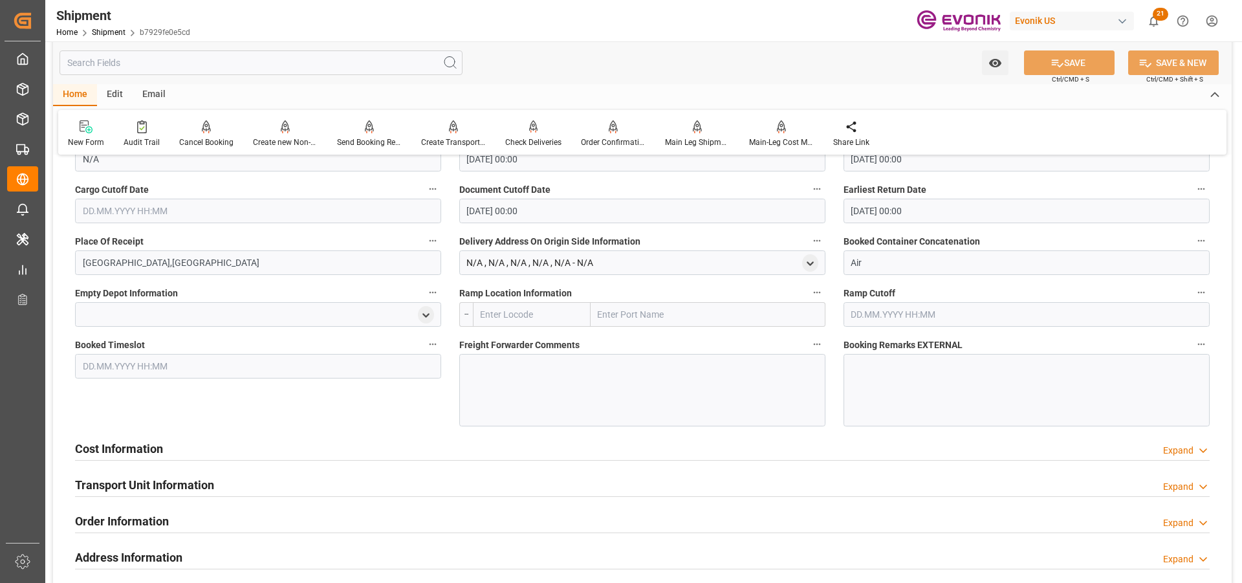
scroll to position [841, 0]
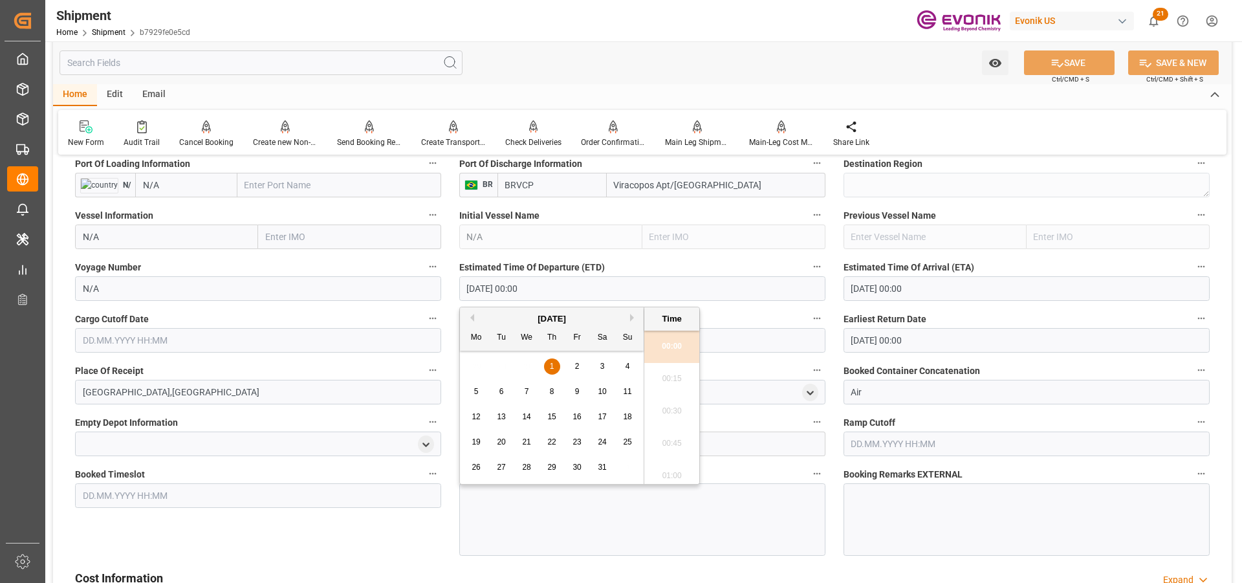
click at [561, 290] on input "01.01.1970 00:00" at bounding box center [642, 288] width 366 height 25
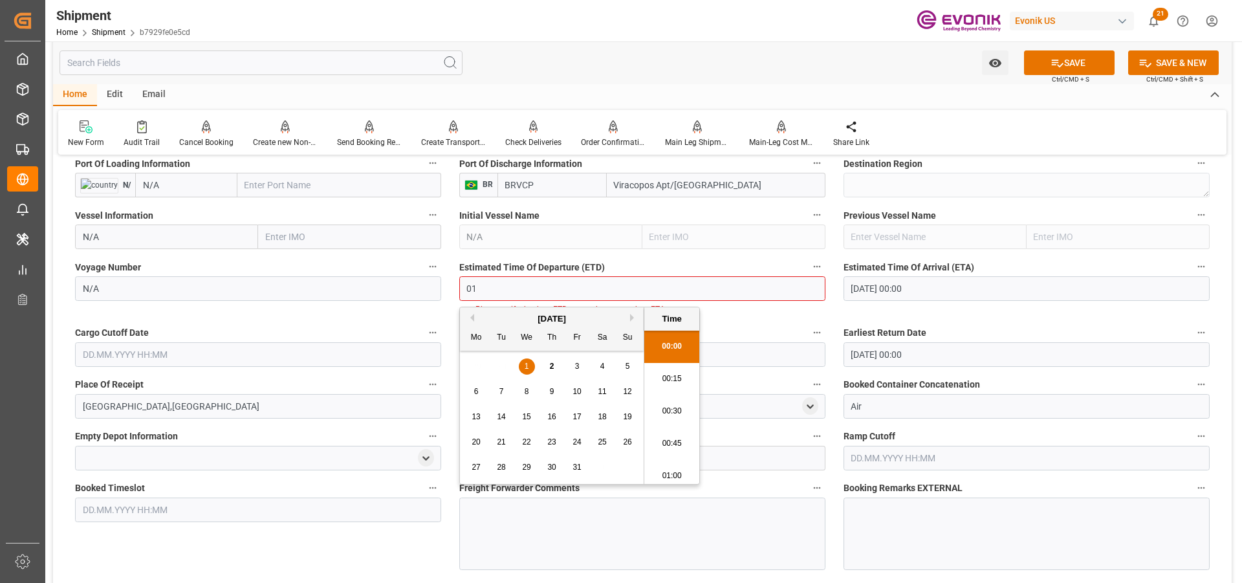
type input "0"
click at [550, 366] on span "2" at bounding box center [552, 366] width 5 height 9
type input "02.10.2025 00:00"
click at [678, 345] on li "00:00" at bounding box center [671, 346] width 55 height 32
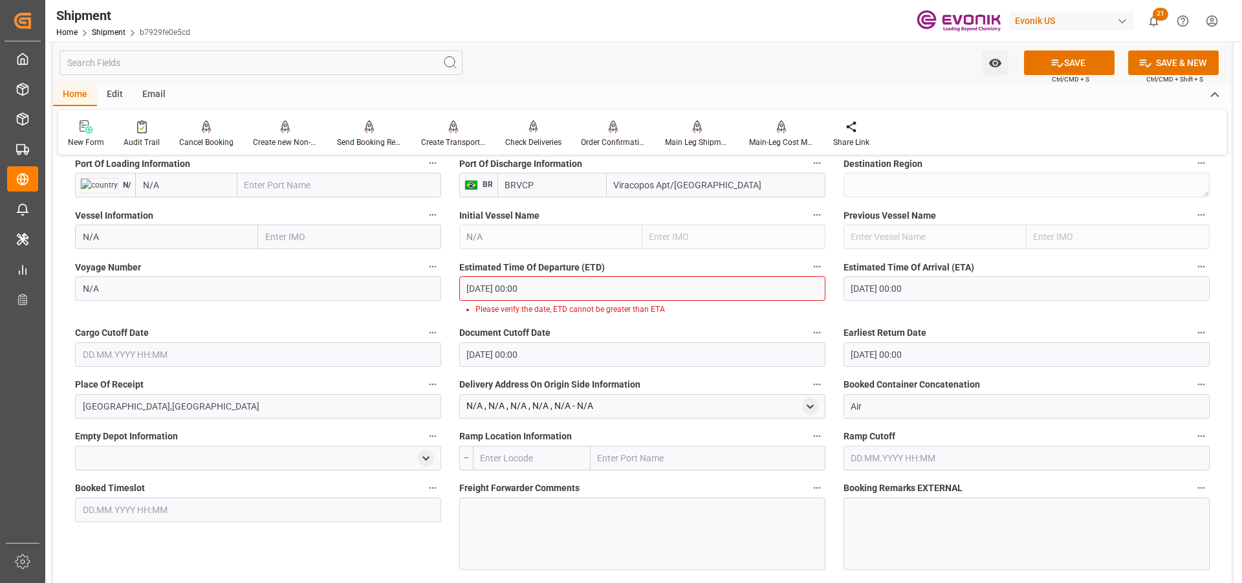
click at [995, 285] on input "01.01.1970 00:00" at bounding box center [1026, 288] width 366 height 25
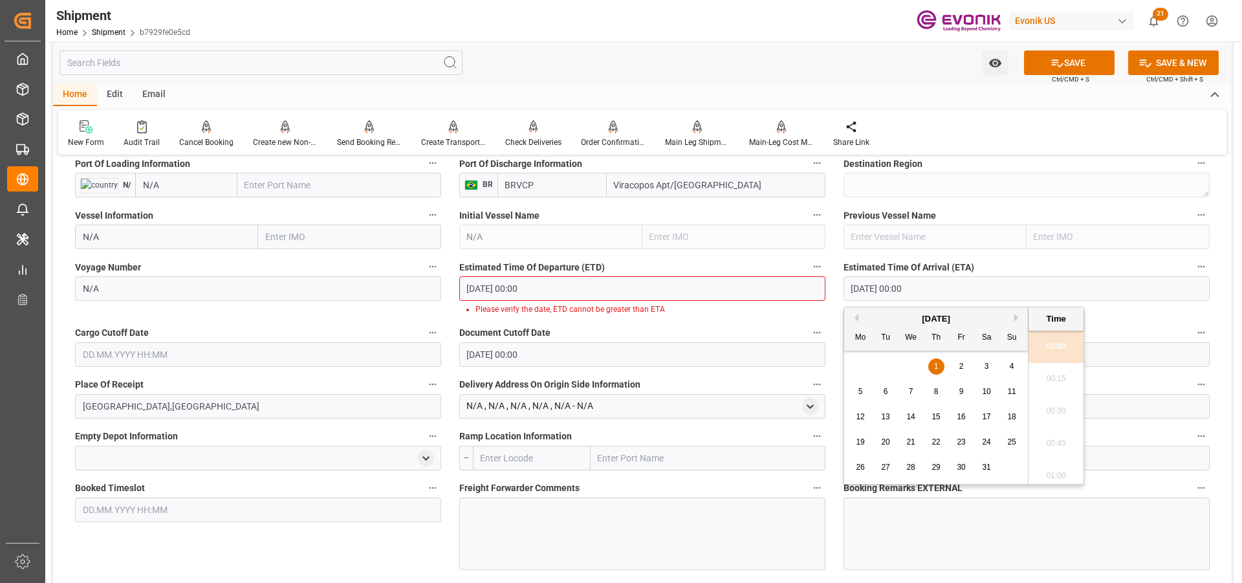
drag, startPoint x: 973, startPoint y: 286, endPoint x: 755, endPoint y: 275, distance: 217.6
click at [755, 275] on div "Booking Confirmation Milestone Bar Collapse Submitted to FFW for Booking (Pendi…" at bounding box center [642, 207] width 1178 height 1762
drag, startPoint x: 933, startPoint y: 360, endPoint x: 1044, endPoint y: 346, distance: 112.1
click at [933, 360] on div "2" at bounding box center [936, 367] width 16 height 16
type input "02.10.2025 00:00"
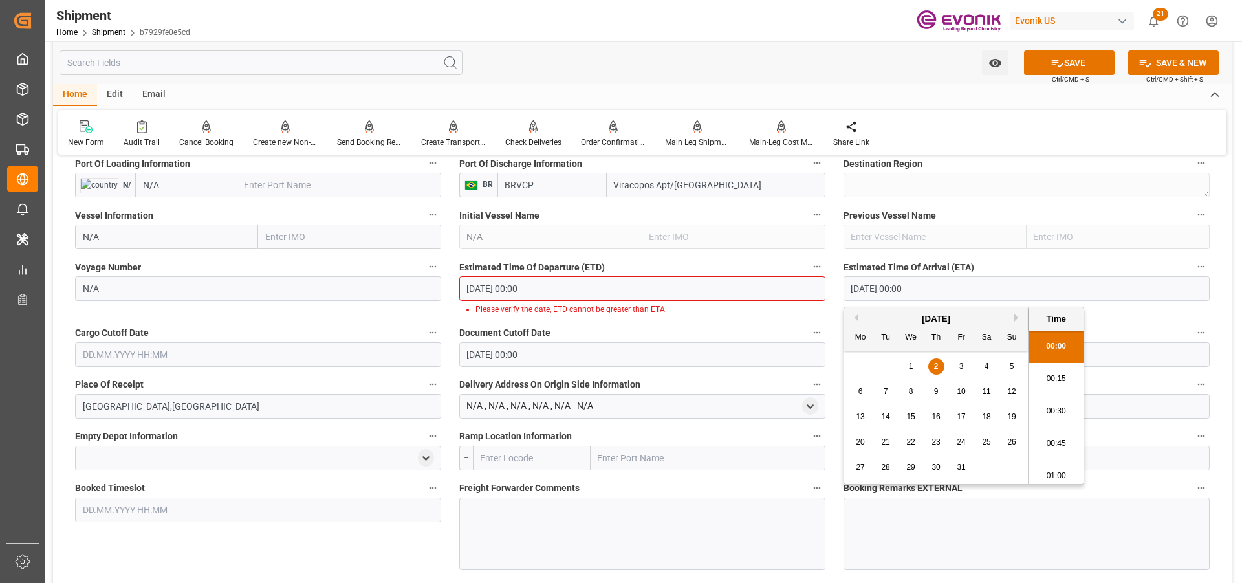
click at [1052, 340] on li "00:00" at bounding box center [1055, 346] width 55 height 32
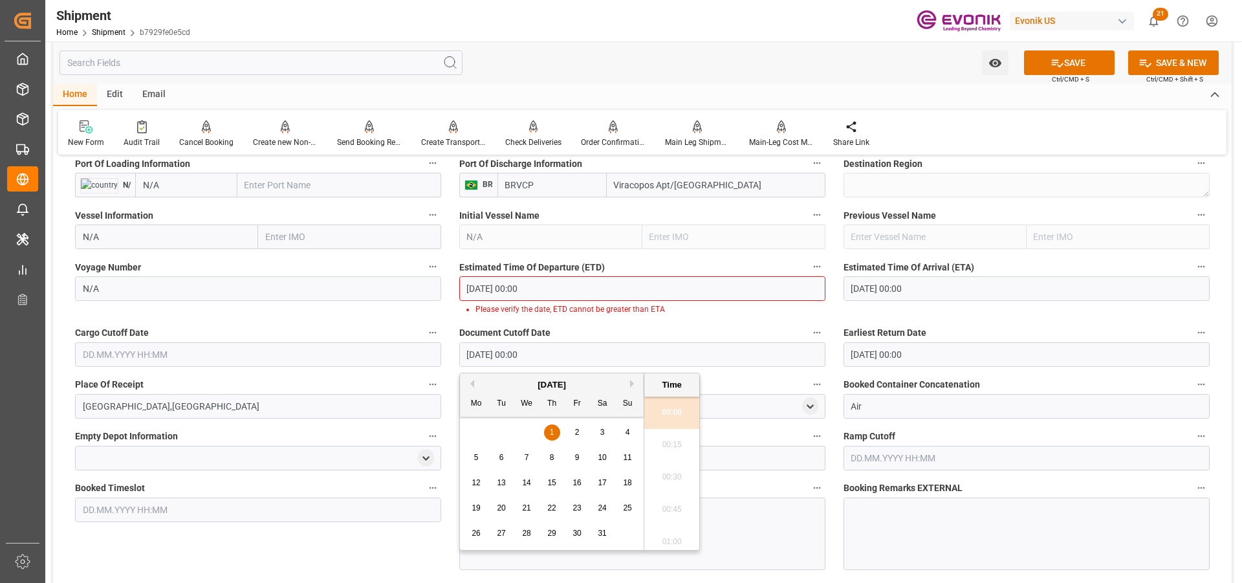
drag, startPoint x: 552, startPoint y: 358, endPoint x: 398, endPoint y: 346, distance: 155.0
click at [396, 348] on div "Booking Confirmation Milestone Bar Collapse Submitted to FFW for Booking (Pendi…" at bounding box center [642, 207] width 1178 height 1762
drag, startPoint x: 669, startPoint y: 412, endPoint x: 674, endPoint y: 409, distance: 6.7
click at [669, 411] on li "00:00" at bounding box center [671, 412] width 55 height 32
type input "10.10.2025 00:00"
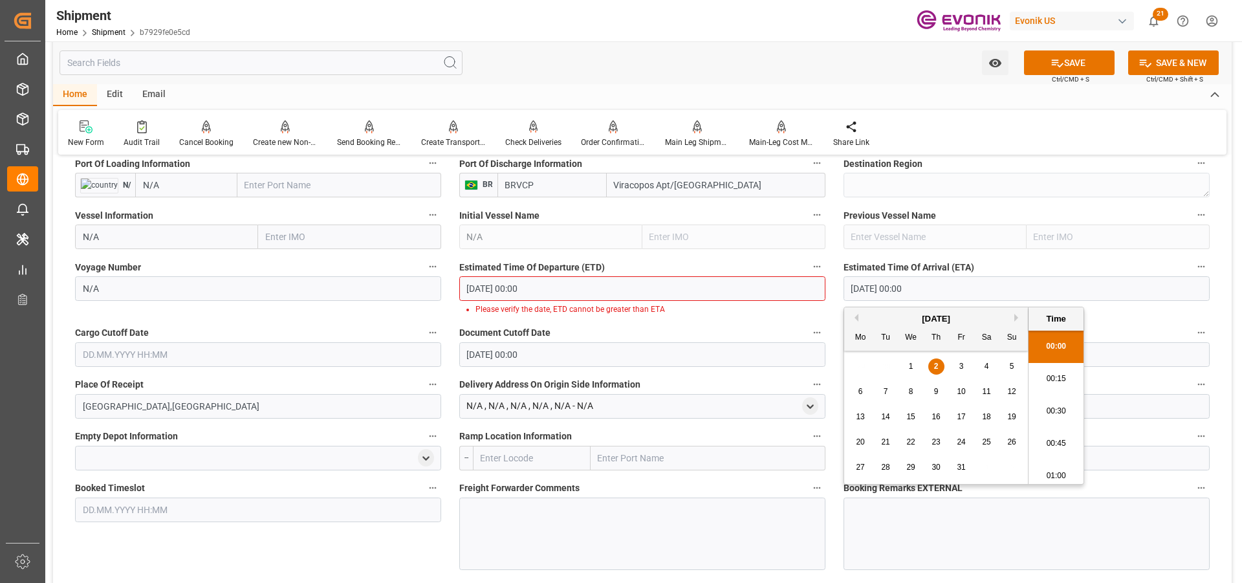
drag, startPoint x: 945, startPoint y: 287, endPoint x: 730, endPoint y: 273, distance: 215.2
click at [730, 273] on div "Booking Confirmation Milestone Bar Collapse Submitted to FFW for Booking (Pendi…" at bounding box center [642, 207] width 1178 height 1762
drag, startPoint x: 188, startPoint y: 351, endPoint x: 195, endPoint y: 354, distance: 7.0
click at [188, 351] on input "text" at bounding box center [258, 354] width 366 height 25
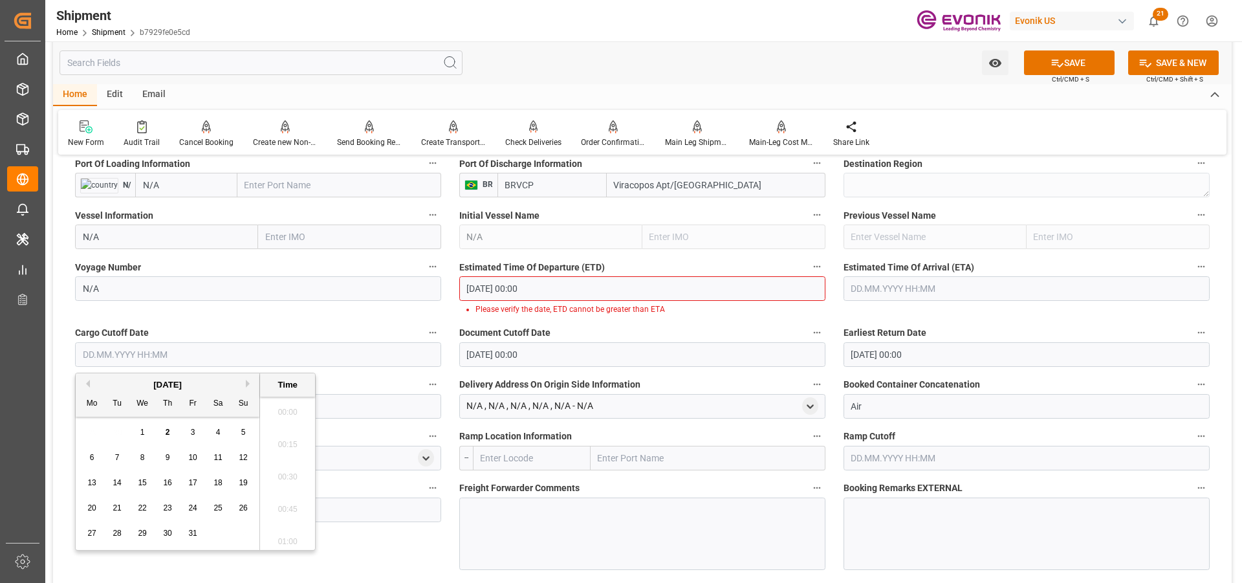
scroll to position [2171, 0]
click at [168, 428] on span "2" at bounding box center [168, 431] width 5 height 9
click at [287, 407] on li "16:45" at bounding box center [287, 408] width 55 height 32
type input "02.10.2025 16:45"
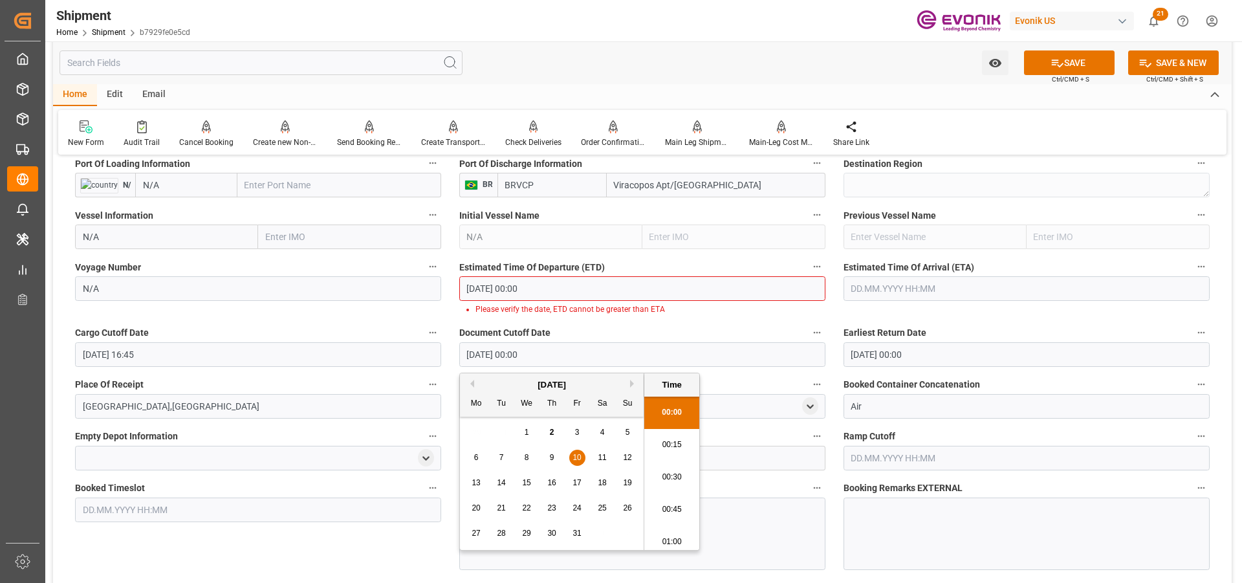
drag, startPoint x: 560, startPoint y: 347, endPoint x: 393, endPoint y: 338, distance: 167.8
click at [393, 338] on div "Booking Confirmation Milestone Bar Collapse Submitted to FFW for Booking (Pendi…" at bounding box center [642, 207] width 1178 height 1762
click at [550, 431] on span "2" at bounding box center [552, 431] width 5 height 9
type input "02.10.2025 00:00"
click at [562, 291] on input "02.10.2025 00:00" at bounding box center [642, 288] width 366 height 25
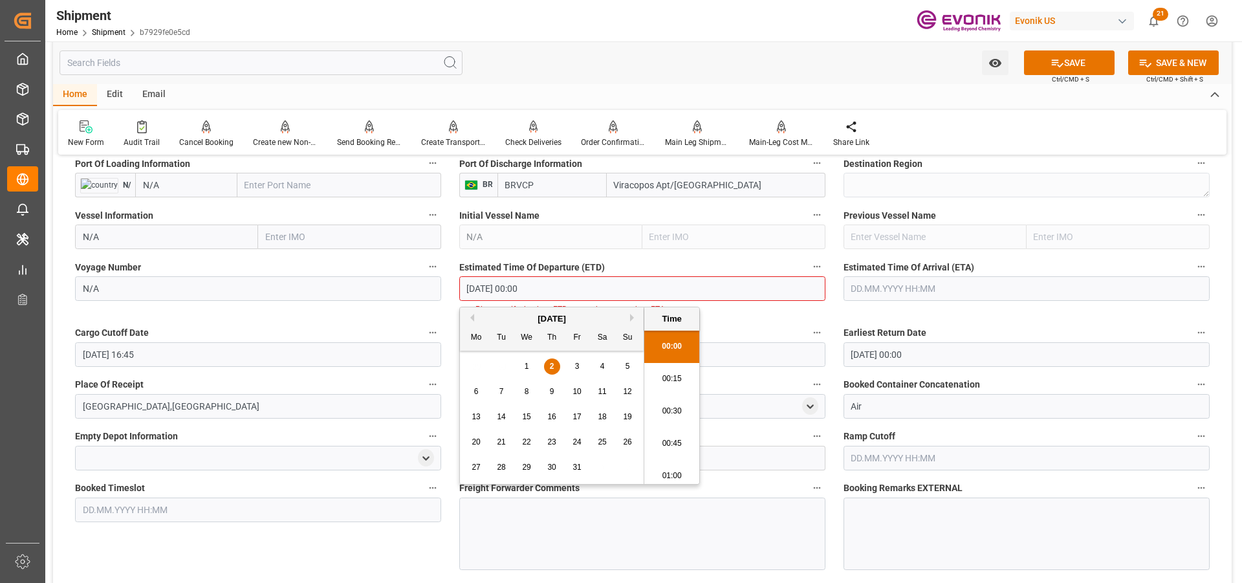
click at [660, 372] on li "00:15" at bounding box center [671, 379] width 55 height 32
type input "02.10.2025 00:15"
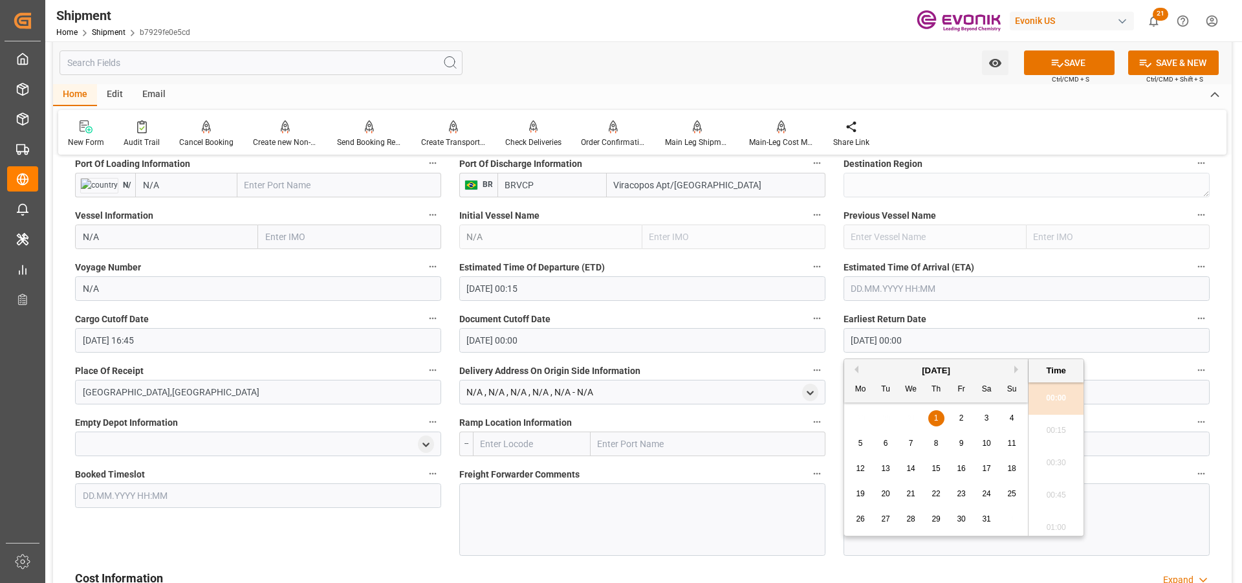
drag, startPoint x: 936, startPoint y: 342, endPoint x: 698, endPoint y: 333, distance: 237.5
click at [698, 333] on div "Booking Confirmation Milestone Bar Collapse Submitted to FFW for Booking (Pendi…" at bounding box center [642, 199] width 1178 height 1747
drag, startPoint x: 940, startPoint y: 419, endPoint x: 954, endPoint y: 419, distance: 13.6
click at [940, 419] on div "2" at bounding box center [936, 419] width 16 height 16
click at [1063, 431] on li "00:15" at bounding box center [1055, 431] width 55 height 32
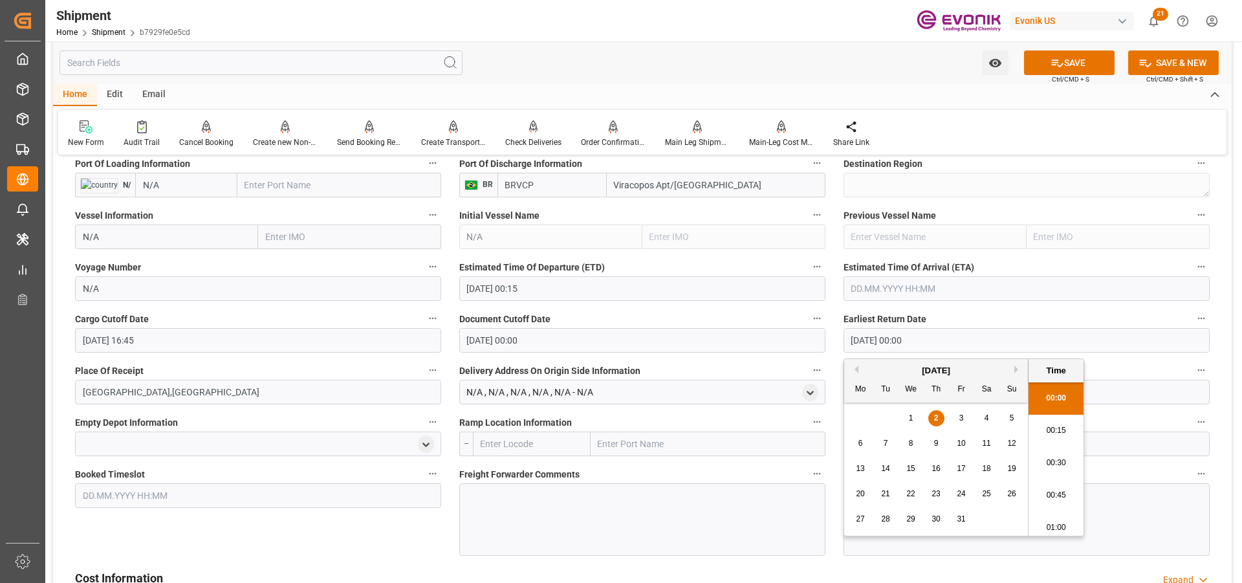
type input "02.10.2025 00:15"
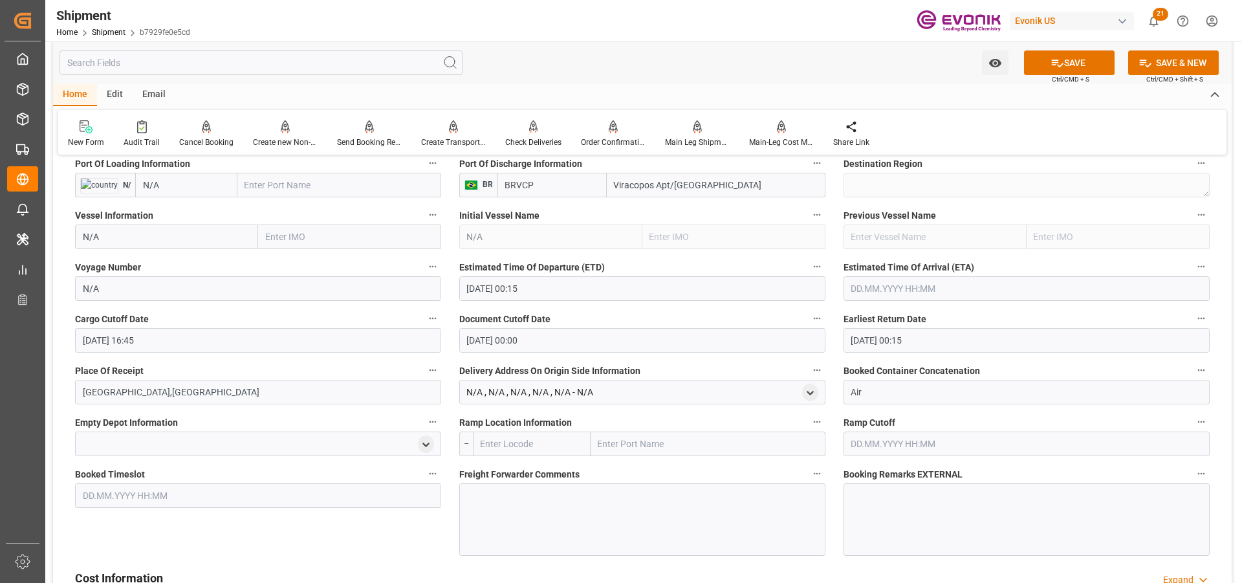
click at [951, 287] on input "text" at bounding box center [1026, 288] width 366 height 25
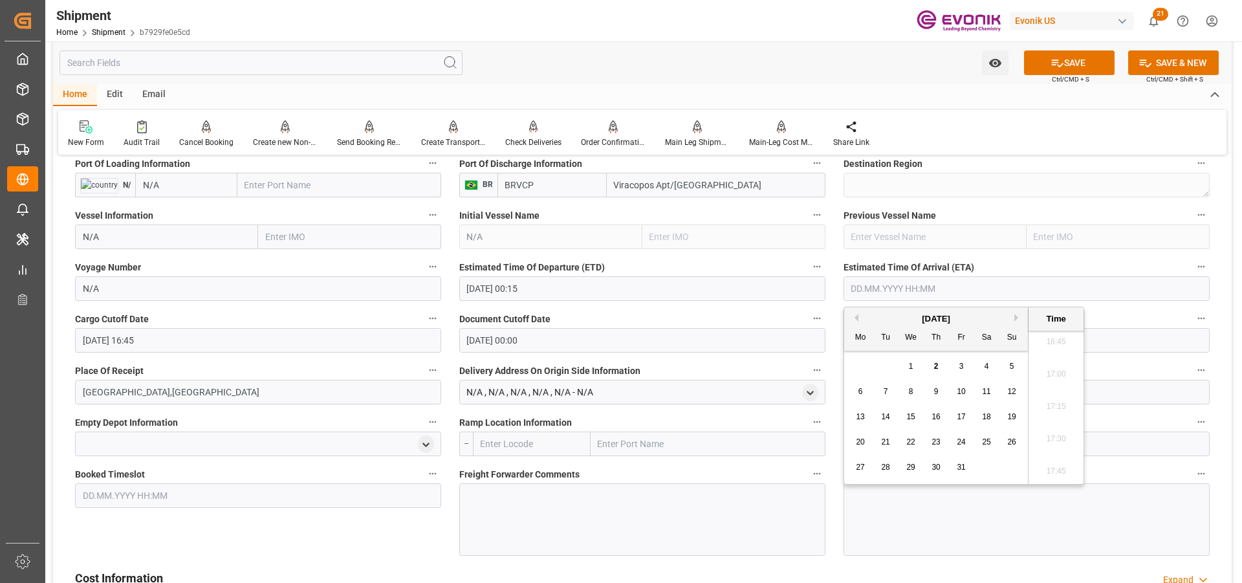
click at [957, 393] on span "10" at bounding box center [960, 391] width 8 height 9
click at [1056, 378] on li "17:00" at bounding box center [1055, 374] width 55 height 32
type input "10.10.2025 17:00"
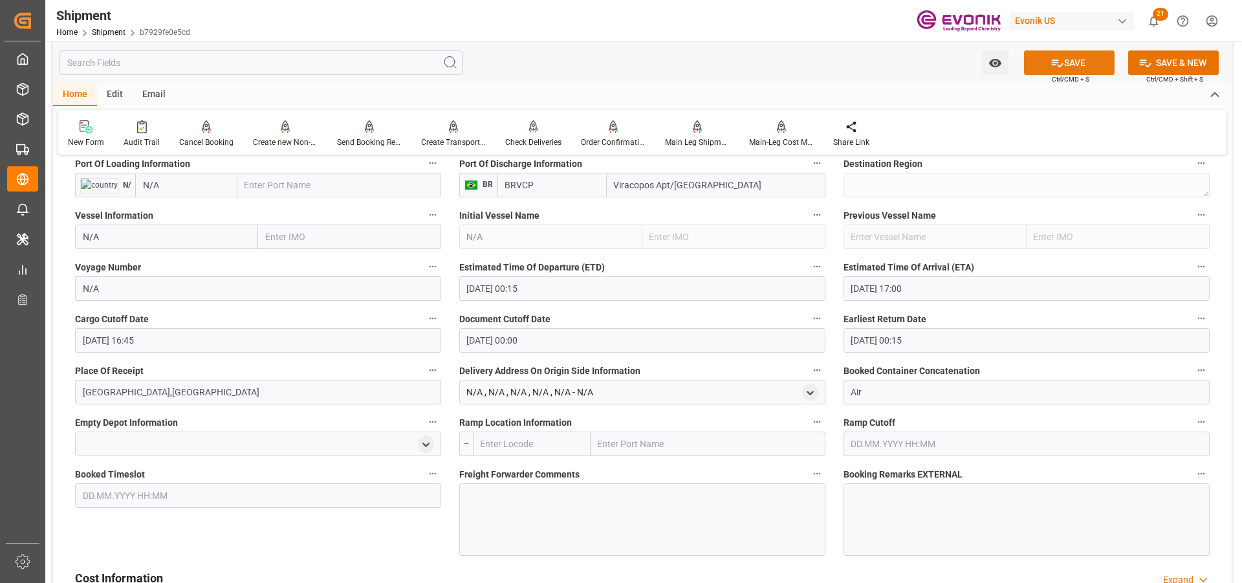
click at [1062, 61] on button "SAVE" at bounding box center [1069, 62] width 91 height 25
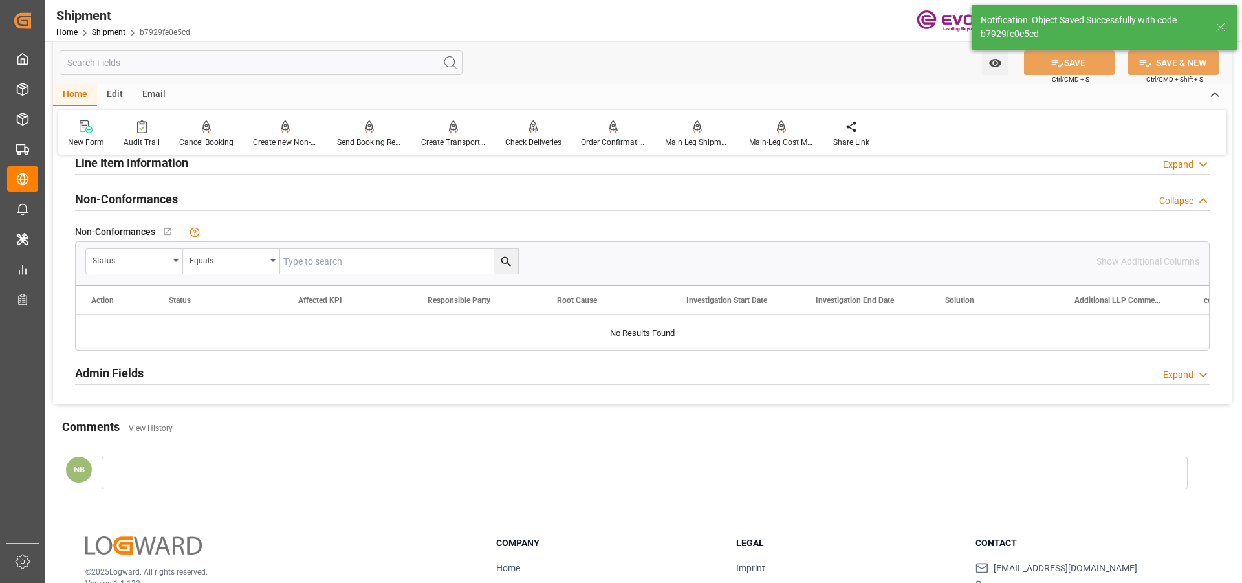
scroll to position [689, 0]
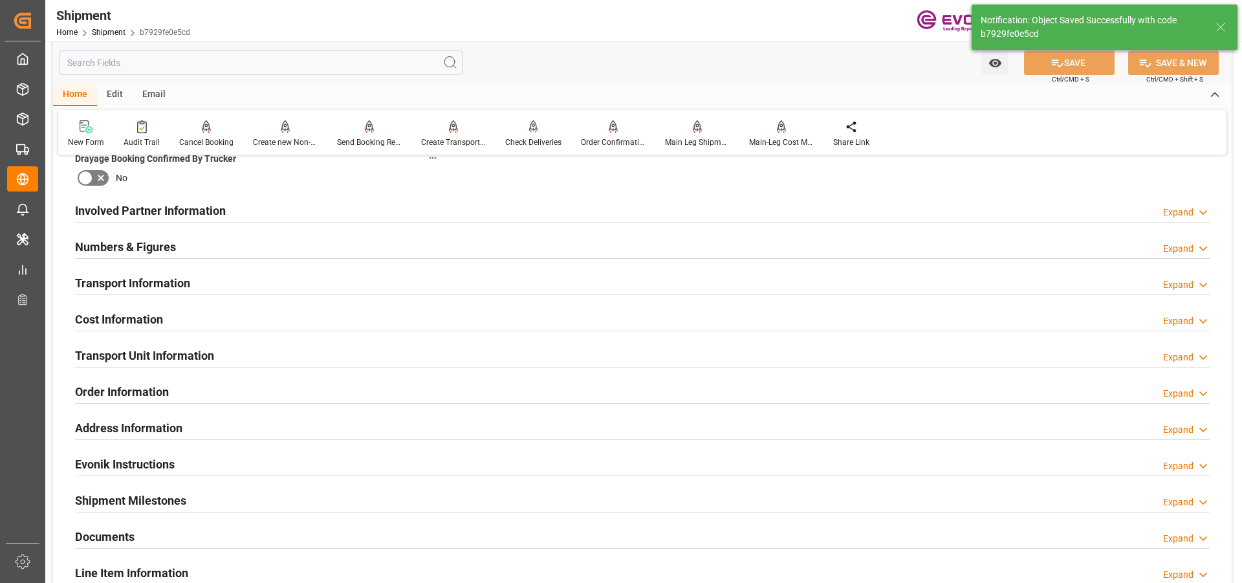
click at [182, 323] on div "Cost Information Expand" at bounding box center [642, 318] width 1134 height 25
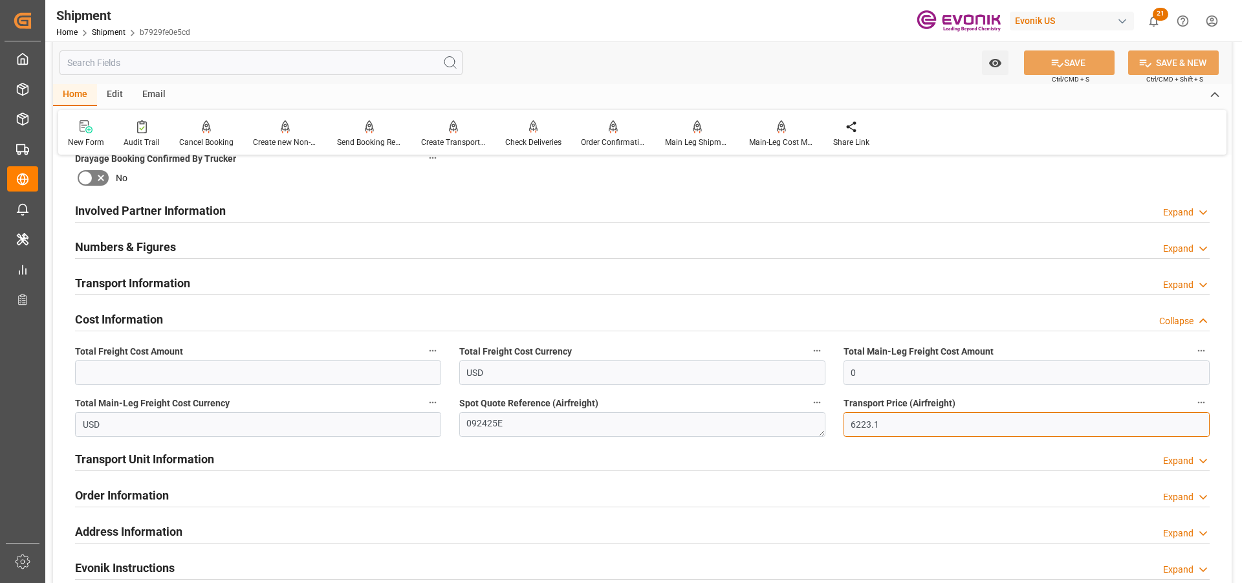
drag, startPoint x: 927, startPoint y: 426, endPoint x: 763, endPoint y: 418, distance: 164.4
click at [767, 418] on div "Booking Confirmation Milestone Bar Collapse Submitted to FFW for Booking (Pendi…" at bounding box center [642, 197] width 1178 height 1441
click at [160, 369] on input "text" at bounding box center [258, 372] width 366 height 25
paste input "6223.1"
type input "6223.1"
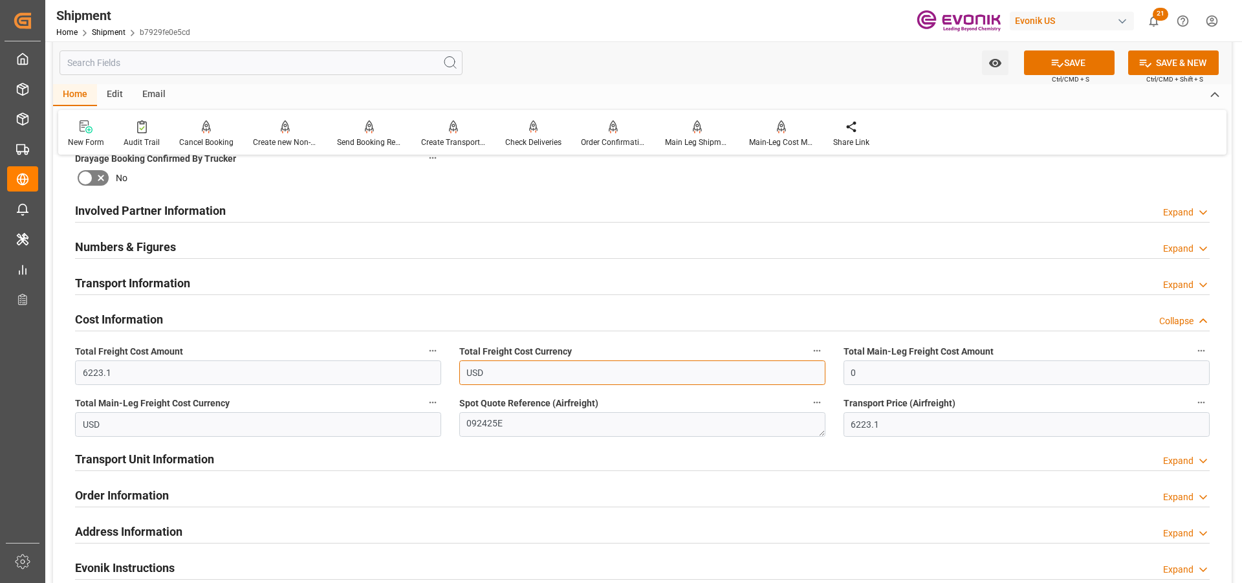
drag, startPoint x: 613, startPoint y: 379, endPoint x: 365, endPoint y: 359, distance: 248.5
click at [365, 359] on div "Booking Confirmation Milestone Bar Collapse Submitted to FFW for Booking (Pendi…" at bounding box center [642, 197] width 1178 height 1441
drag, startPoint x: 1005, startPoint y: 372, endPoint x: 516, endPoint y: 336, distance: 490.2
click at [524, 338] on div "Booking Confirmation Milestone Bar Collapse Submitted to FFW for Booking (Pendi…" at bounding box center [642, 197] width 1178 height 1441
paste input "6223.1"
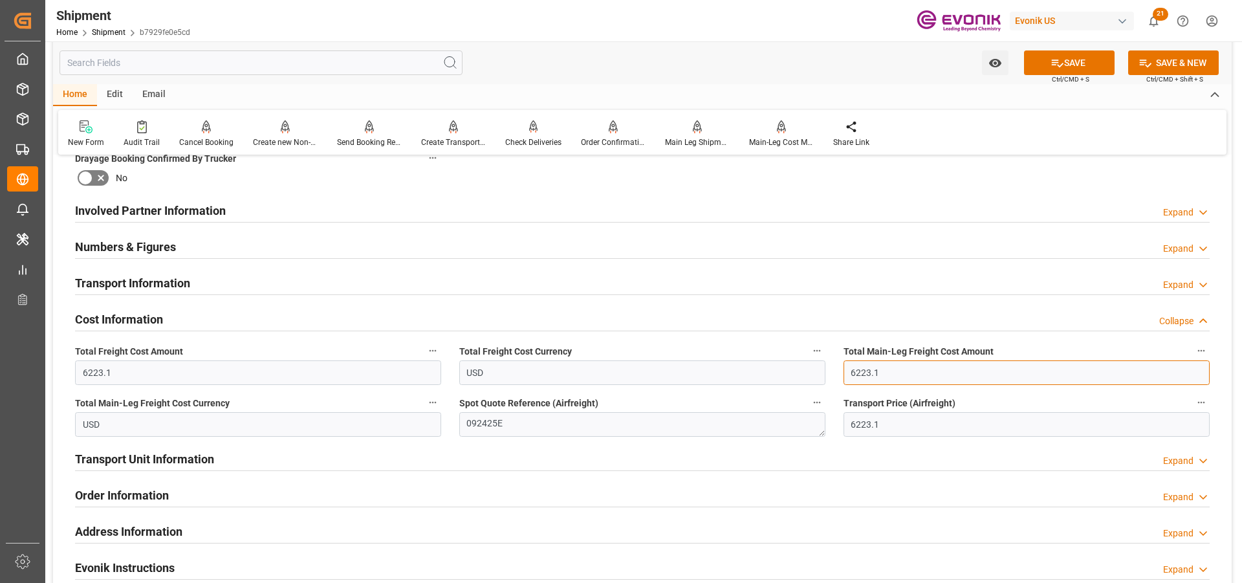
type input "6223.1"
drag, startPoint x: 509, startPoint y: 420, endPoint x: 416, endPoint y: 419, distance: 93.1
click at [418, 420] on div "Booking Confirmation Milestone Bar Collapse Submitted to FFW for Booking (Pendi…" at bounding box center [642, 197] width 1178 height 1441
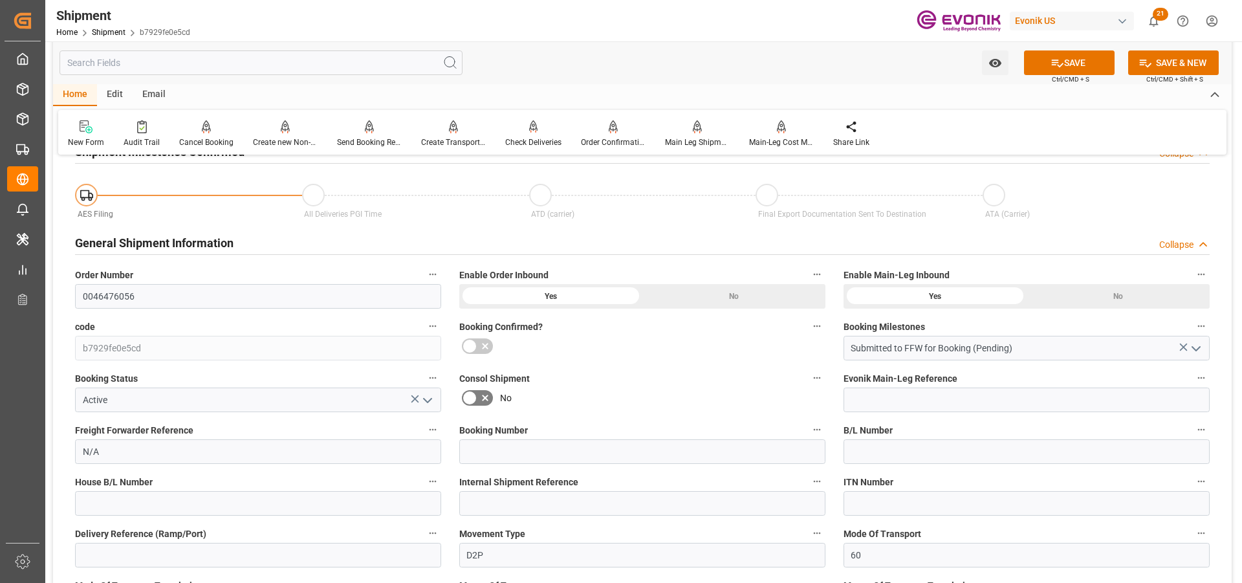
scroll to position [172, 0]
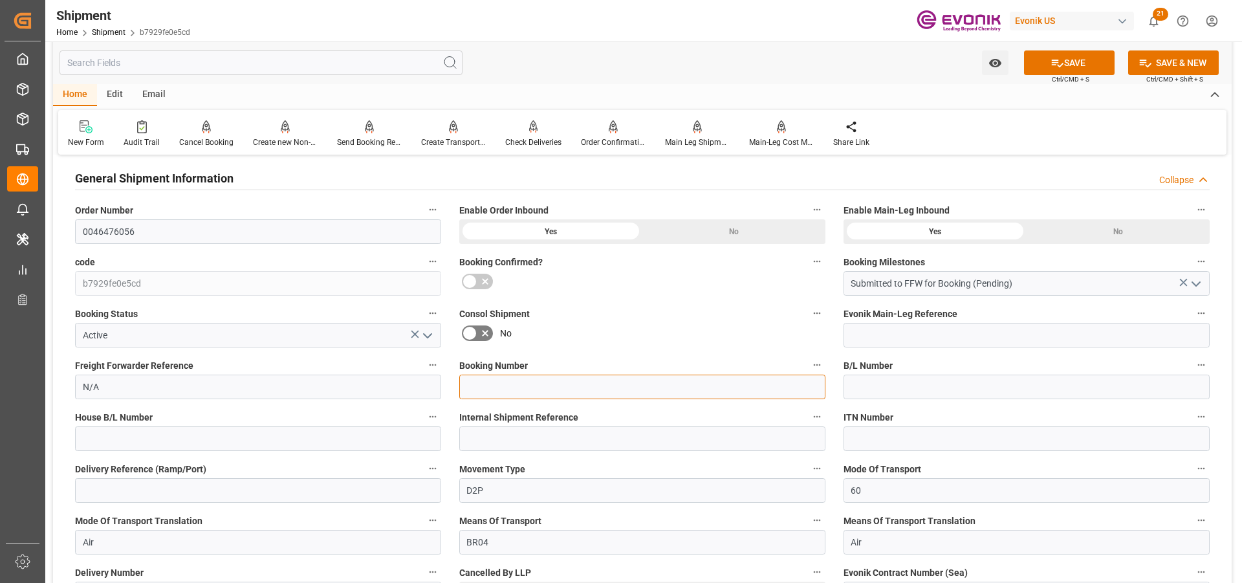
click at [514, 382] on input at bounding box center [642, 386] width 366 height 25
paste input "092425E"
type input "092425E"
click at [1057, 61] on icon at bounding box center [1057, 63] width 14 height 14
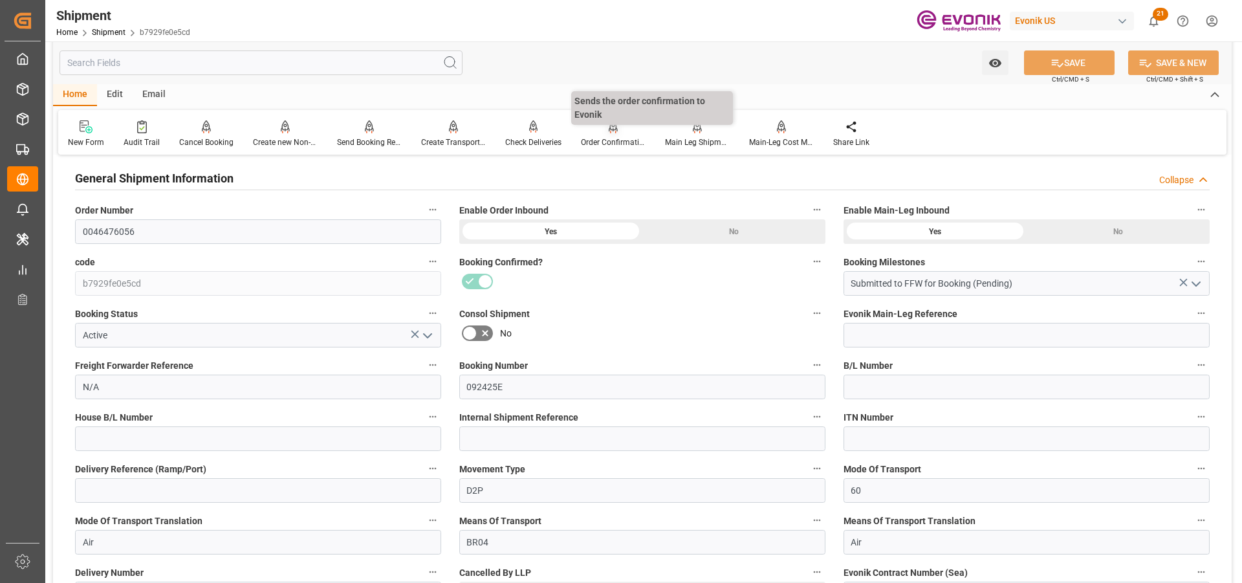
click at [612, 128] on icon at bounding box center [613, 126] width 9 height 13
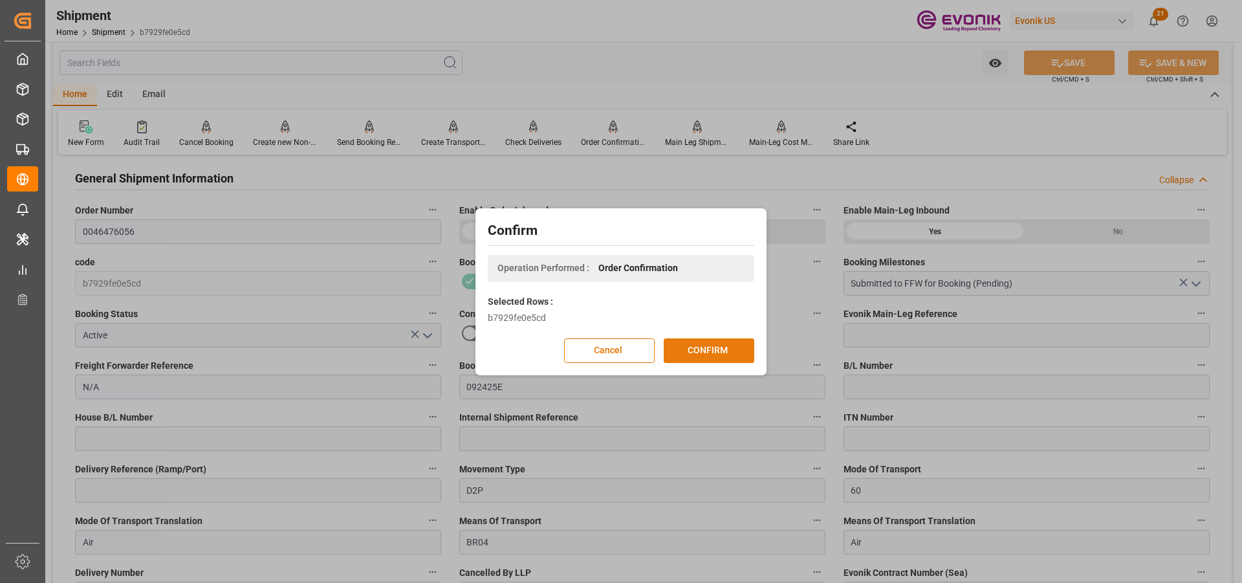
click at [729, 351] on button "CONFIRM" at bounding box center [709, 350] width 91 height 25
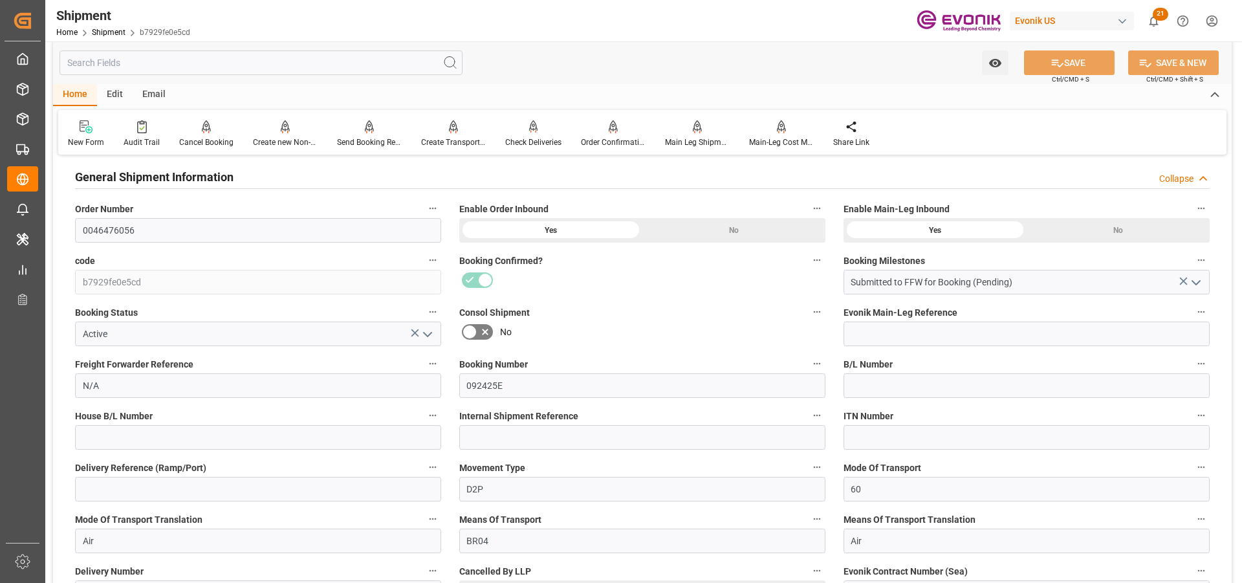
scroll to position [0, 0]
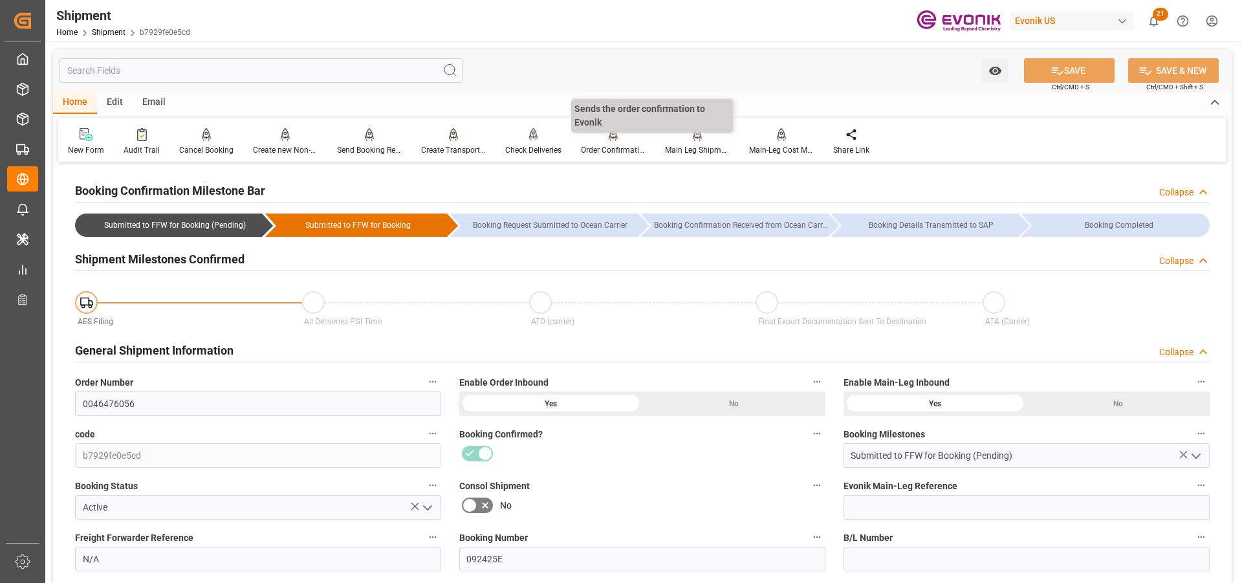
click at [612, 141] on icon at bounding box center [613, 134] width 9 height 13
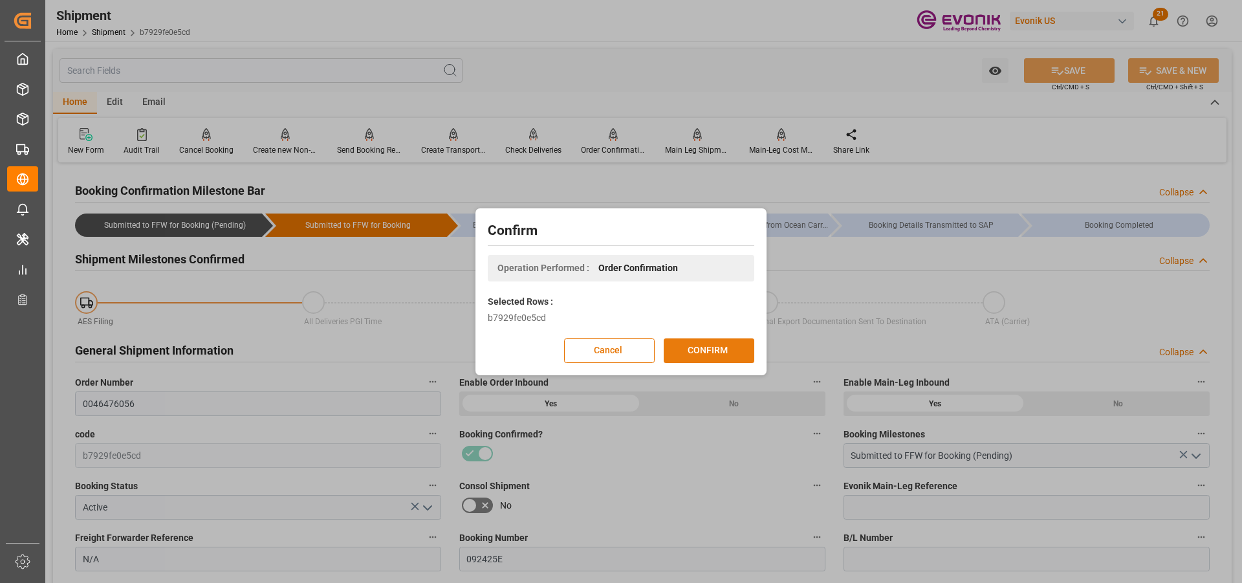
click at [697, 349] on button "CONFIRM" at bounding box center [709, 350] width 91 height 25
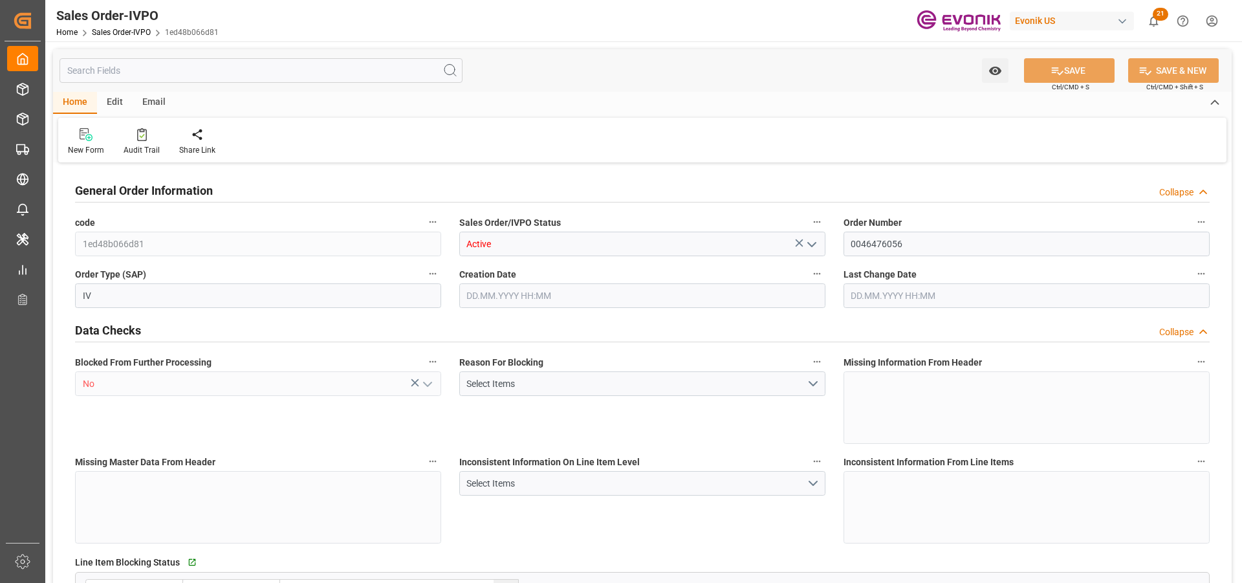
type input "BRVCP"
type input "6223.1"
type input "1"
type input "1368.368"
type input "[DATE] 19:34"
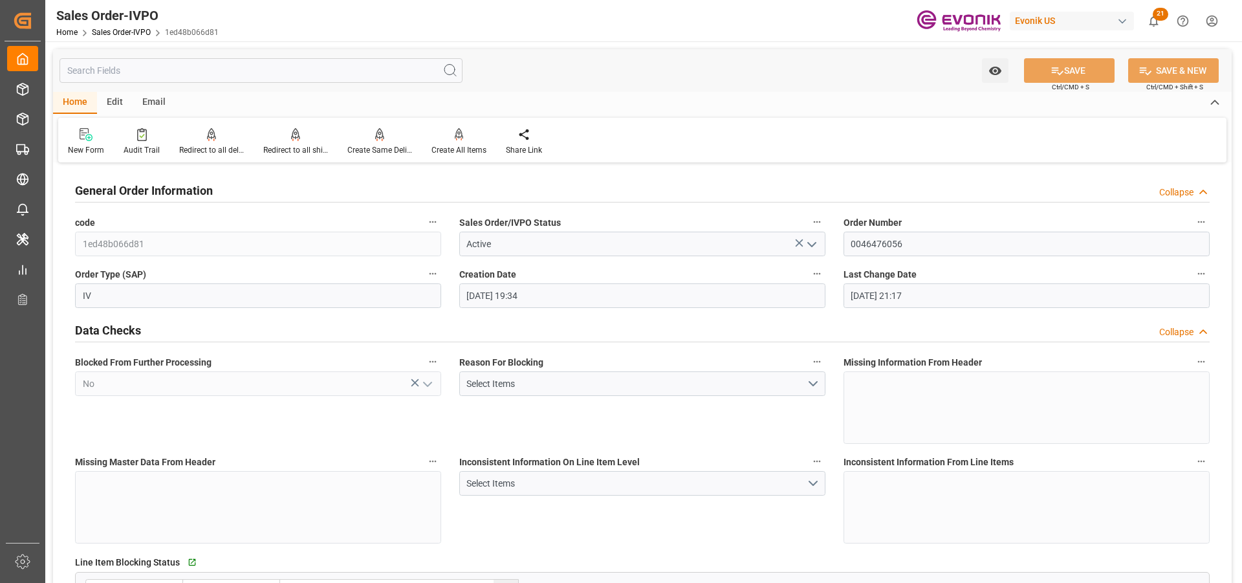
type input "[DATE] 21:17"
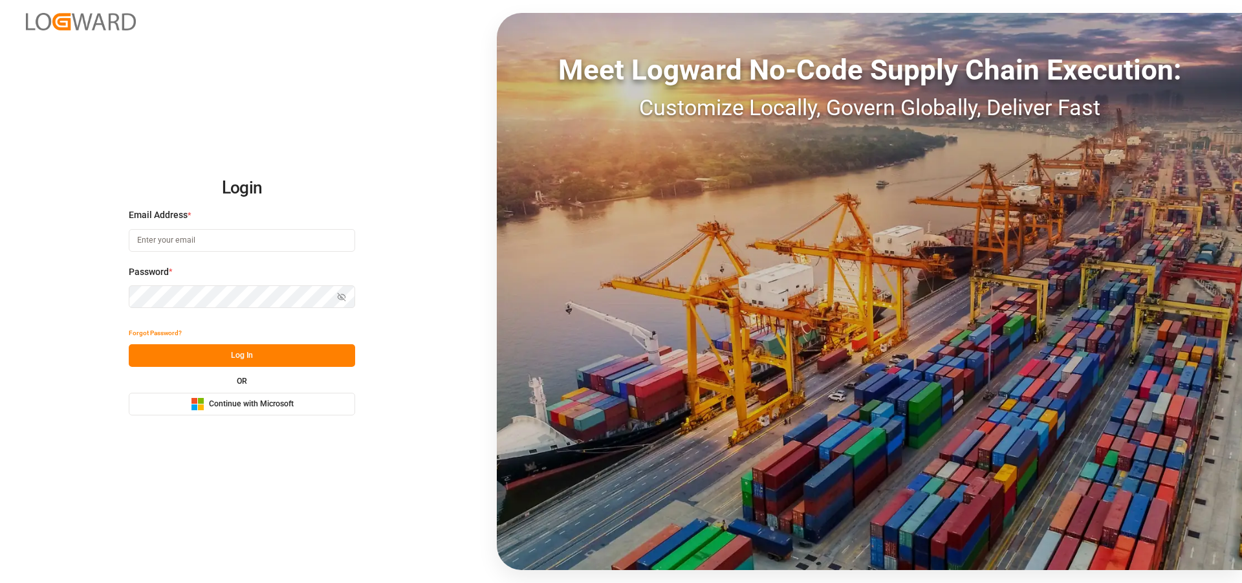
type input "[EMAIL_ADDRESS][PERSON_NAME][DOMAIN_NAME]"
click at [210, 355] on button "Log In" at bounding box center [242, 355] width 226 height 23
